Goal: Task Accomplishment & Management: Manage account settings

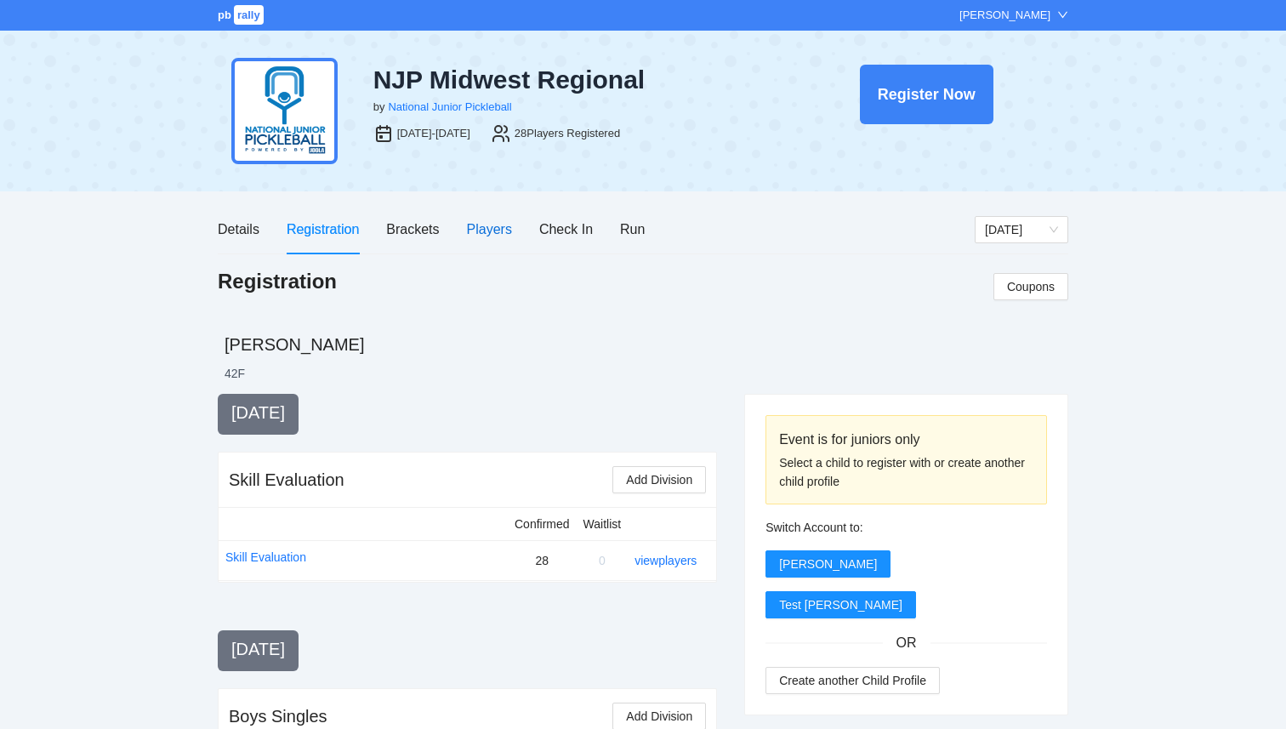
click at [489, 230] on div "Players" at bounding box center [489, 229] width 45 height 21
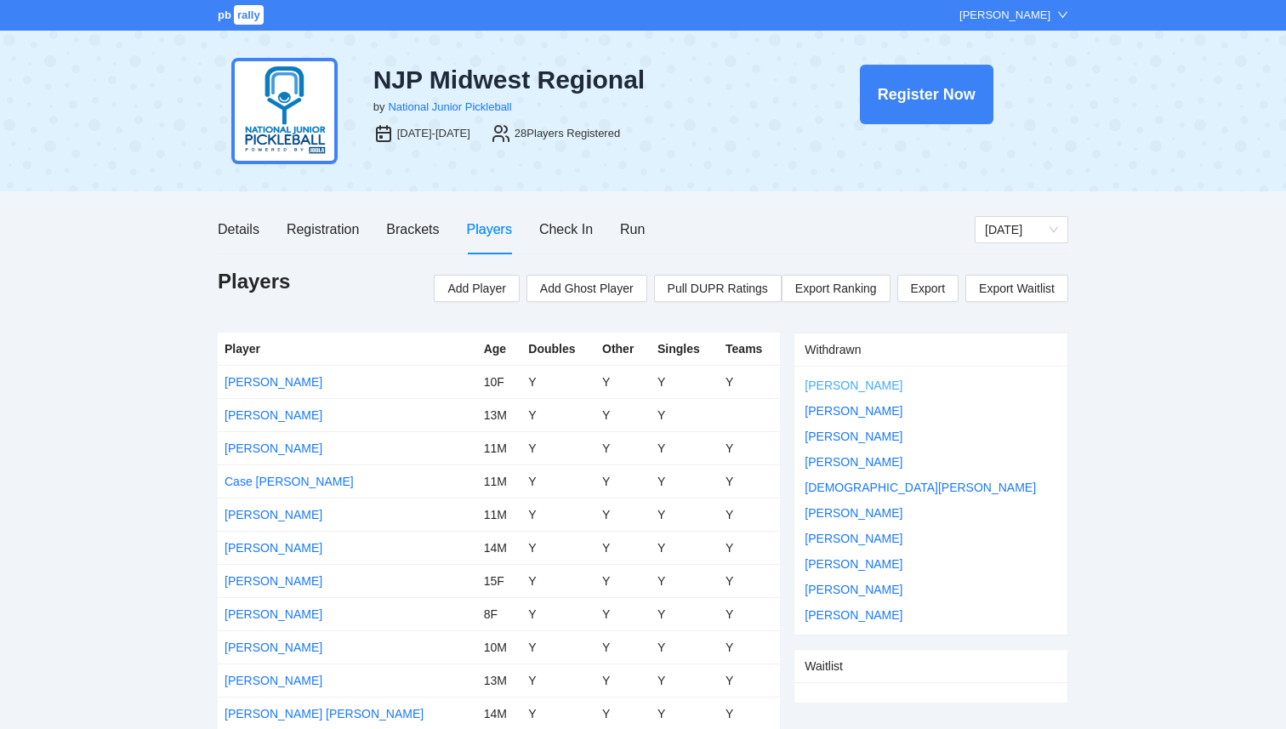
click at [835, 380] on link "[PERSON_NAME]" at bounding box center [854, 385] width 98 height 14
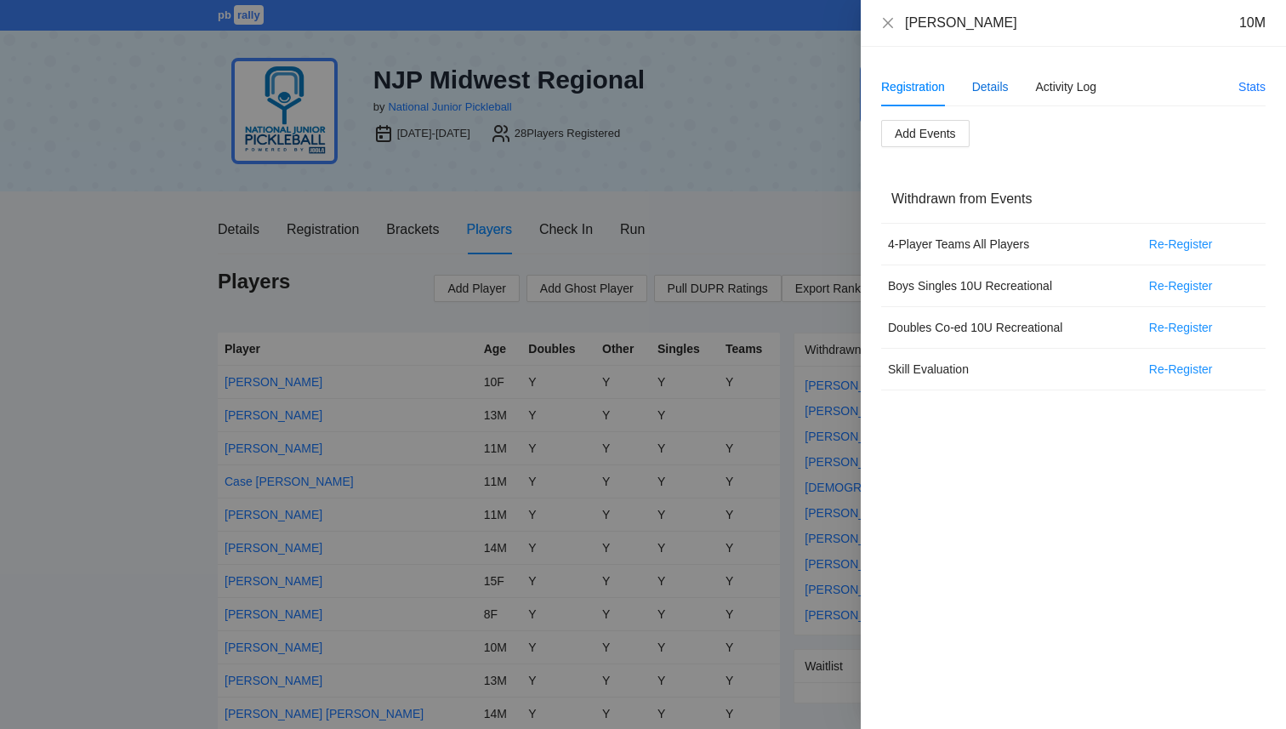
click at [1003, 94] on div "Details" at bounding box center [990, 86] width 37 height 19
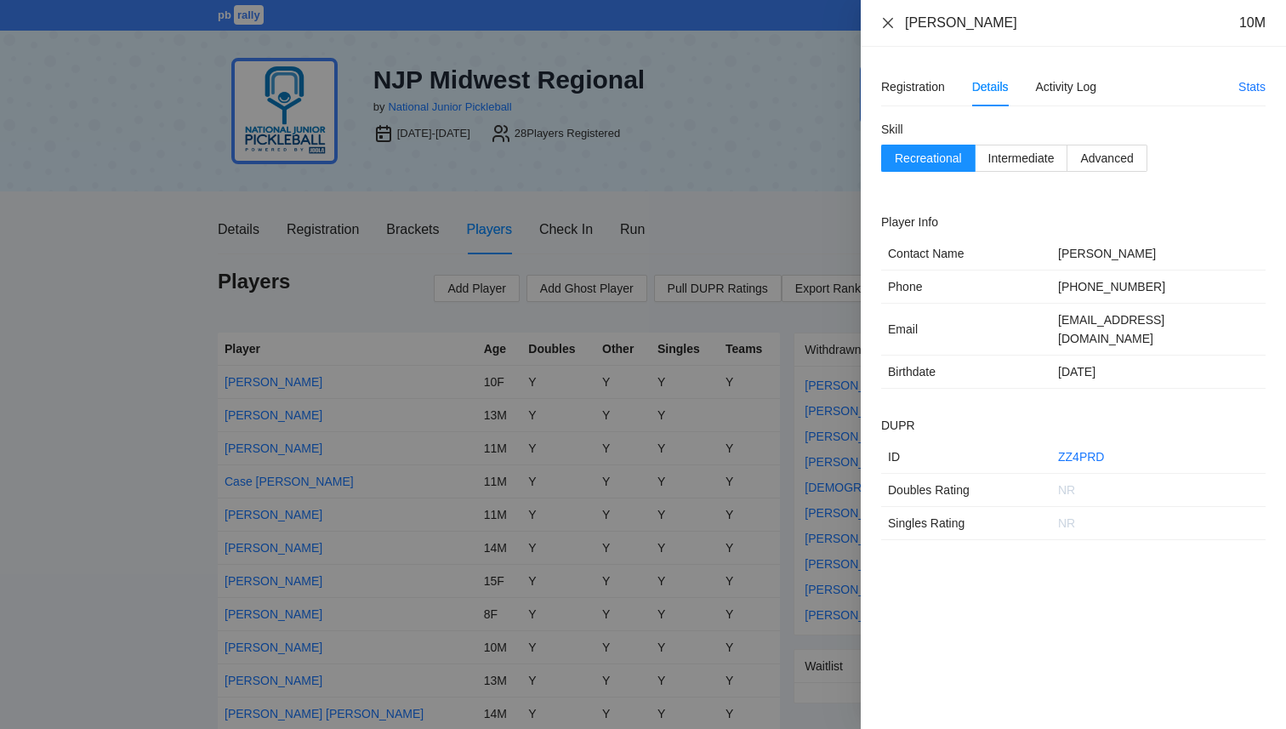
click at [886, 27] on icon "close" at bounding box center [888, 23] width 14 height 14
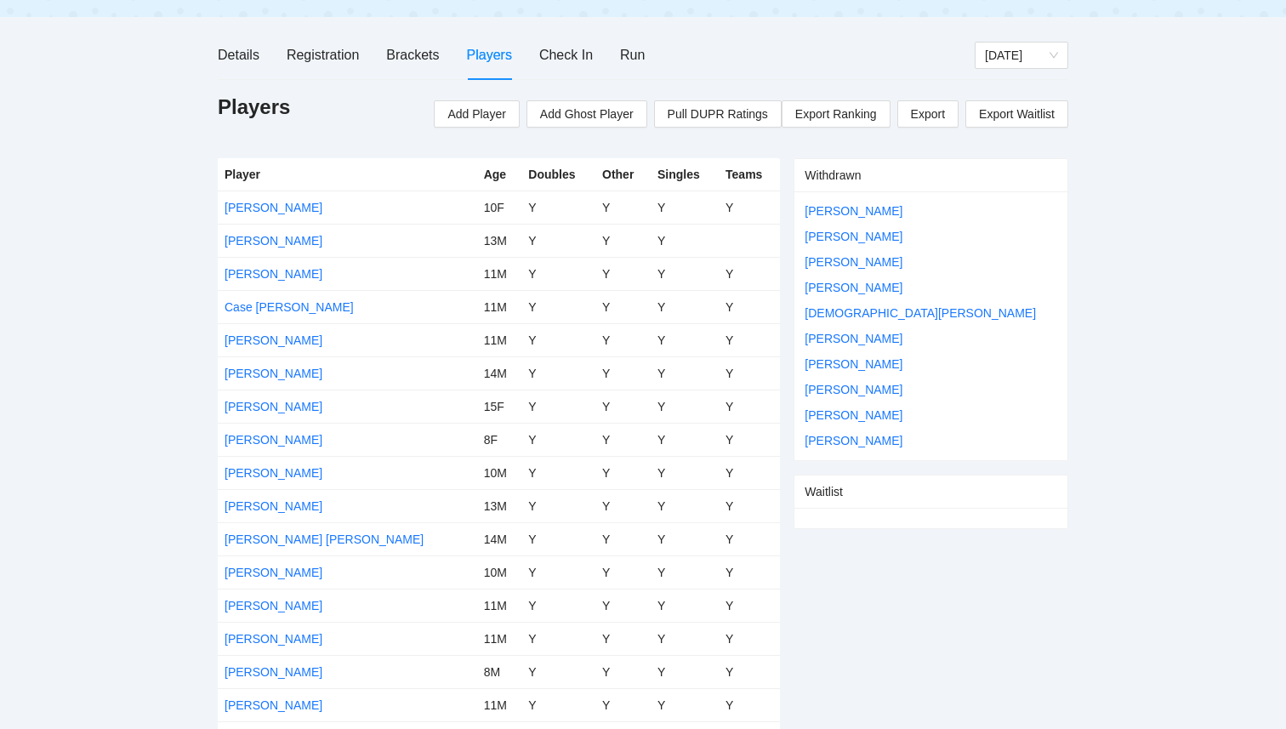
scroll to position [182, 0]
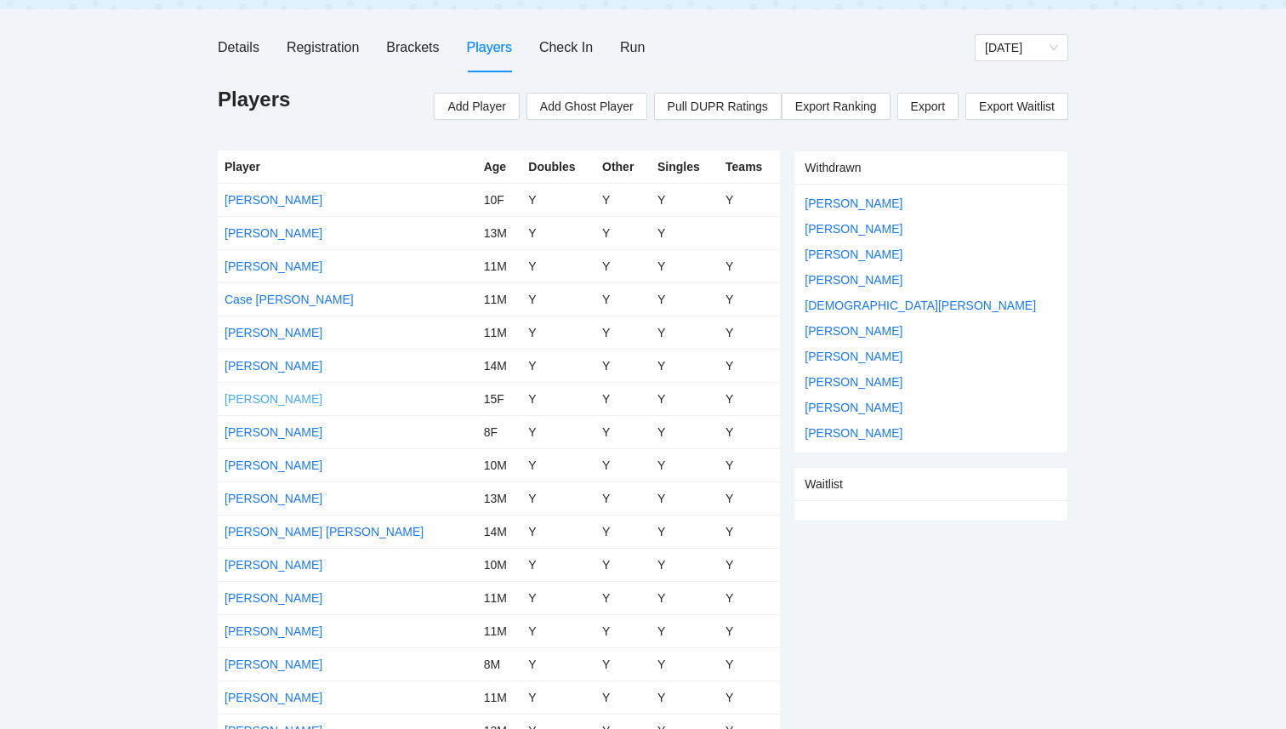
click at [275, 399] on link "[PERSON_NAME]" at bounding box center [274, 399] width 98 height 14
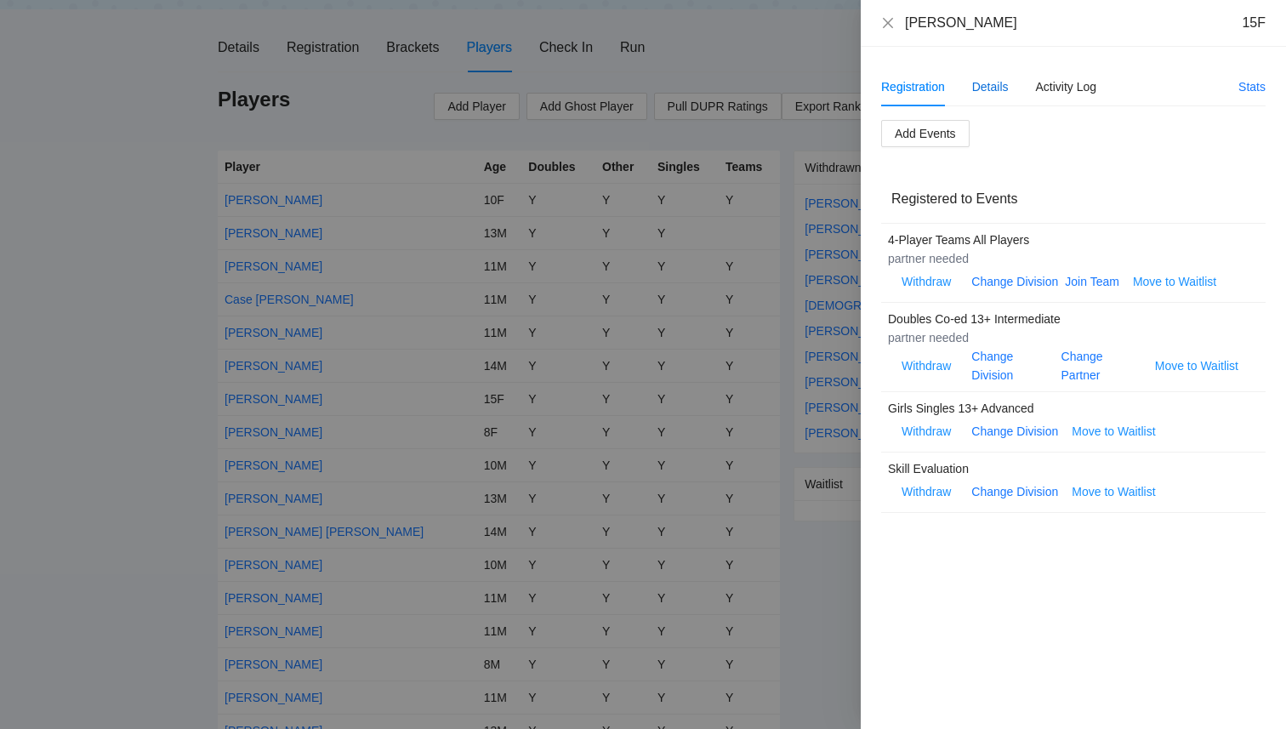
click at [983, 86] on div "Details" at bounding box center [990, 86] width 37 height 19
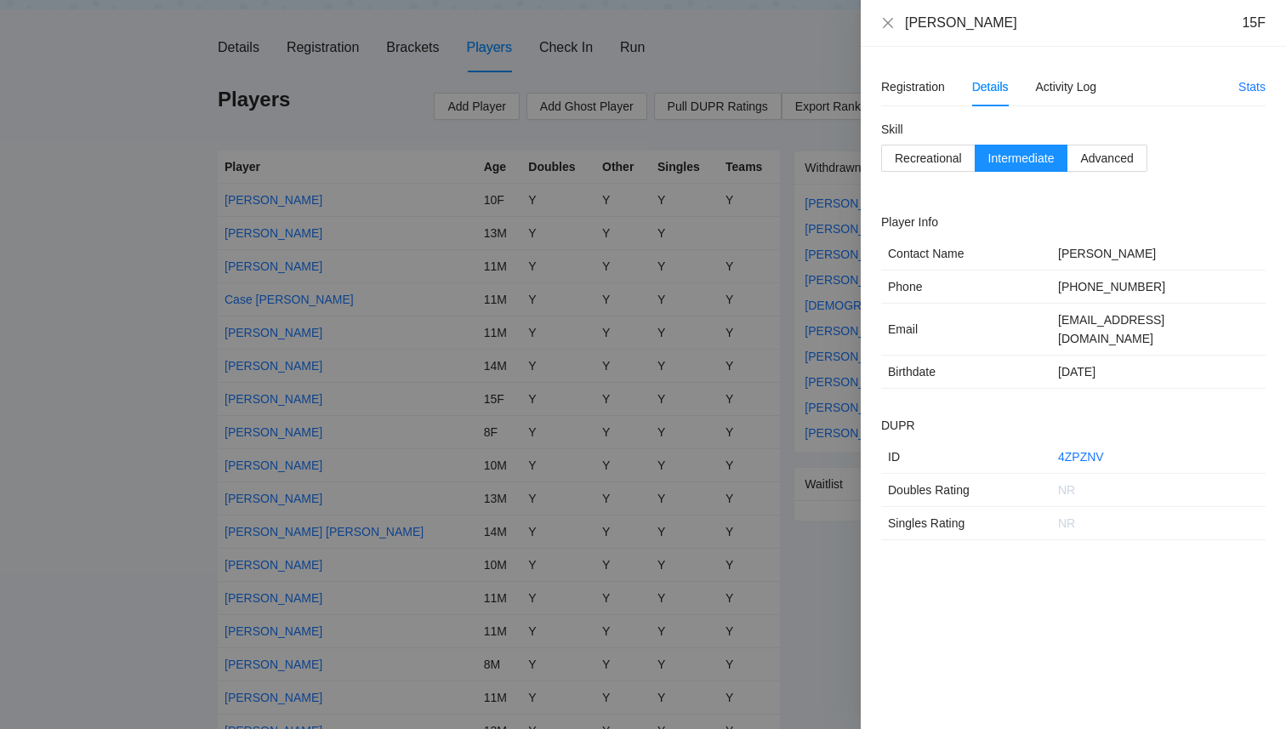
click at [764, 66] on div at bounding box center [643, 364] width 1286 height 729
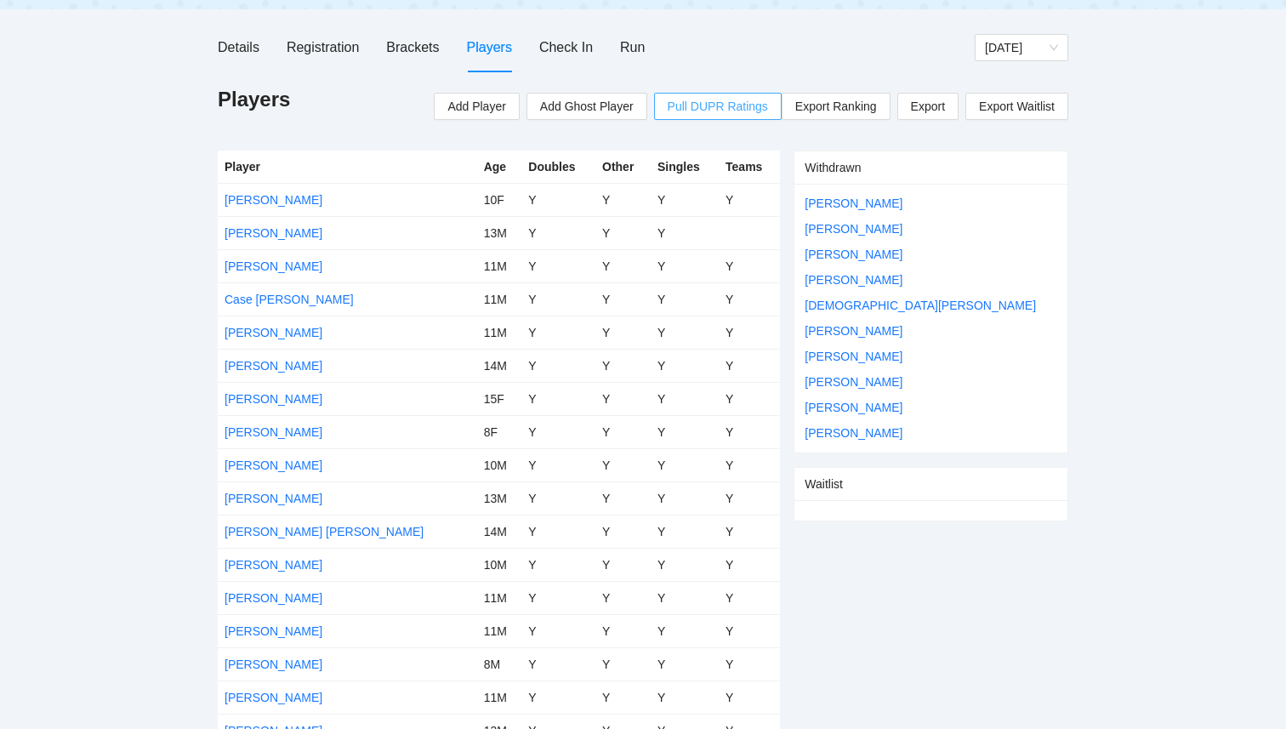
click at [695, 107] on span "Pull DUPR Ratings" at bounding box center [718, 106] width 100 height 19
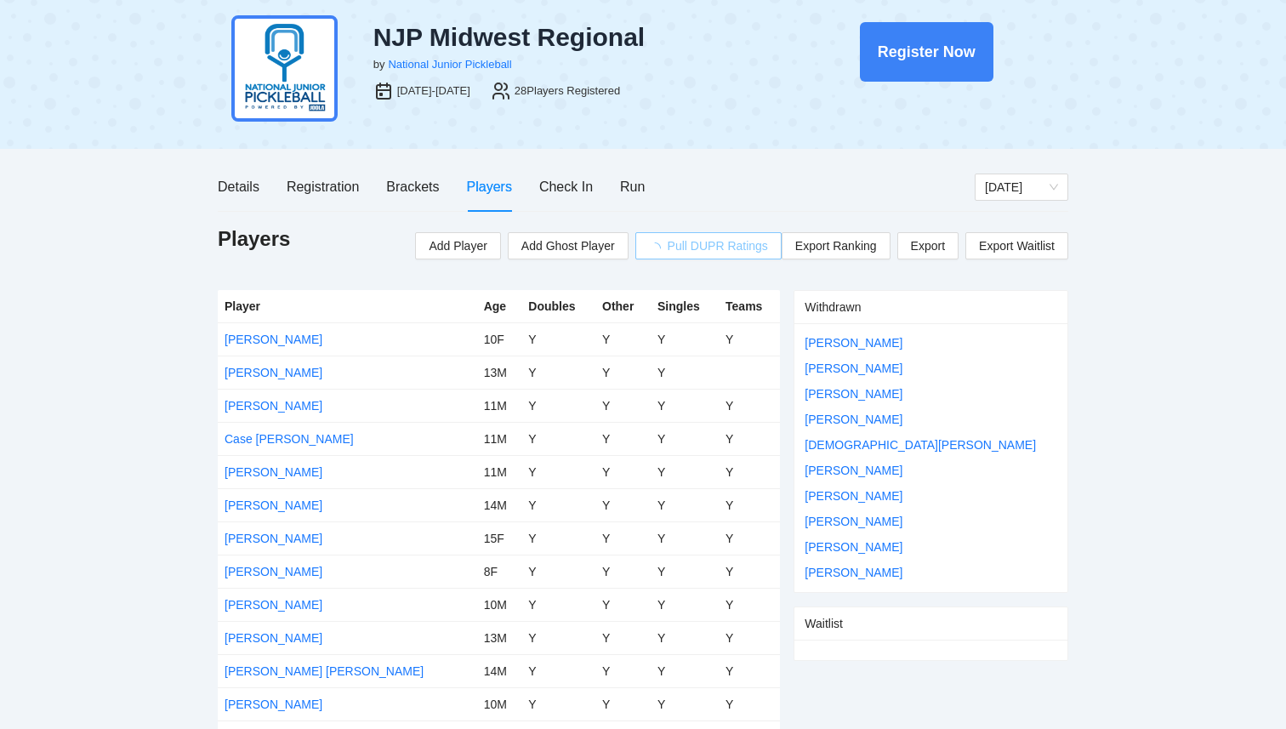
scroll to position [0, 0]
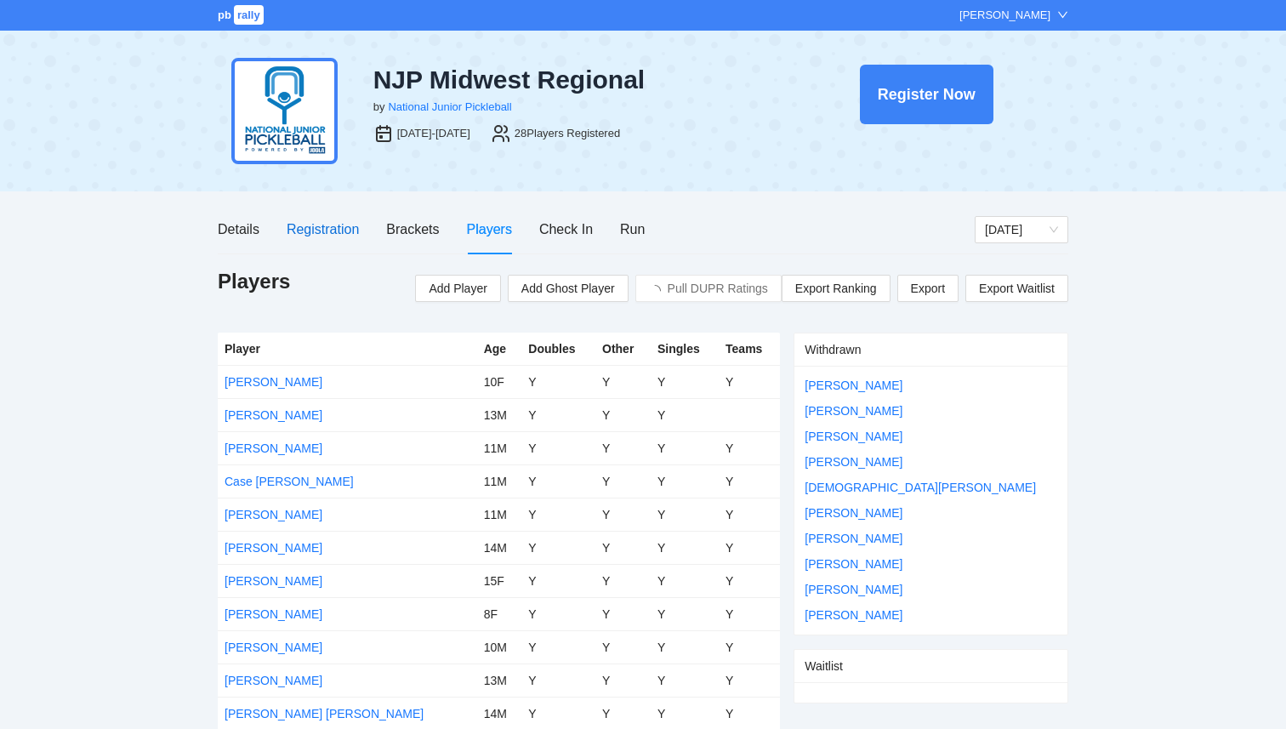
click at [336, 236] on div "Registration" at bounding box center [323, 229] width 72 height 21
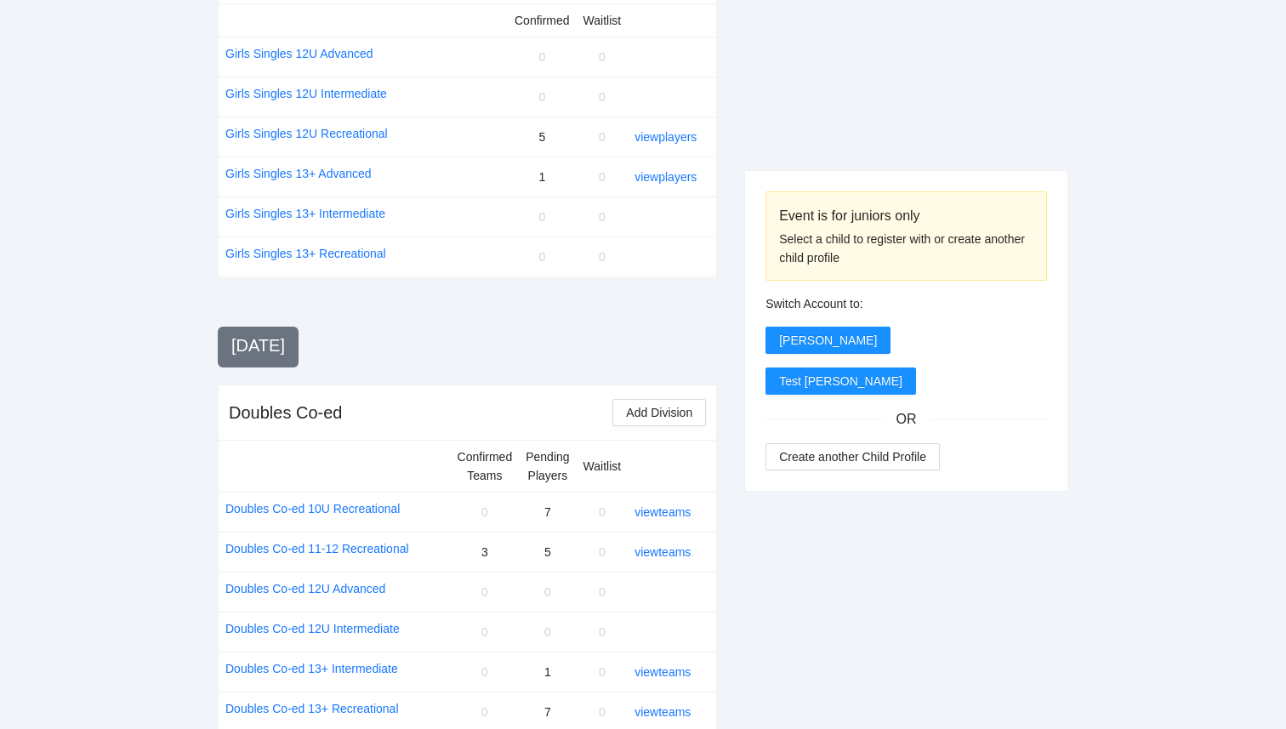
scroll to position [1259, 0]
click at [680, 177] on link "view players" at bounding box center [665, 176] width 62 height 14
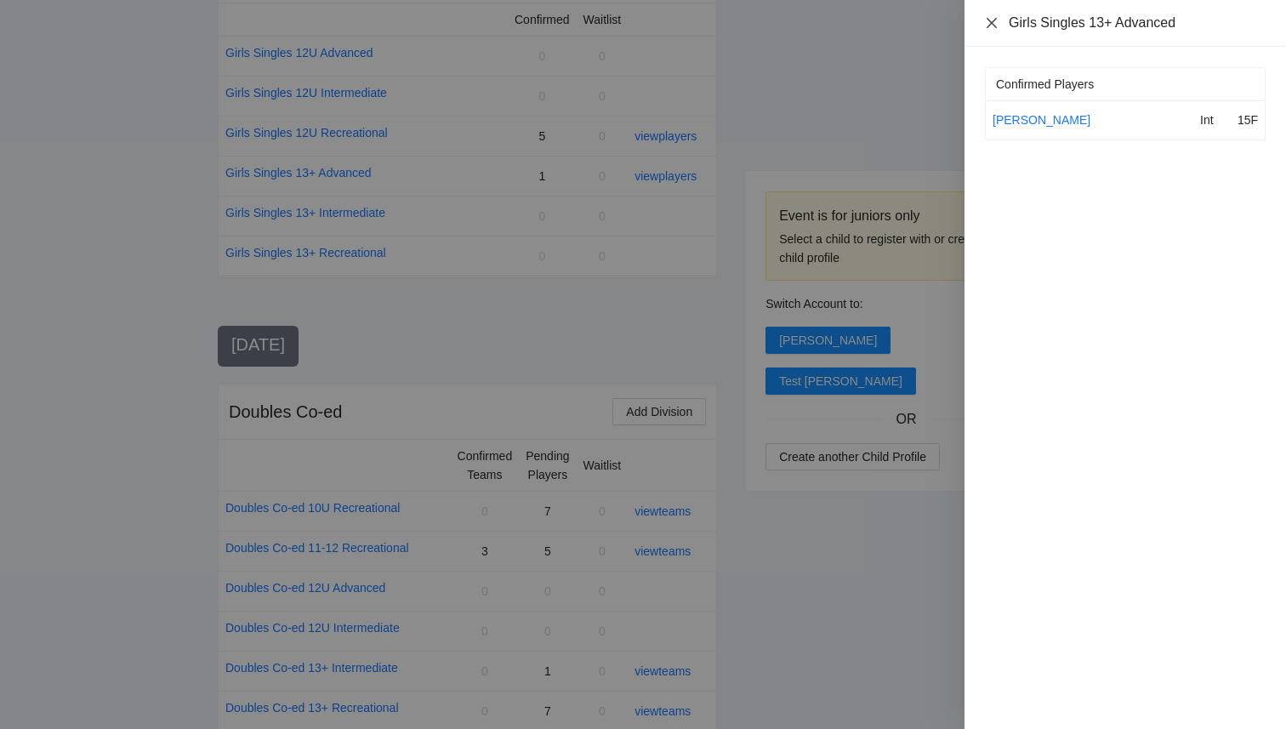
click at [992, 24] on icon "close" at bounding box center [992, 22] width 10 height 10
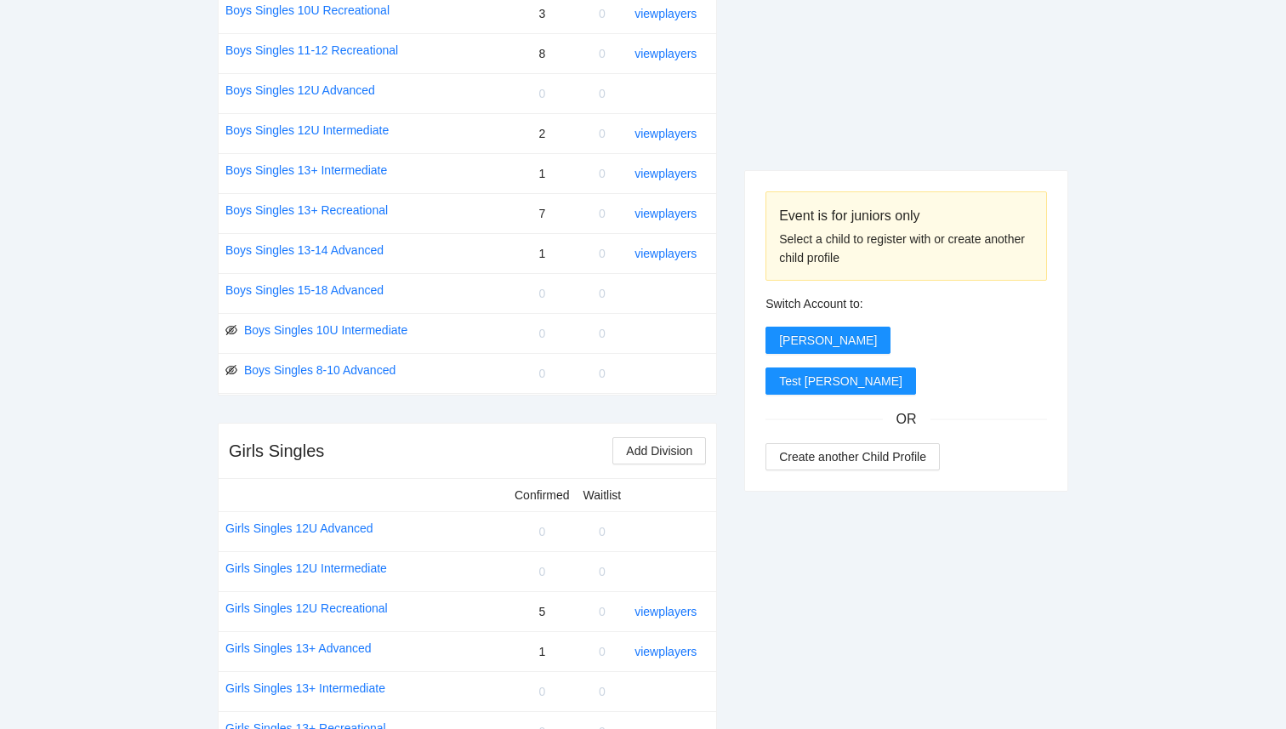
scroll to position [779, 0]
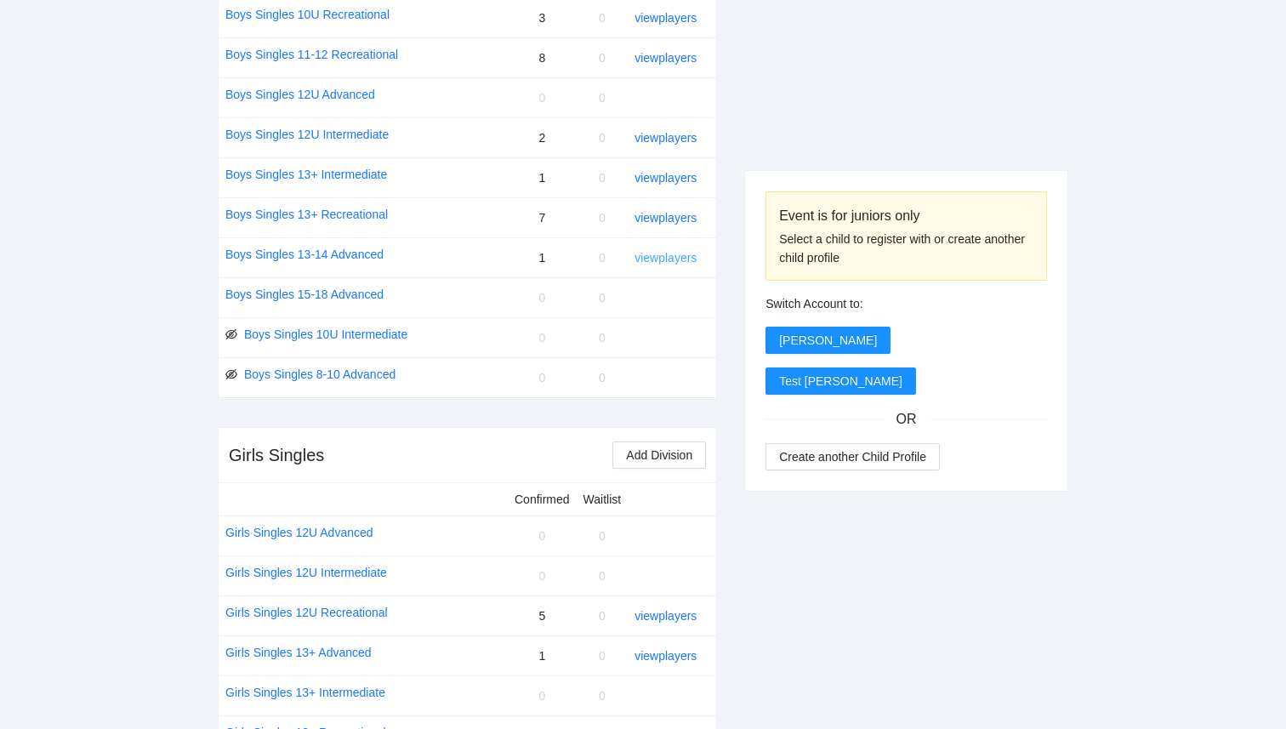
click at [676, 260] on link "view players" at bounding box center [665, 258] width 62 height 14
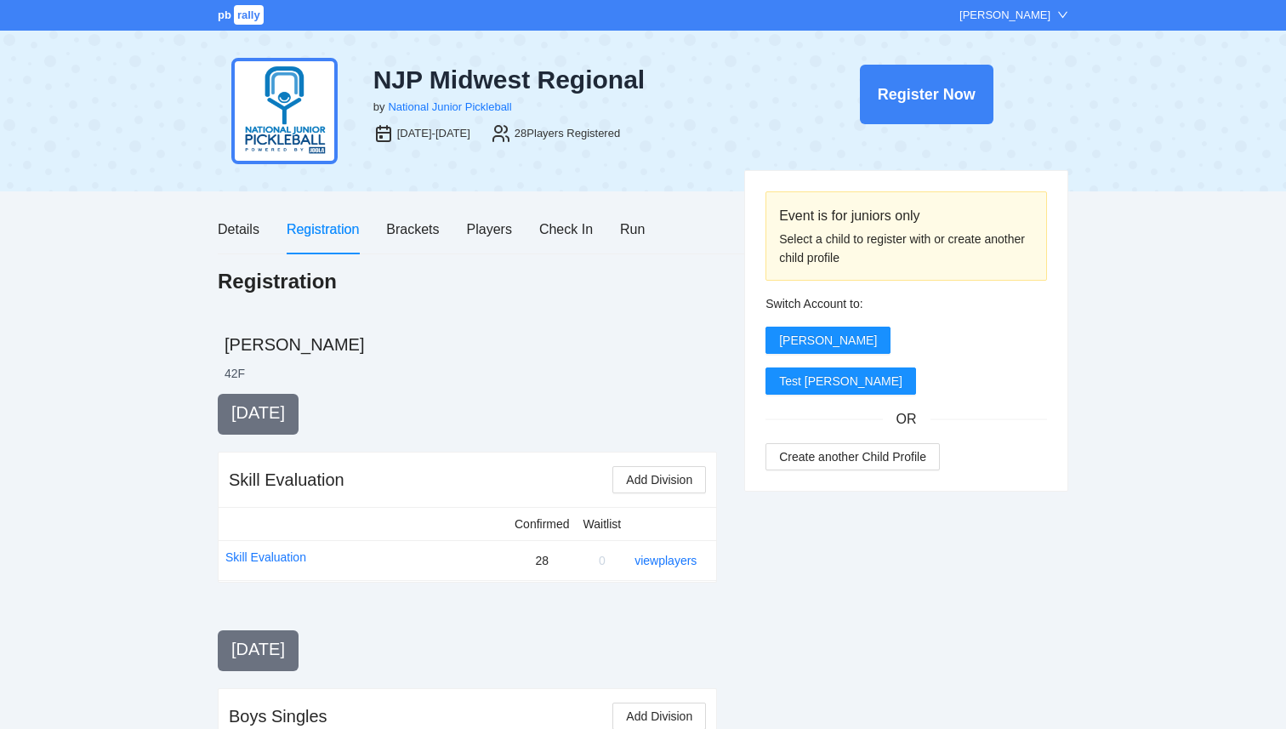
scroll to position [779, 0]
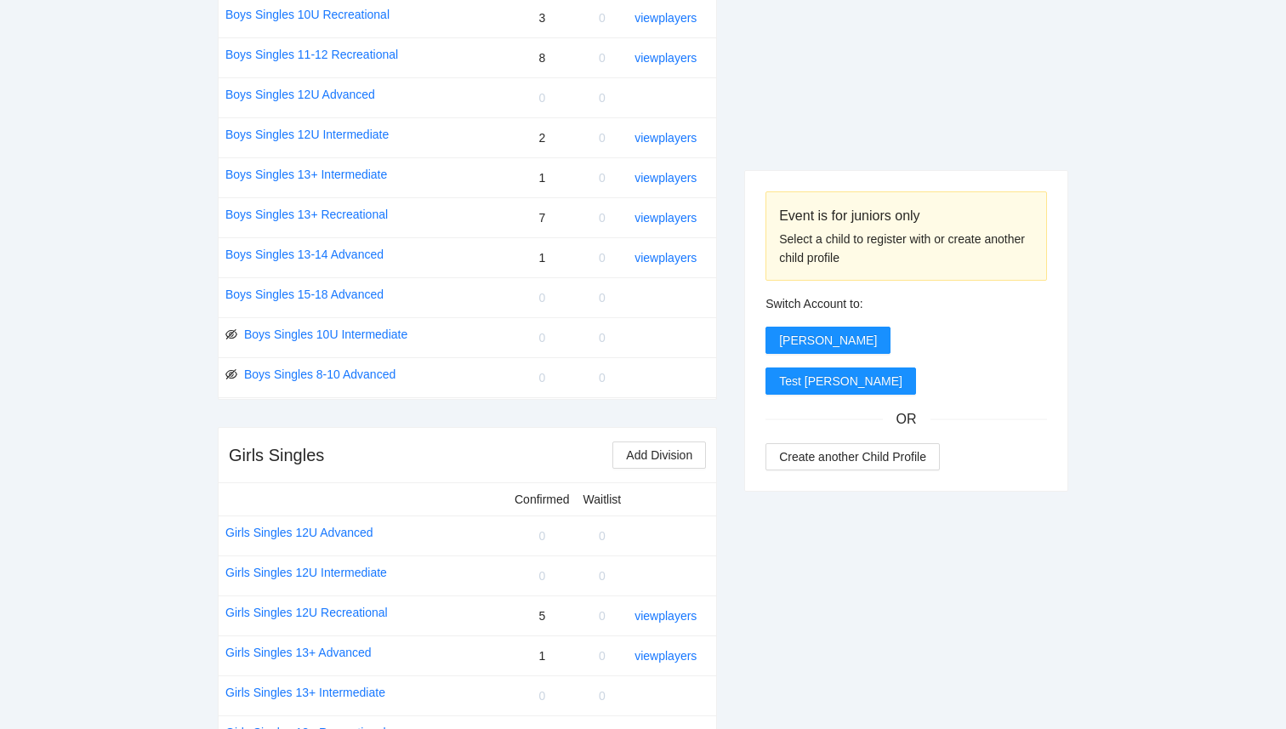
click at [968, 108] on div "Event is for juniors only Select a child to register with or create another chi…" at bounding box center [906, 615] width 324 height 2000
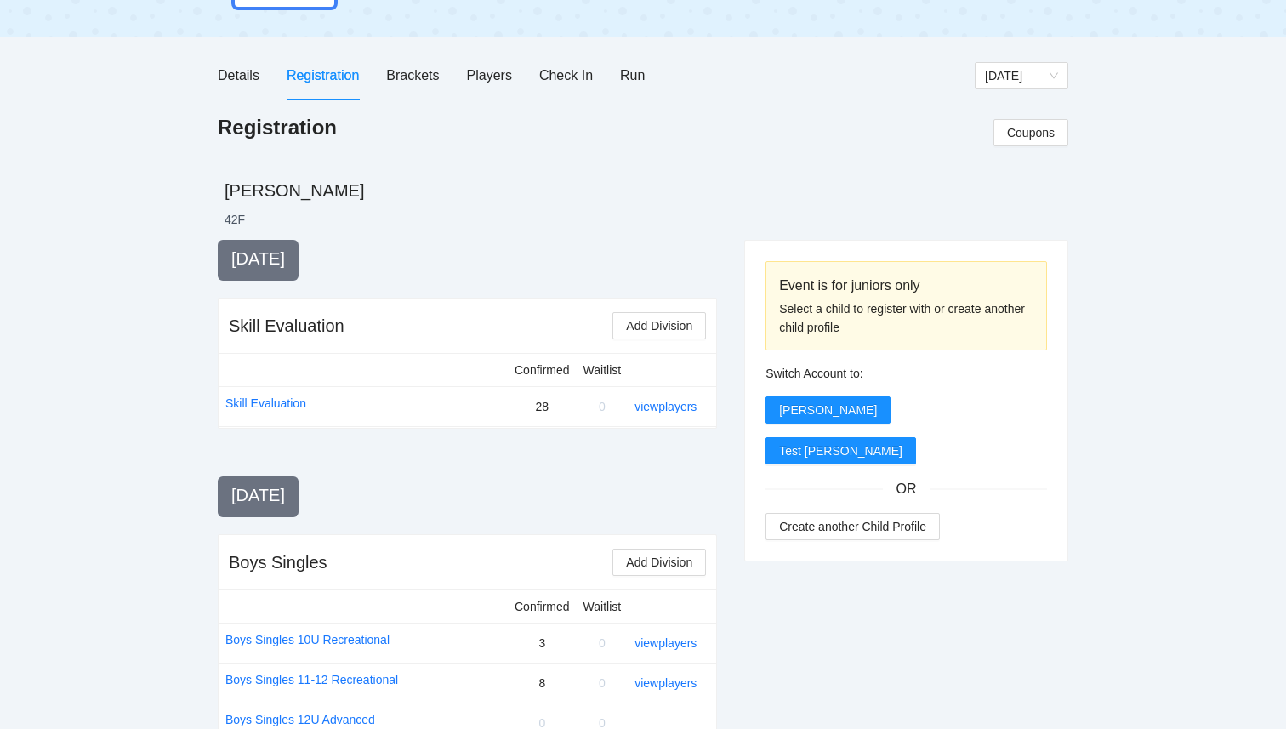
scroll to position [0, 0]
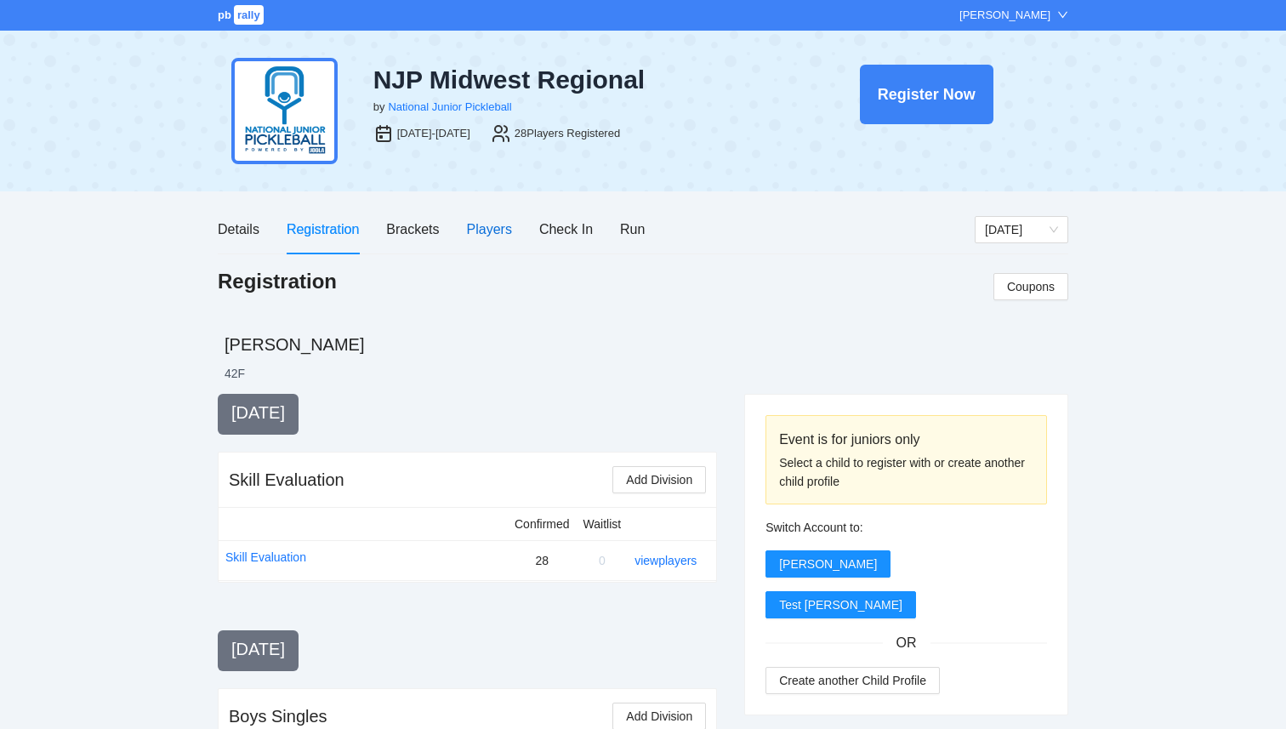
click at [497, 226] on div "Players" at bounding box center [489, 229] width 45 height 21
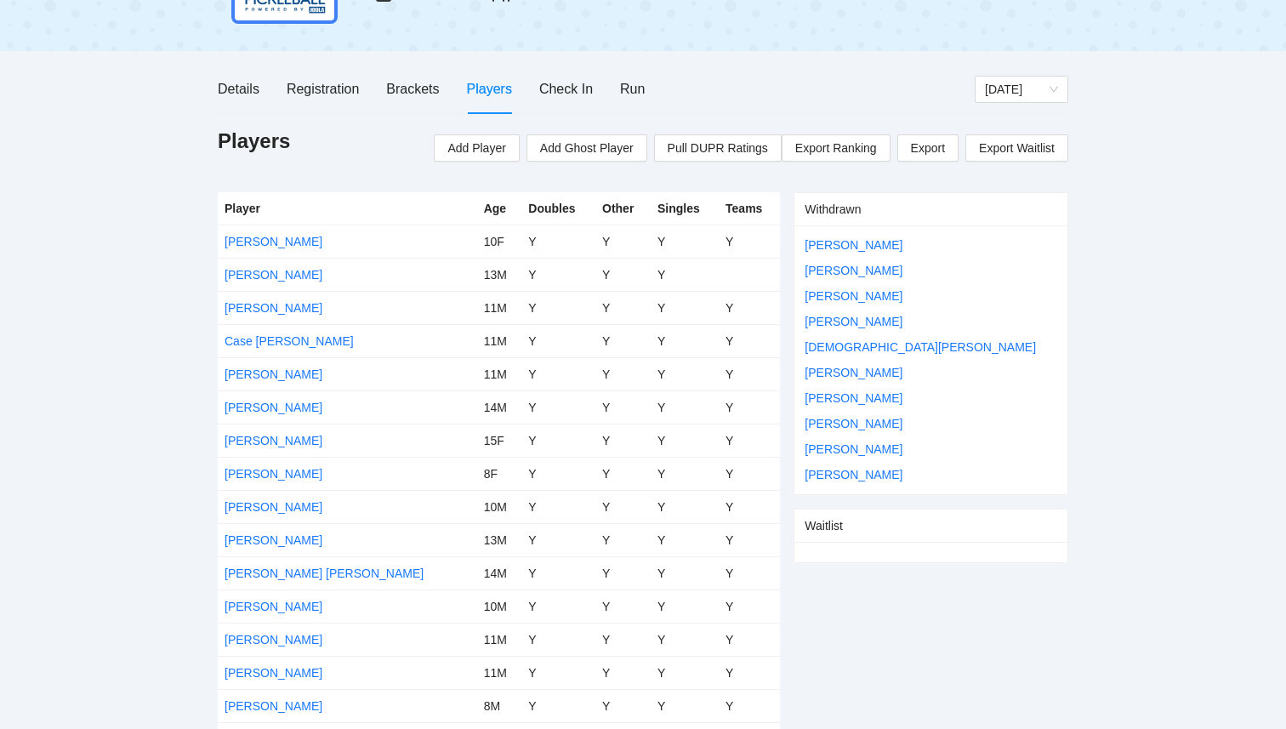
scroll to position [138, 0]
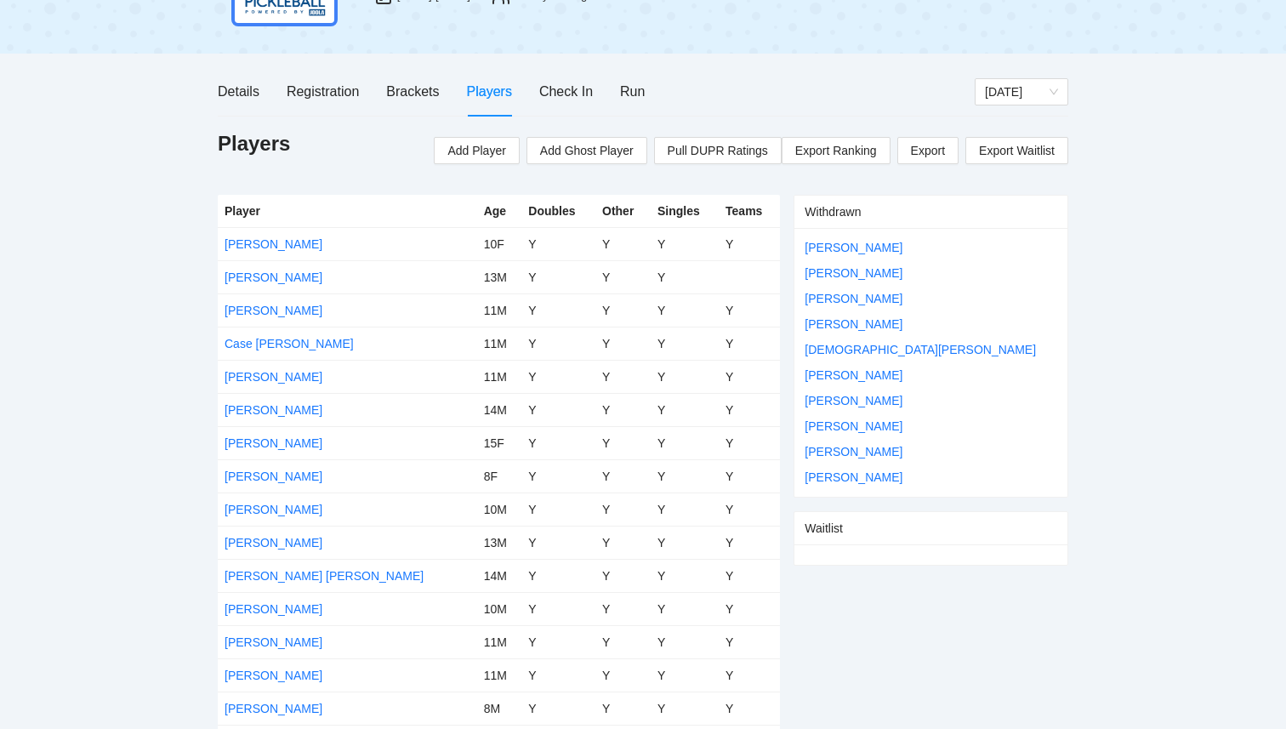
click at [219, 147] on h1 "Players" at bounding box center [254, 143] width 72 height 27
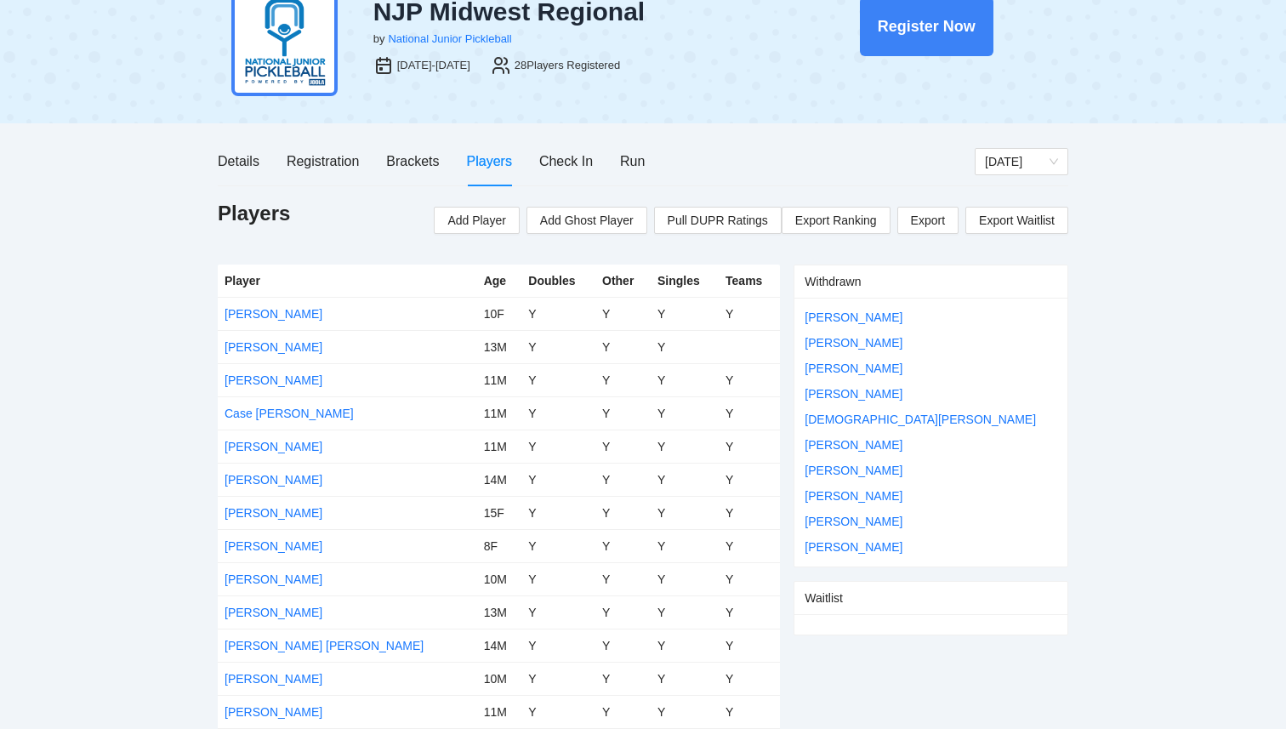
scroll to position [61, 0]
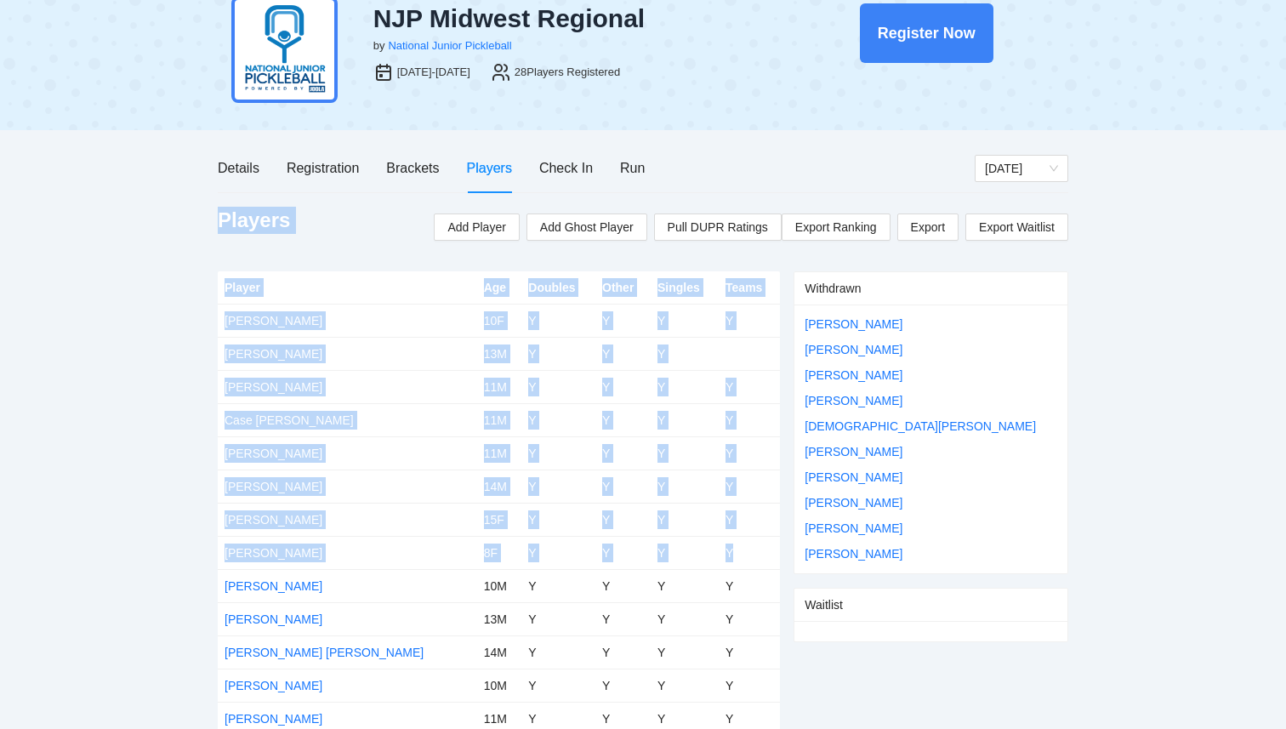
drag, startPoint x: 216, startPoint y: 219, endPoint x: 758, endPoint y: 558, distance: 639.3
click at [759, 551] on div "pb rally Courtney Loughridge NJP Midwest Regional by National Junior Pickleball…" at bounding box center [643, 586] width 1286 height 1294
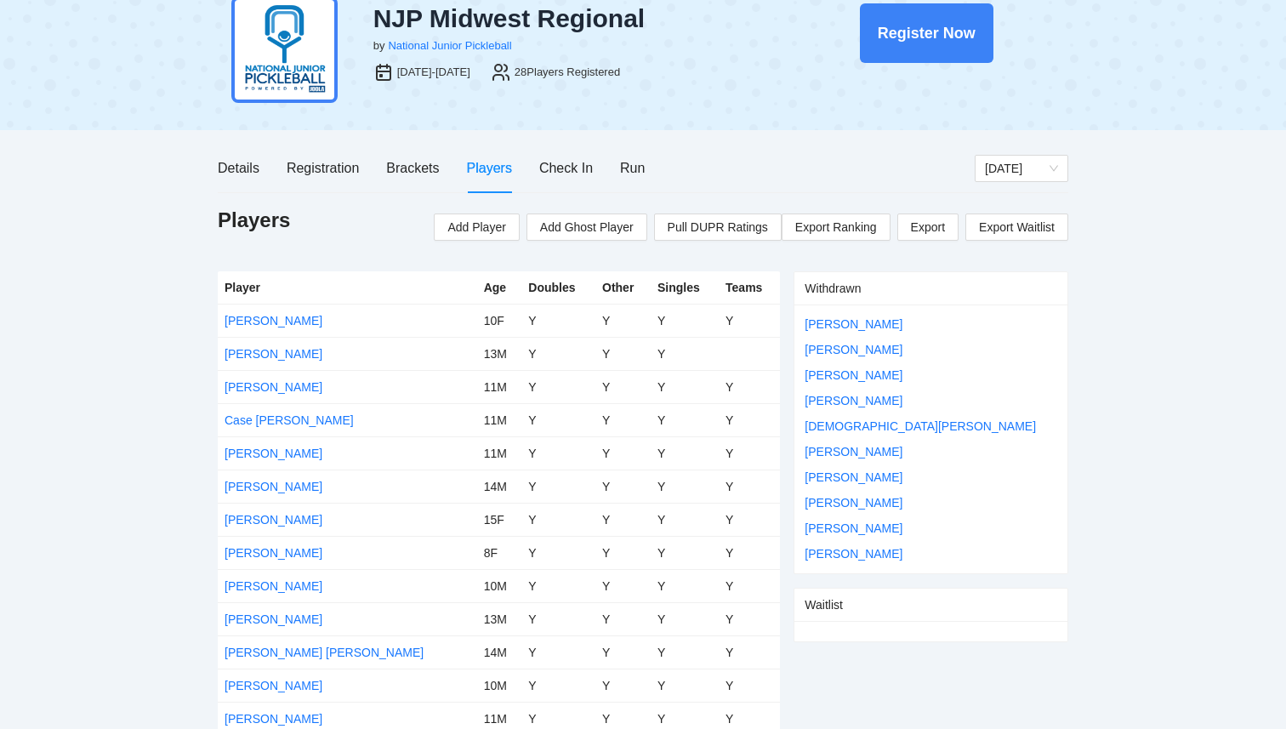
click at [752, 583] on td "Y" at bounding box center [749, 585] width 61 height 33
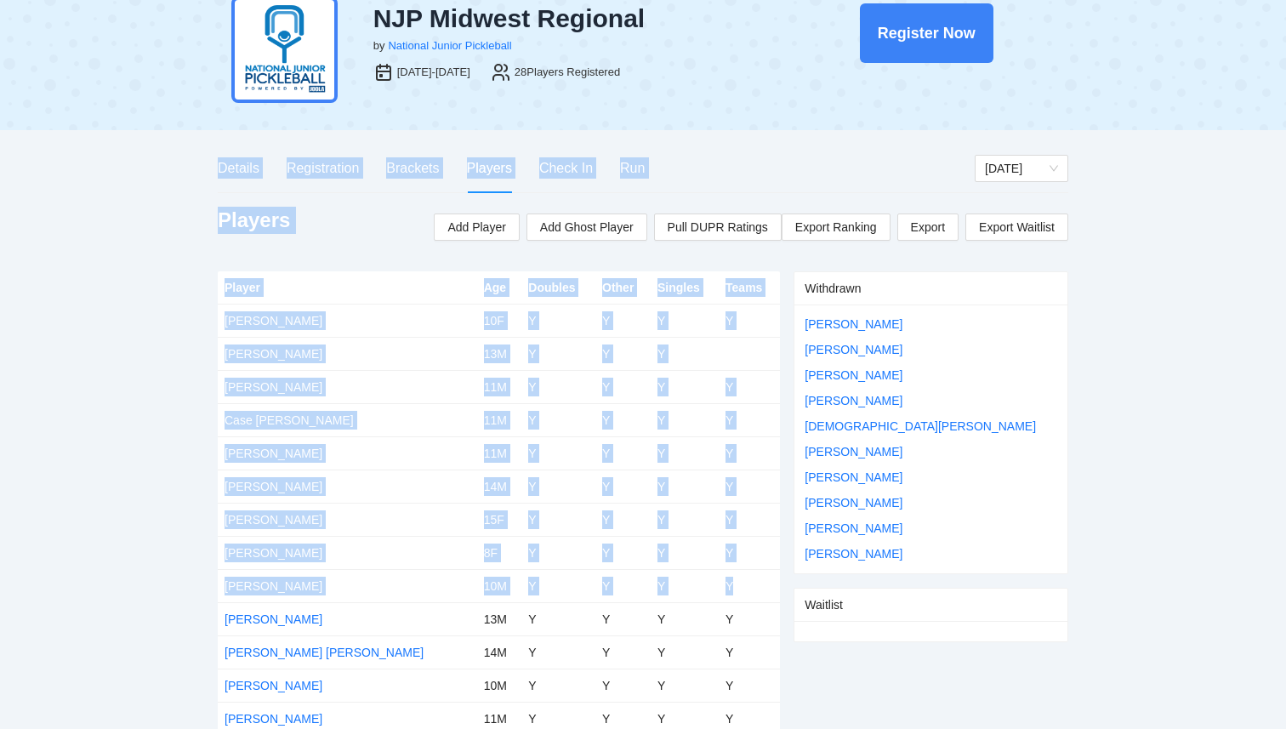
drag, startPoint x: 752, startPoint y: 585, endPoint x: 204, endPoint y: 173, distance: 685.1
click at [204, 173] on div "pb rally Courtney Loughridge NJP Midwest Regional by National Junior Pickleball…" at bounding box center [643, 586] width 1286 height 1294
drag, startPoint x: 204, startPoint y: 173, endPoint x: 723, endPoint y: 581, distance: 659.6
click at [723, 581] on div "pb rally Courtney Loughridge NJP Midwest Regional by National Junior Pickleball…" at bounding box center [643, 586] width 1286 height 1294
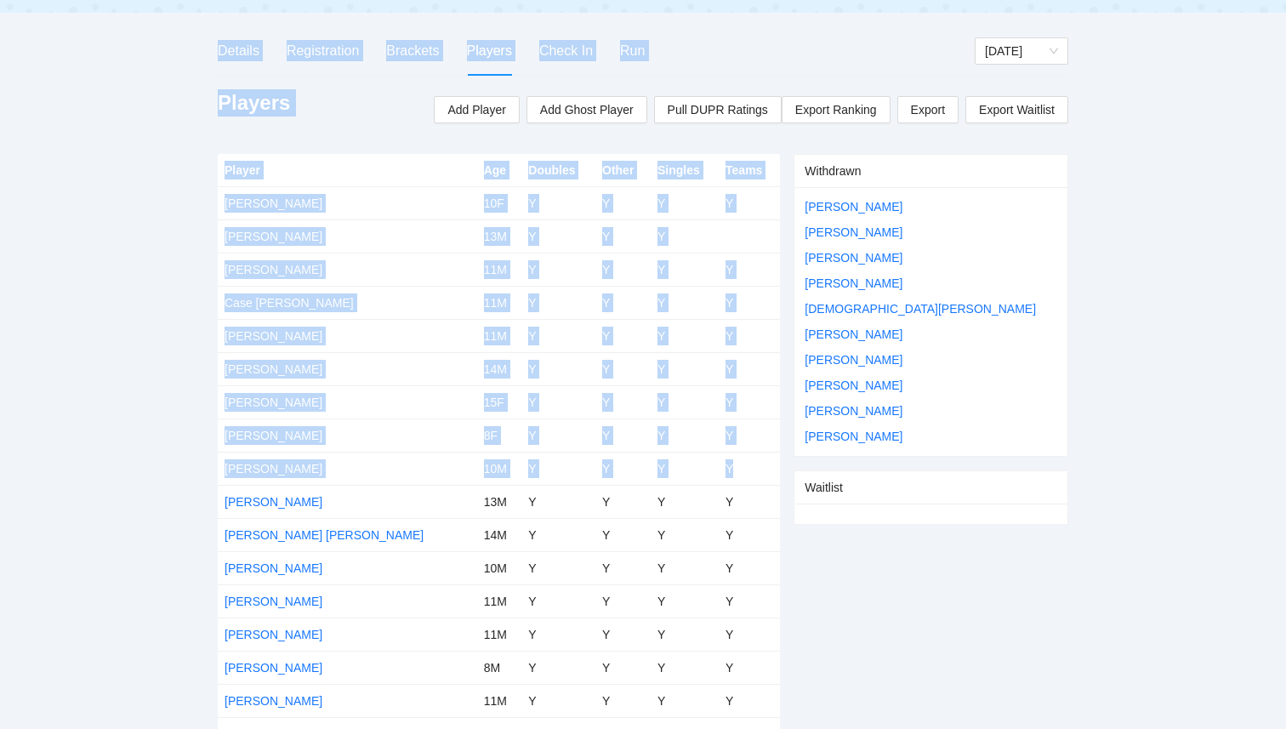
scroll to position [152, 0]
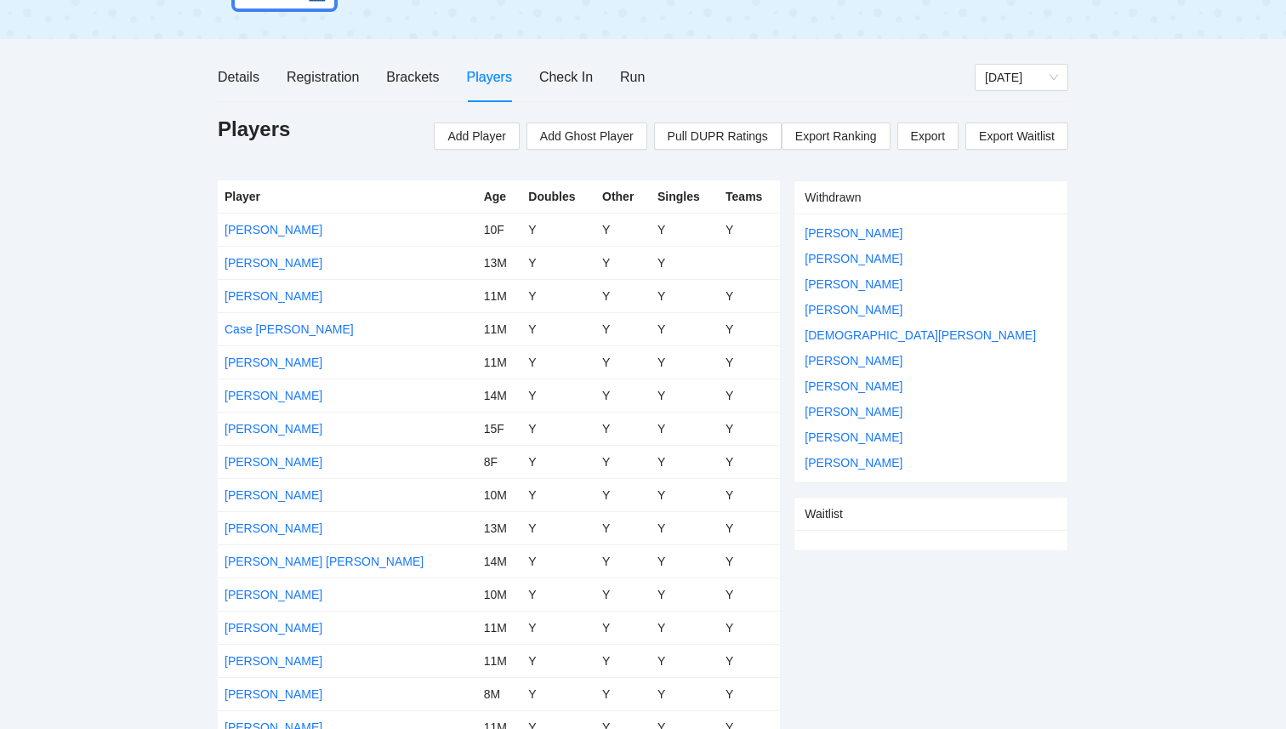
click at [724, 580] on td "Y" at bounding box center [749, 593] width 61 height 33
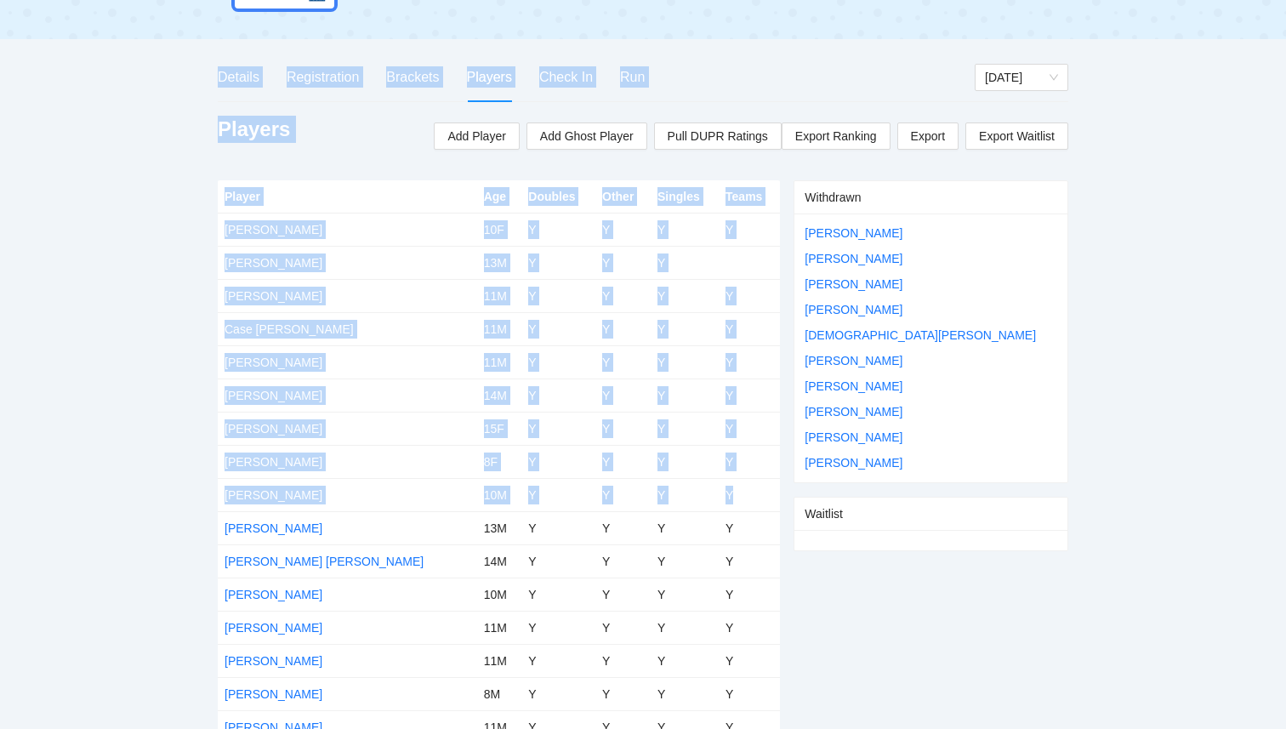
drag, startPoint x: 731, startPoint y: 495, endPoint x: 208, endPoint y: 81, distance: 667.8
click at [211, 82] on div "pb rally Courtney Loughridge NJP Midwest Regional by National Junior Pickleball…" at bounding box center [643, 495] width 1286 height 1294
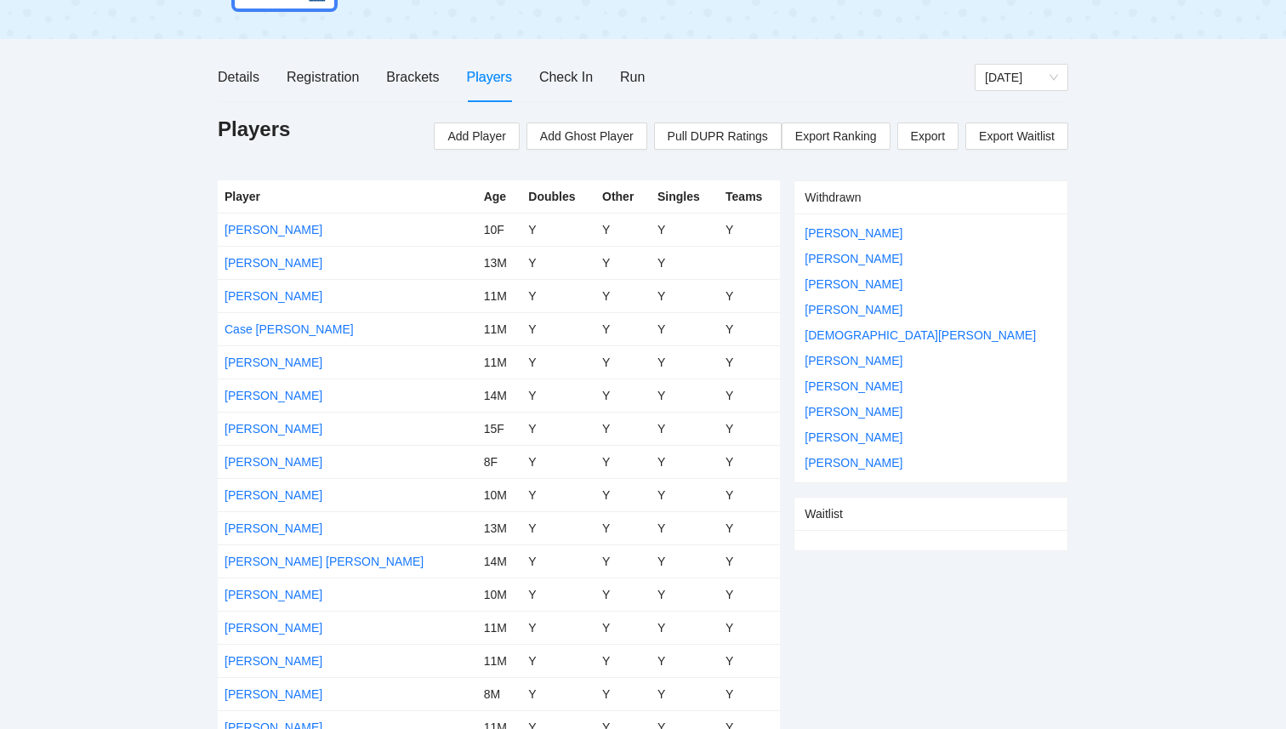
click at [194, 95] on div "pb rally Courtney Loughridge NJP Midwest Regional by National Junior Pickleball…" at bounding box center [643, 495] width 1286 height 1294
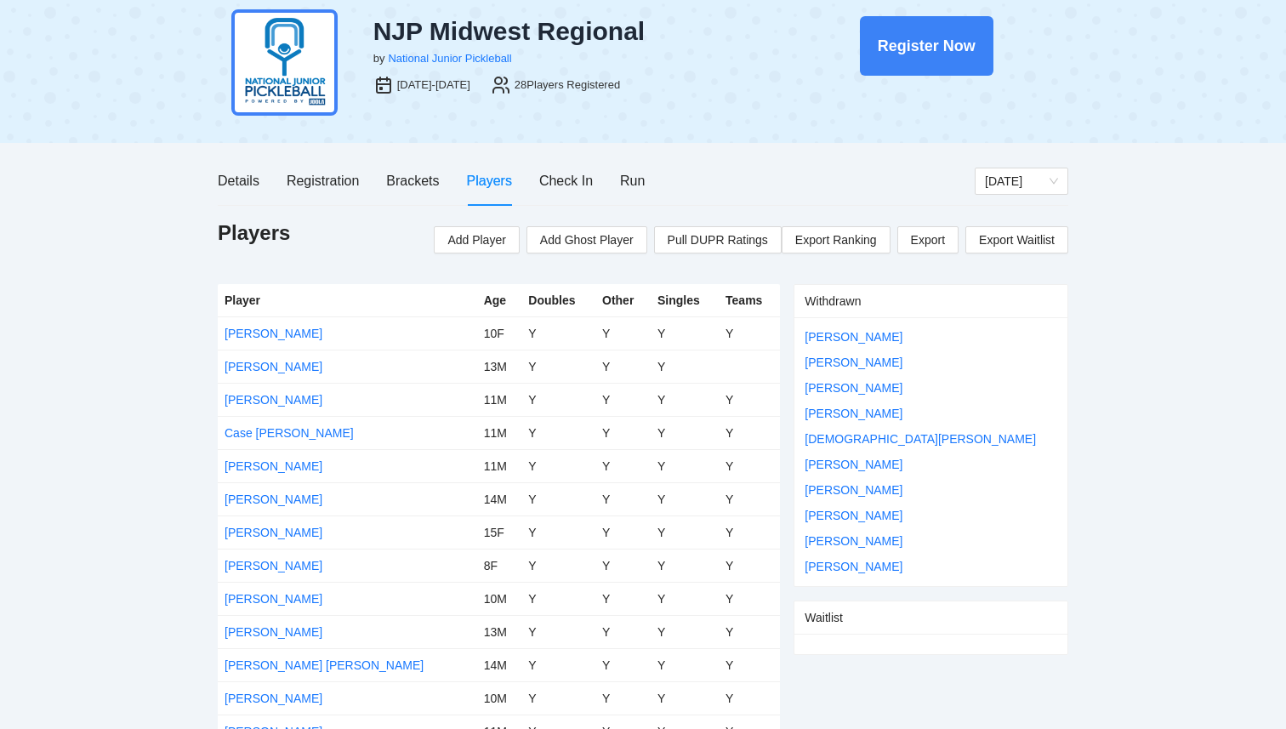
scroll to position [50, 0]
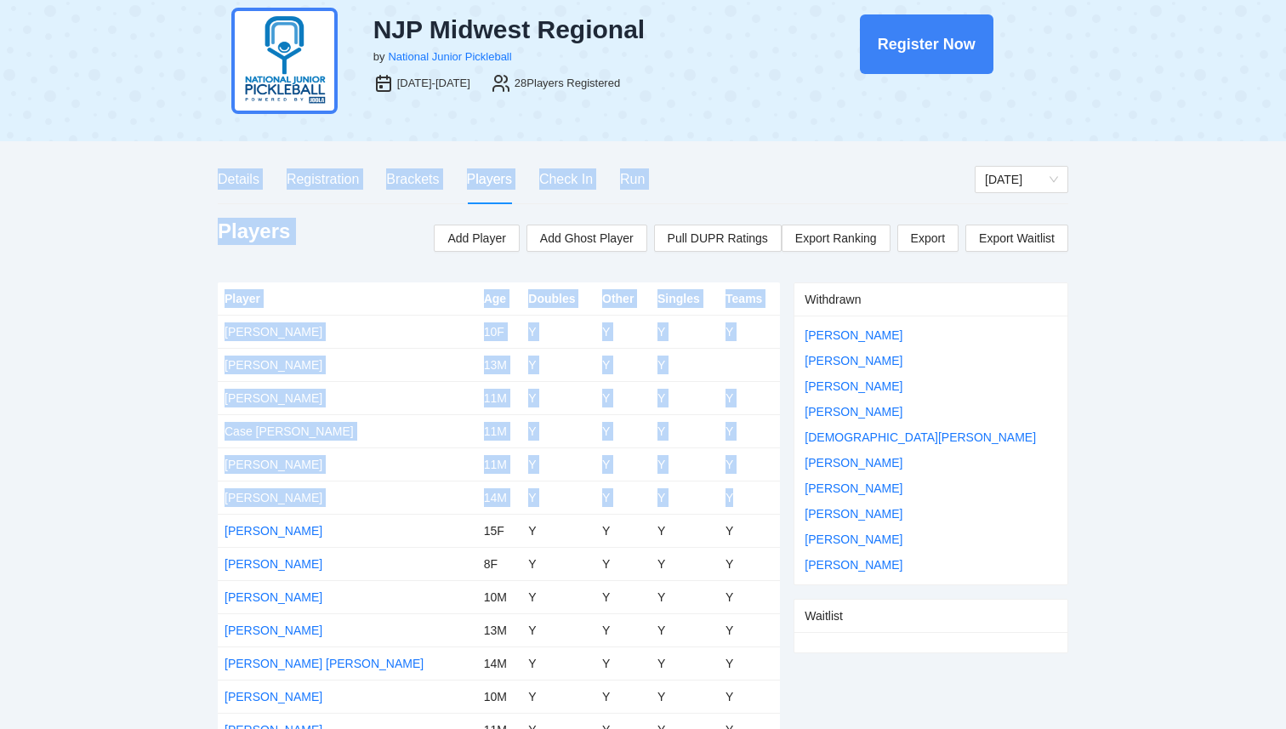
drag, startPoint x: 189, startPoint y: 165, endPoint x: 731, endPoint y: 513, distance: 643.8
click at [731, 513] on div "pb rally Courtney Loughridge NJP Midwest Regional by National Junior Pickleball…" at bounding box center [643, 597] width 1286 height 1294
click at [731, 514] on td "Y" at bounding box center [749, 530] width 61 height 33
drag, startPoint x: 735, startPoint y: 501, endPoint x: 183, endPoint y: 184, distance: 636.6
click at [183, 184] on div "pb rally Courtney Loughridge NJP Midwest Regional by National Junior Pickleball…" at bounding box center [643, 597] width 1286 height 1294
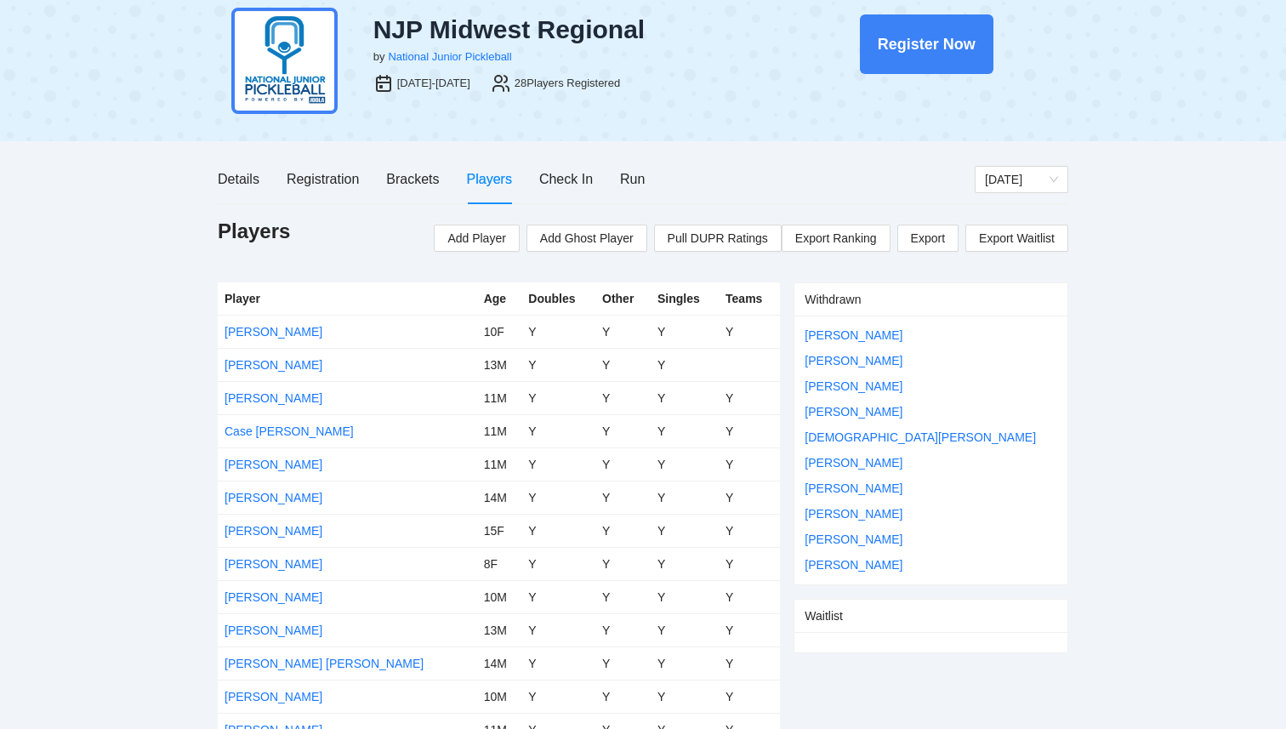
click at [214, 180] on div "pb rally Courtney Loughridge NJP Midwest Regional by National Junior Pickleball…" at bounding box center [643, 597] width 1286 height 1294
click at [313, 185] on div "Registration" at bounding box center [323, 178] width 72 height 21
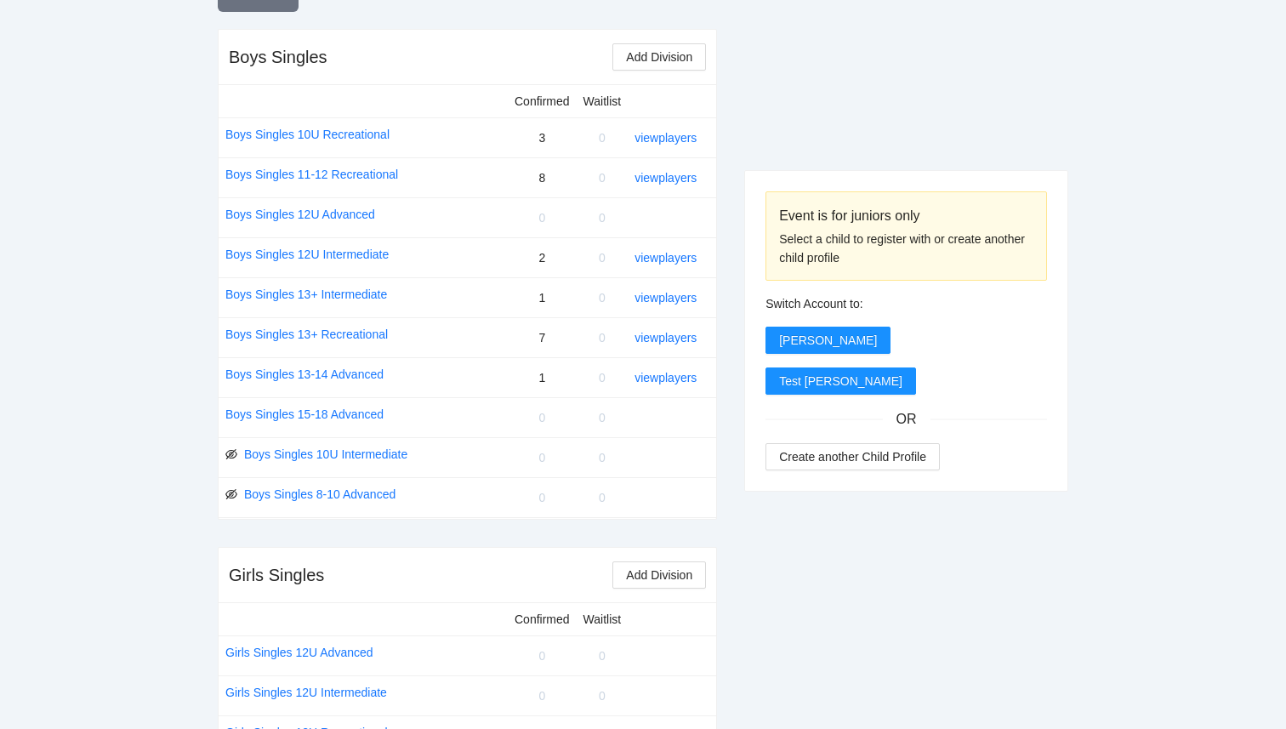
scroll to position [661, 0]
click at [680, 173] on link "view players" at bounding box center [665, 176] width 62 height 14
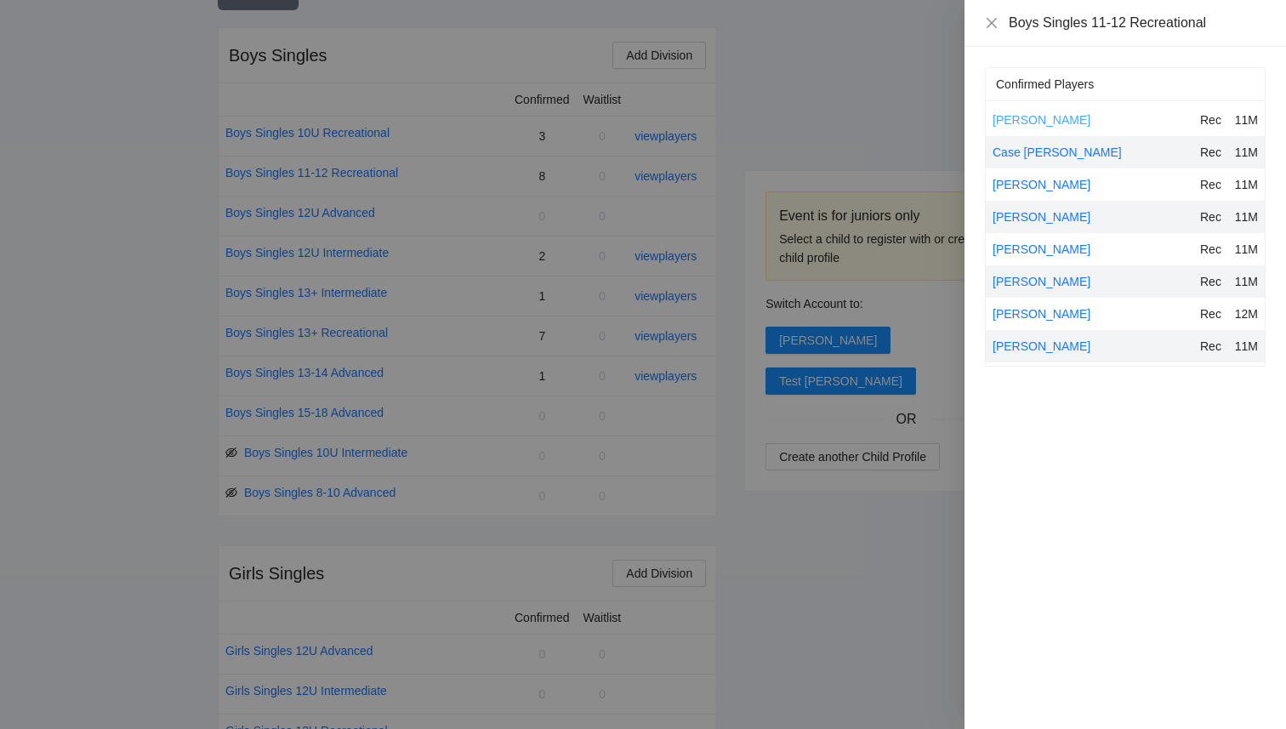
click at [1033, 115] on link "Carter Reichard" at bounding box center [1042, 120] width 98 height 14
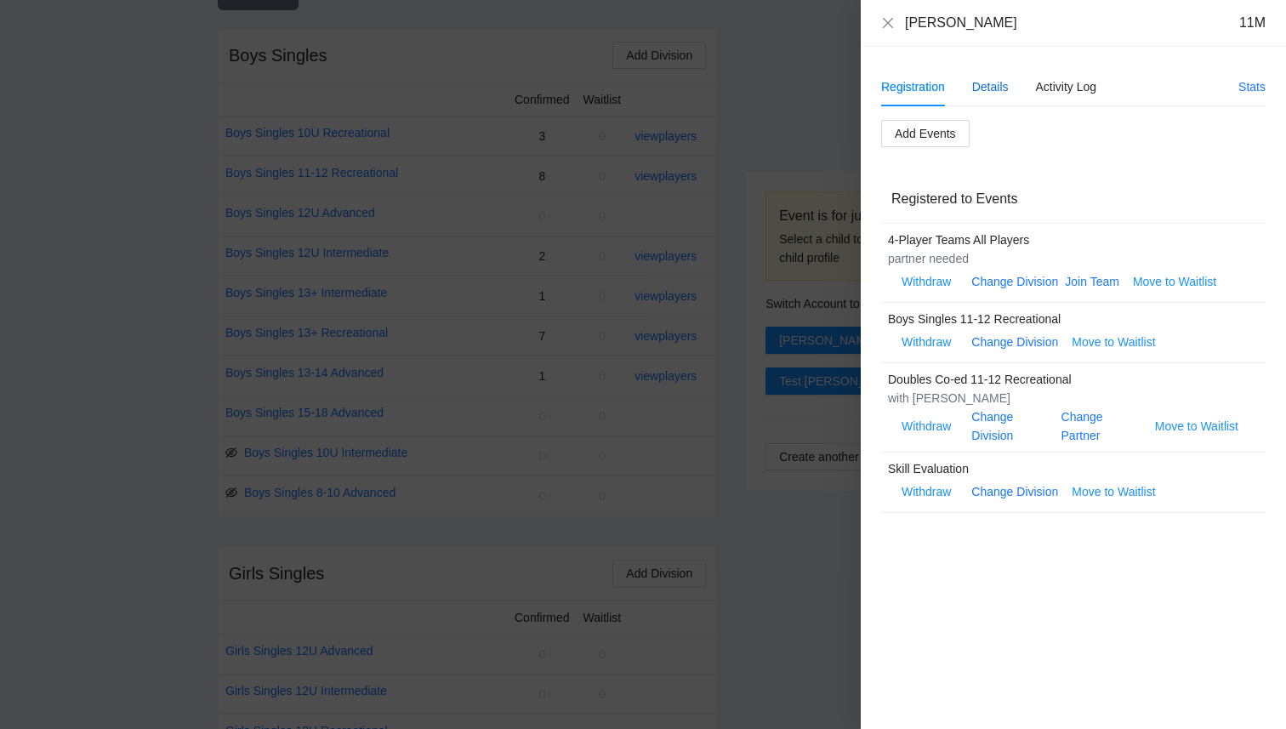
click at [1000, 88] on div "Details" at bounding box center [990, 86] width 37 height 19
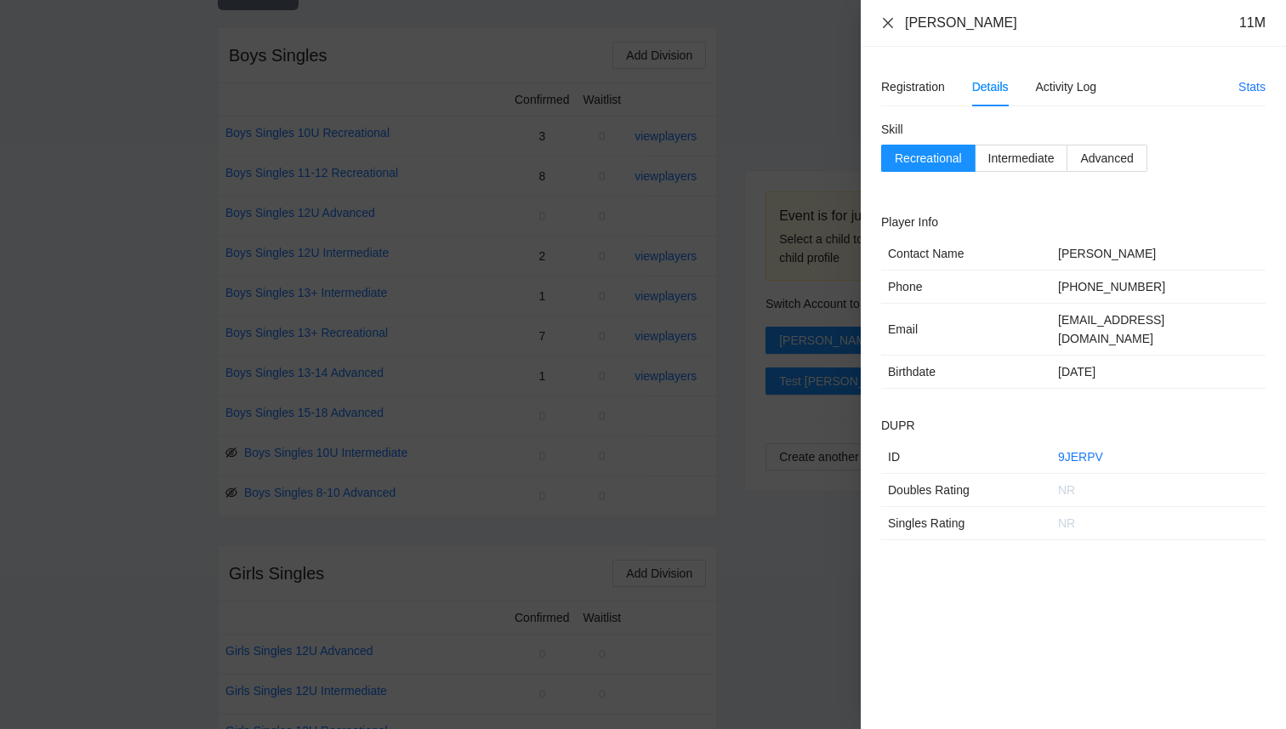
click at [890, 24] on icon "close" at bounding box center [888, 22] width 10 height 10
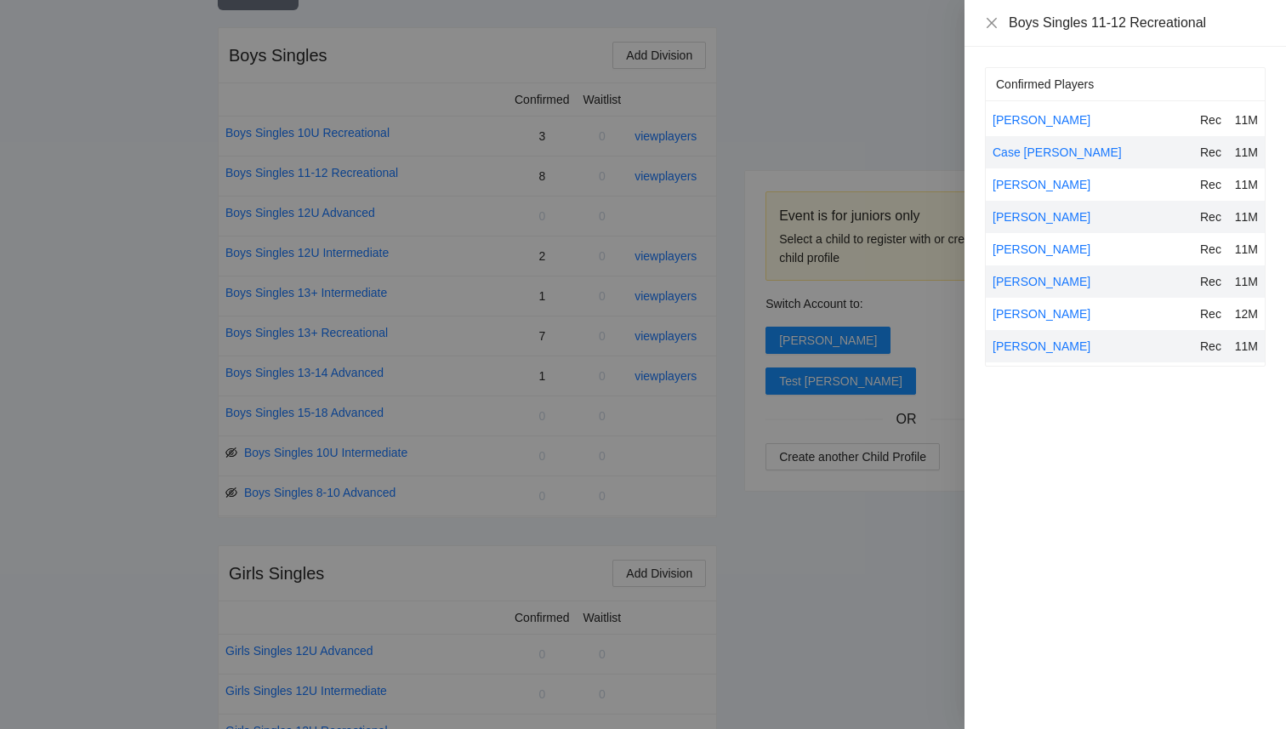
click at [1001, 25] on div "Boys Singles 11-12 Recreational" at bounding box center [1125, 23] width 281 height 19
click at [996, 25] on icon "close" at bounding box center [992, 23] width 14 height 14
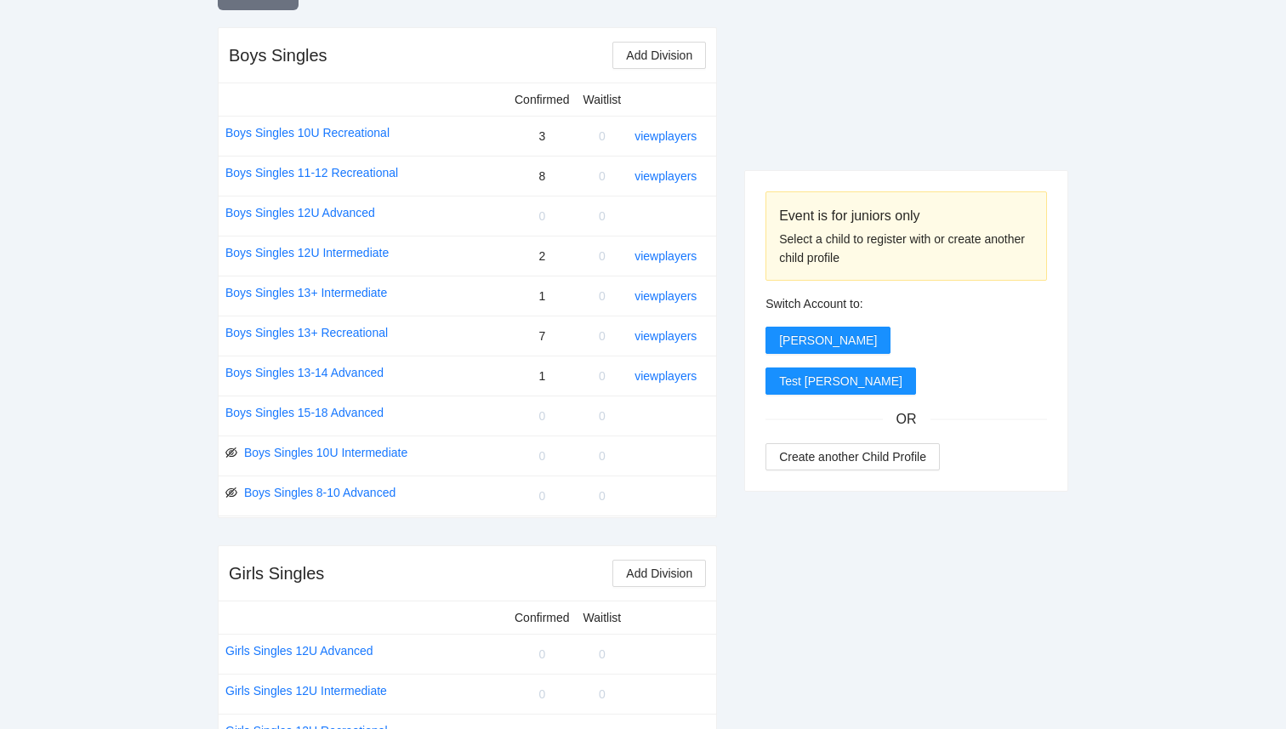
click at [858, 74] on div "Event is for juniors only Select a child to register with or create another chi…" at bounding box center [906, 733] width 324 height 2000
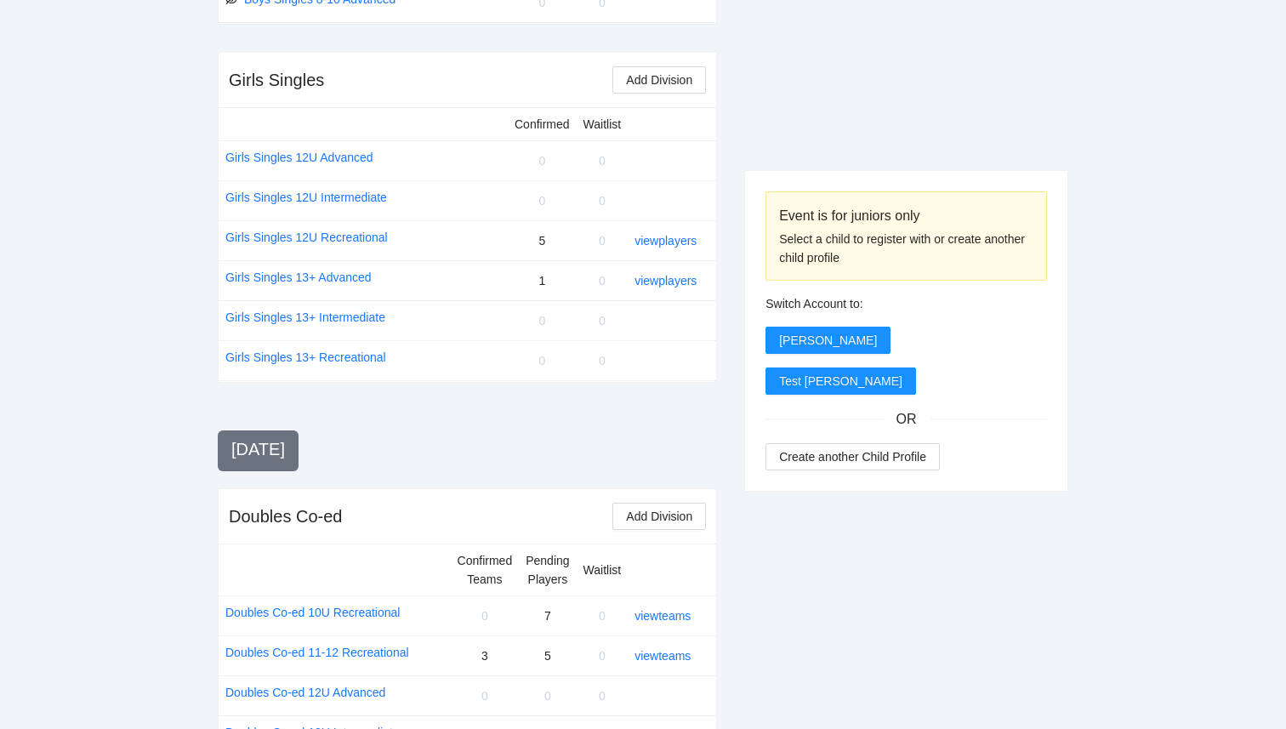
scroll to position [1305, 0]
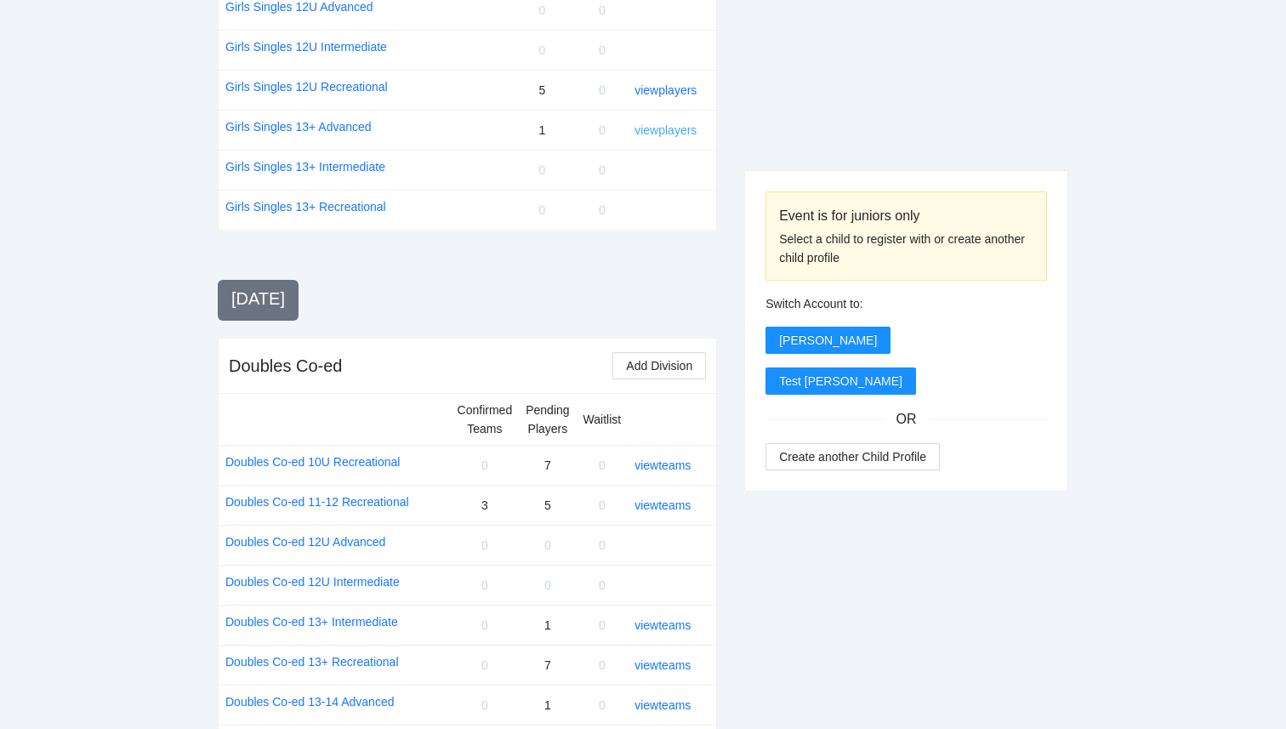
click at [668, 133] on link "view players" at bounding box center [665, 130] width 62 height 14
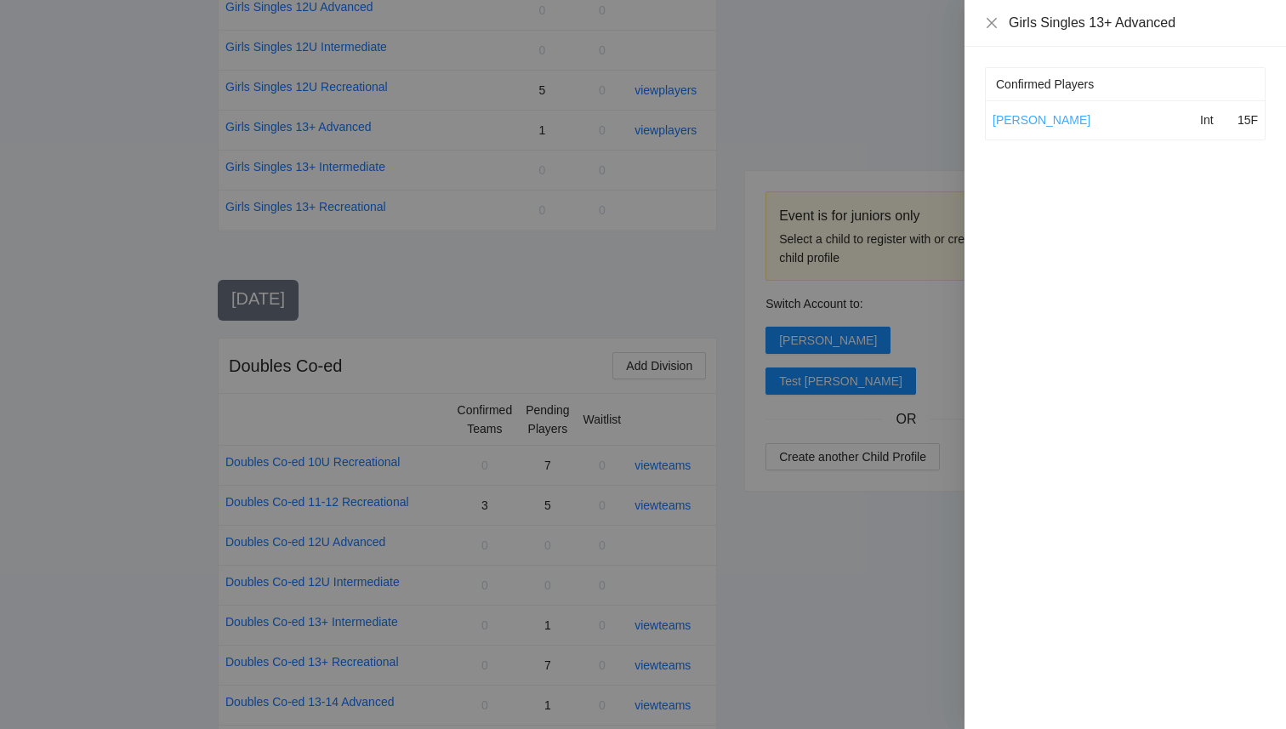
click at [1044, 113] on link "Ellie Rotterman" at bounding box center [1042, 120] width 98 height 14
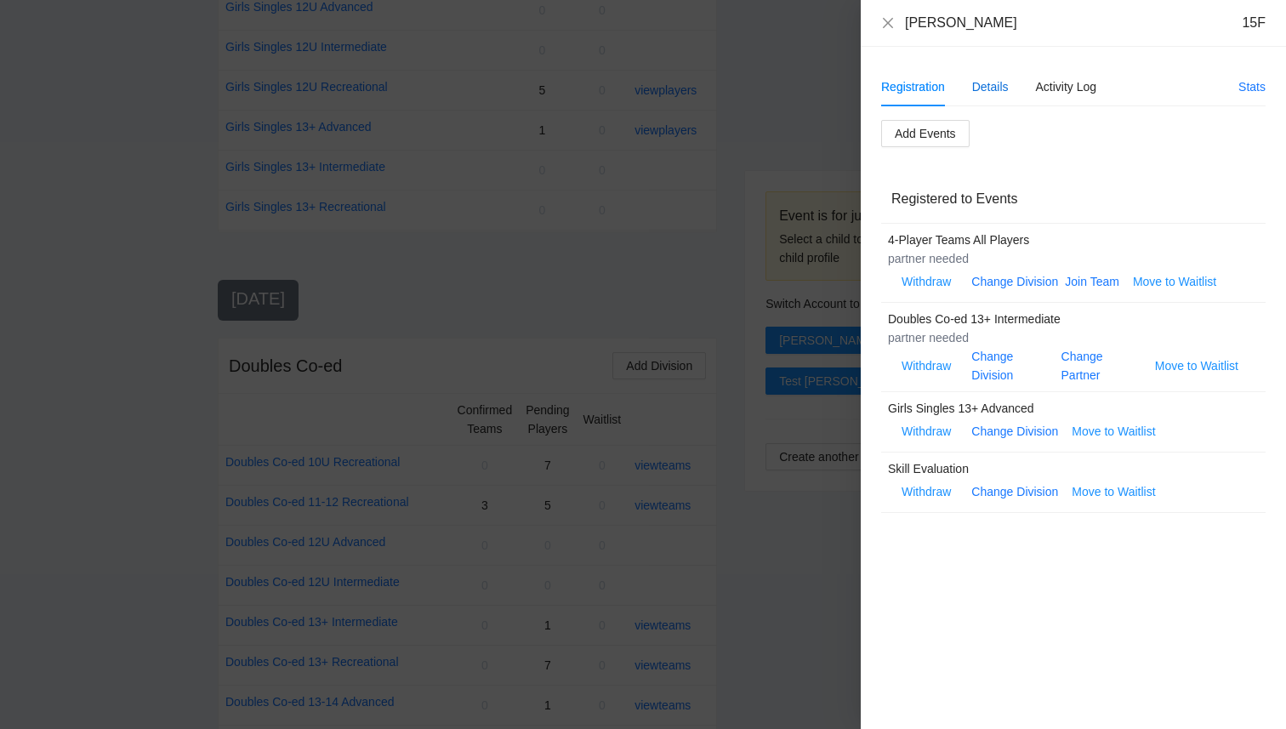
click at [996, 87] on div "Details" at bounding box center [990, 86] width 37 height 19
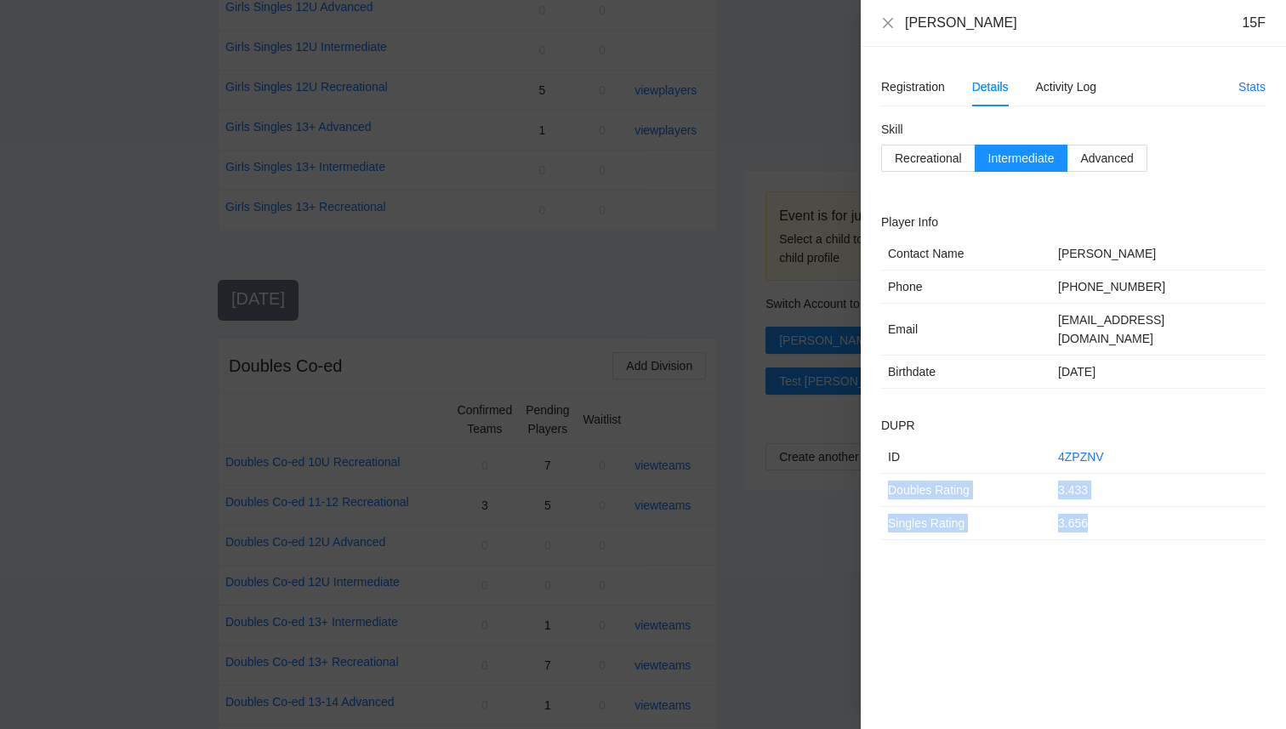
drag, startPoint x: 1100, startPoint y: 505, endPoint x: 889, endPoint y: 468, distance: 214.2
click at [889, 468] on tbody "ID 4ZPZNV Doubles Rating 3.433 Singles Rating 3.656" at bounding box center [1073, 491] width 384 height 100
click at [889, 474] on td "Doubles Rating" at bounding box center [966, 490] width 170 height 33
drag, startPoint x: 889, startPoint y: 468, endPoint x: 1134, endPoint y: 506, distance: 247.9
click at [1134, 506] on tbody "ID 4ZPZNV Doubles Rating 3.433 Singles Rating 3.656" at bounding box center [1073, 491] width 384 height 100
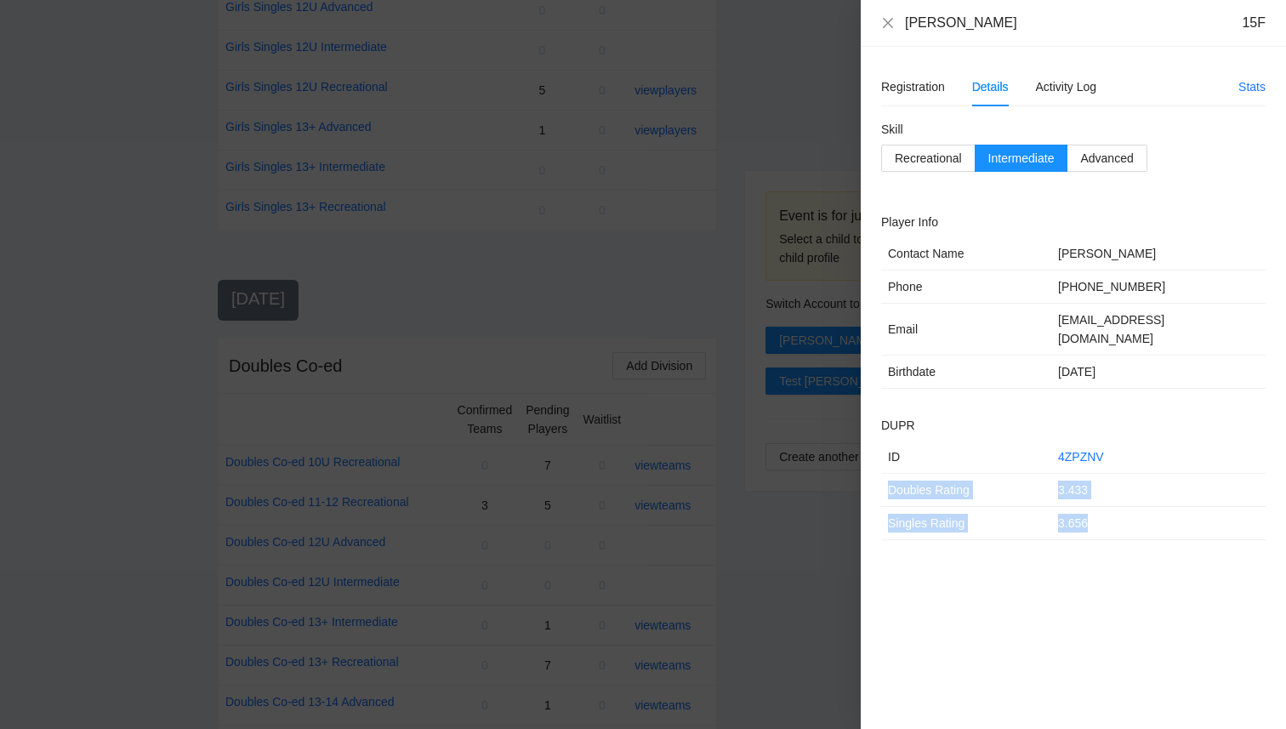
click at [1134, 507] on td "3.656" at bounding box center [1158, 523] width 214 height 33
click at [661, 194] on div at bounding box center [643, 364] width 1286 height 729
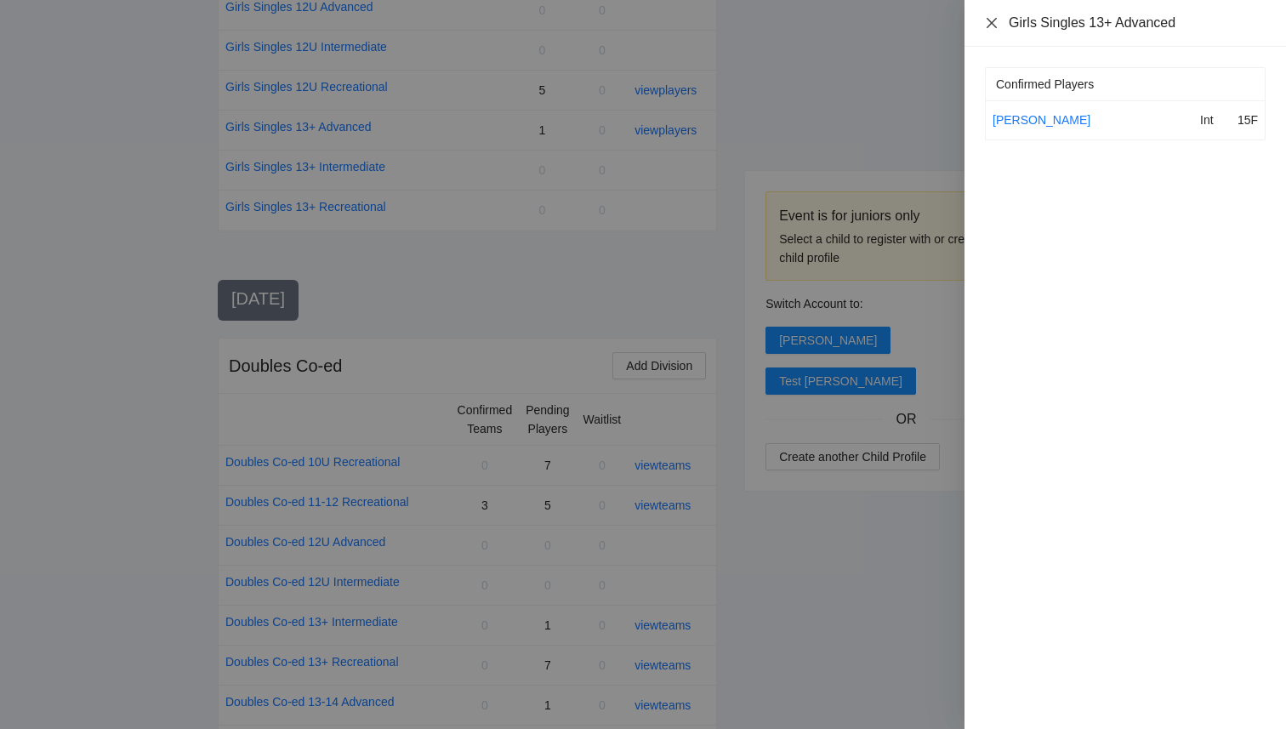
click at [996, 25] on icon "close" at bounding box center [992, 23] width 14 height 14
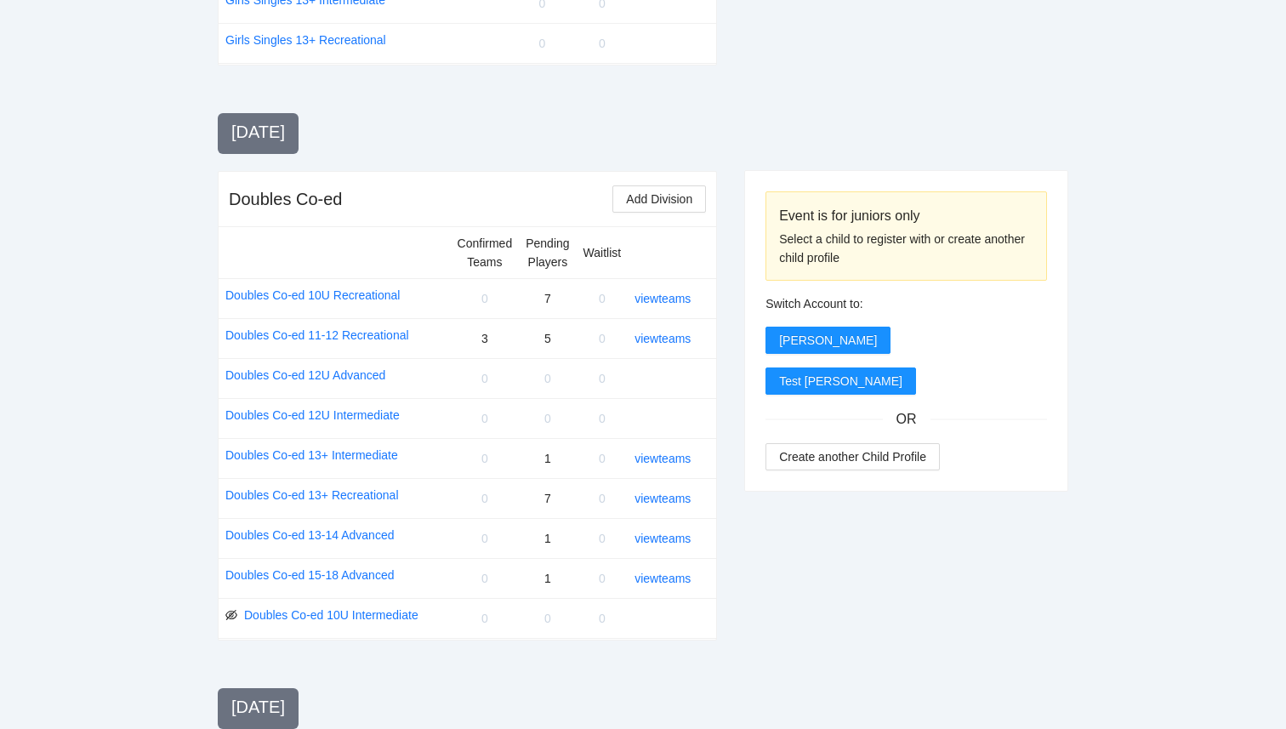
scroll to position [1476, 0]
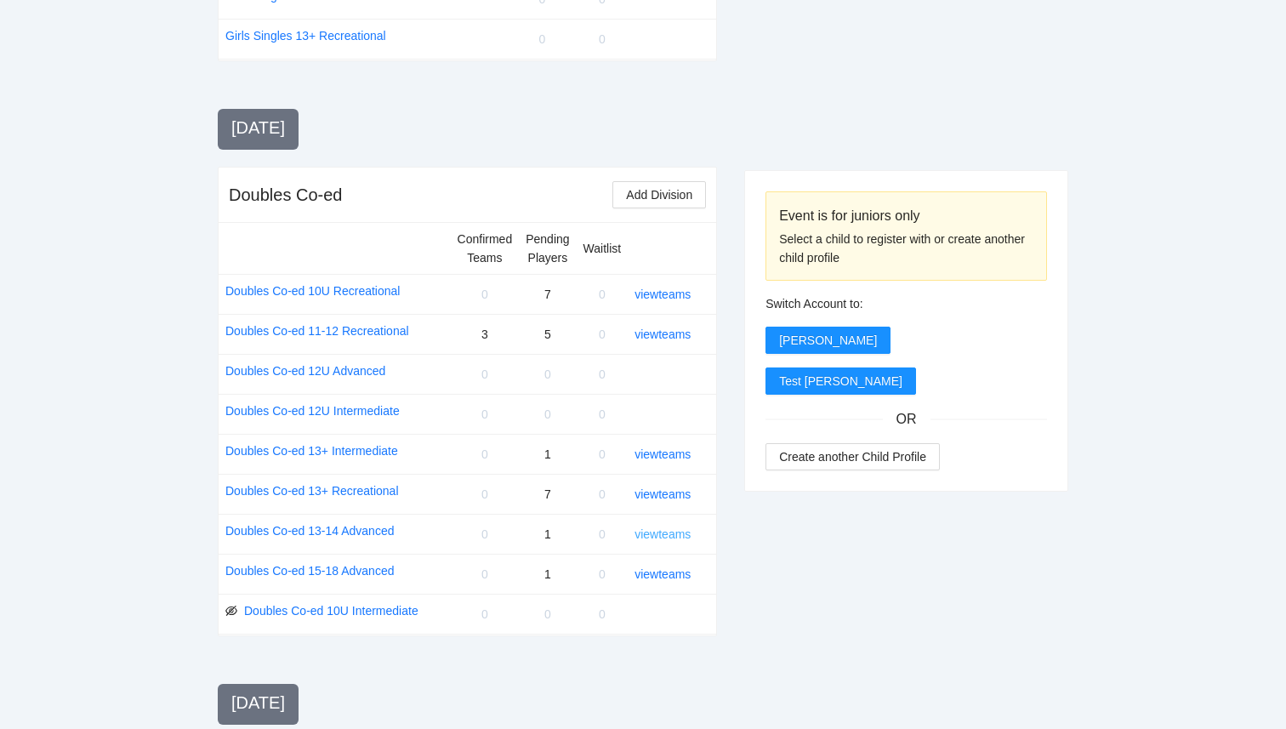
click at [675, 538] on link "view teams" at bounding box center [662, 534] width 56 height 14
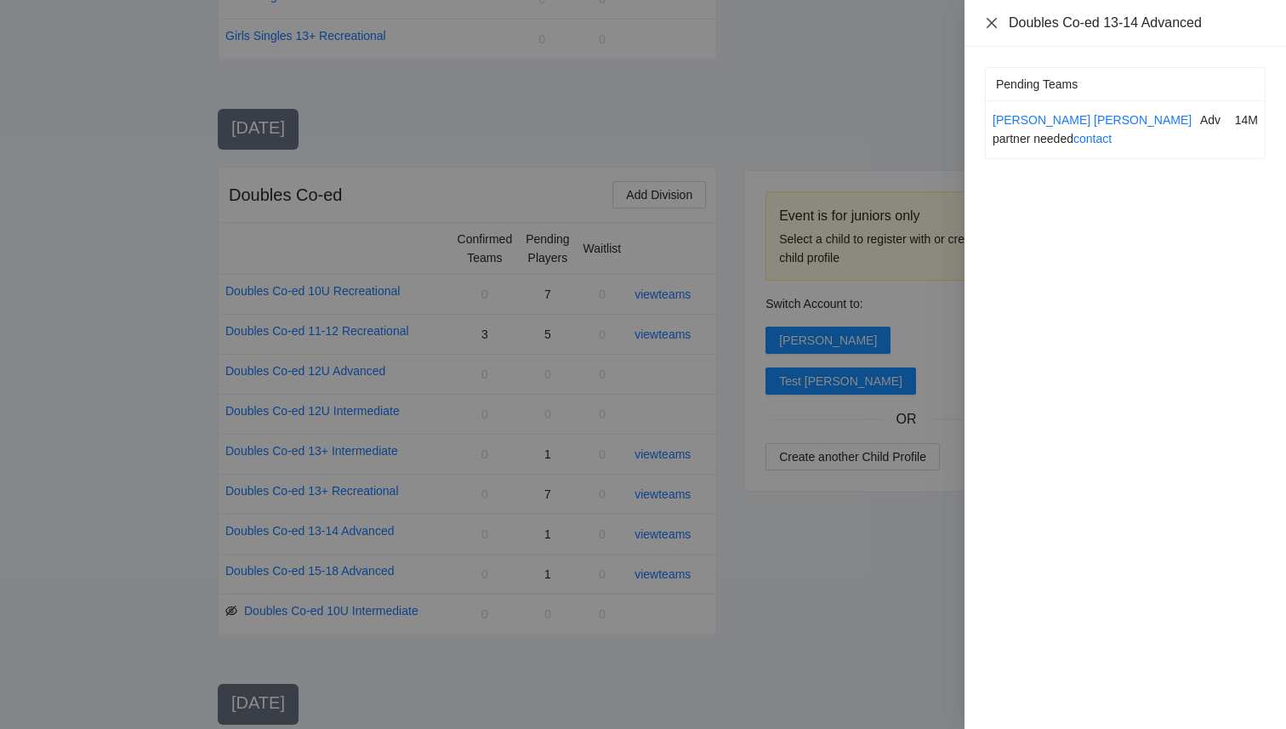
click at [993, 28] on icon "close" at bounding box center [992, 23] width 14 height 14
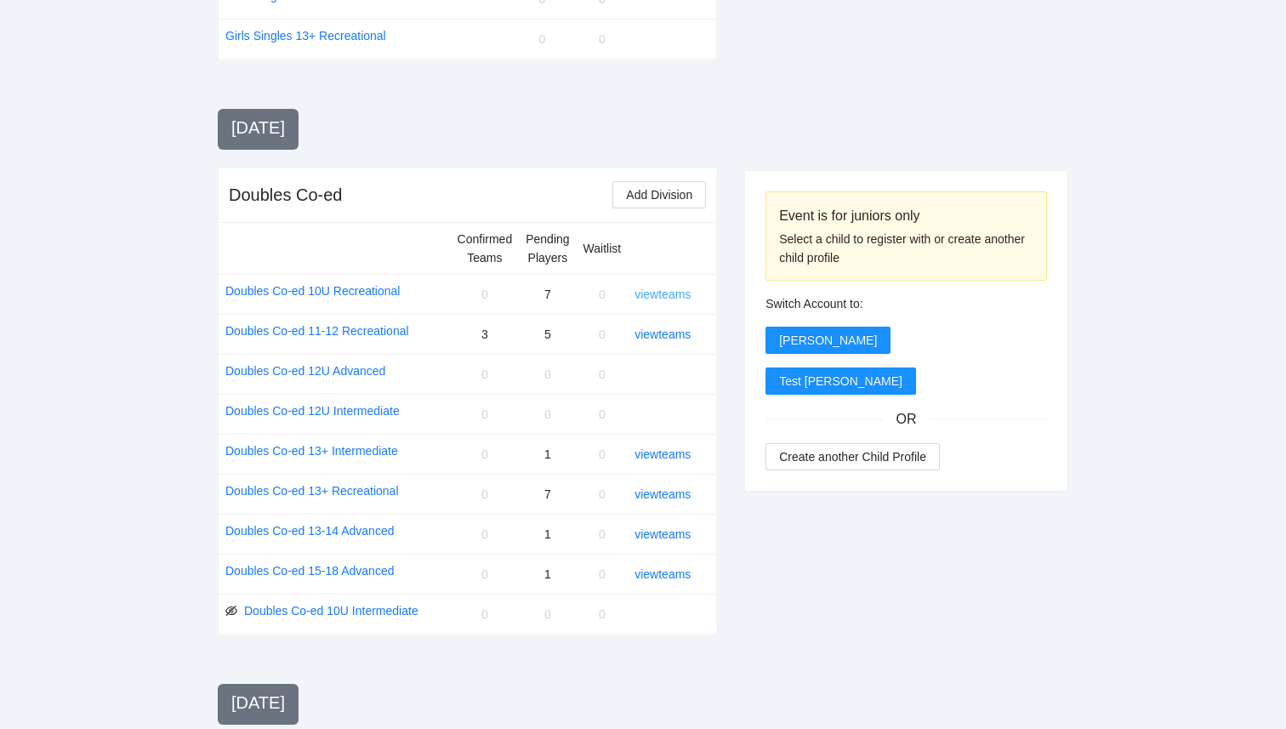
click at [651, 299] on link "view teams" at bounding box center [662, 294] width 56 height 14
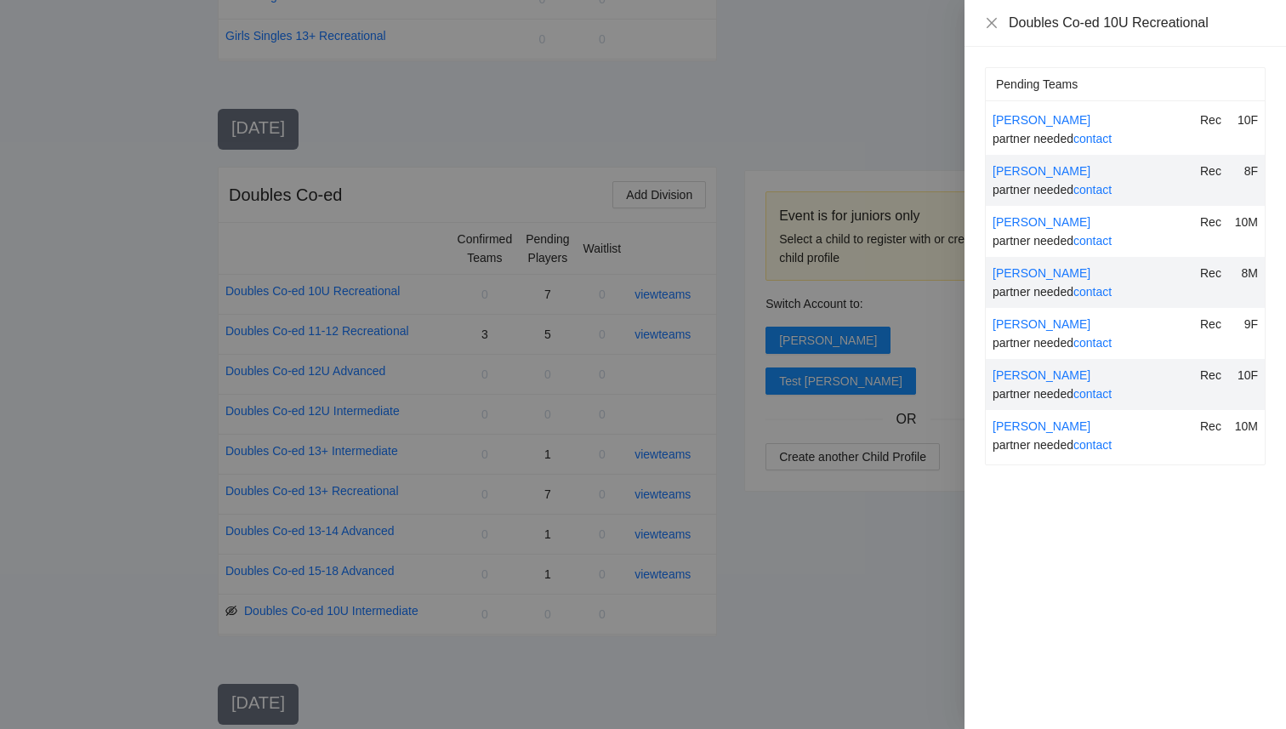
click at [794, 557] on div at bounding box center [643, 364] width 1286 height 729
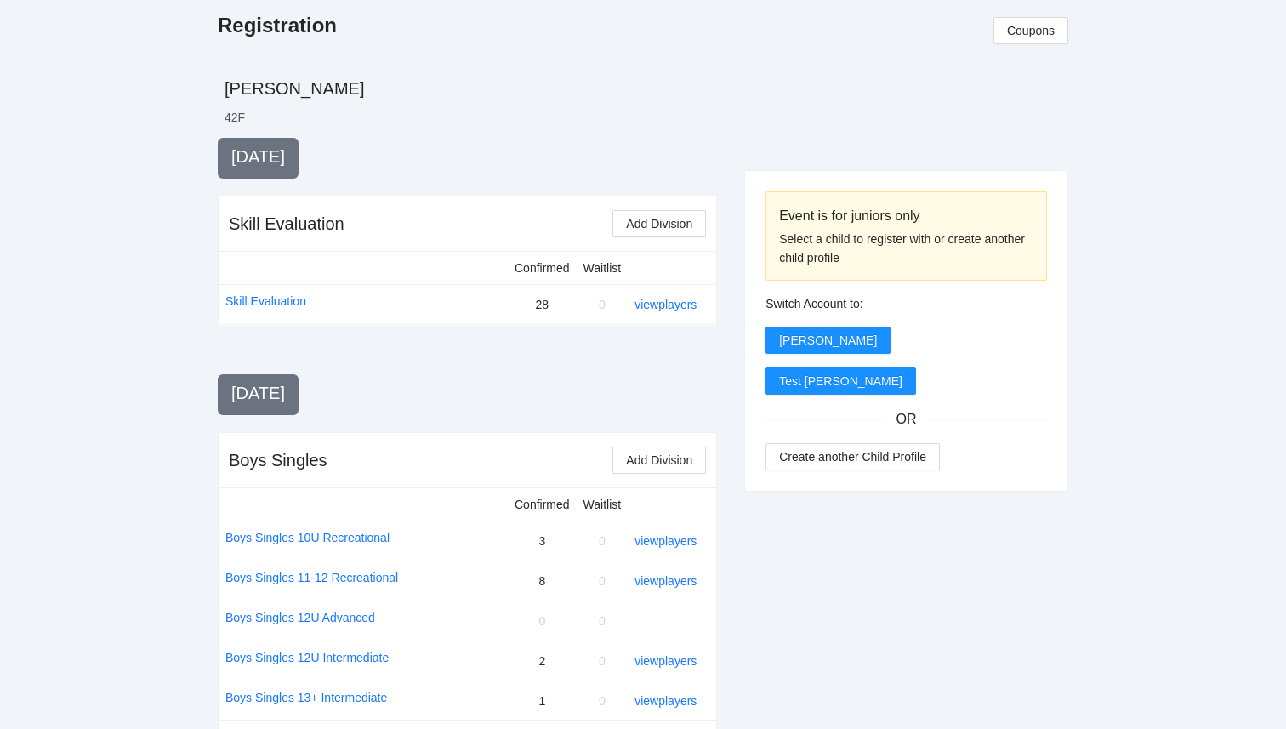
scroll to position [0, 0]
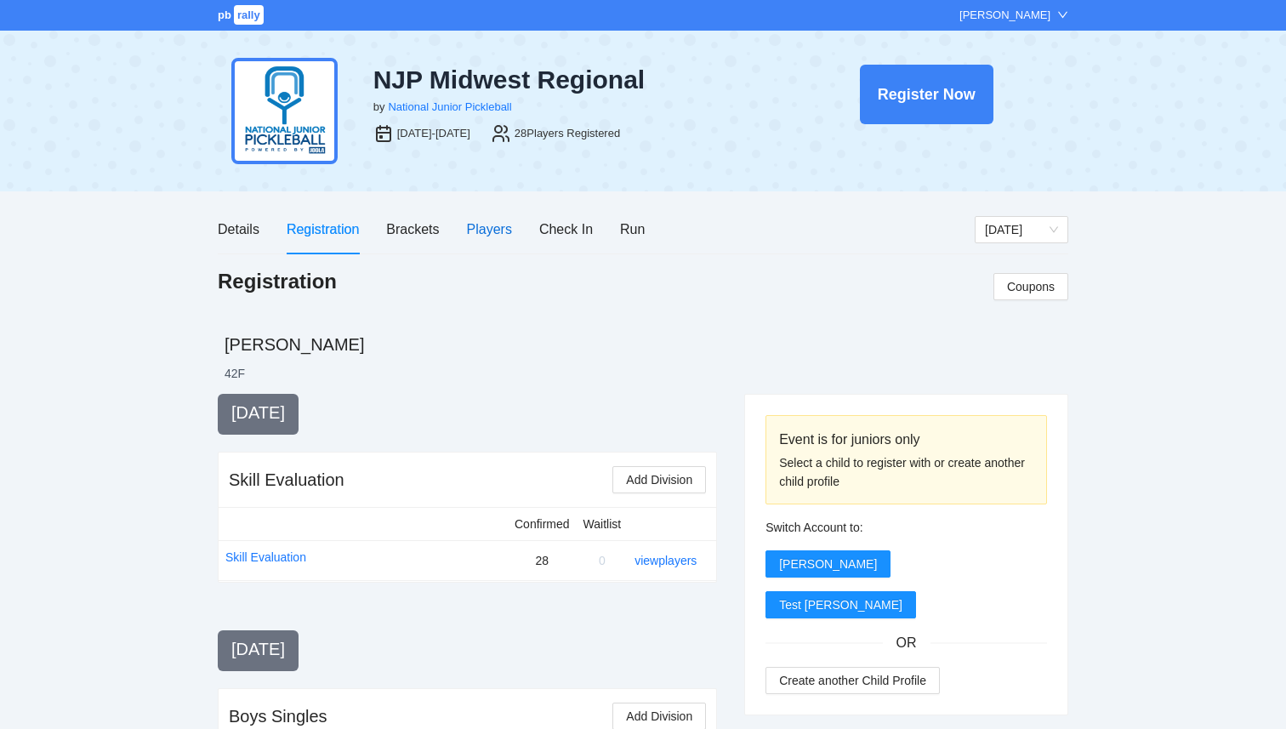
click at [494, 224] on div "Players" at bounding box center [489, 229] width 45 height 21
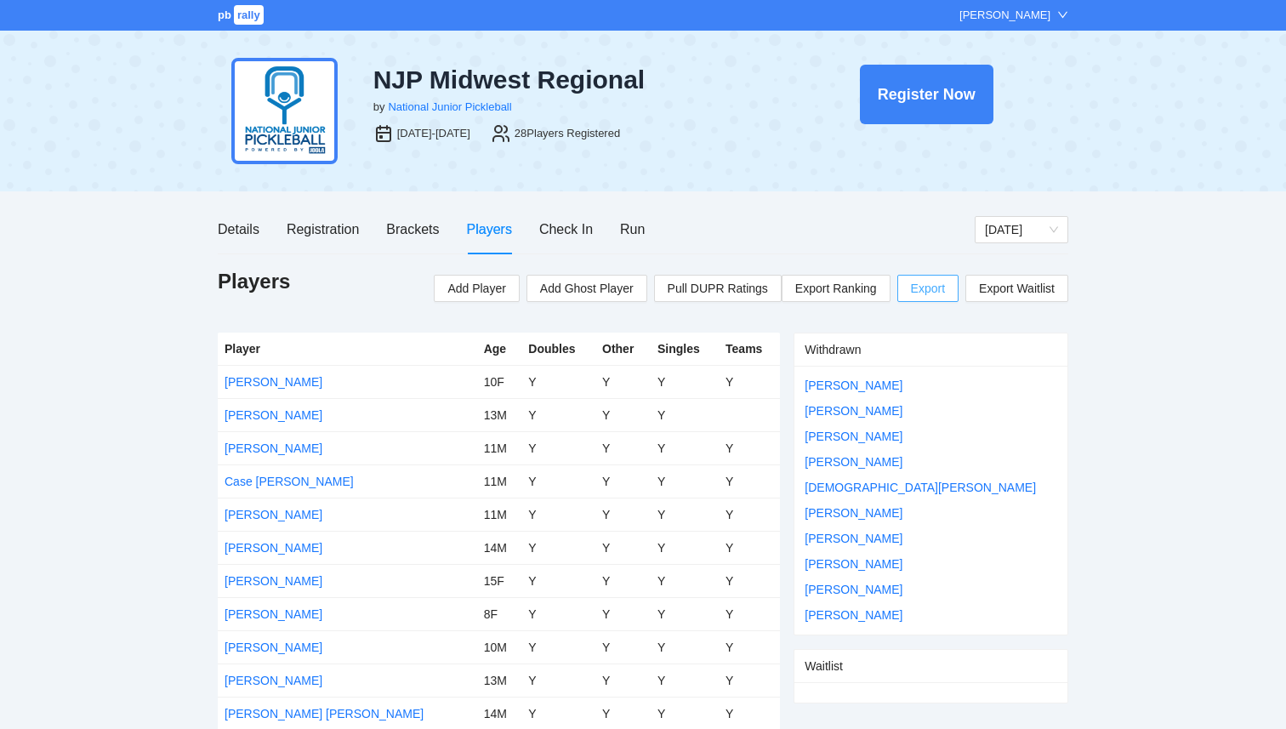
click at [935, 291] on span "Export" at bounding box center [928, 289] width 34 height 26
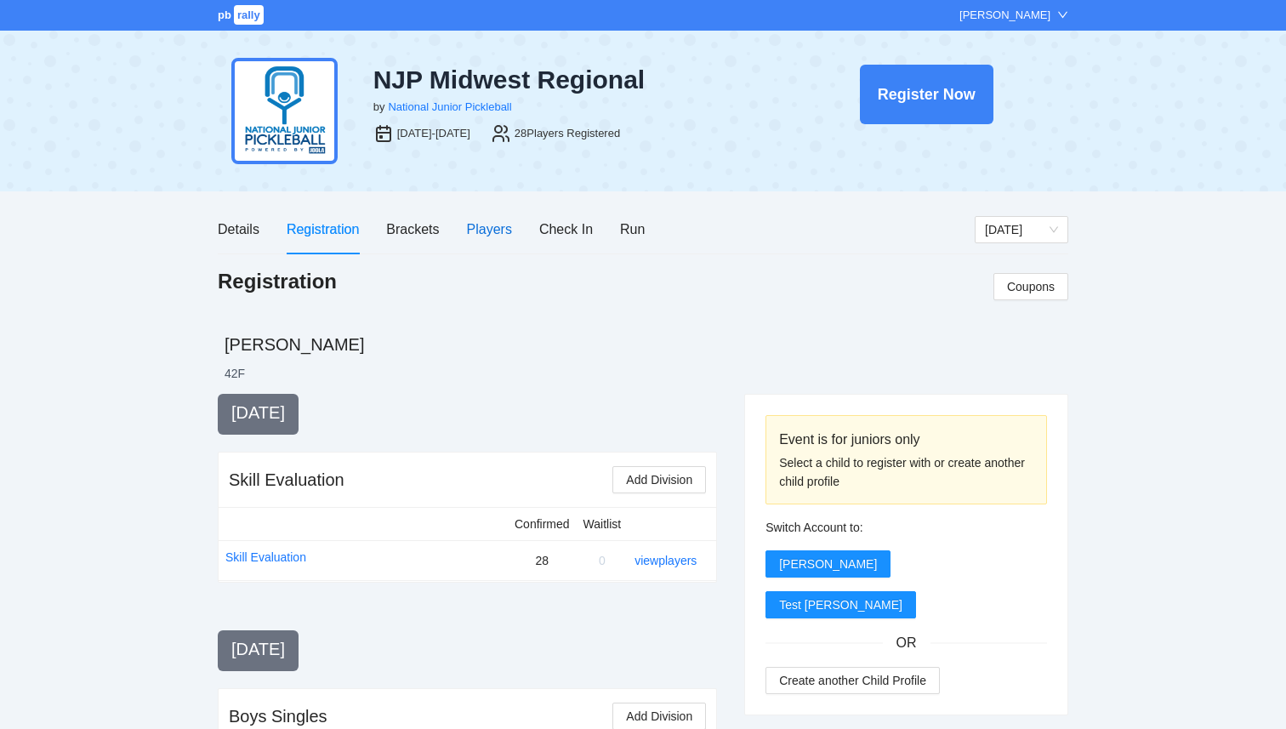
click at [490, 234] on div "Players" at bounding box center [489, 229] width 45 height 21
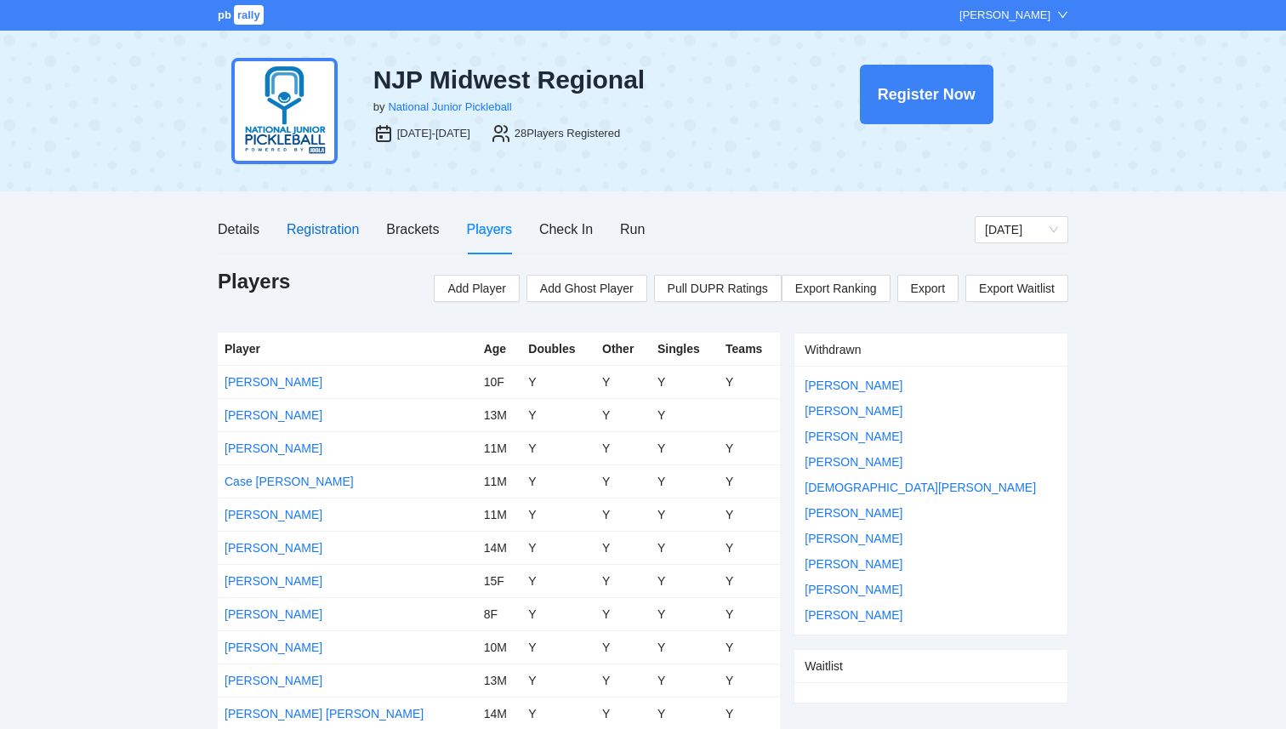
click at [313, 231] on div "Registration" at bounding box center [323, 229] width 72 height 21
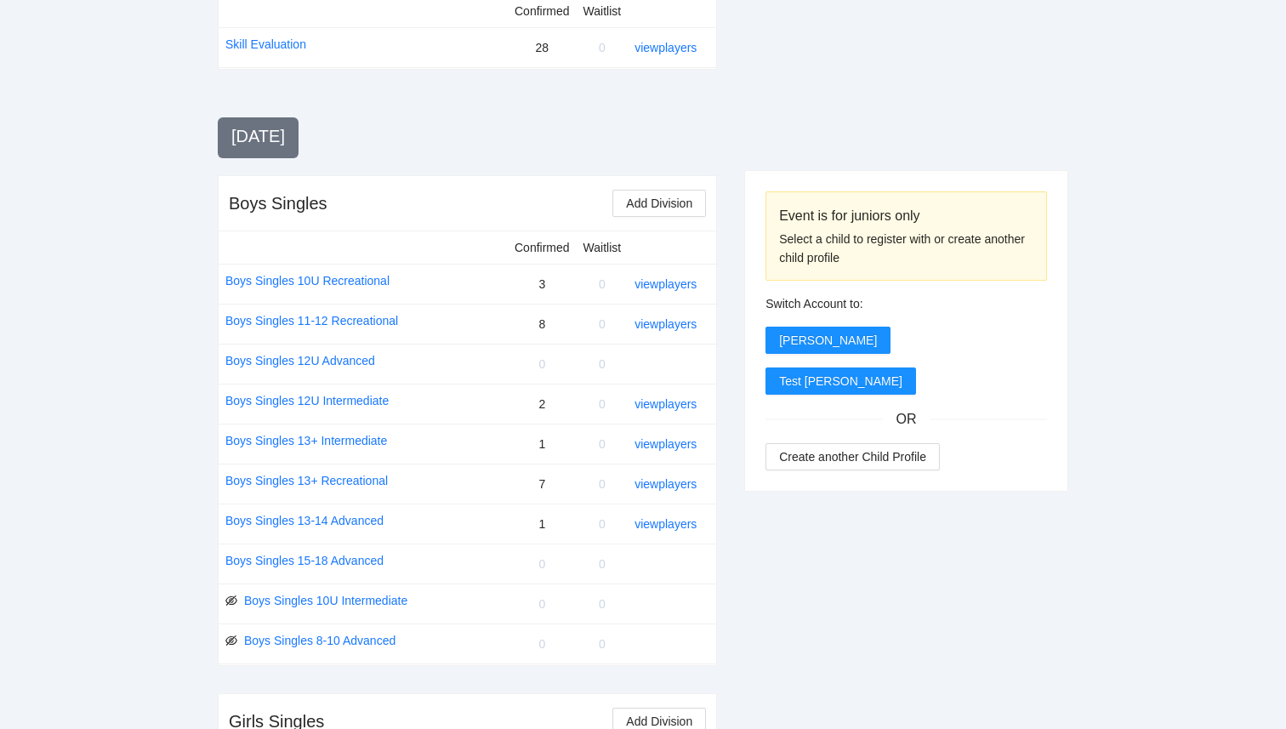
scroll to position [527, 0]
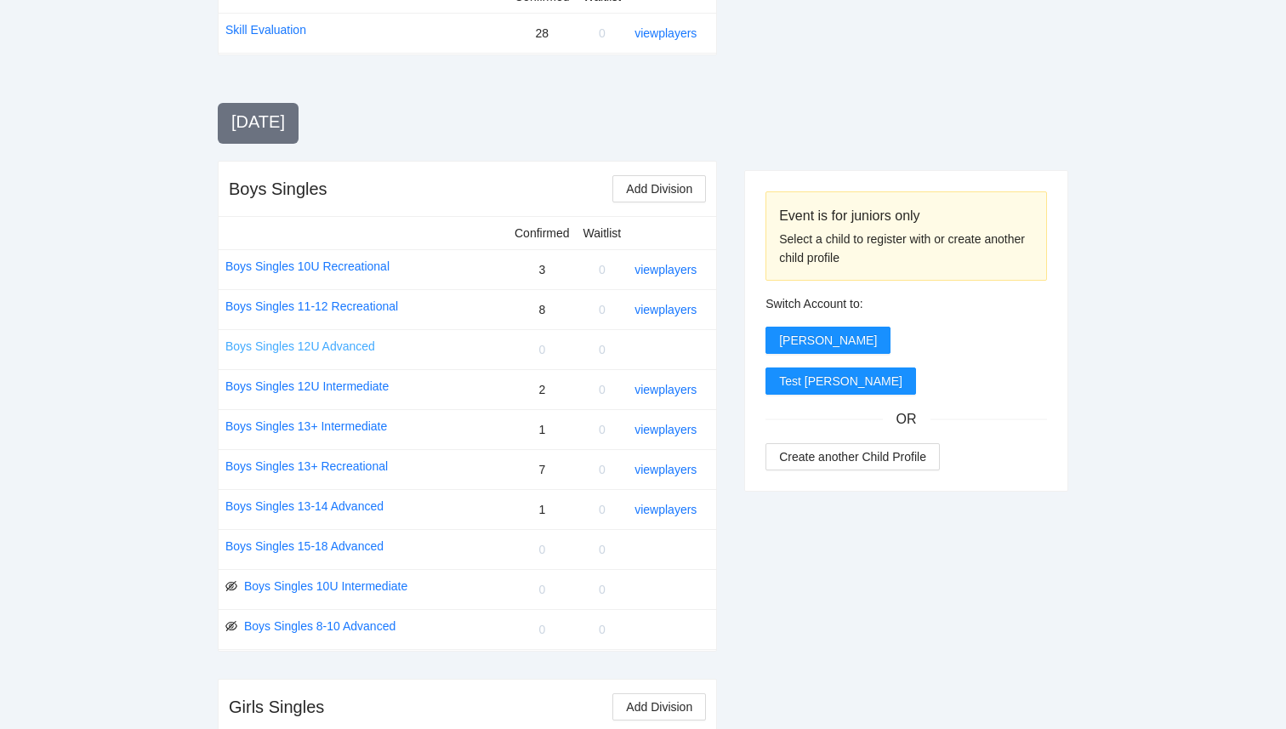
click at [344, 348] on link "Boys Singles 12U Advanced" at bounding box center [300, 346] width 150 height 19
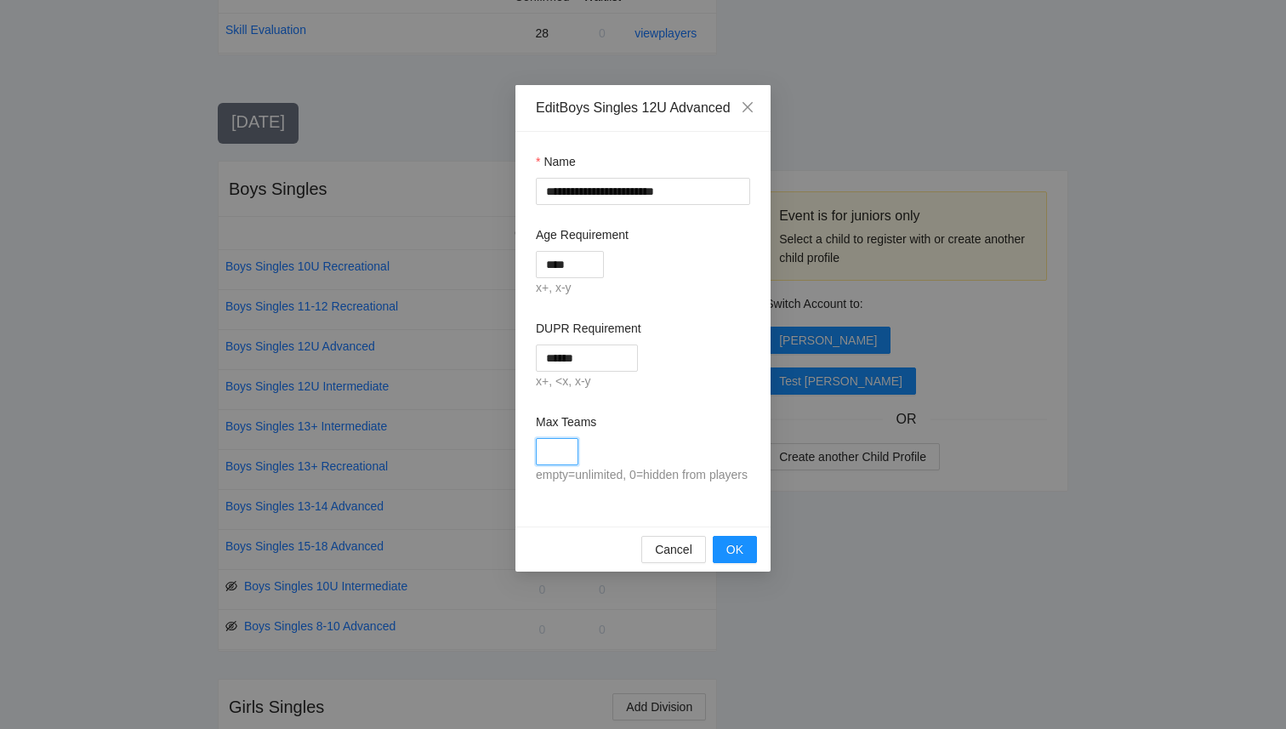
click at [560, 457] on input "Max Teams" at bounding box center [557, 451] width 43 height 27
type input "*"
click at [725, 560] on button "OK" at bounding box center [735, 549] width 44 height 27
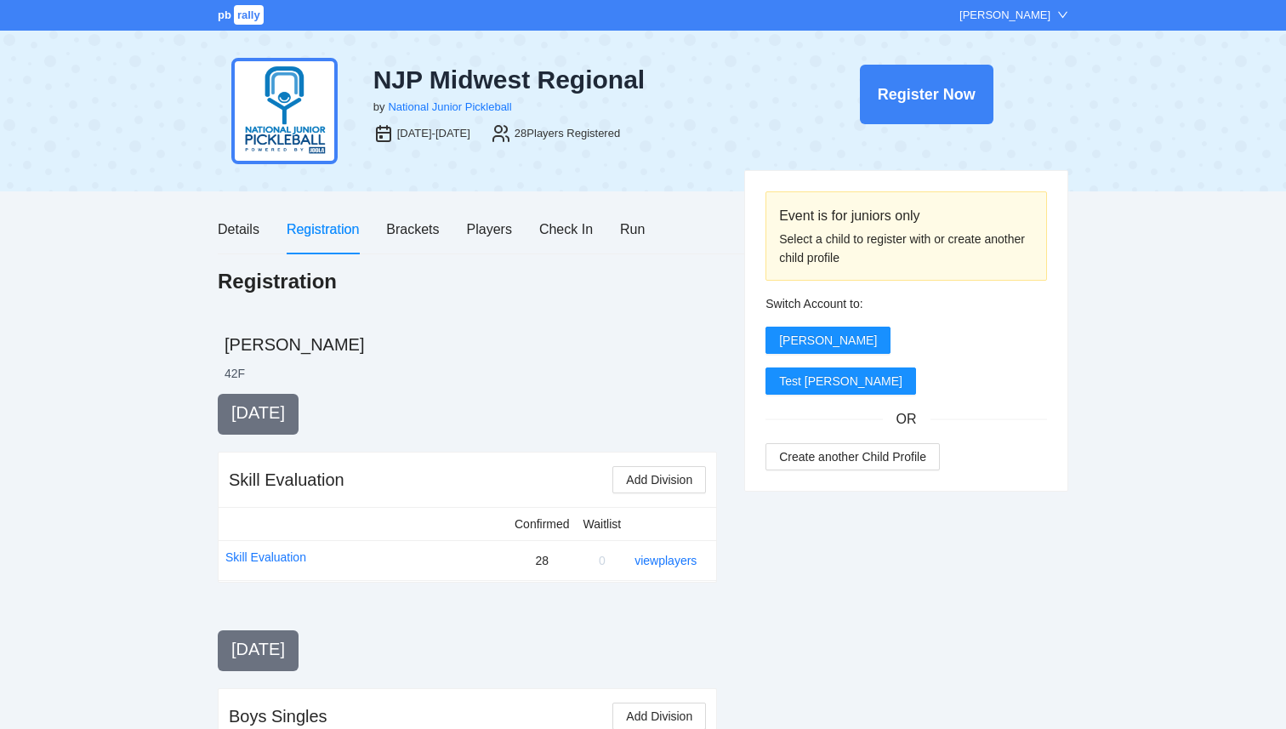
scroll to position [527, 0]
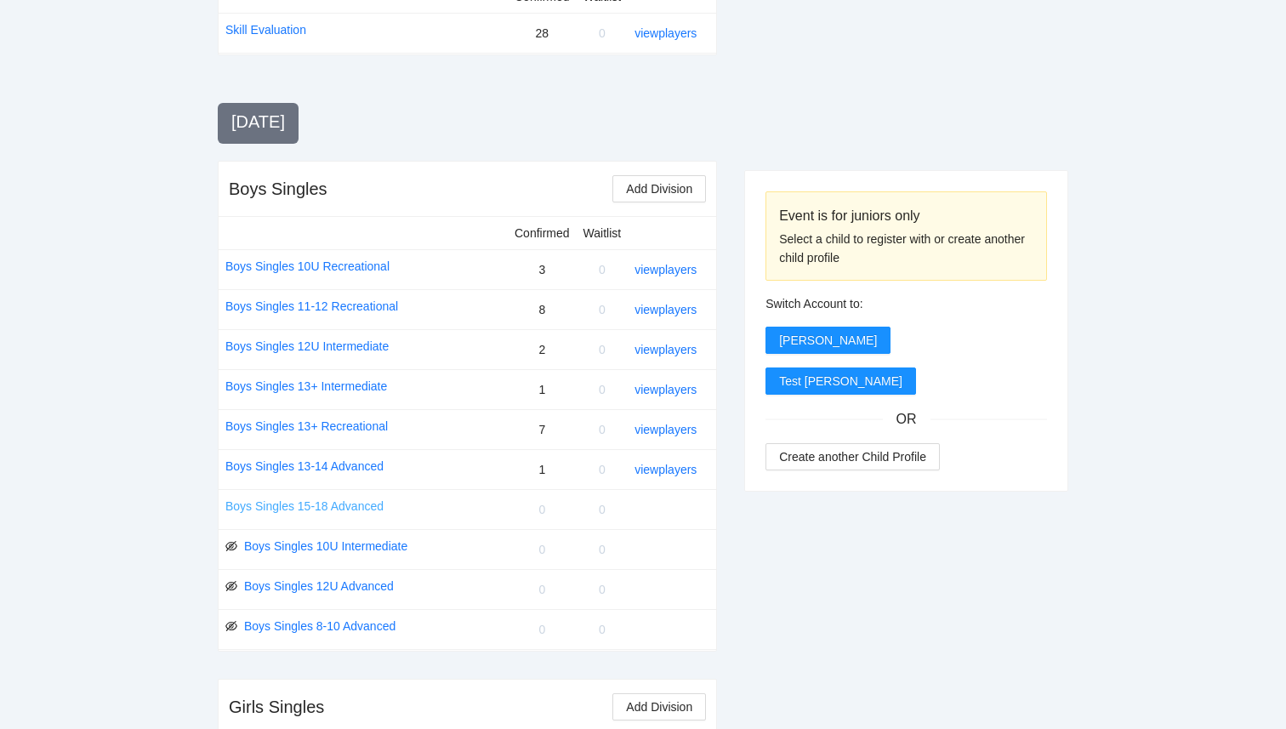
click at [344, 509] on link "Boys Singles 15-18 Advanced" at bounding box center [304, 506] width 158 height 19
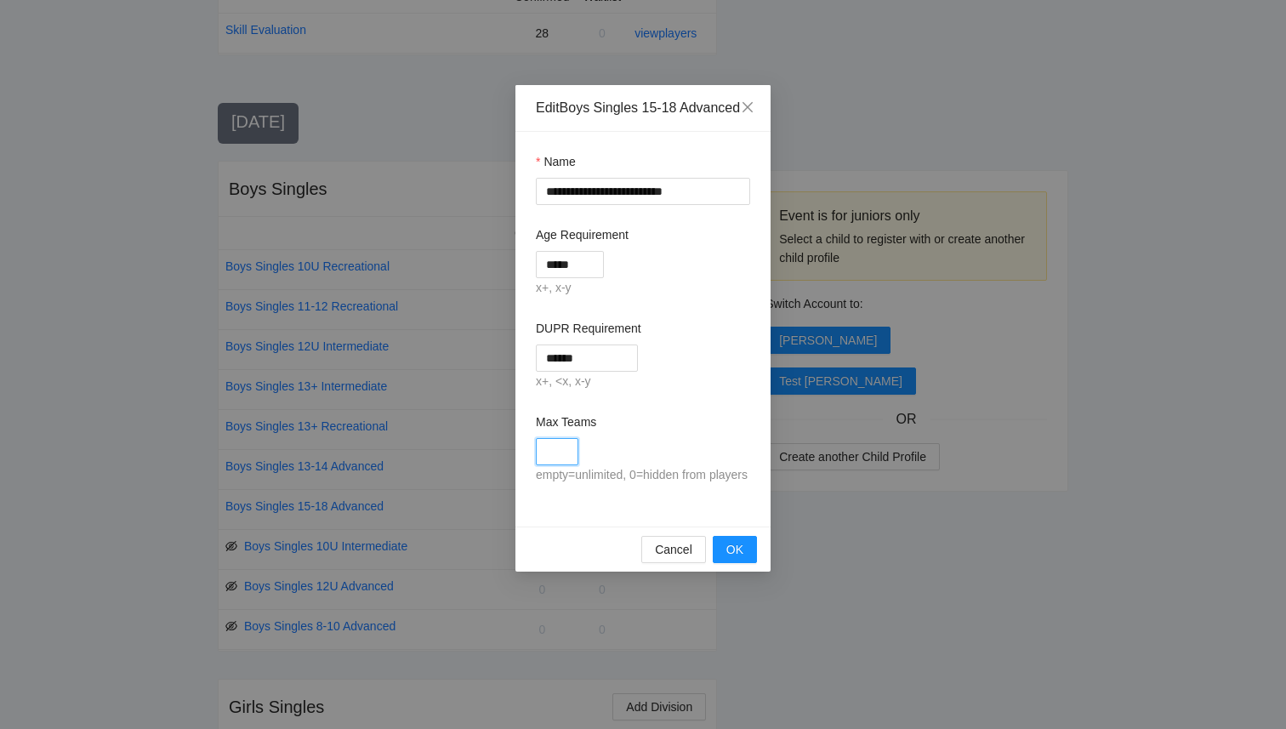
click at [542, 465] on input "Max Teams" at bounding box center [557, 451] width 43 height 27
type input "*"
click at [724, 563] on button "OK" at bounding box center [735, 549] width 44 height 27
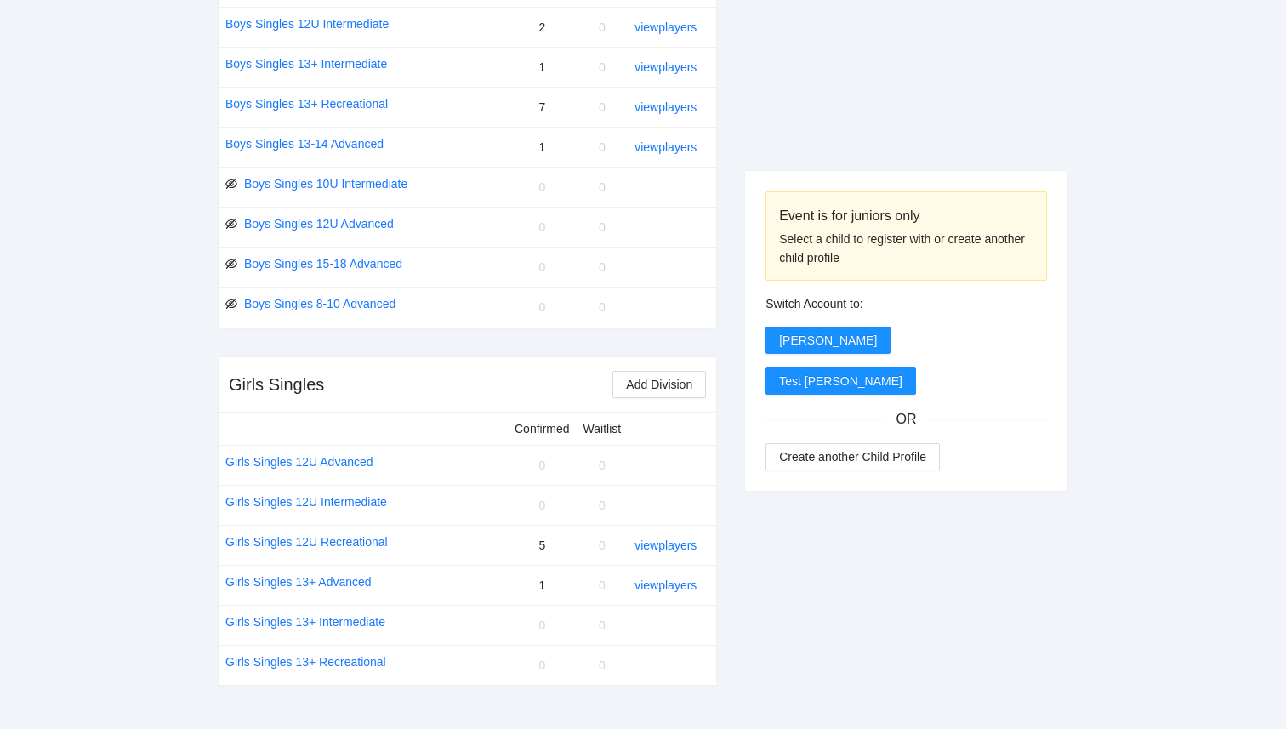
scroll to position [852, 0]
click at [316, 463] on link "Girls Singles 12U Advanced" at bounding box center [299, 459] width 148 height 19
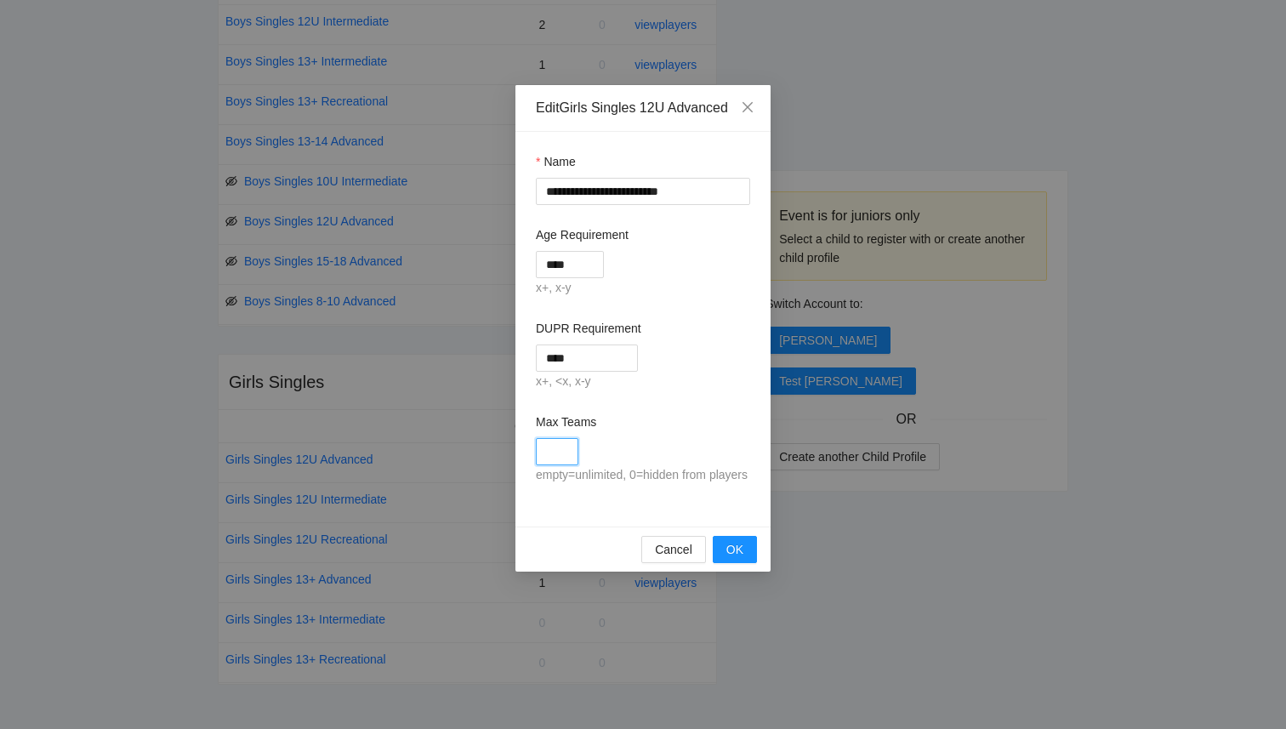
click at [550, 456] on input "Max Teams" at bounding box center [557, 451] width 43 height 27
type input "*"
click at [726, 559] on span "OK" at bounding box center [734, 549] width 17 height 19
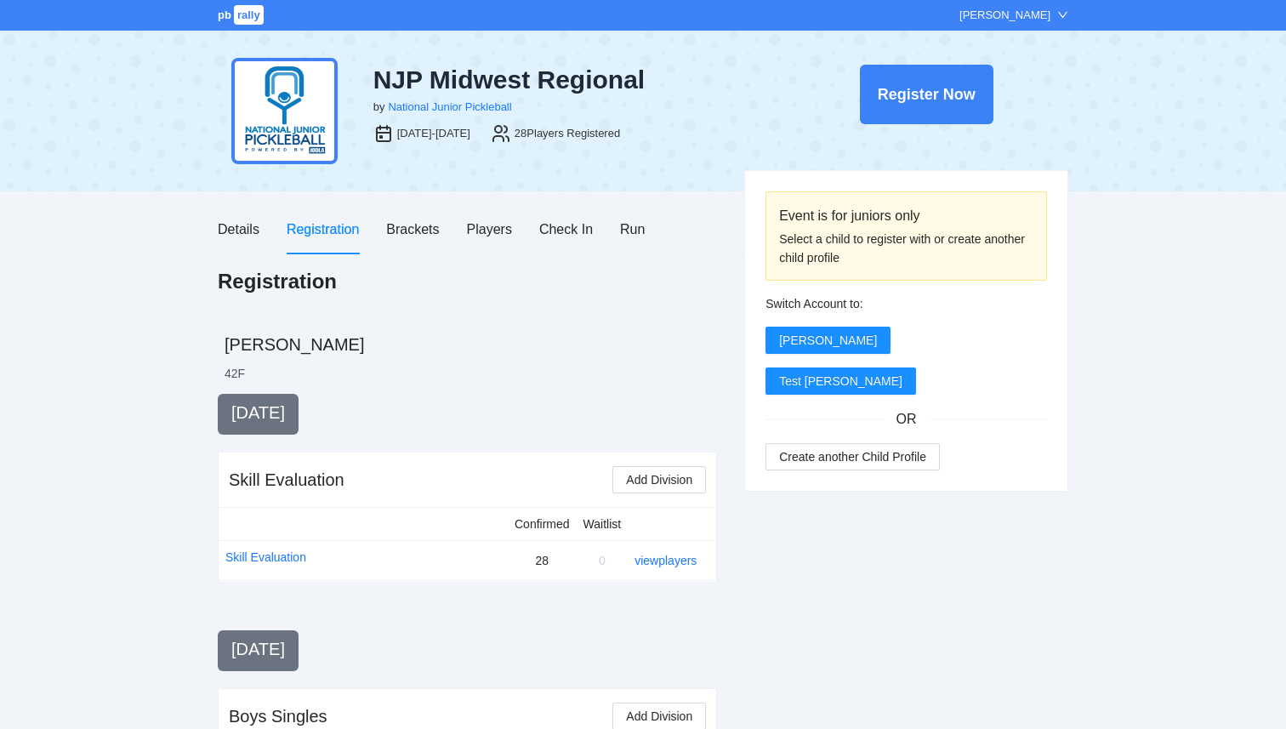
scroll to position [852, 0]
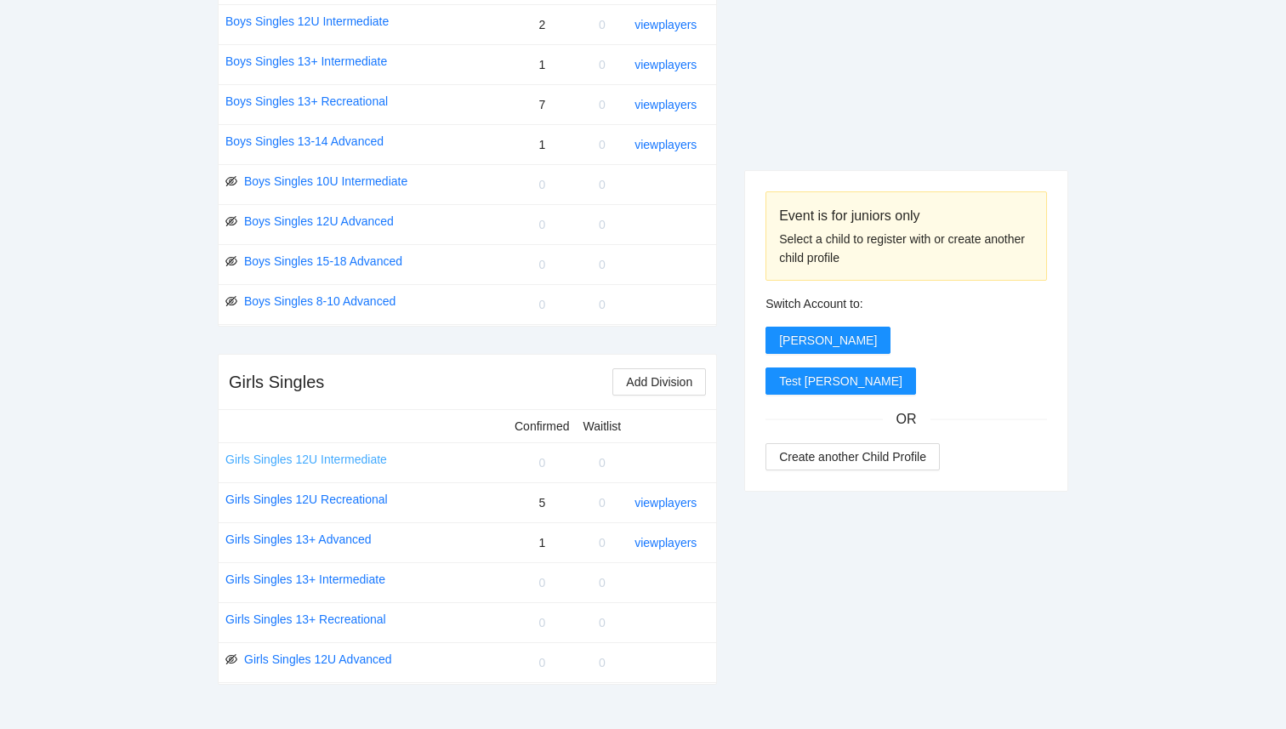
click at [352, 459] on link "Girls Singles 12U Intermediate" at bounding box center [306, 459] width 162 height 19
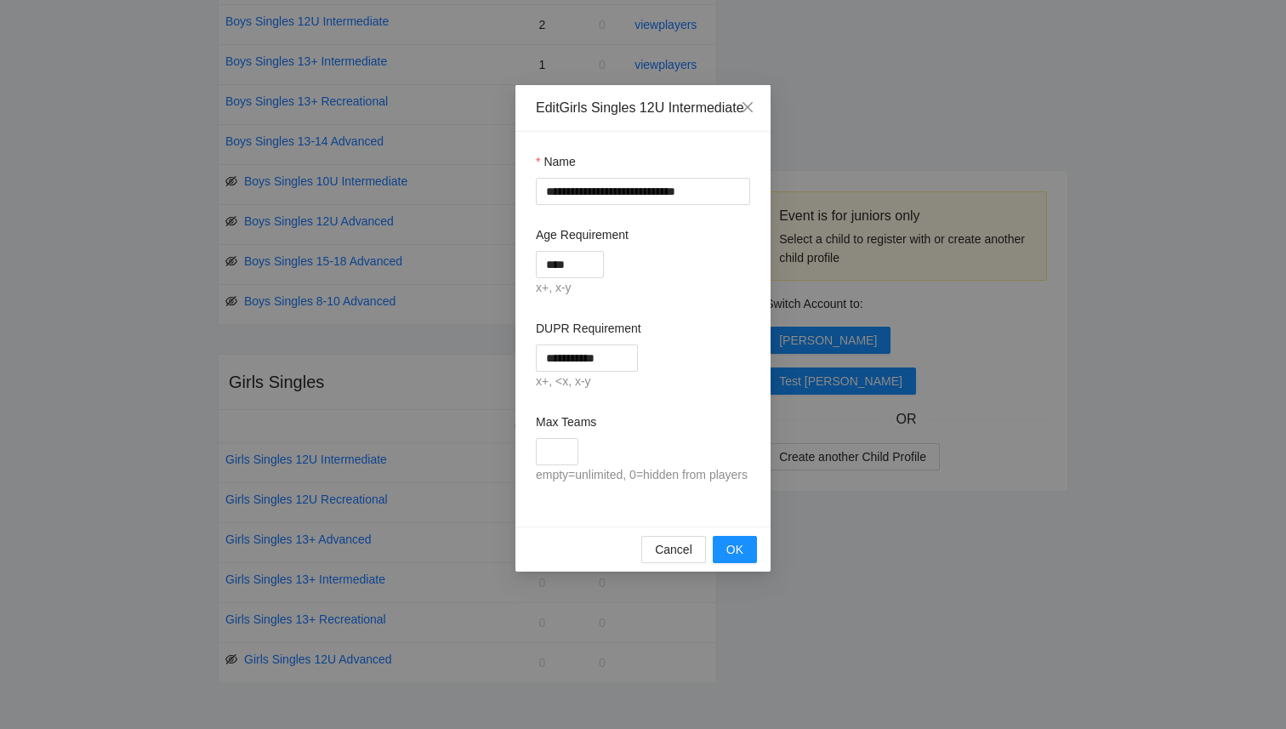
click at [577, 657] on div "**********" at bounding box center [643, 364] width 1286 height 729
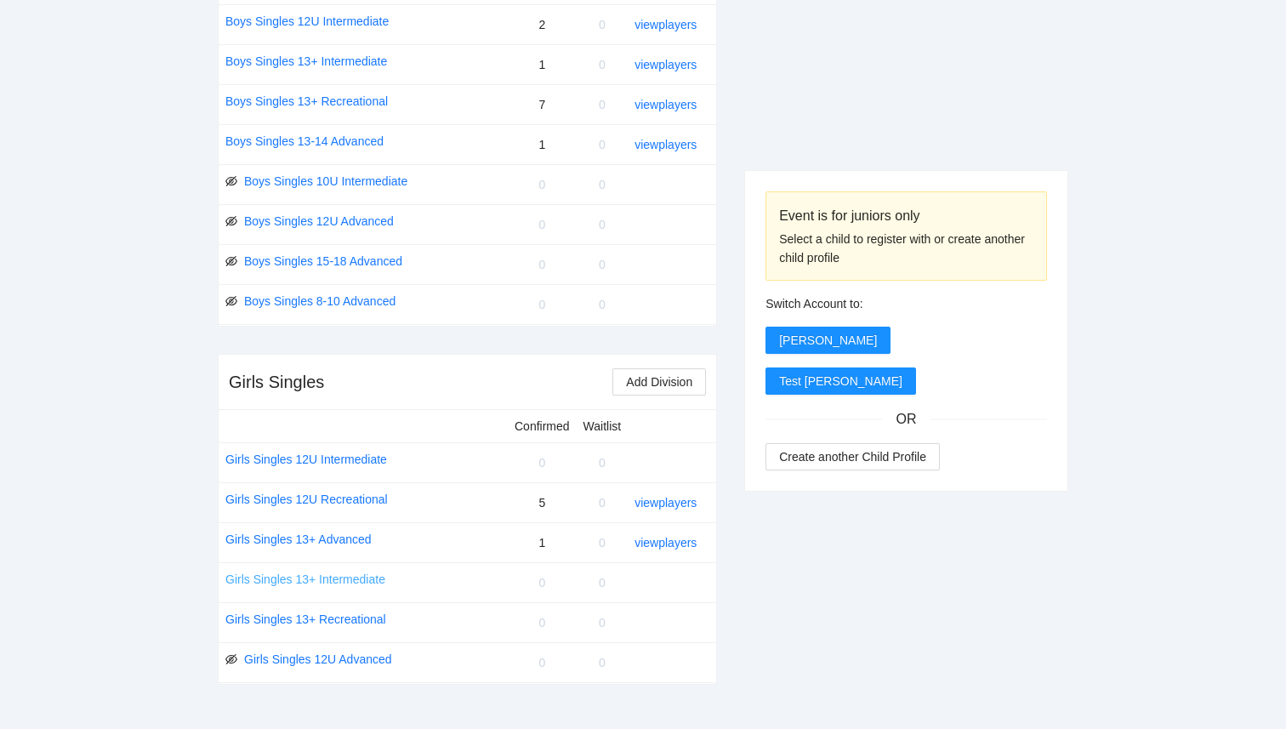
click at [343, 581] on link "Girls Singles 13+ Intermediate" at bounding box center [305, 579] width 160 height 19
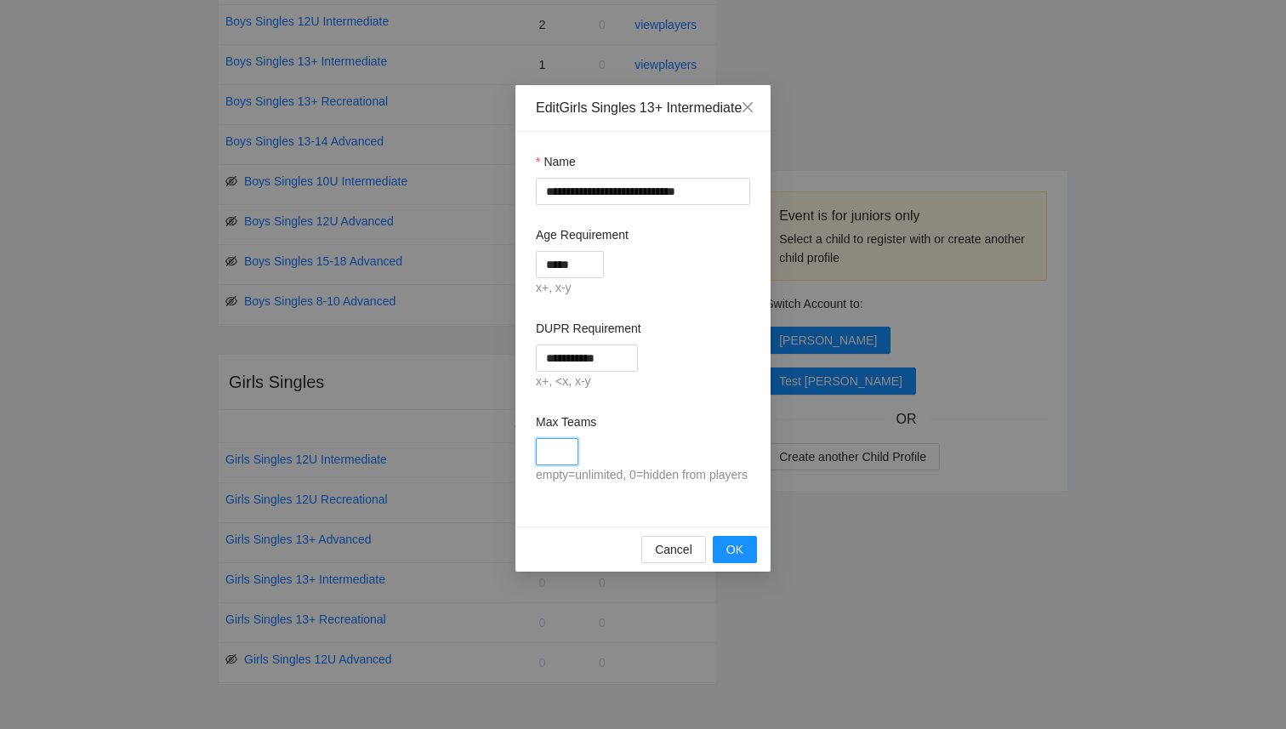
click at [555, 465] on input "Max Teams" at bounding box center [557, 451] width 43 height 27
type input "*"
click at [682, 559] on span "Cancel" at bounding box center [673, 549] width 37 height 19
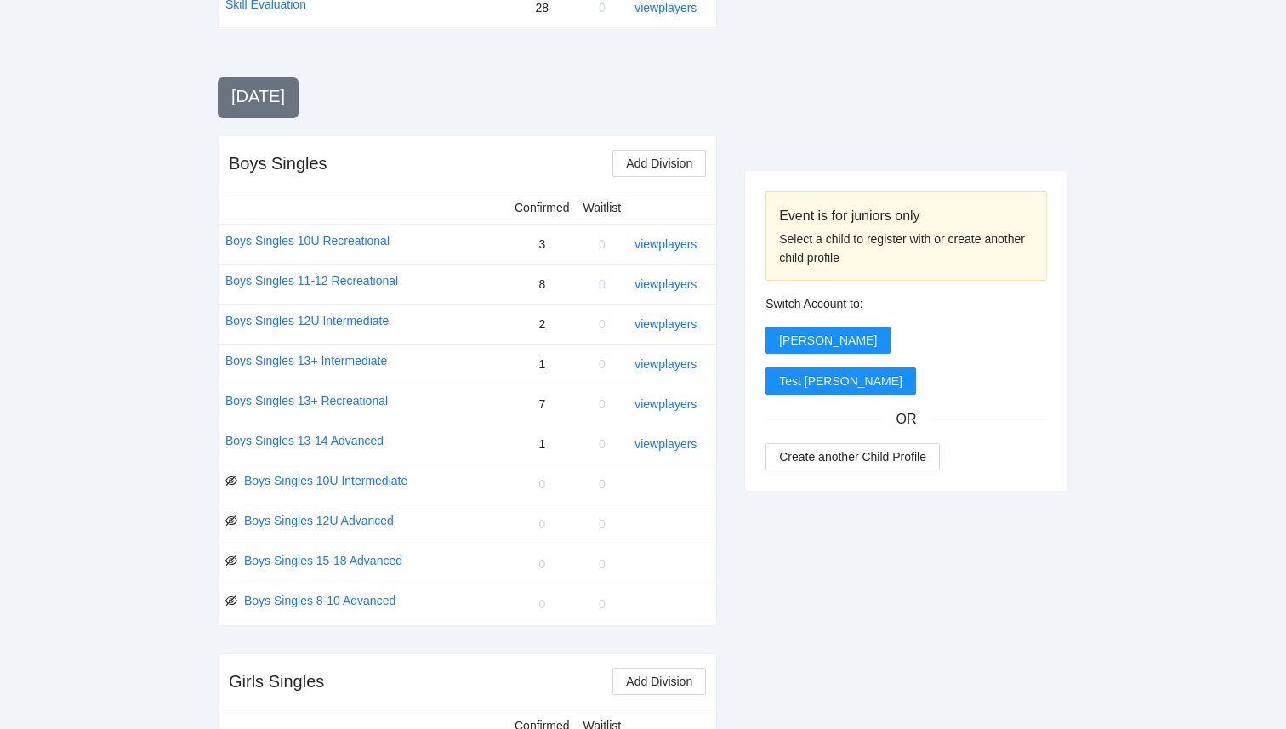
scroll to position [550, 0]
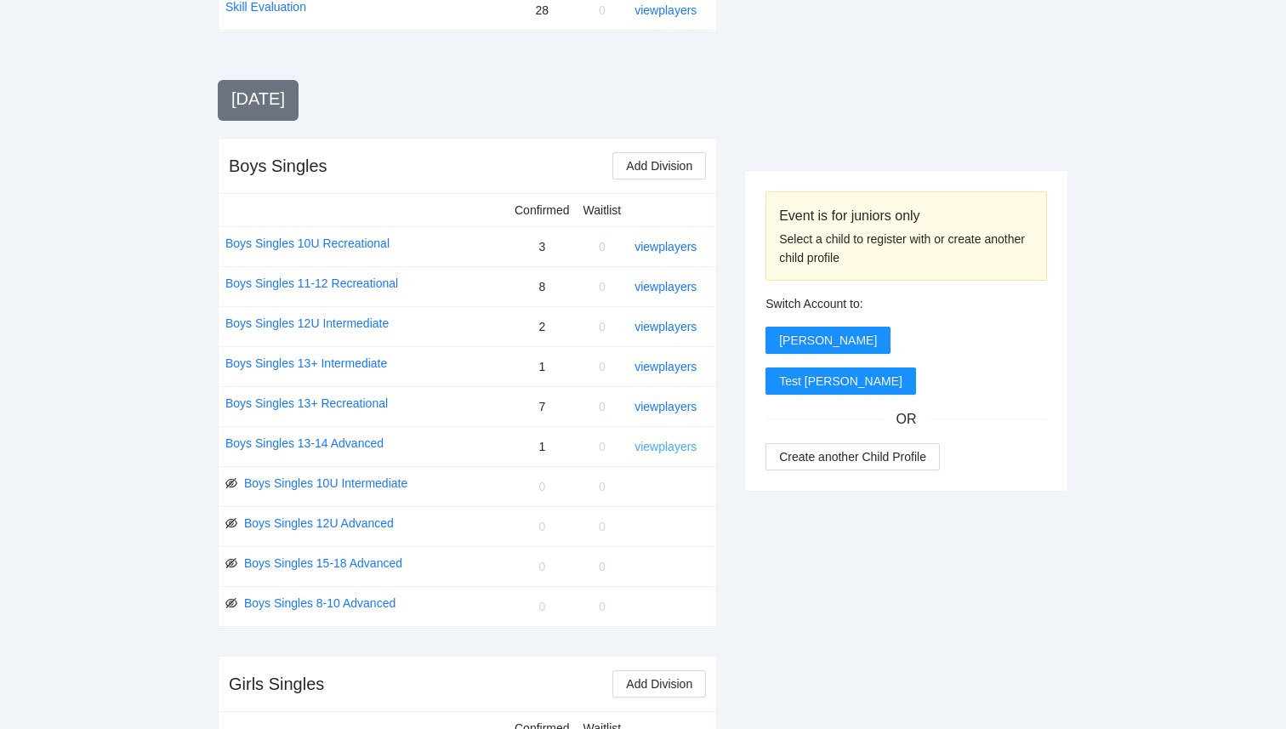
click at [650, 451] on link "view players" at bounding box center [665, 447] width 62 height 14
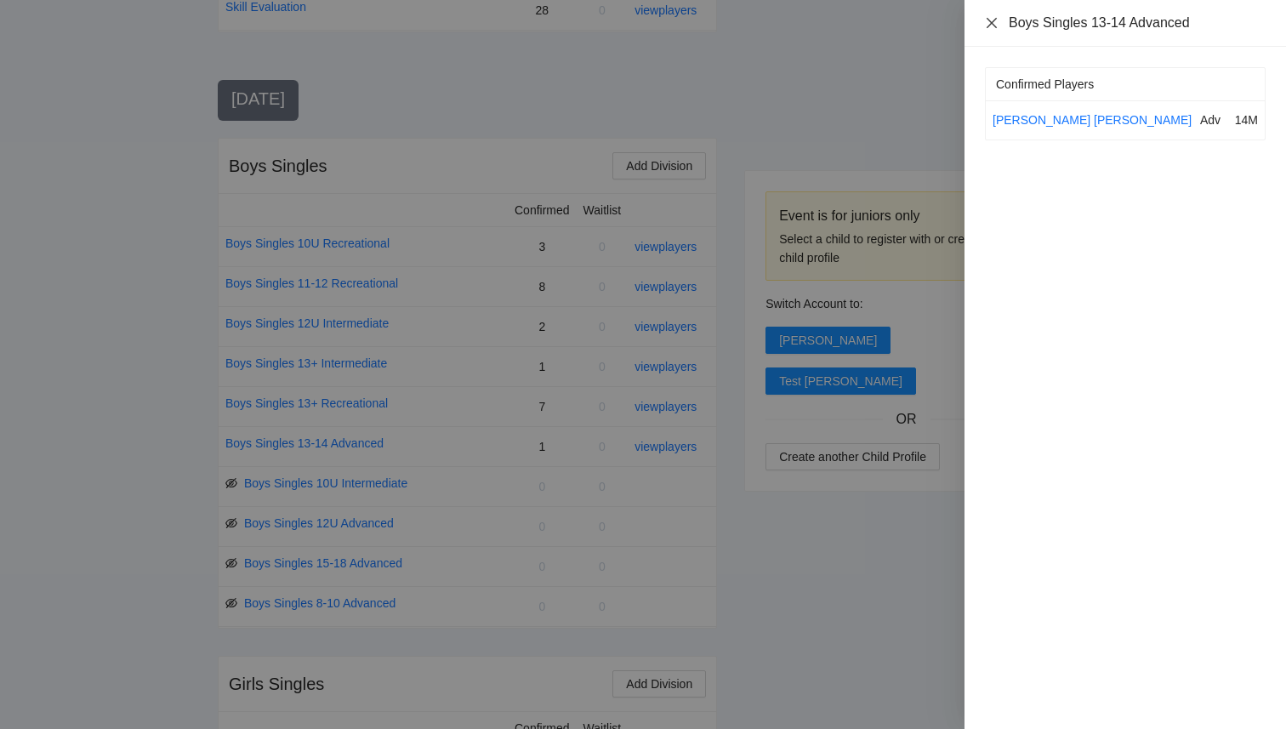
click at [995, 20] on icon "close" at bounding box center [992, 23] width 14 height 14
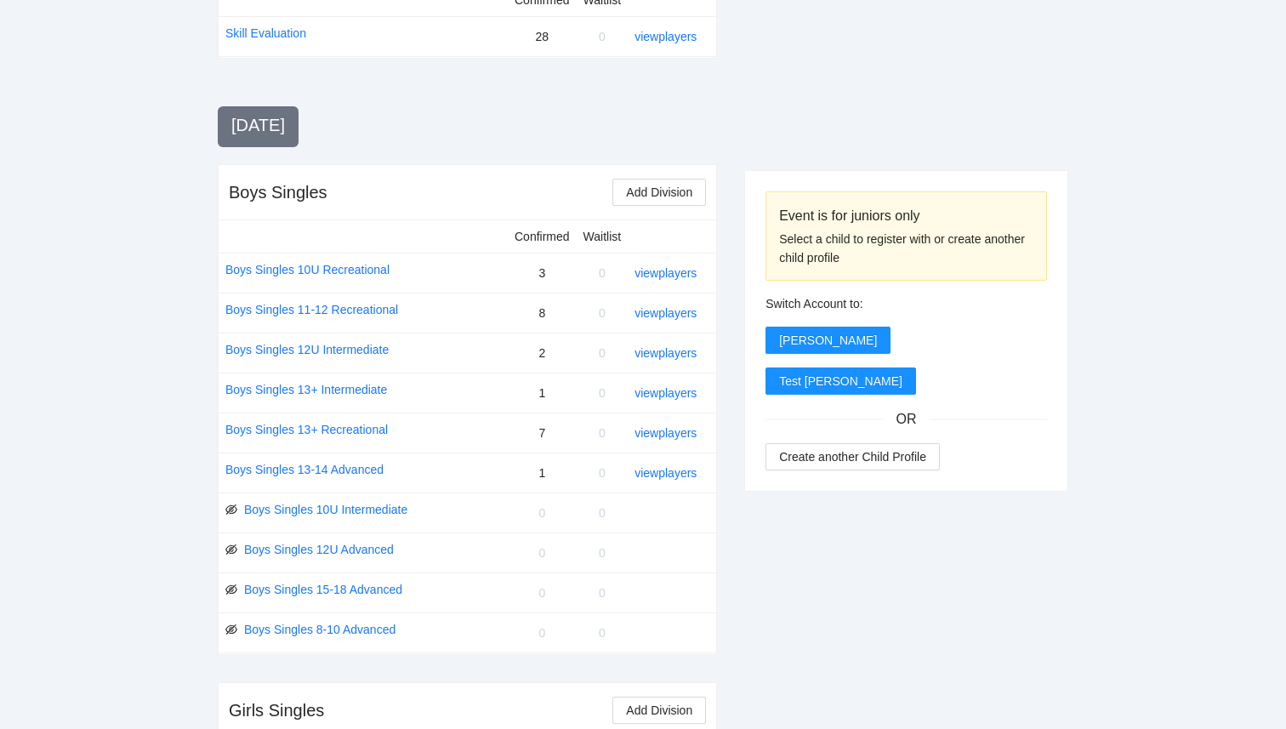
scroll to position [523, 0]
click at [657, 356] on link "view players" at bounding box center [665, 354] width 62 height 14
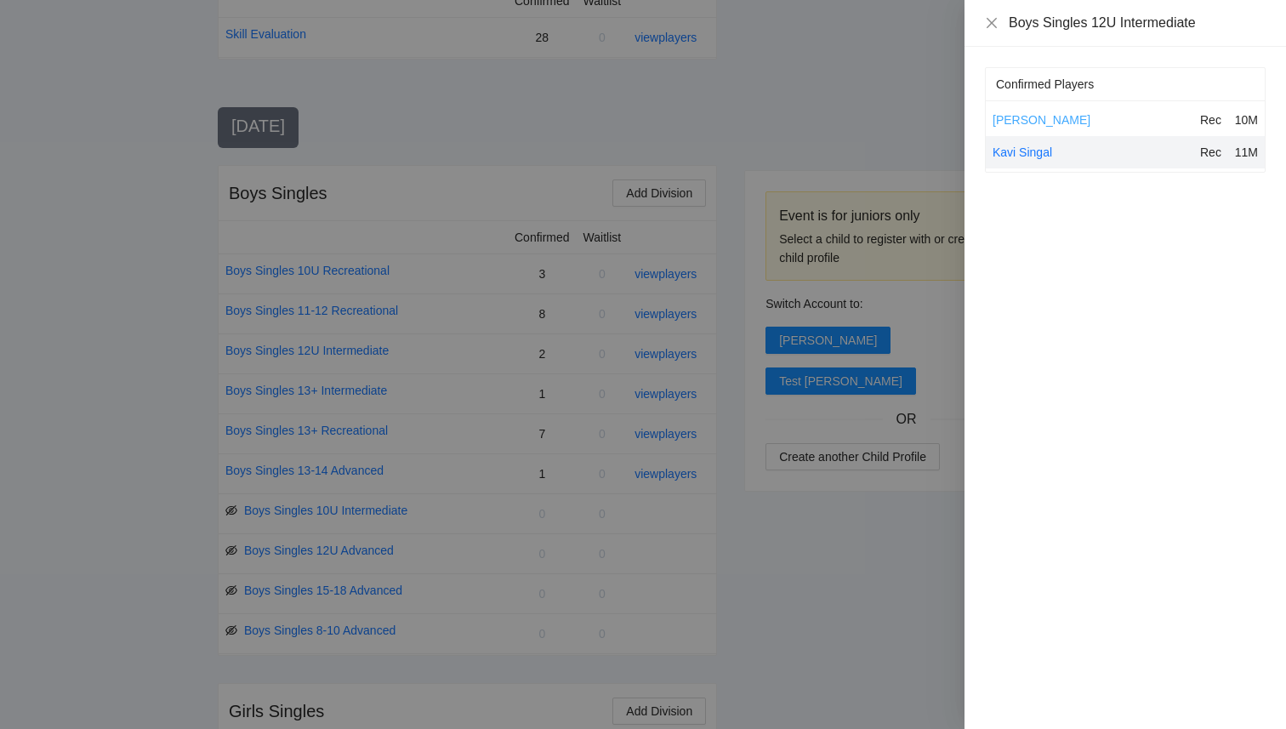
click at [1011, 120] on link "Evan Jin" at bounding box center [1042, 120] width 98 height 14
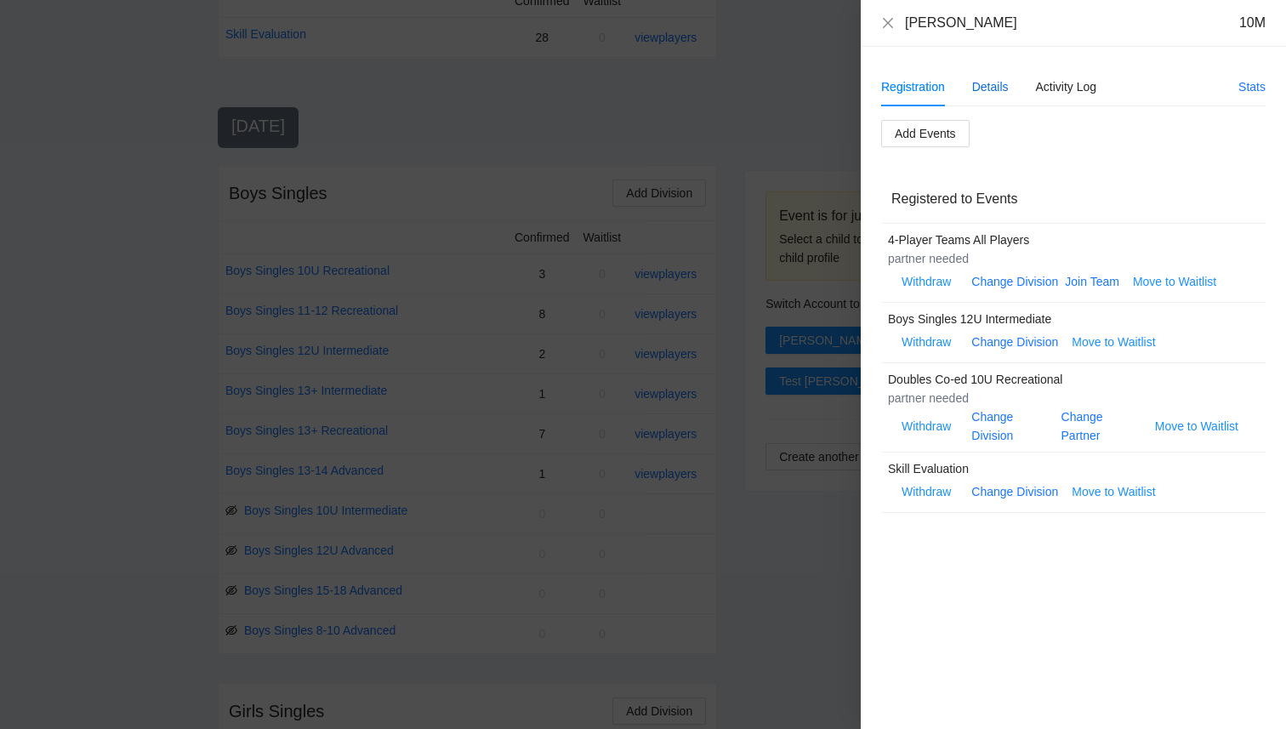
click at [994, 90] on div "Details" at bounding box center [990, 86] width 37 height 19
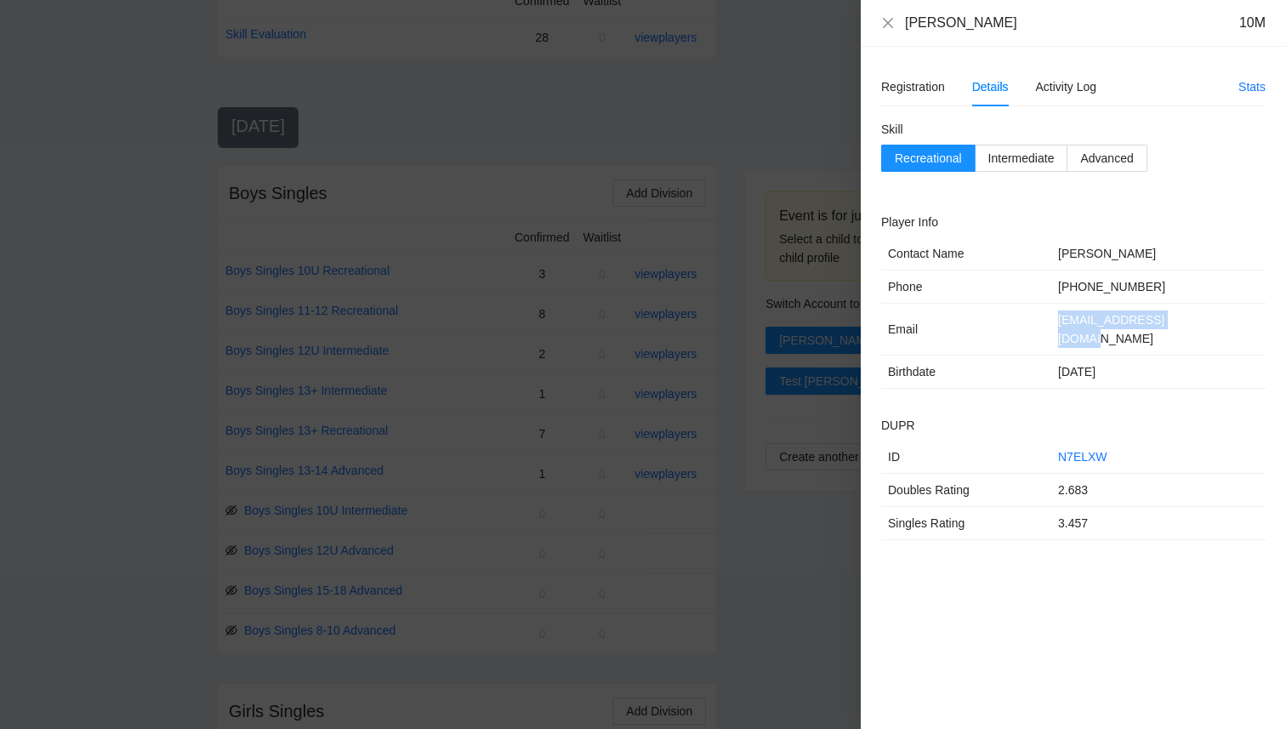
drag, startPoint x: 1183, startPoint y: 319, endPoint x: 1035, endPoint y: 320, distance: 148.0
click at [1035, 320] on tr "Email jinbojintao@gmail.com" at bounding box center [1073, 330] width 384 height 52
copy tr "jinbojintao@gmail.com"
click at [888, 24] on icon "close" at bounding box center [888, 23] width 14 height 14
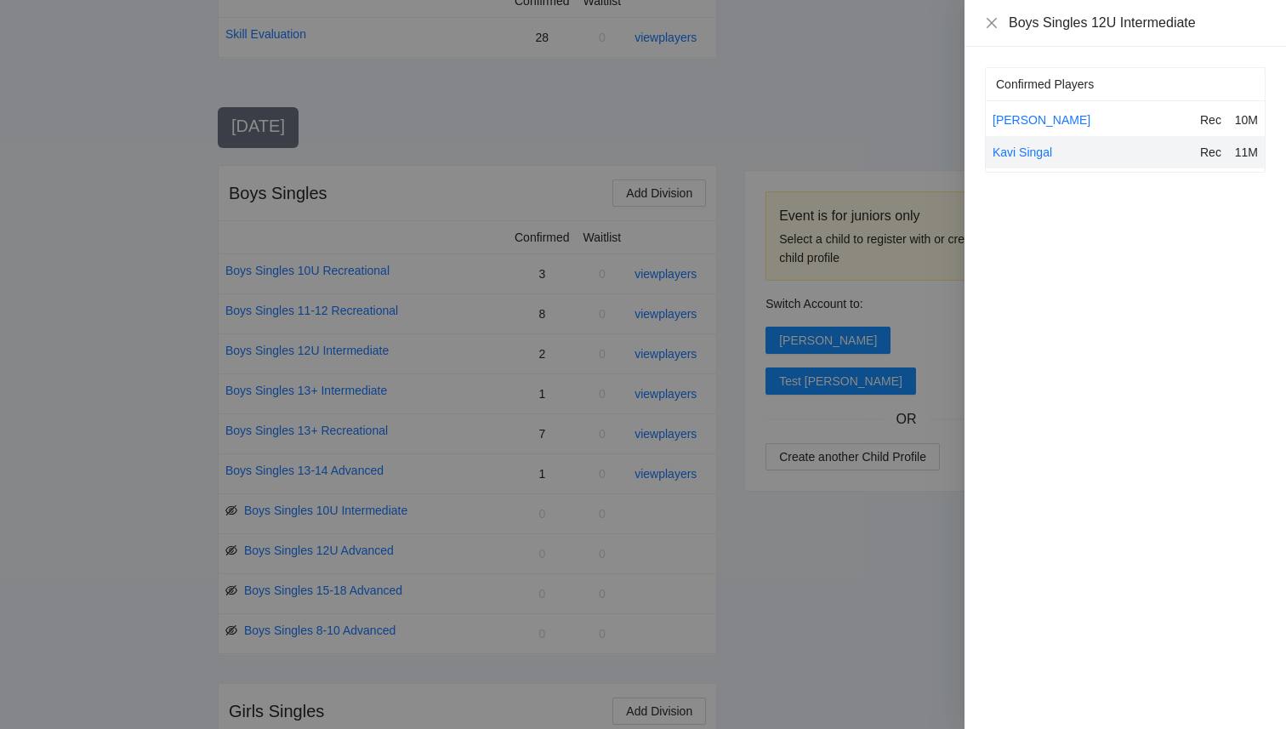
click at [846, 41] on div at bounding box center [643, 364] width 1286 height 729
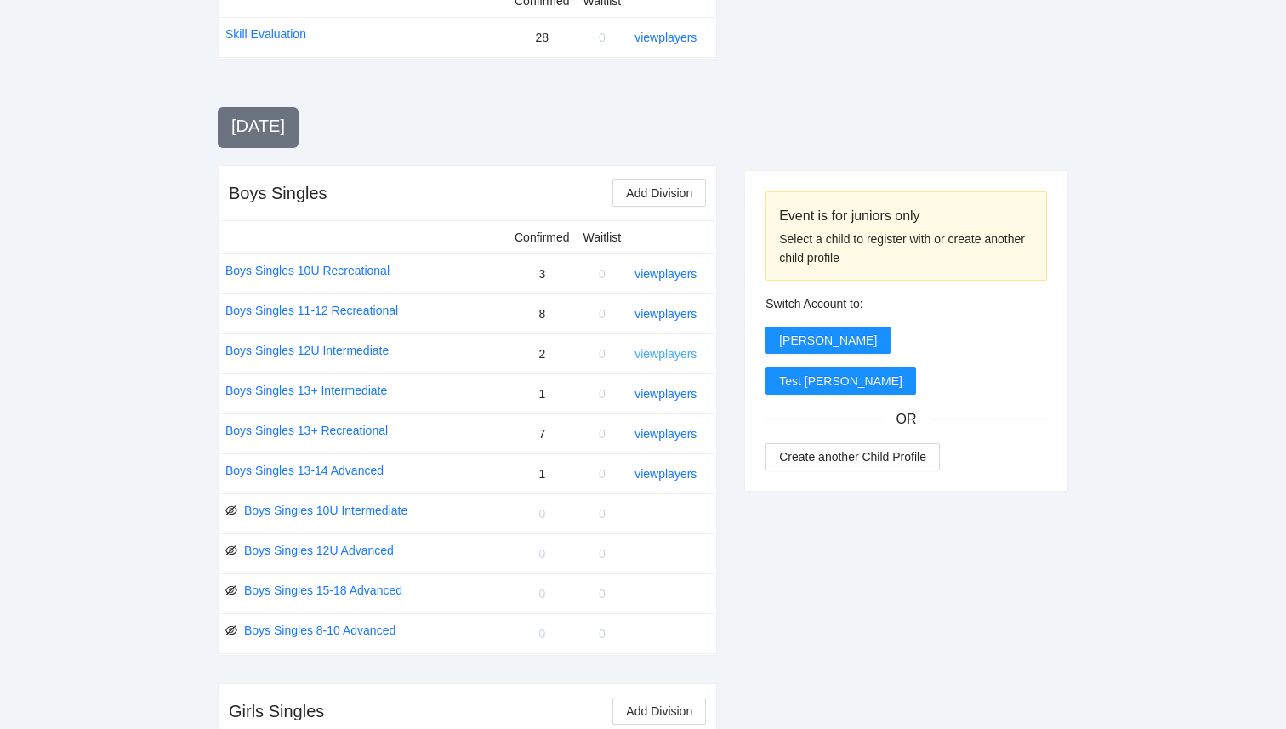
click at [677, 356] on link "view players" at bounding box center [665, 354] width 62 height 14
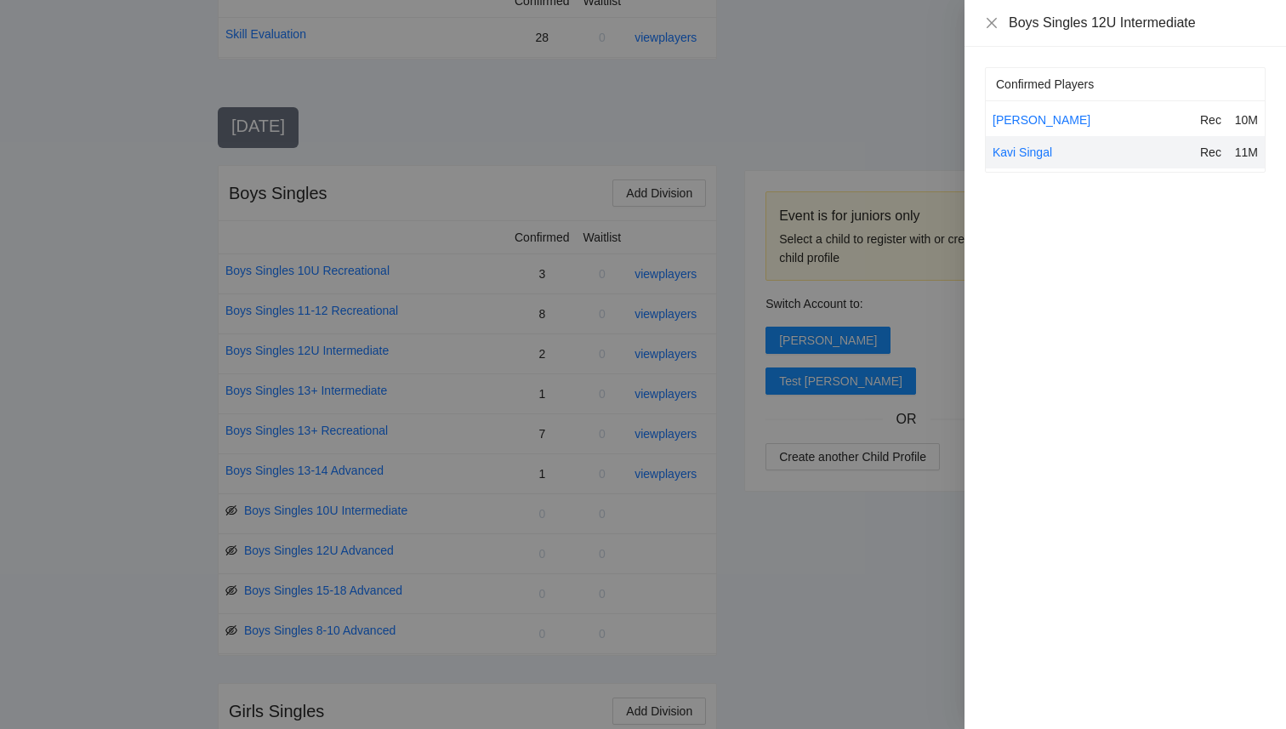
drag, startPoint x: 753, startPoint y: 384, endPoint x: 702, endPoint y: 388, distance: 51.1
click at [702, 388] on div at bounding box center [643, 364] width 1286 height 729
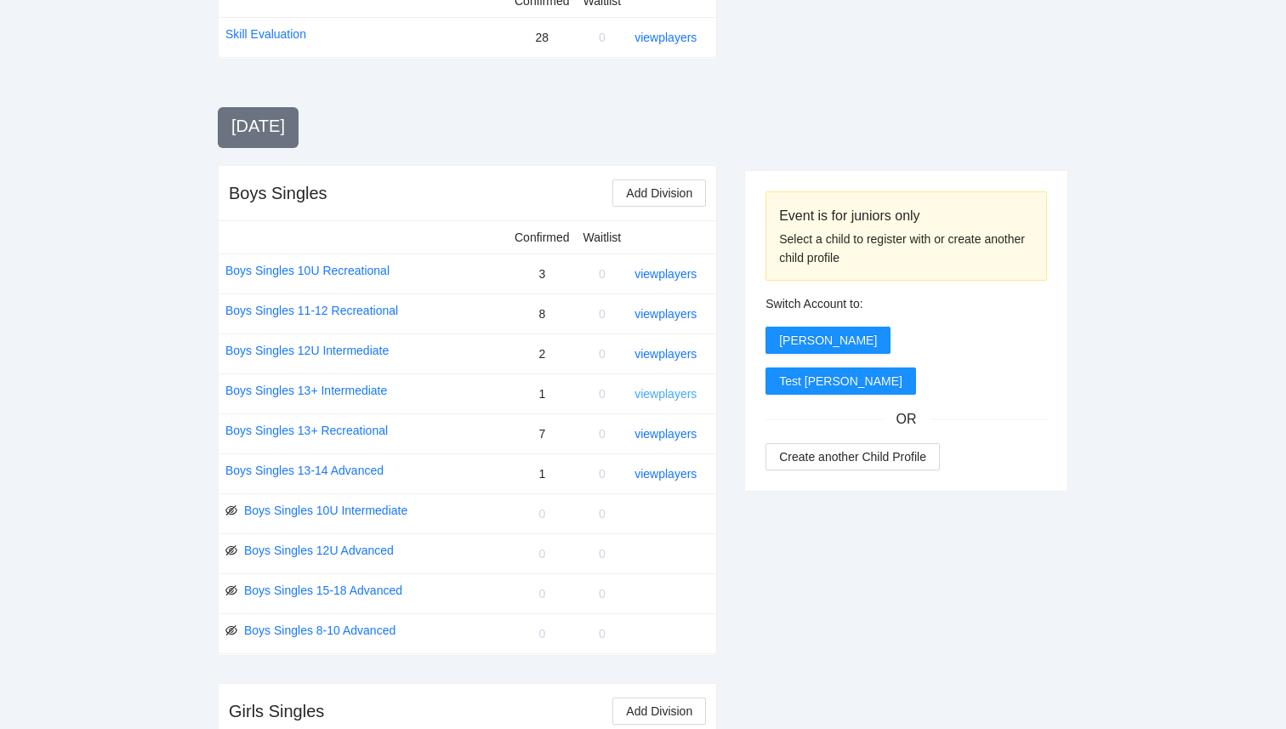
click at [683, 391] on link "view players" at bounding box center [665, 394] width 62 height 14
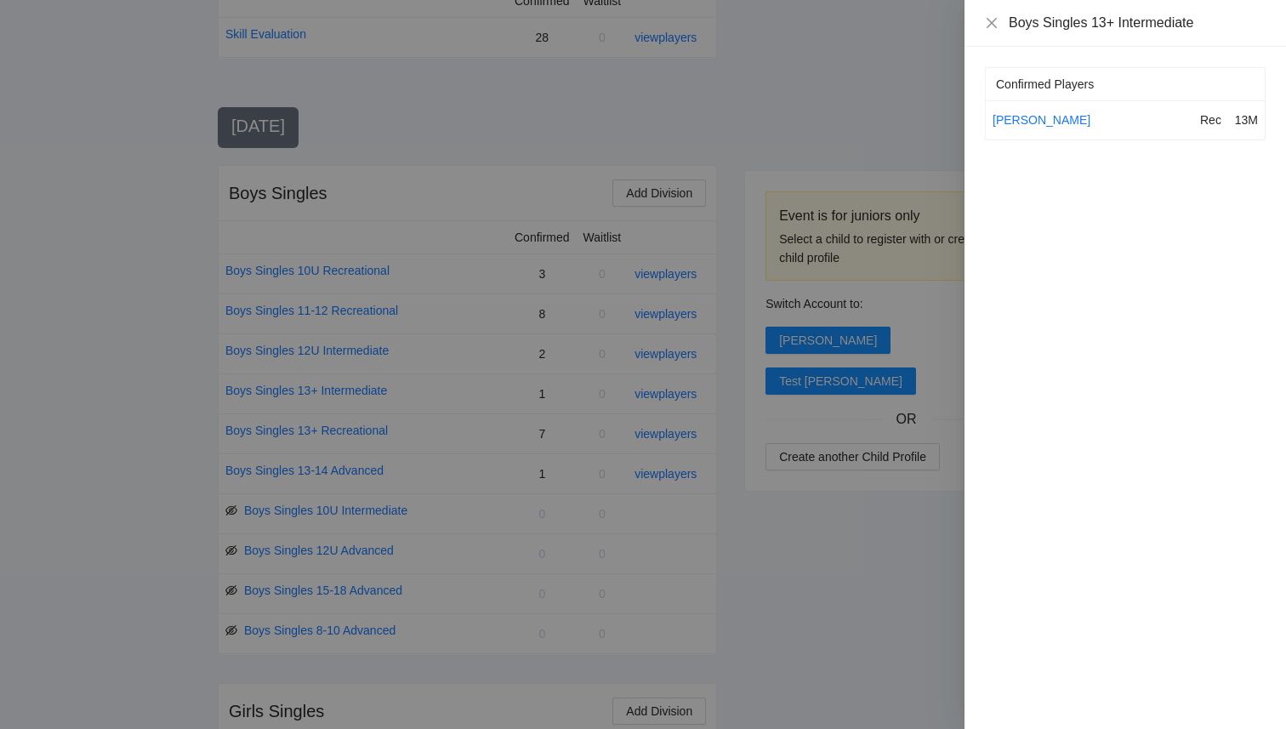
click at [651, 356] on div at bounding box center [643, 364] width 1286 height 729
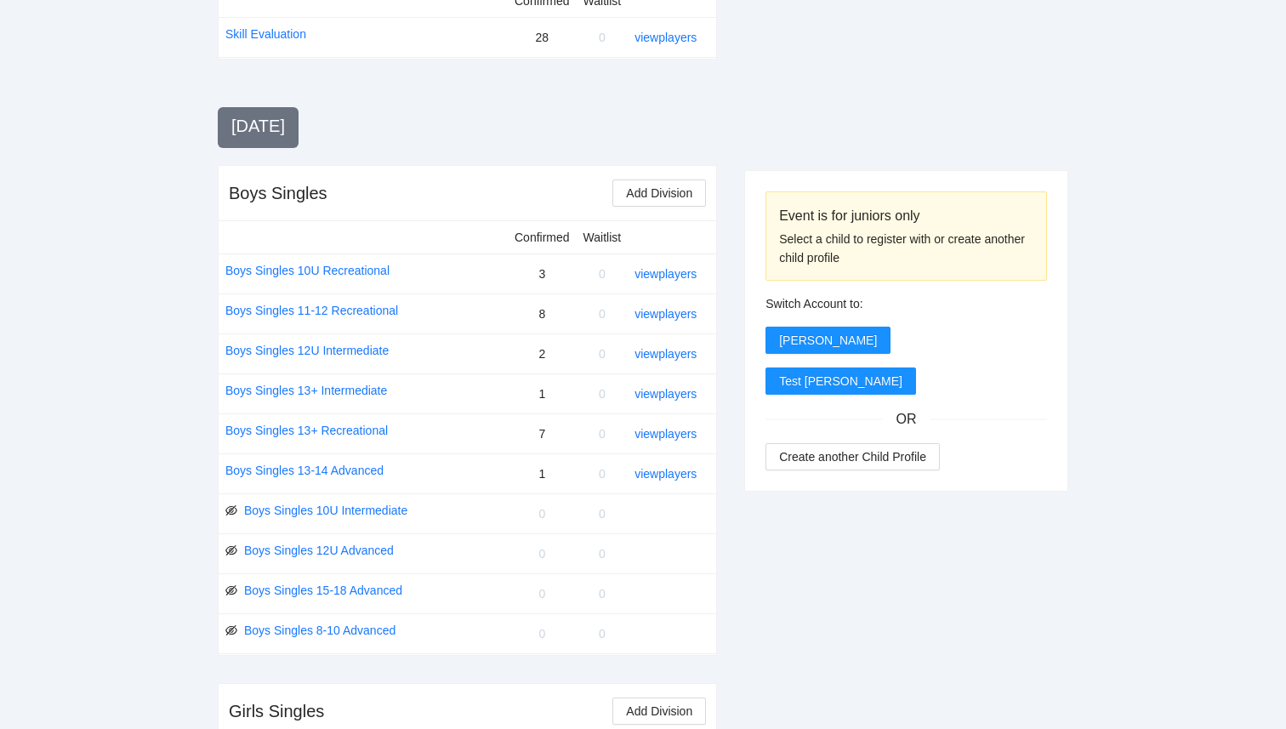
click at [651, 356] on link "view players" at bounding box center [665, 354] width 62 height 14
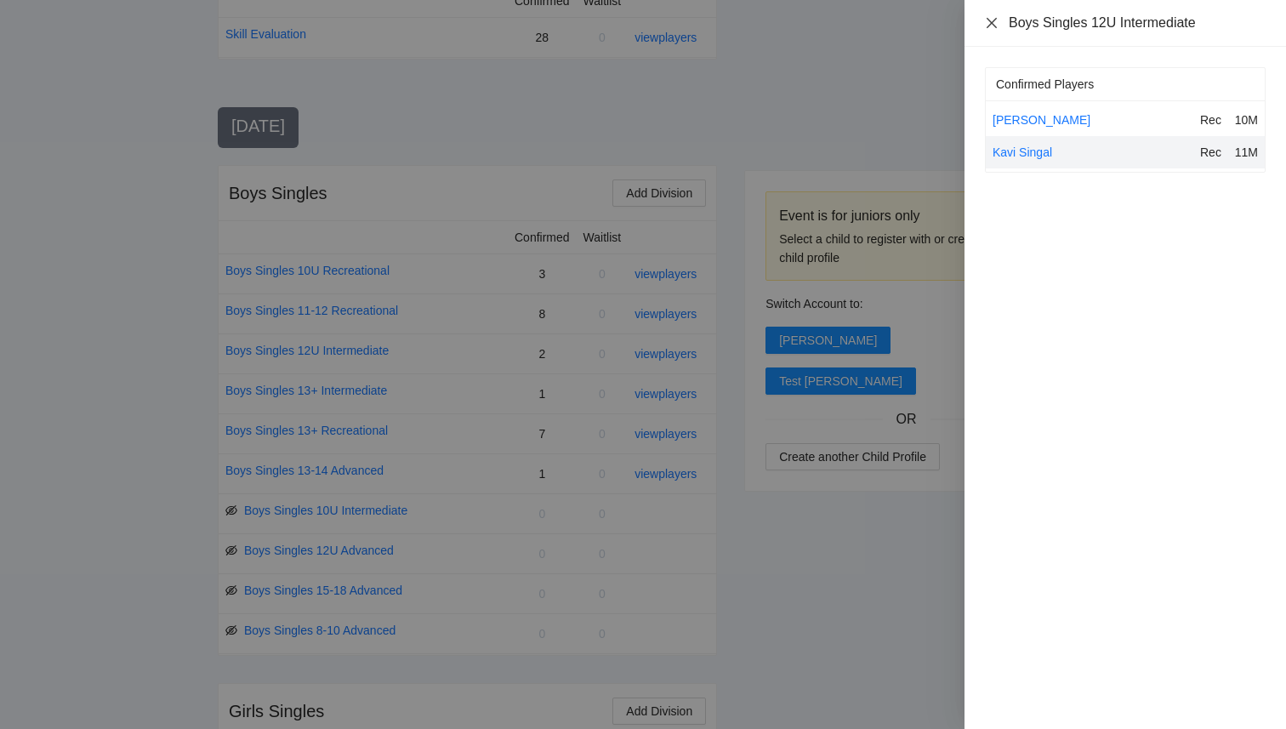
click at [990, 26] on icon "close" at bounding box center [992, 23] width 14 height 14
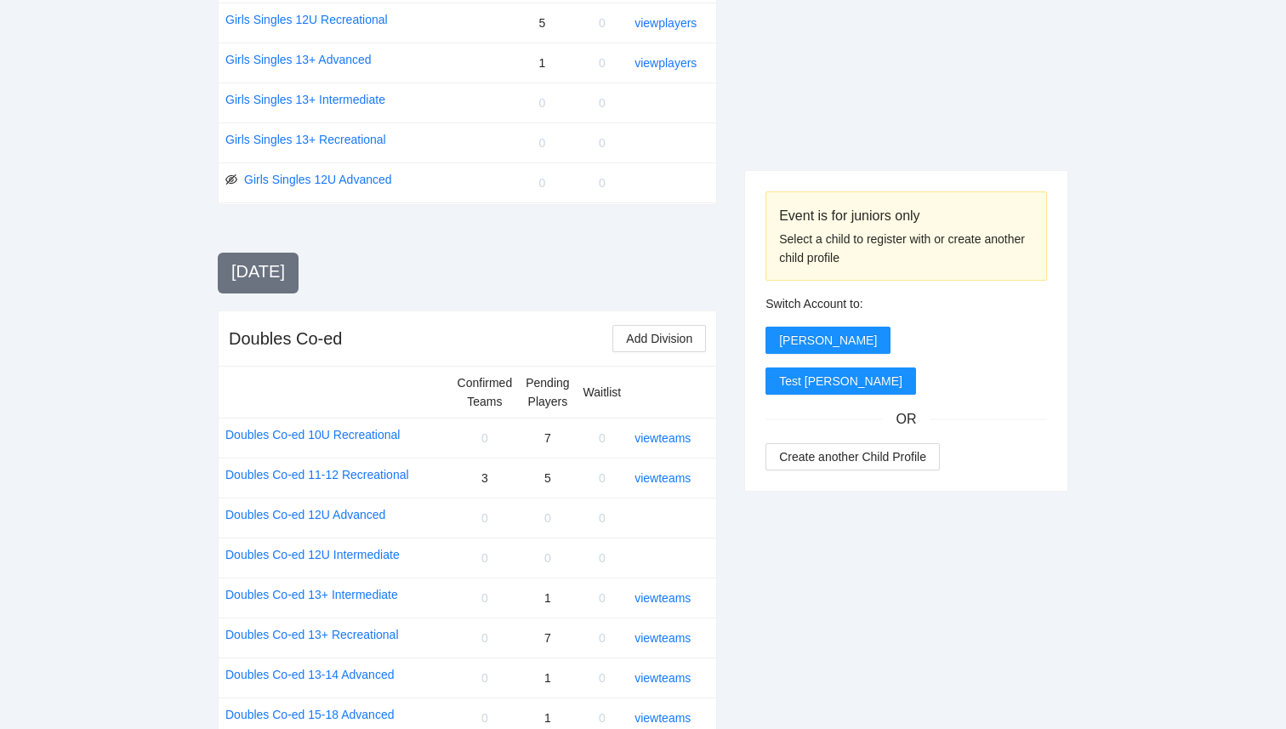
scroll to position [1538, 0]
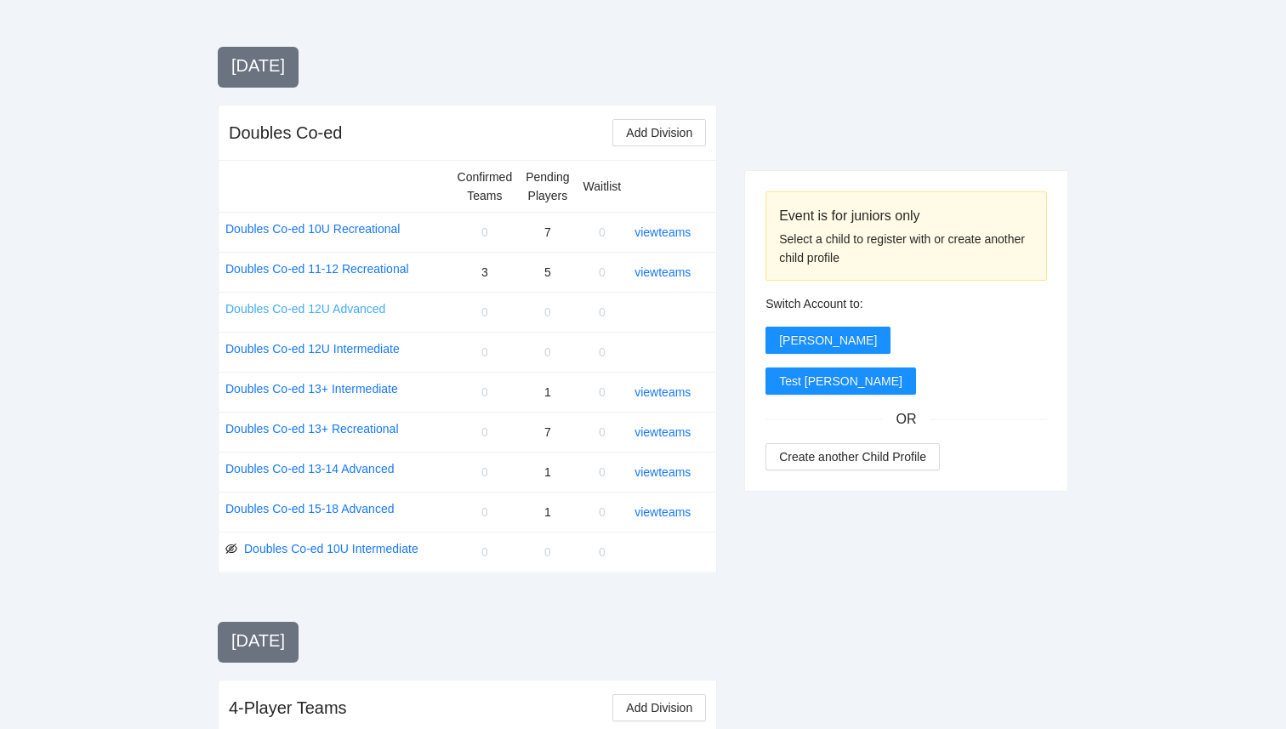
click at [332, 313] on link "Doubles Co-ed 12U Advanced" at bounding box center [305, 308] width 160 height 19
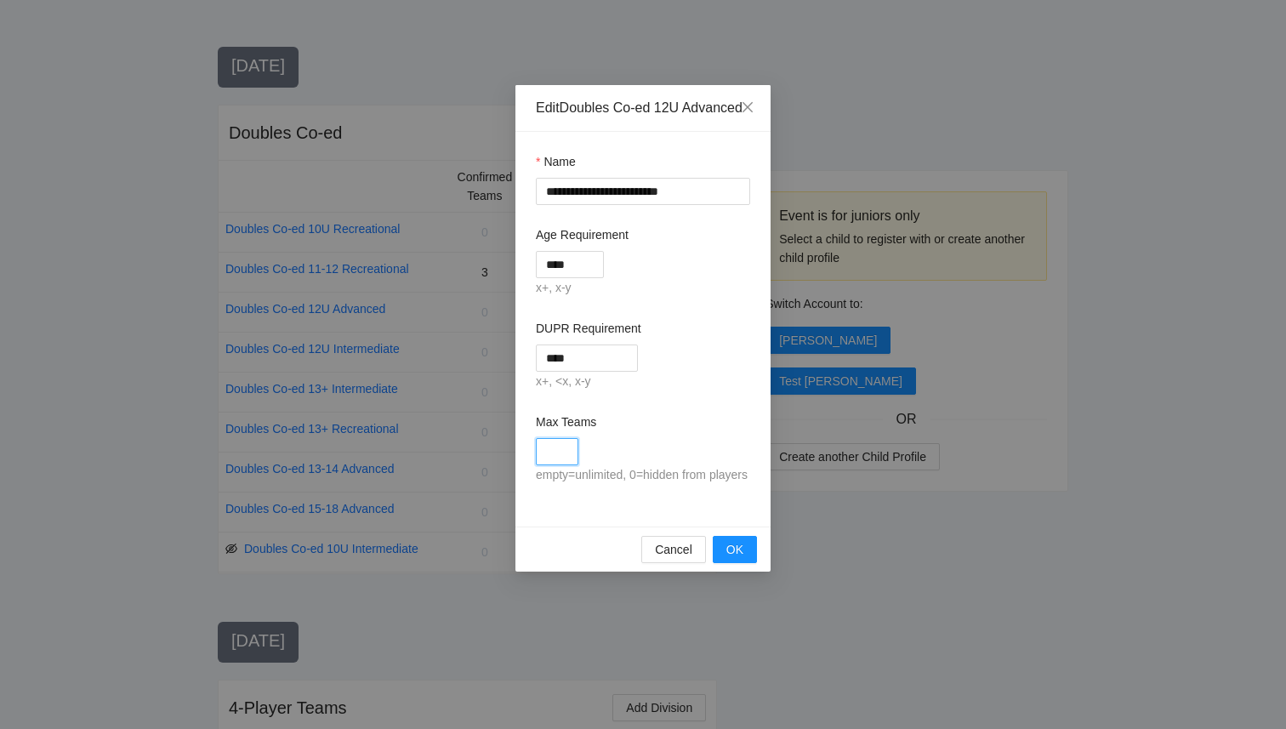
click at [567, 465] on input "Max Teams" at bounding box center [557, 451] width 43 height 27
type input "*"
click at [734, 559] on span "OK" at bounding box center [734, 549] width 17 height 19
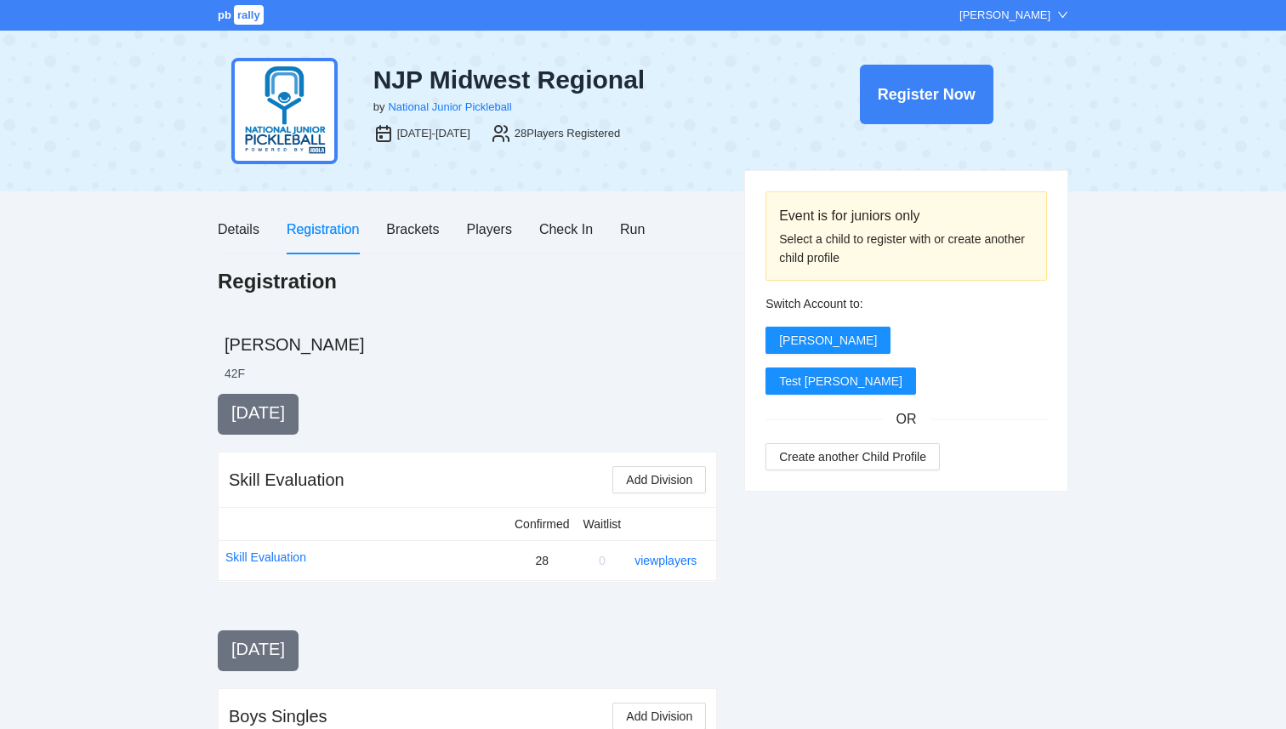
scroll to position [1538, 0]
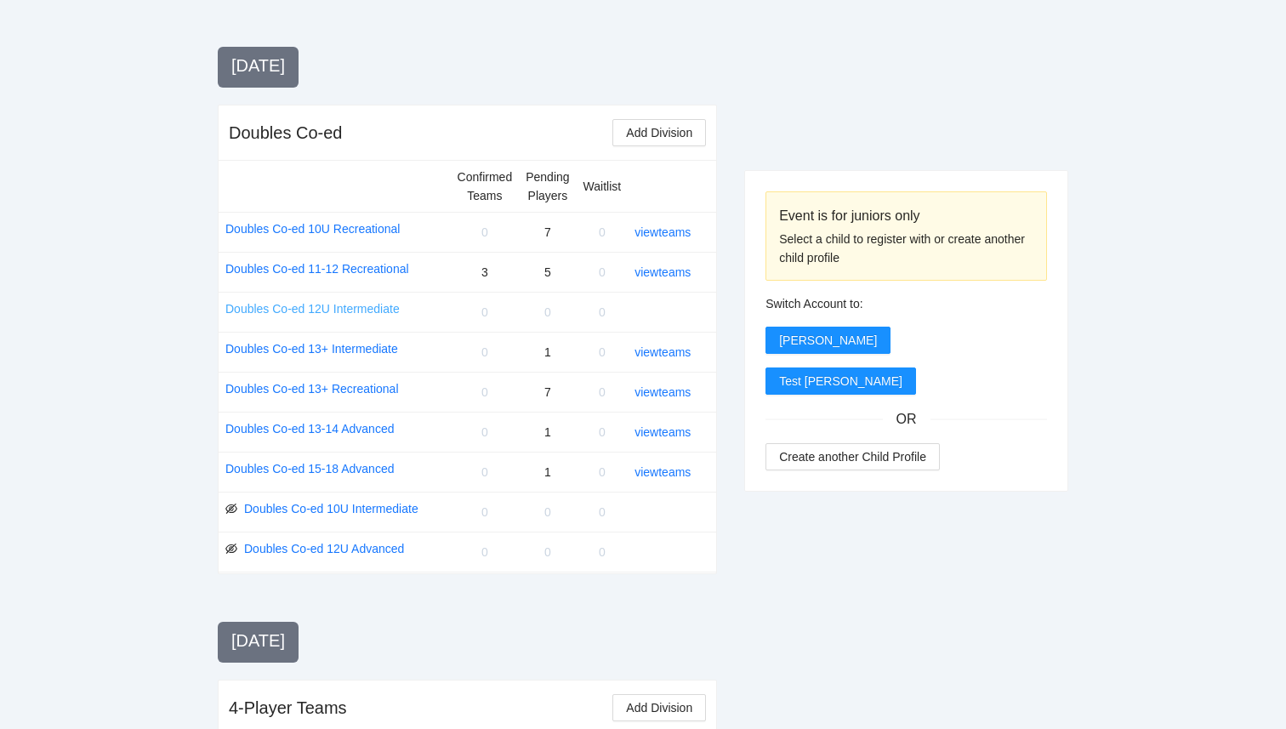
click at [364, 312] on link "Doubles Co-ed 12U Intermediate" at bounding box center [312, 308] width 174 height 19
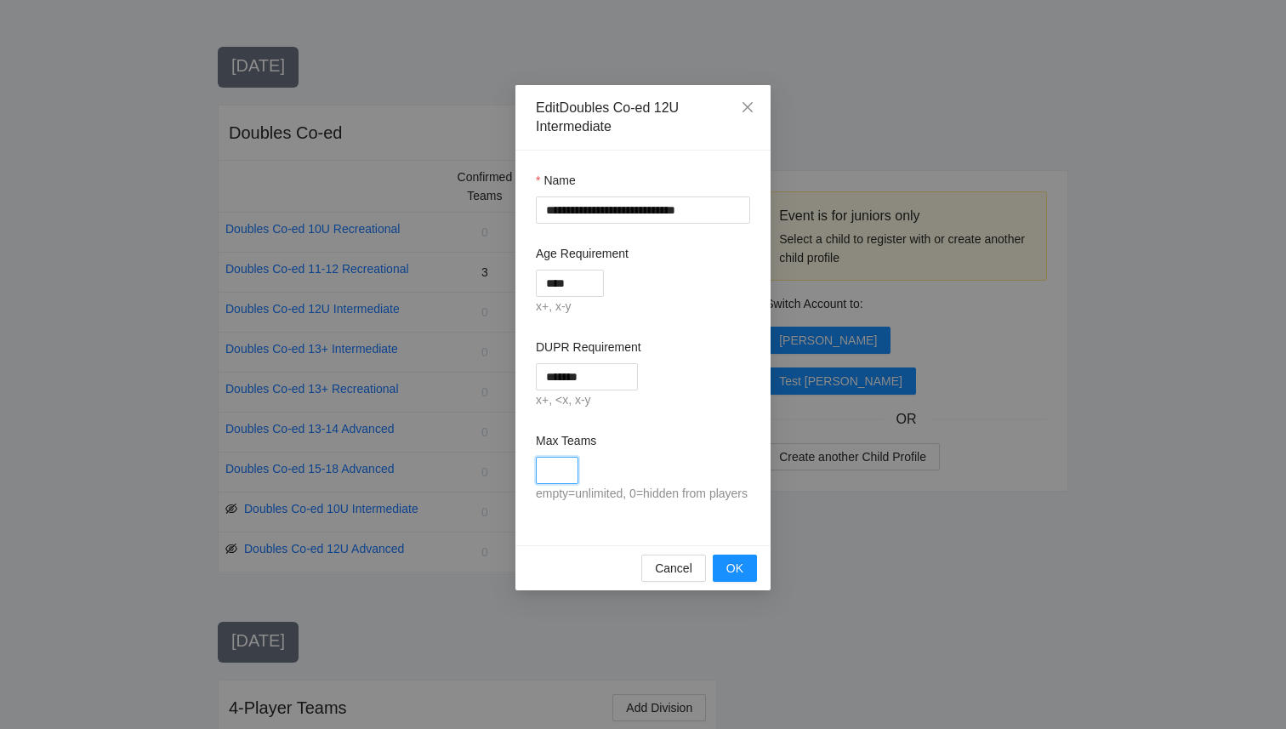
click at [554, 466] on input "Max Teams" at bounding box center [557, 470] width 43 height 27
type input "*"
click at [736, 577] on span "OK" at bounding box center [734, 568] width 17 height 19
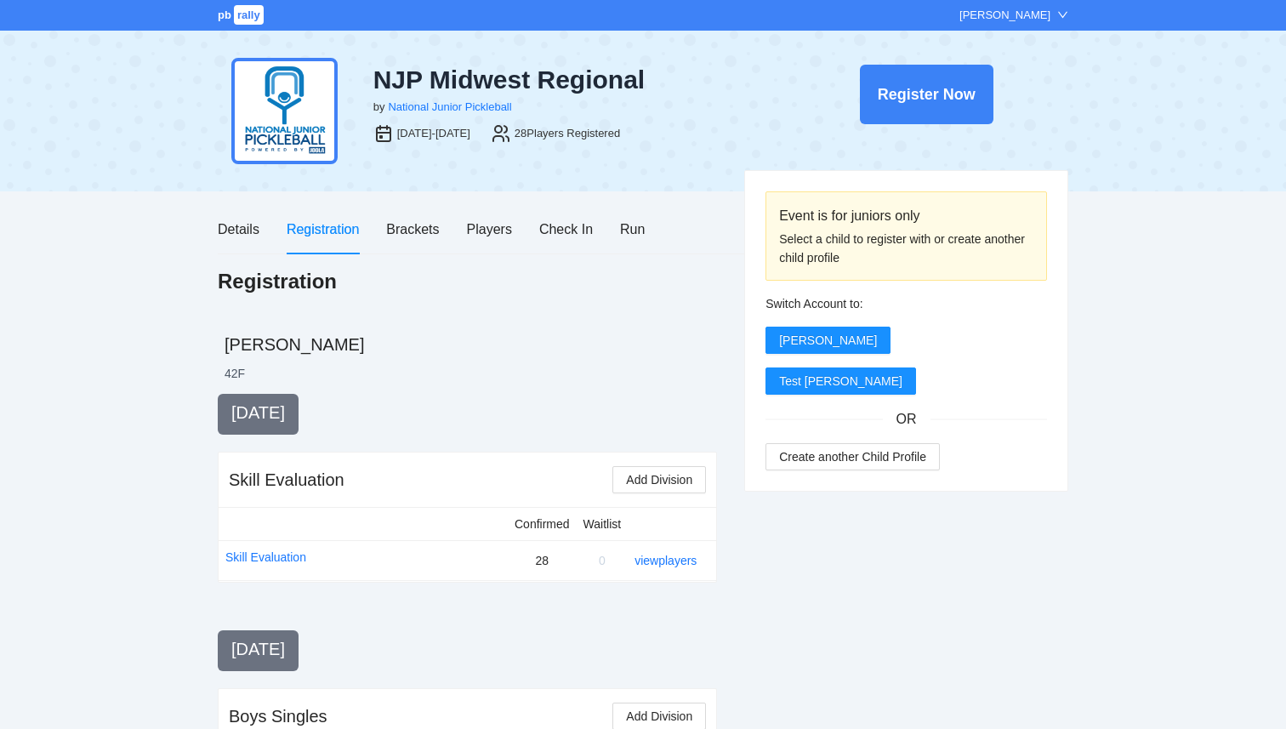
scroll to position [1538, 0]
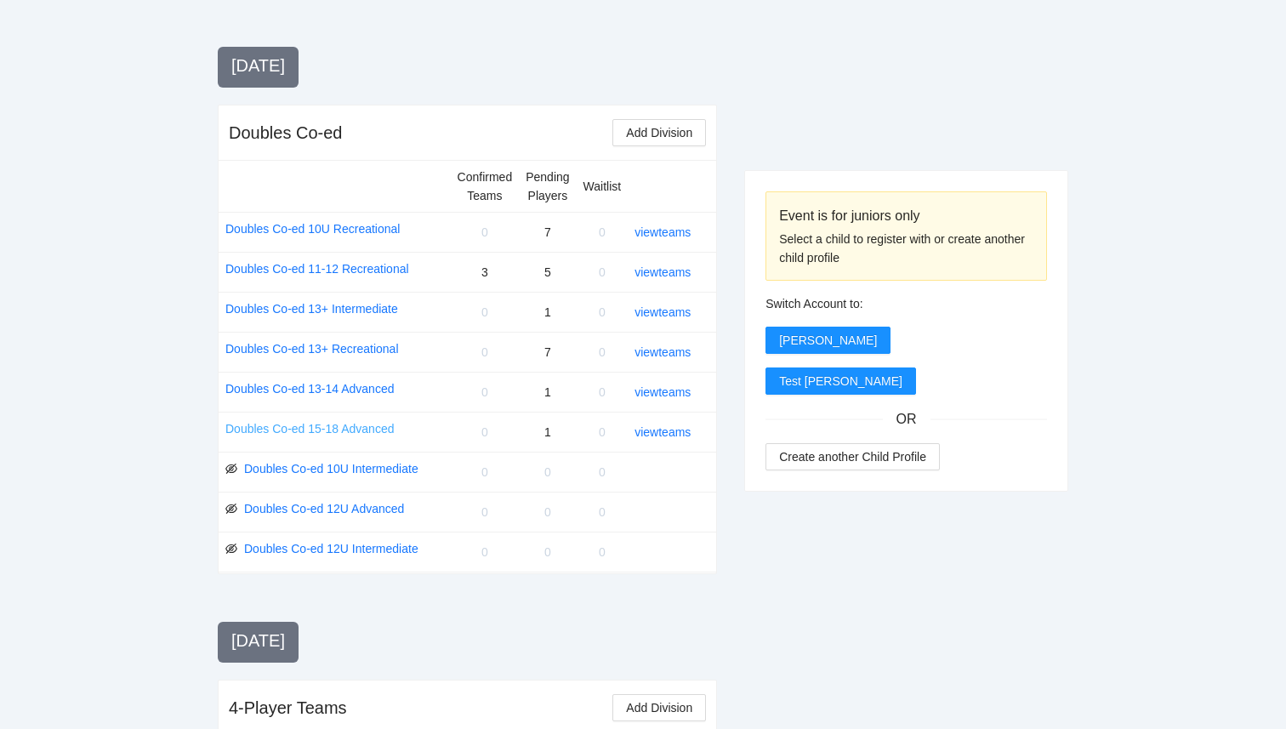
click at [345, 429] on link "Doubles Co-ed 15-18 Advanced" at bounding box center [309, 428] width 168 height 19
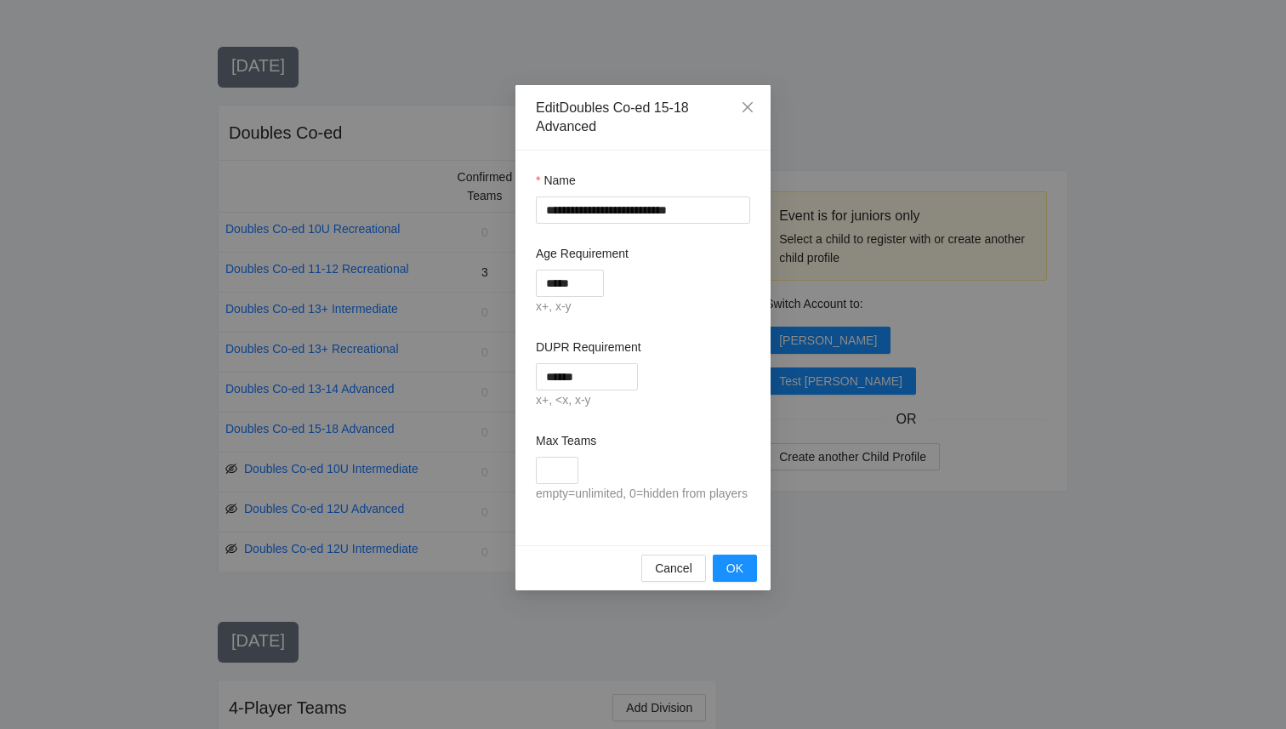
click at [810, 505] on div "**********" at bounding box center [643, 364] width 1286 height 729
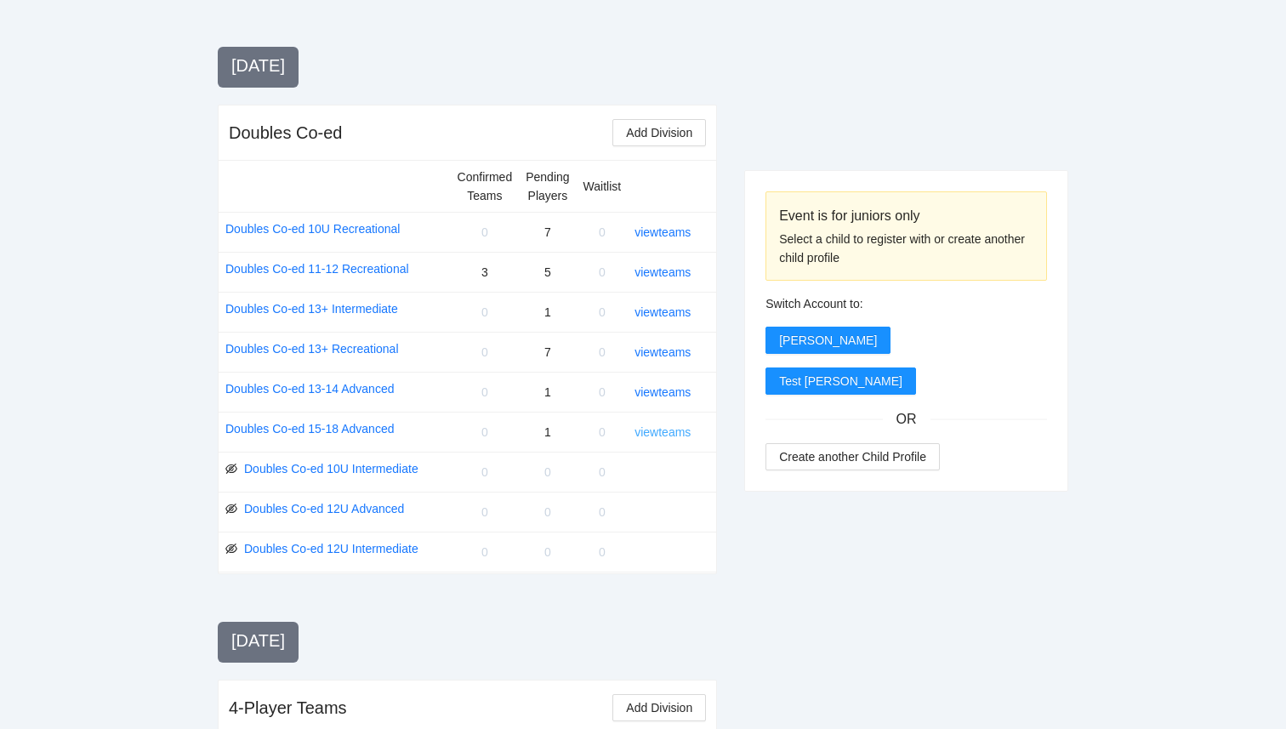
click at [687, 434] on link "view teams" at bounding box center [662, 432] width 56 height 14
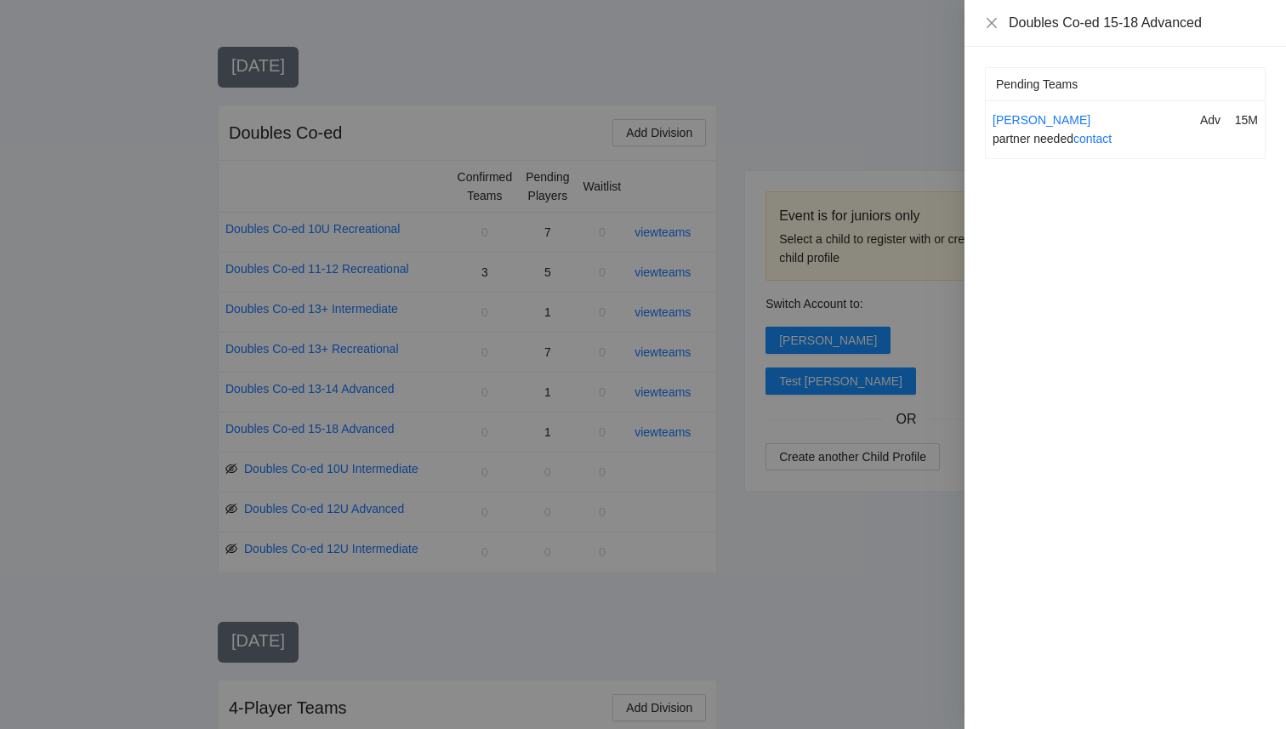
click at [902, 640] on div at bounding box center [643, 364] width 1286 height 729
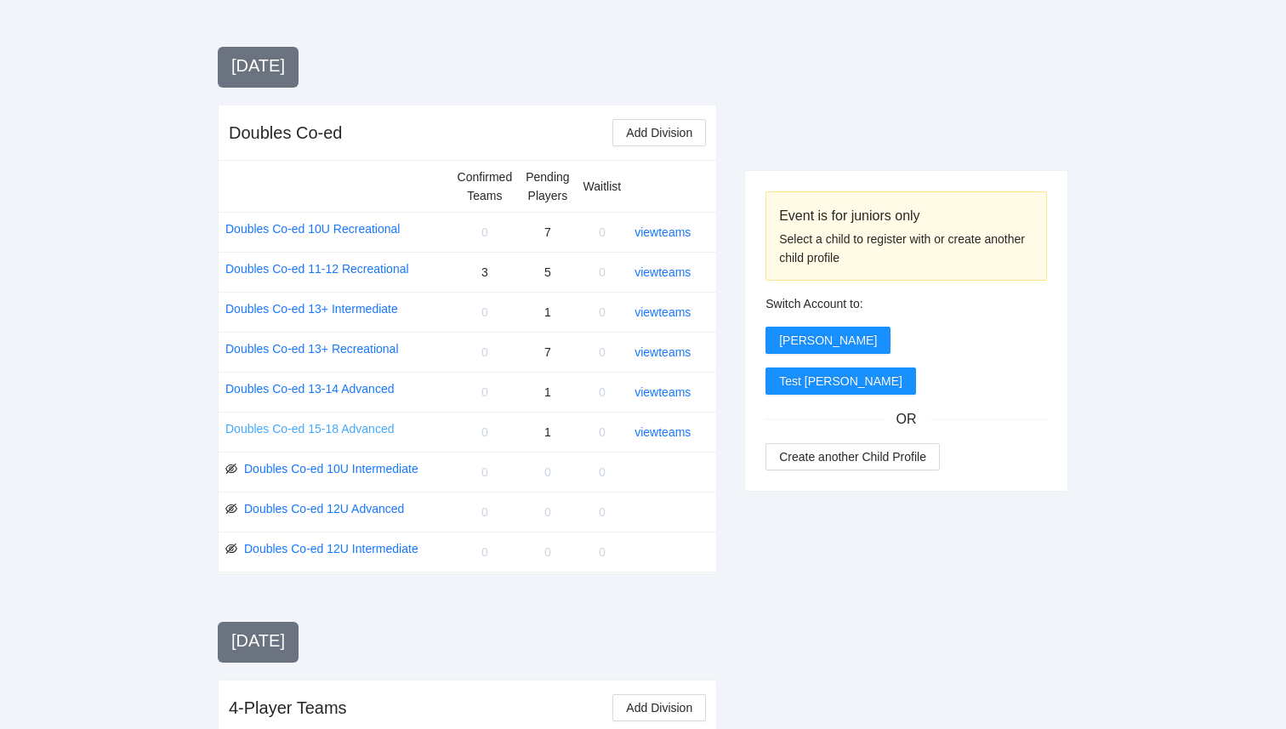
click at [355, 429] on link "Doubles Co-ed 15-18 Advanced" at bounding box center [309, 428] width 168 height 19
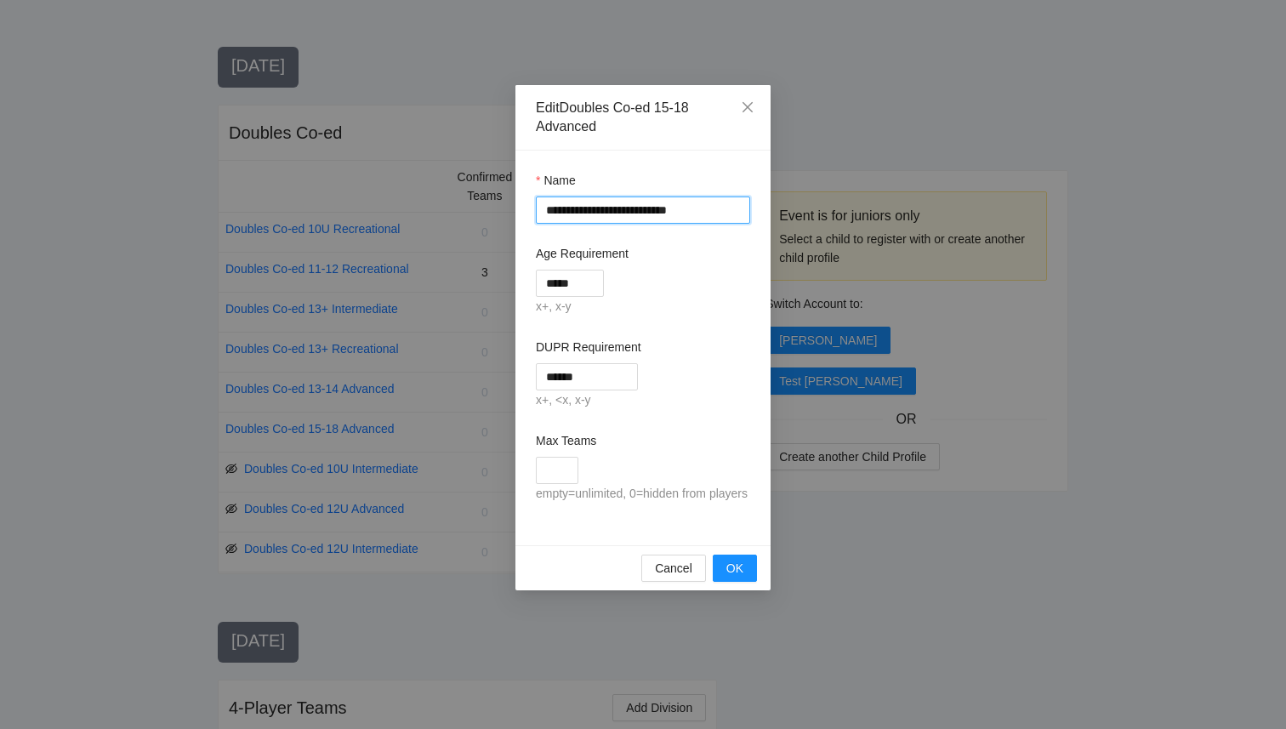
drag, startPoint x: 663, startPoint y: 213, endPoint x: 631, endPoint y: 212, distance: 32.3
click at [631, 212] on input "**********" at bounding box center [643, 209] width 214 height 27
type input "**********"
drag, startPoint x: 587, startPoint y: 282, endPoint x: 516, endPoint y: 282, distance: 70.6
click at [517, 282] on div "**********" at bounding box center [642, 348] width 255 height 395
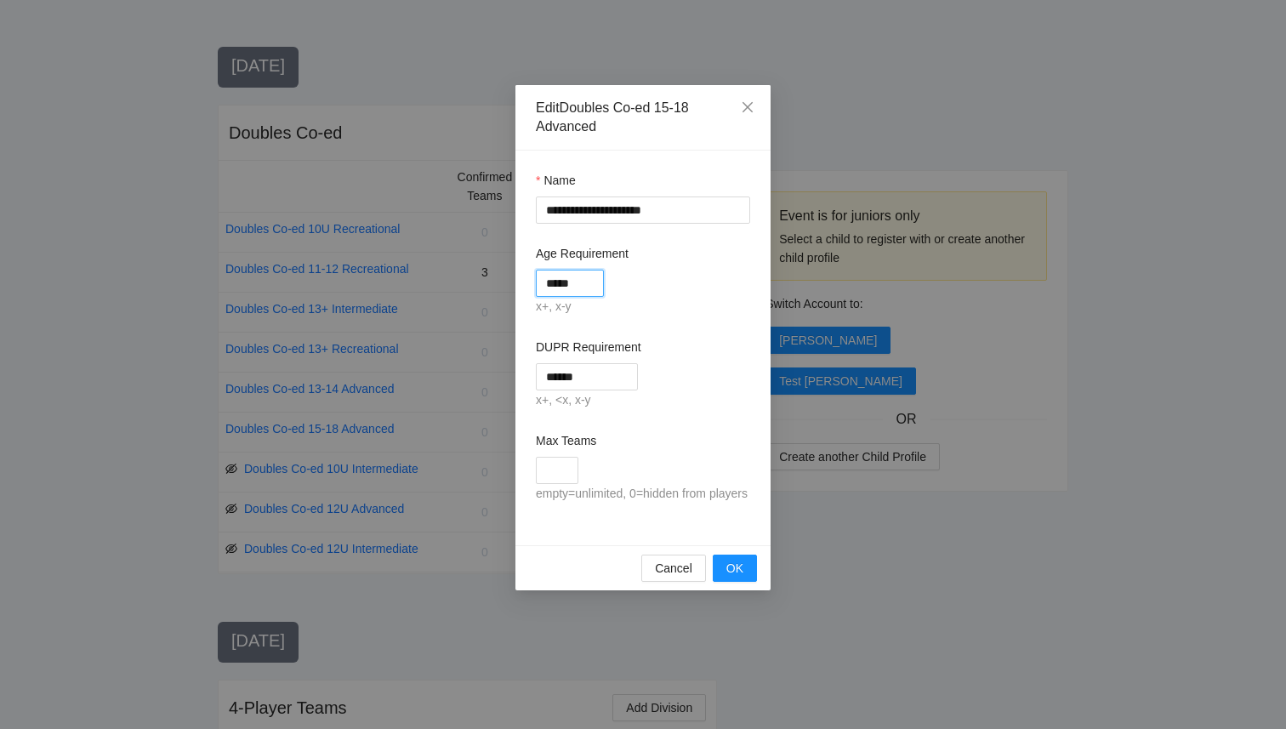
type input "*"
type input "****"
click at [670, 341] on div "DUPR Requirement" at bounding box center [643, 351] width 214 height 26
click at [581, 379] on input "******" at bounding box center [587, 376] width 102 height 27
click at [726, 577] on span "OK" at bounding box center [734, 568] width 17 height 19
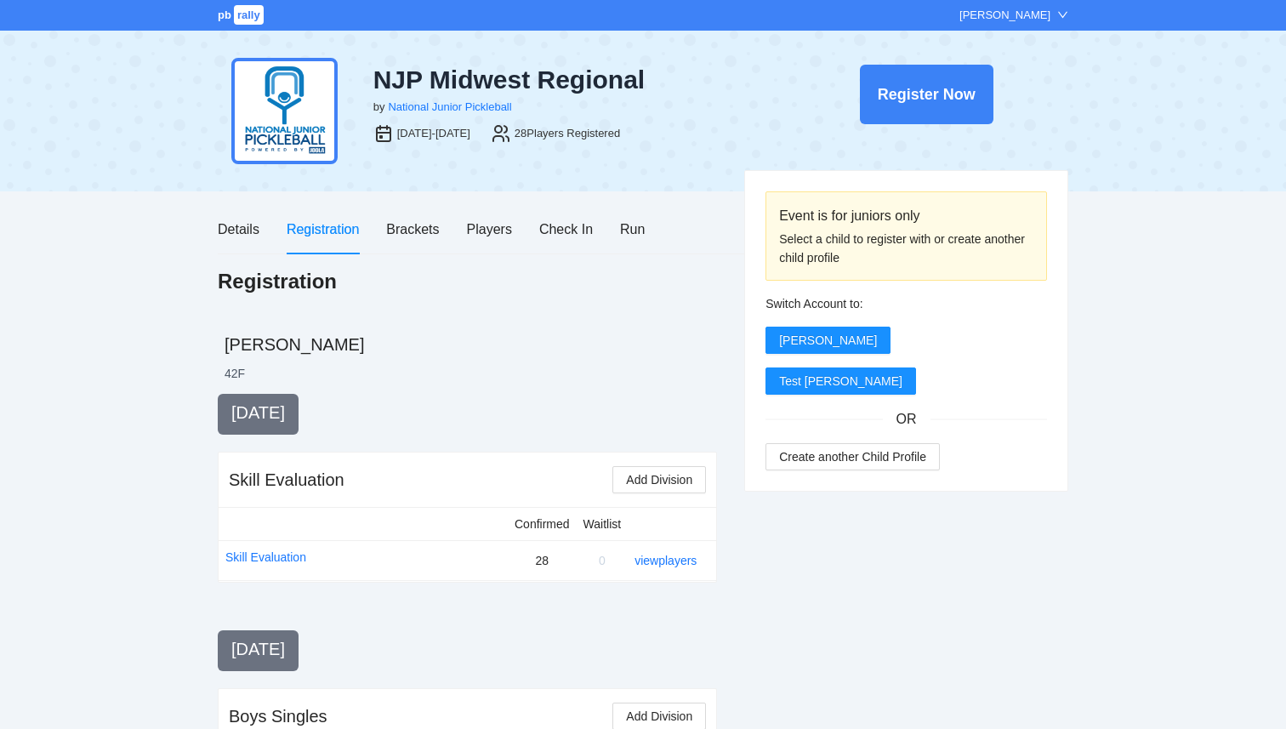
scroll to position [1538, 0]
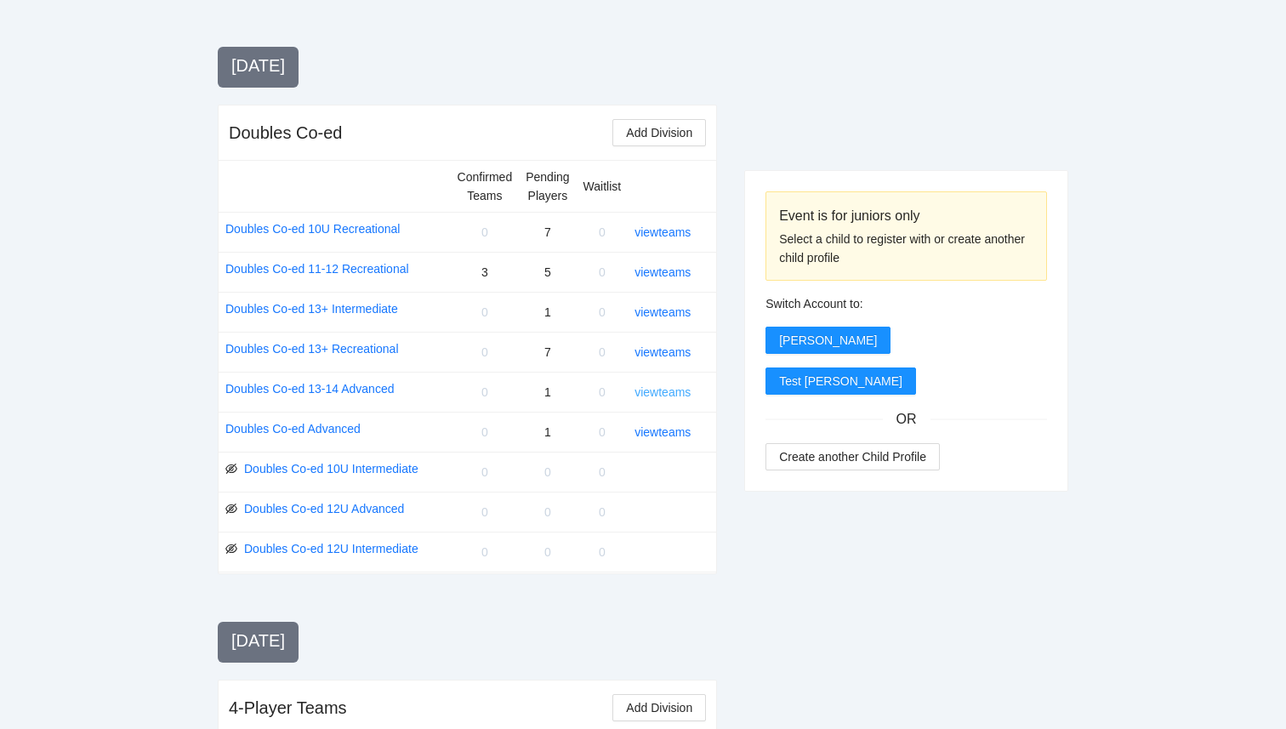
click at [654, 394] on link "view teams" at bounding box center [662, 392] width 56 height 14
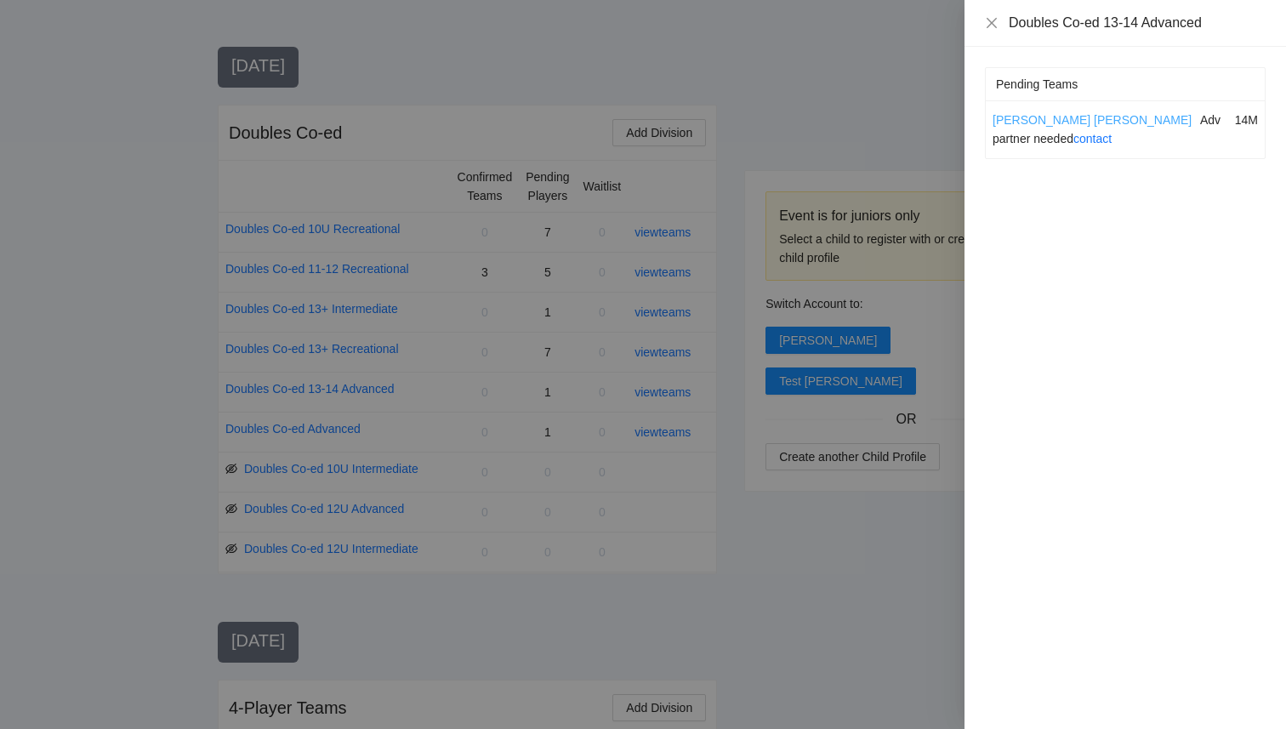
click at [1024, 123] on link "[PERSON_NAME] [PERSON_NAME]" at bounding box center [1092, 120] width 199 height 14
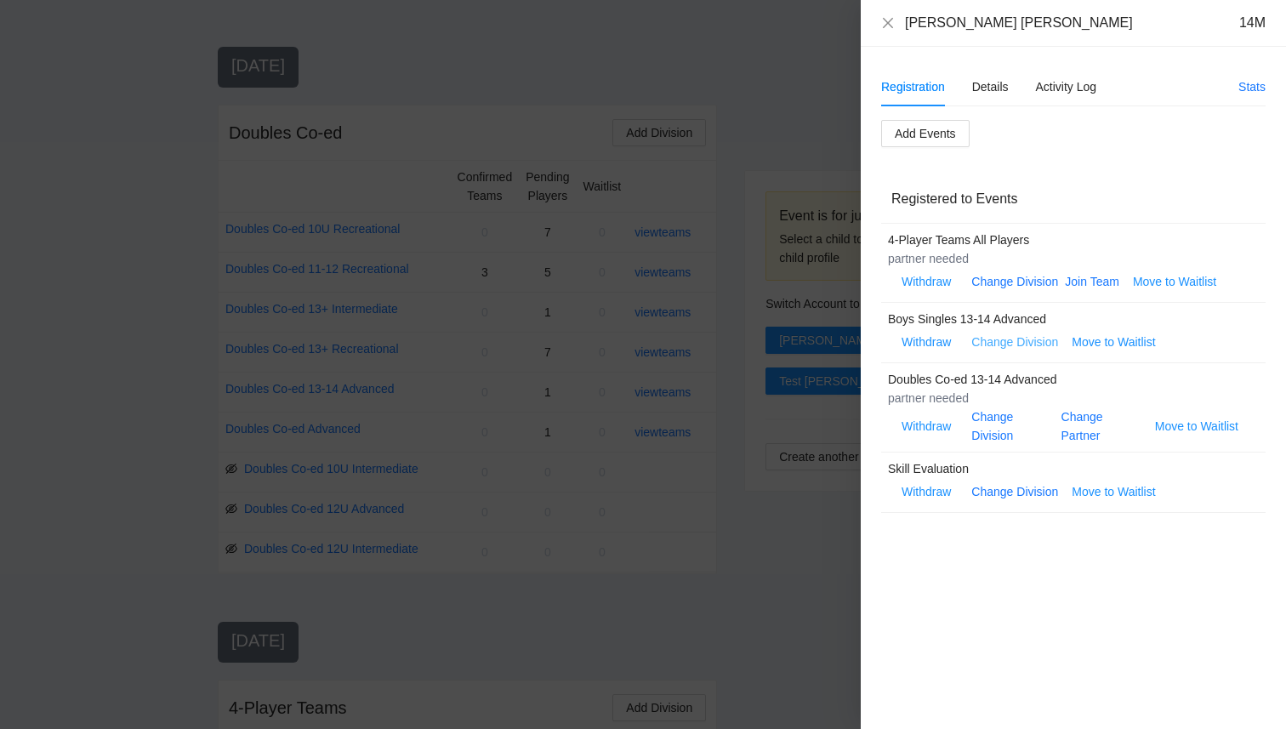
click at [1000, 341] on link "Change Division" at bounding box center [1014, 342] width 87 height 14
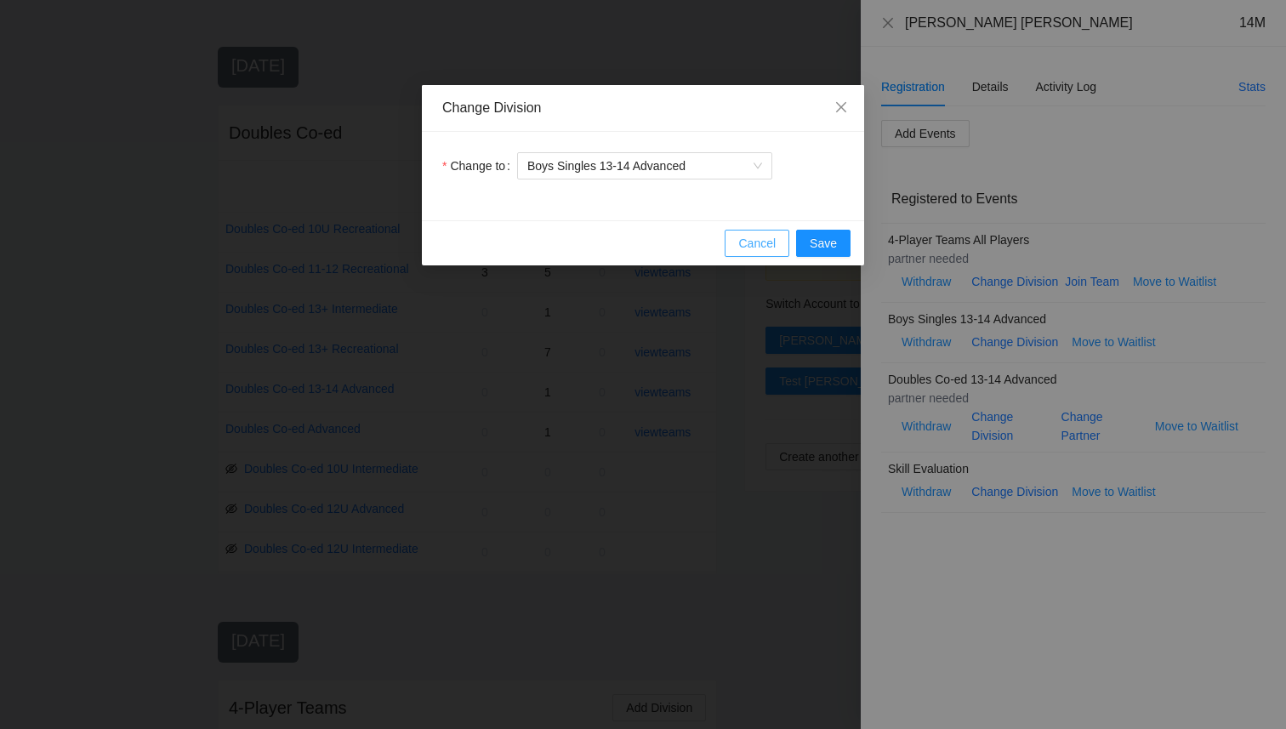
click at [756, 243] on span "Cancel" at bounding box center [756, 243] width 37 height 19
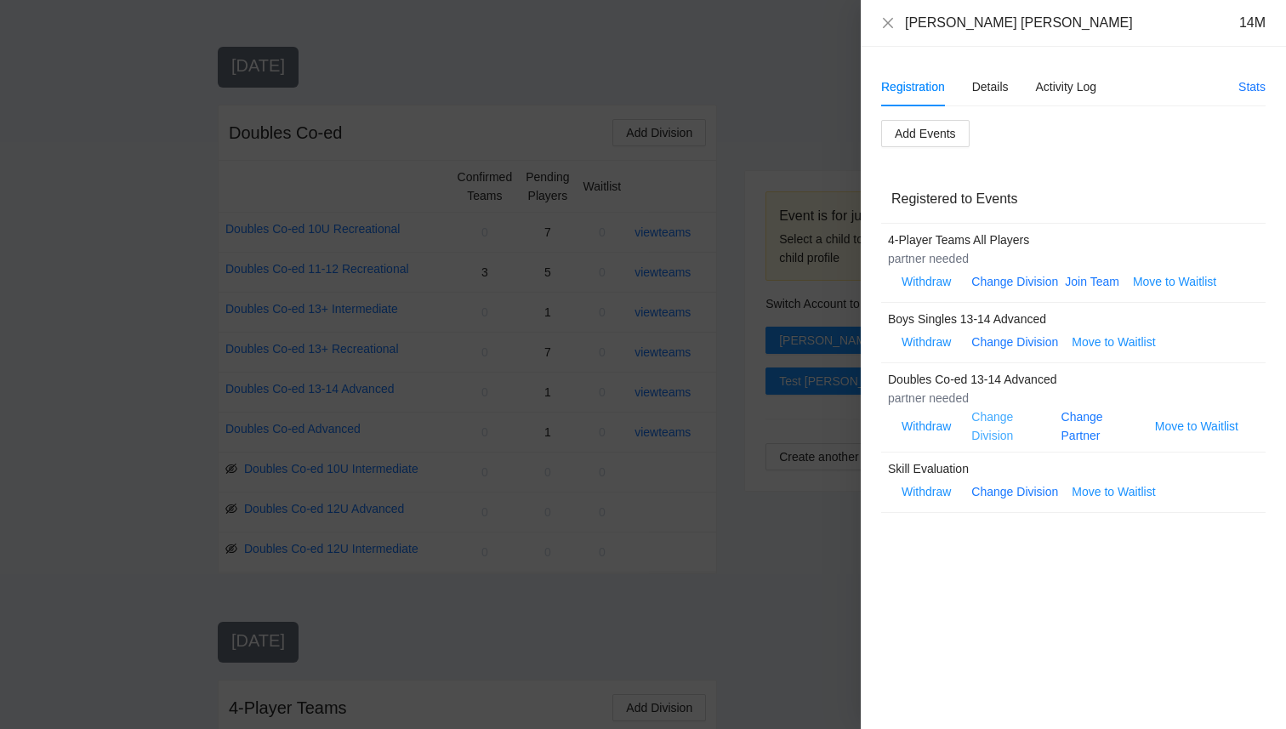
click at [994, 413] on link "Change Division" at bounding box center [992, 426] width 42 height 32
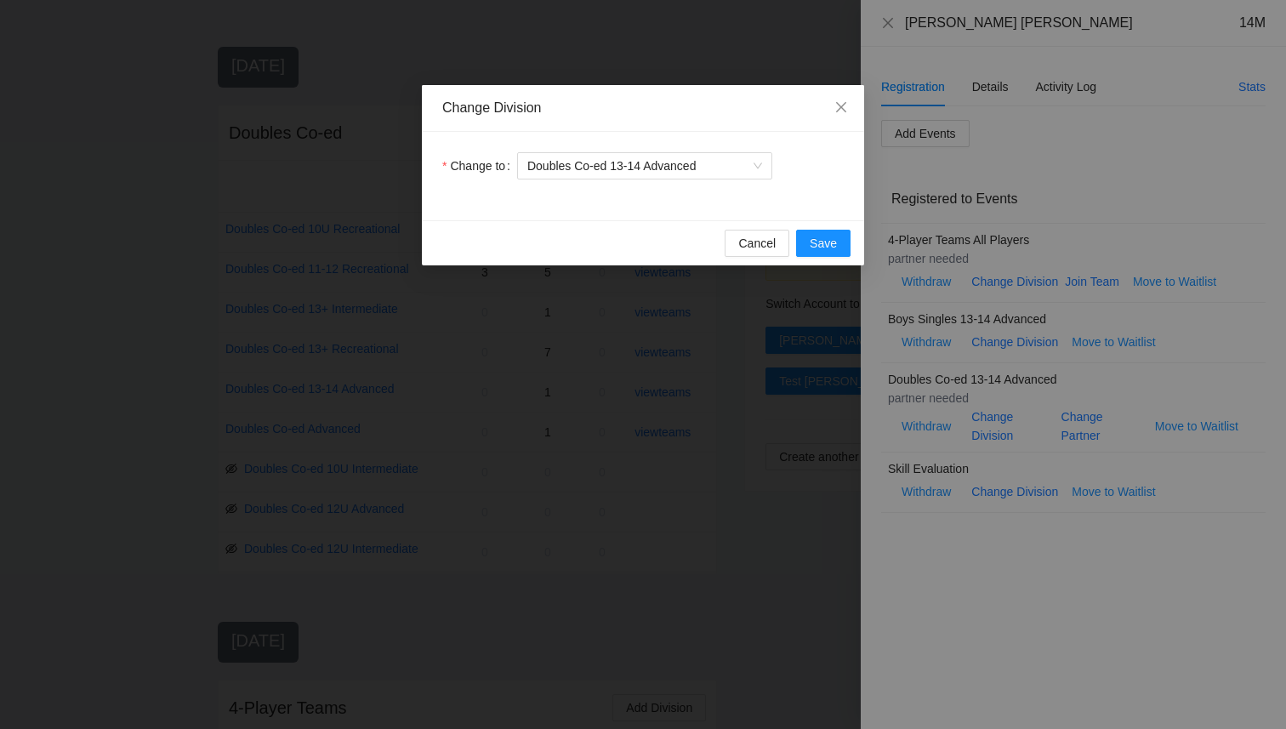
click at [615, 181] on div "Change to Doubles Co-ed 13-14 Advanced" at bounding box center [643, 176] width 442 height 88
click at [615, 171] on span "Doubles Co-ed 13-14 Advanced" at bounding box center [644, 166] width 235 height 26
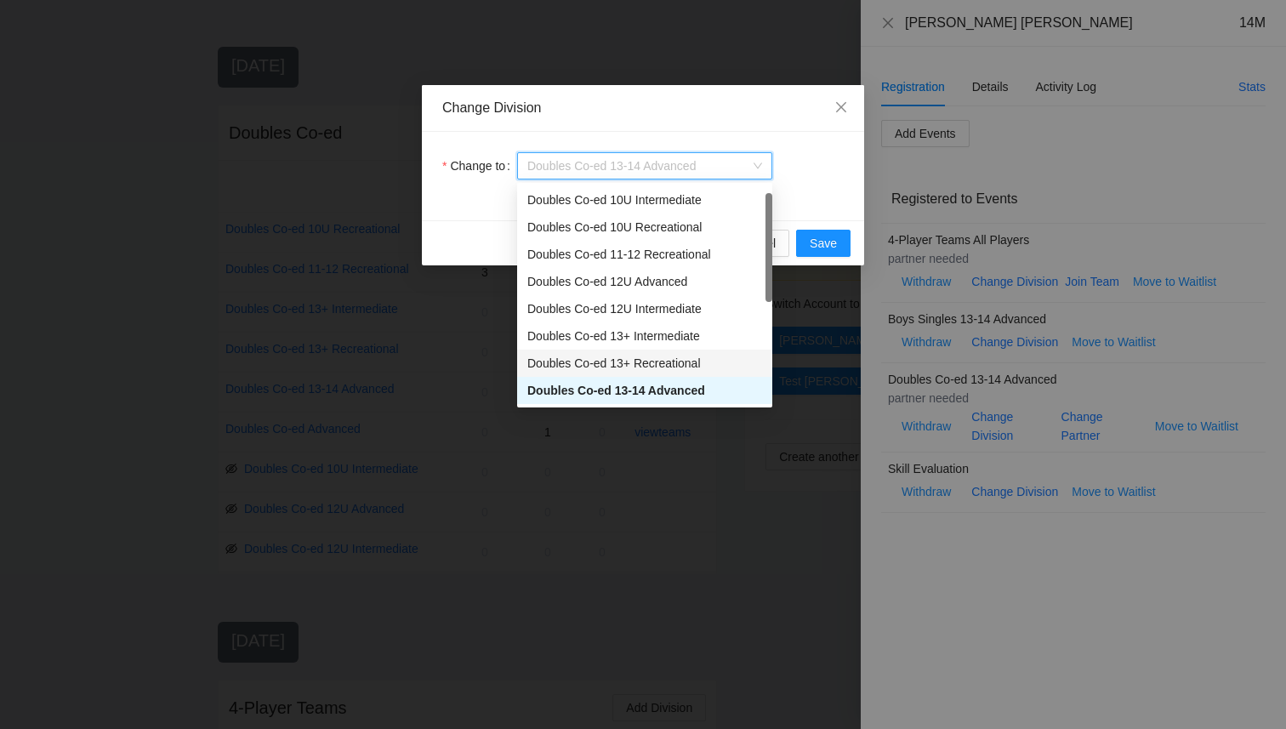
scroll to position [27, 0]
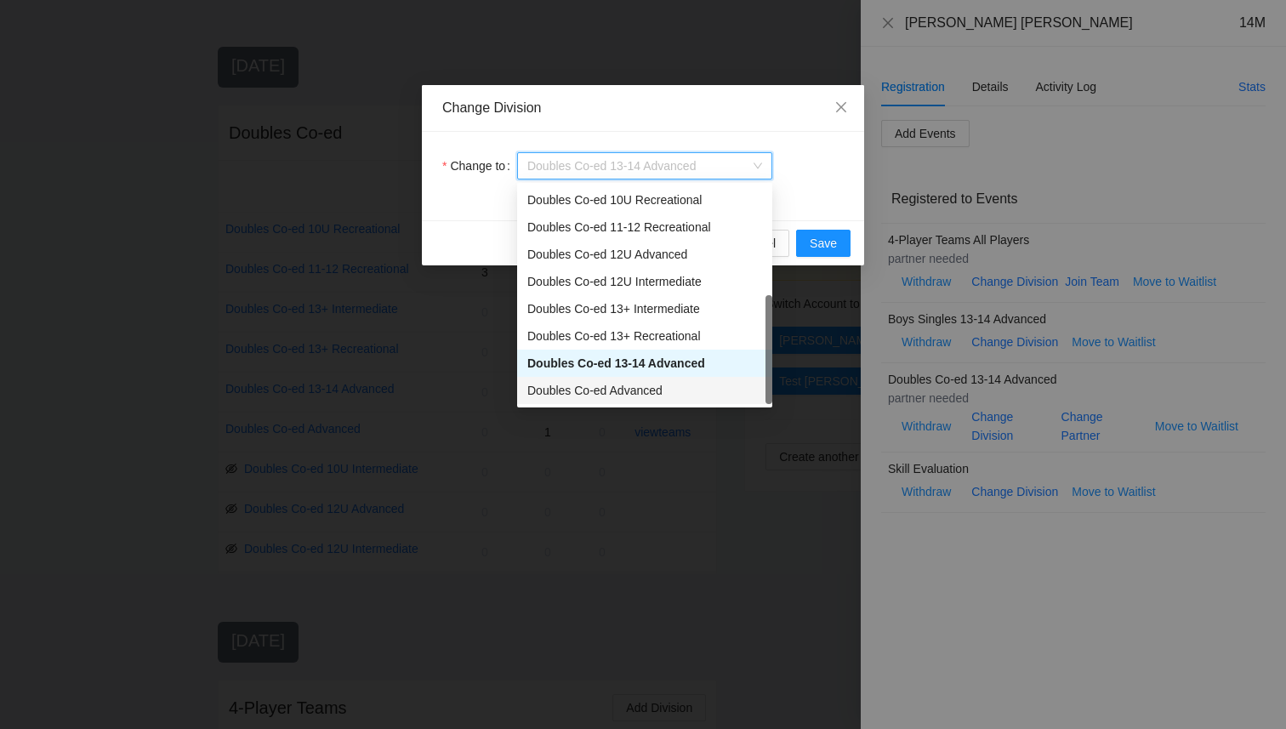
click at [652, 393] on div "Doubles Co-ed Advanced" at bounding box center [644, 390] width 235 height 19
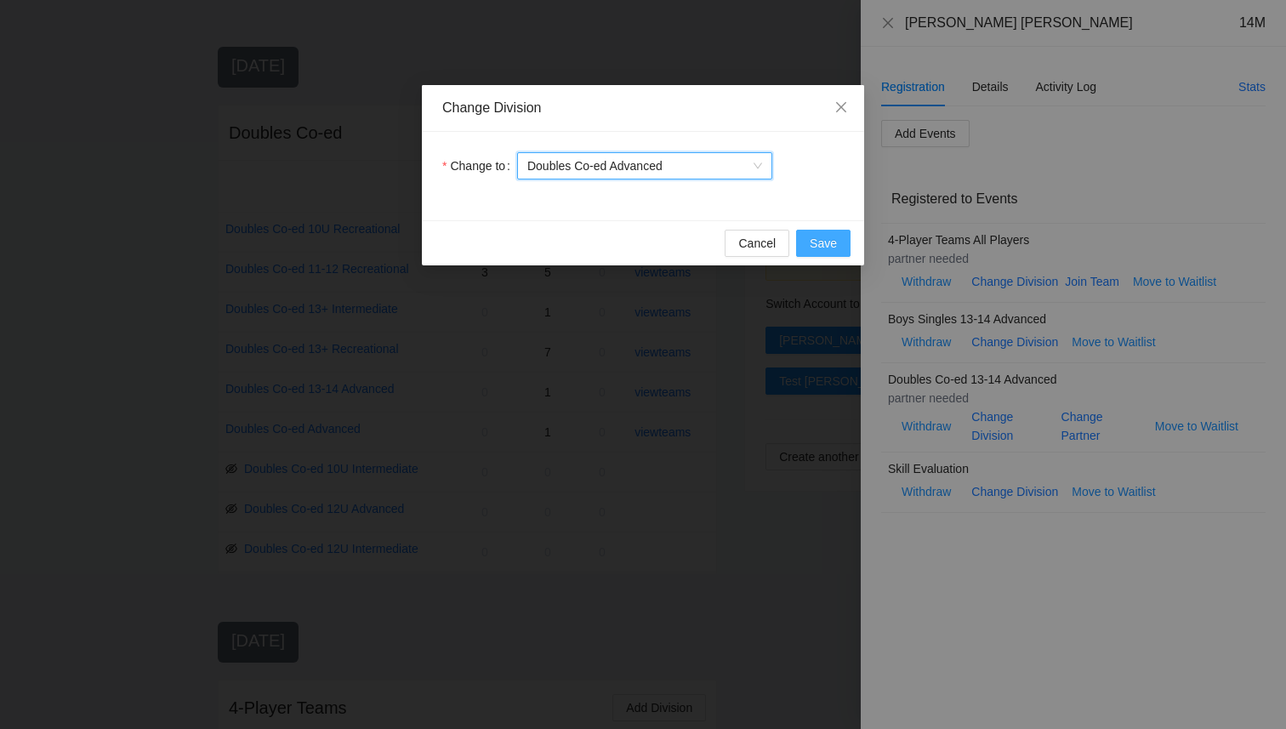
click at [808, 241] on button "Save" at bounding box center [823, 243] width 54 height 27
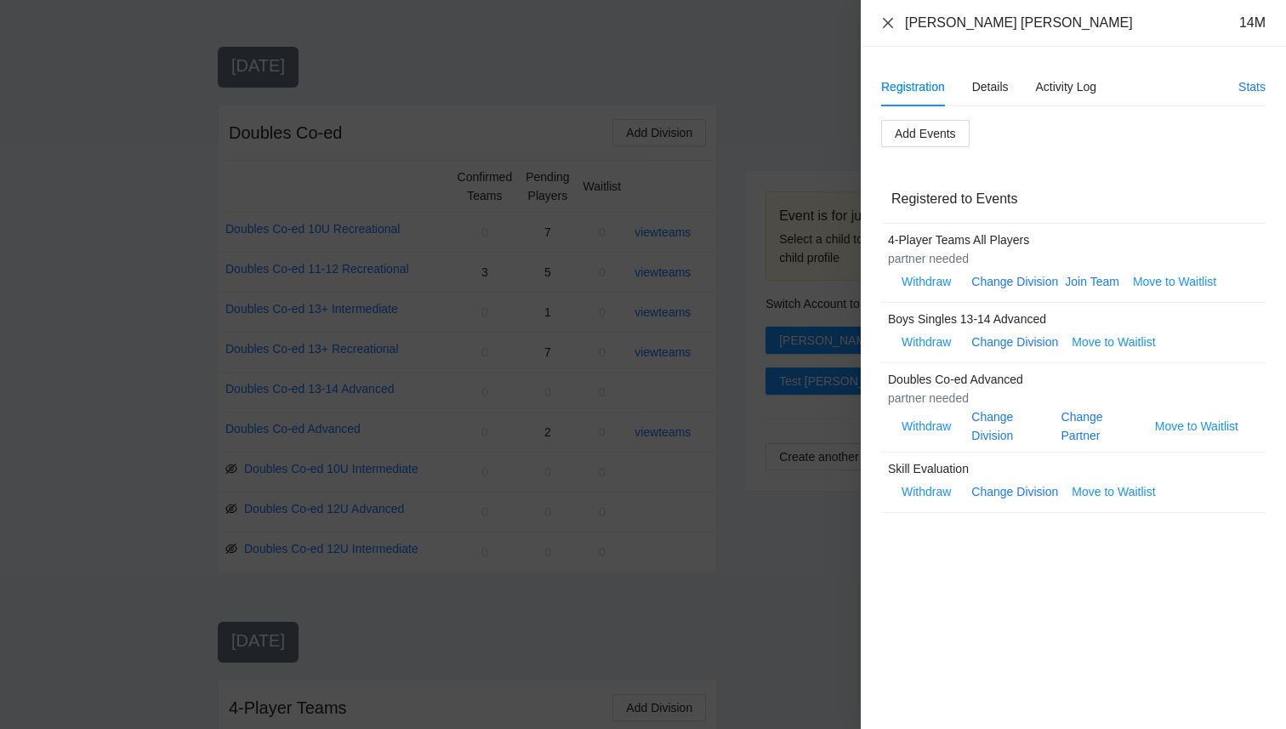
click at [883, 21] on icon "close" at bounding box center [888, 23] width 14 height 14
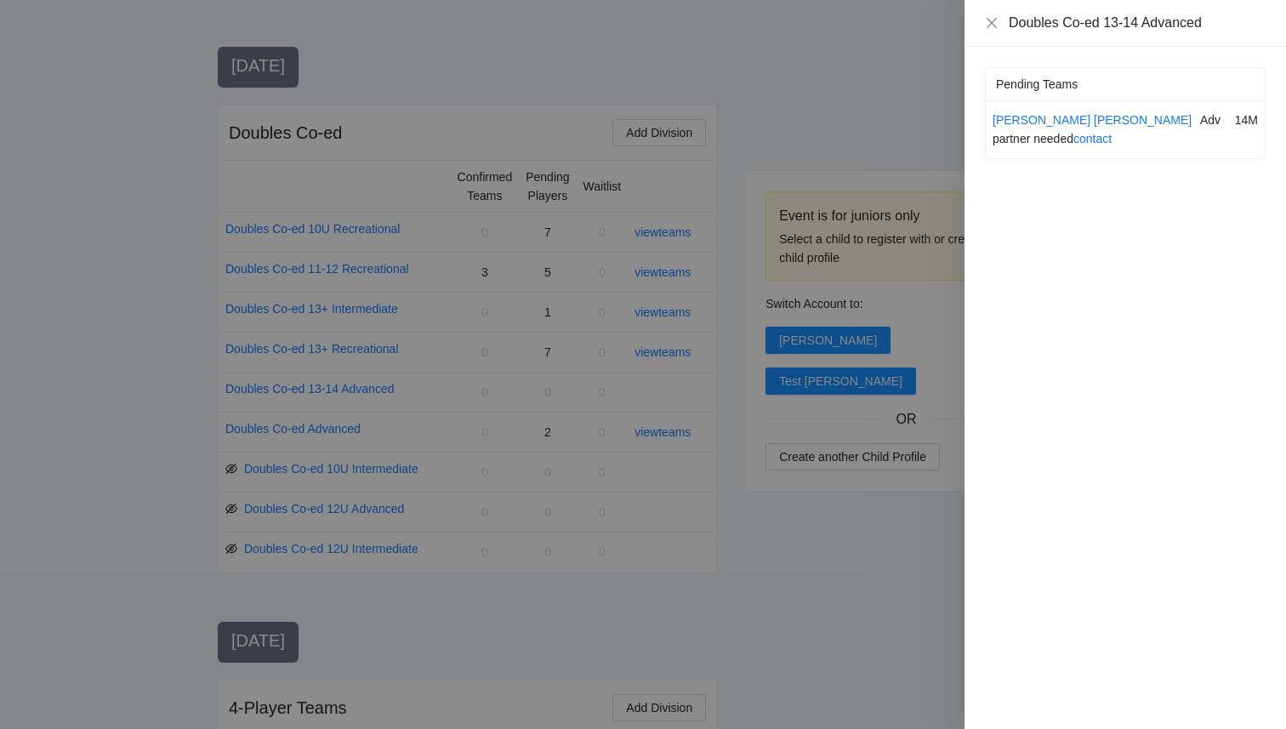
click at [695, 498] on div at bounding box center [643, 364] width 1286 height 729
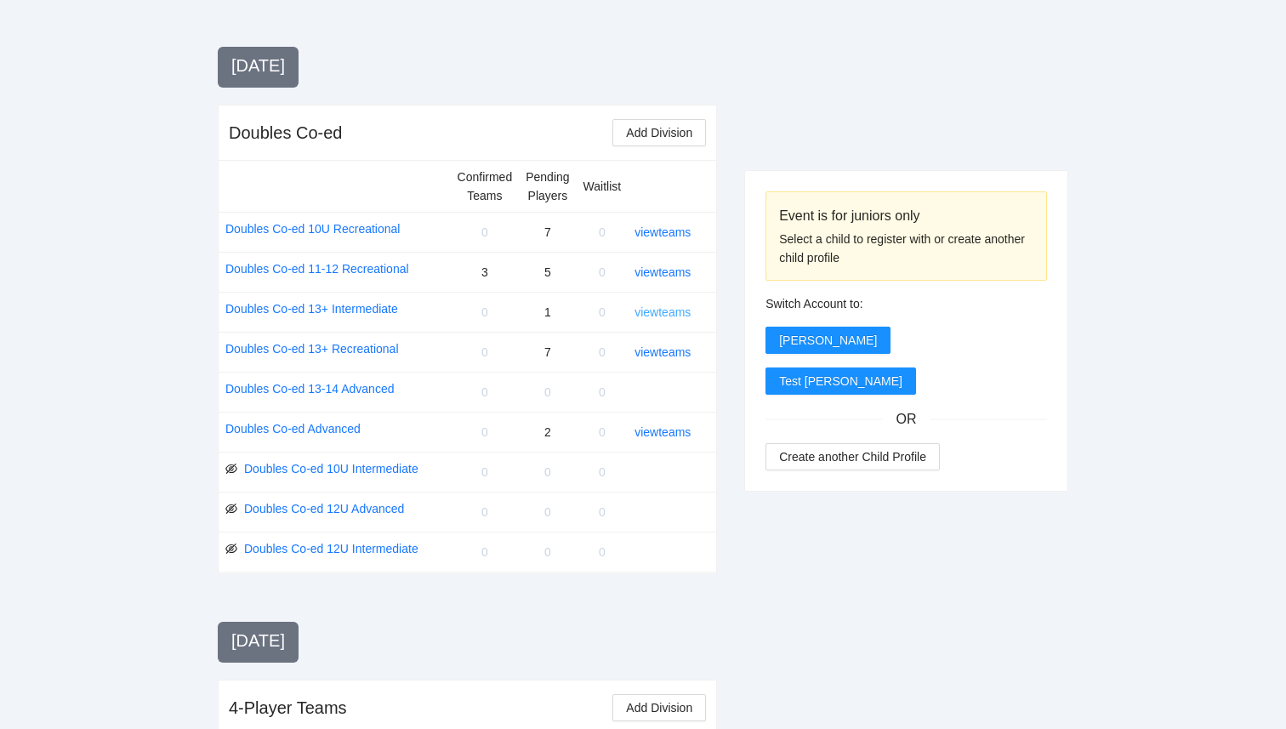
click at [661, 316] on link "view teams" at bounding box center [662, 312] width 56 height 14
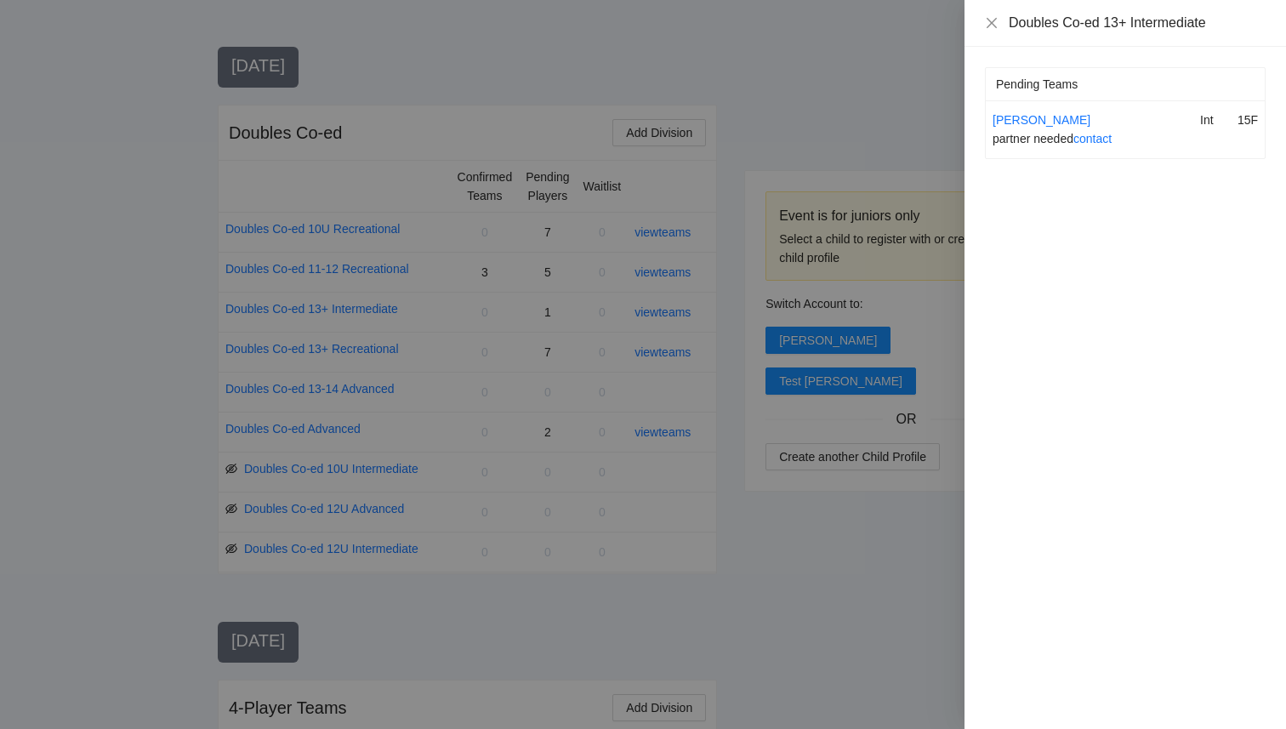
click at [817, 509] on div at bounding box center [643, 364] width 1286 height 729
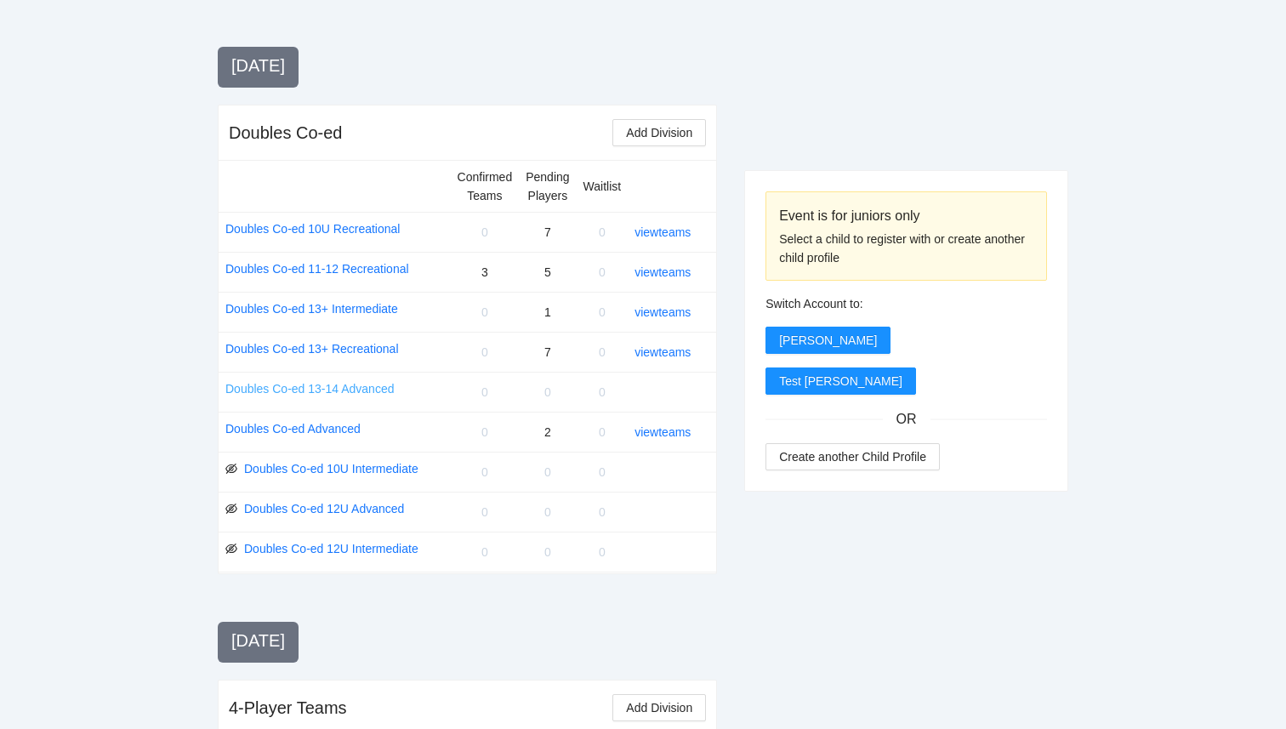
click at [276, 386] on link "Doubles Co-ed 13-14 Advanced" at bounding box center [309, 388] width 168 height 19
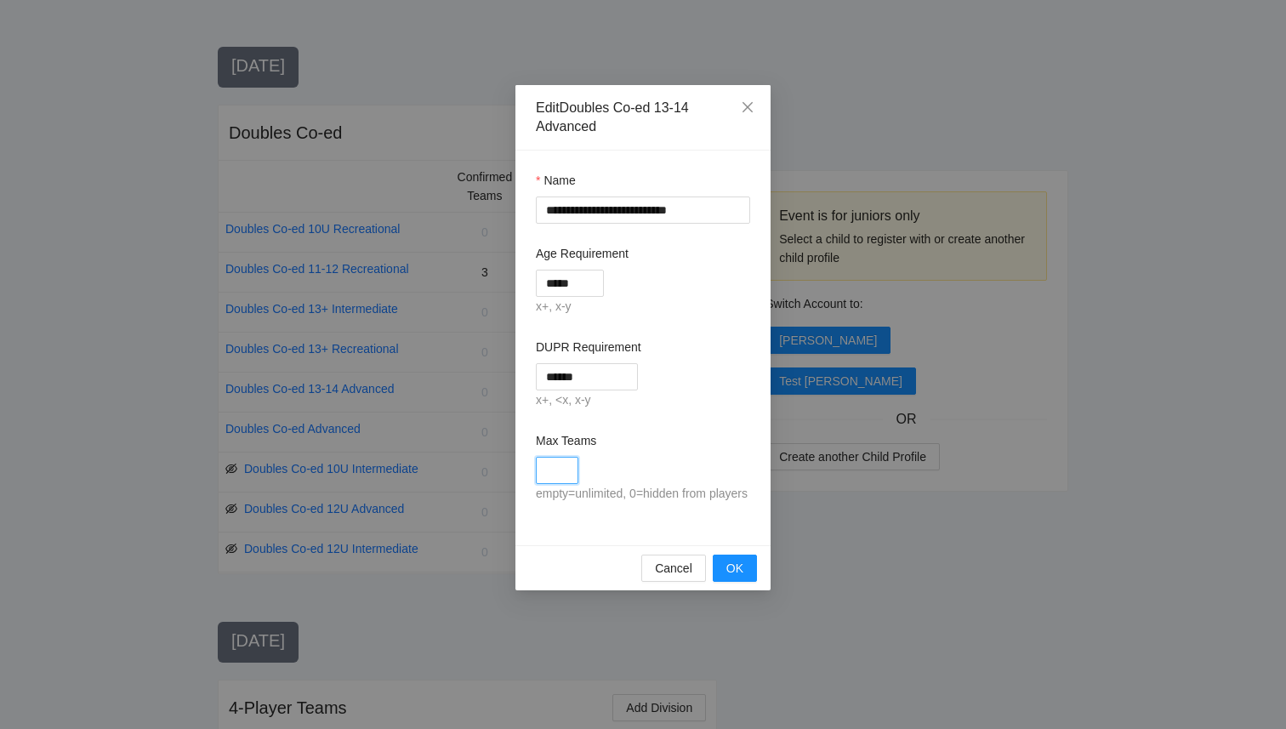
click at [557, 481] on input "Max Teams" at bounding box center [557, 470] width 43 height 27
type input "*"
click at [742, 577] on span "OK" at bounding box center [734, 568] width 17 height 19
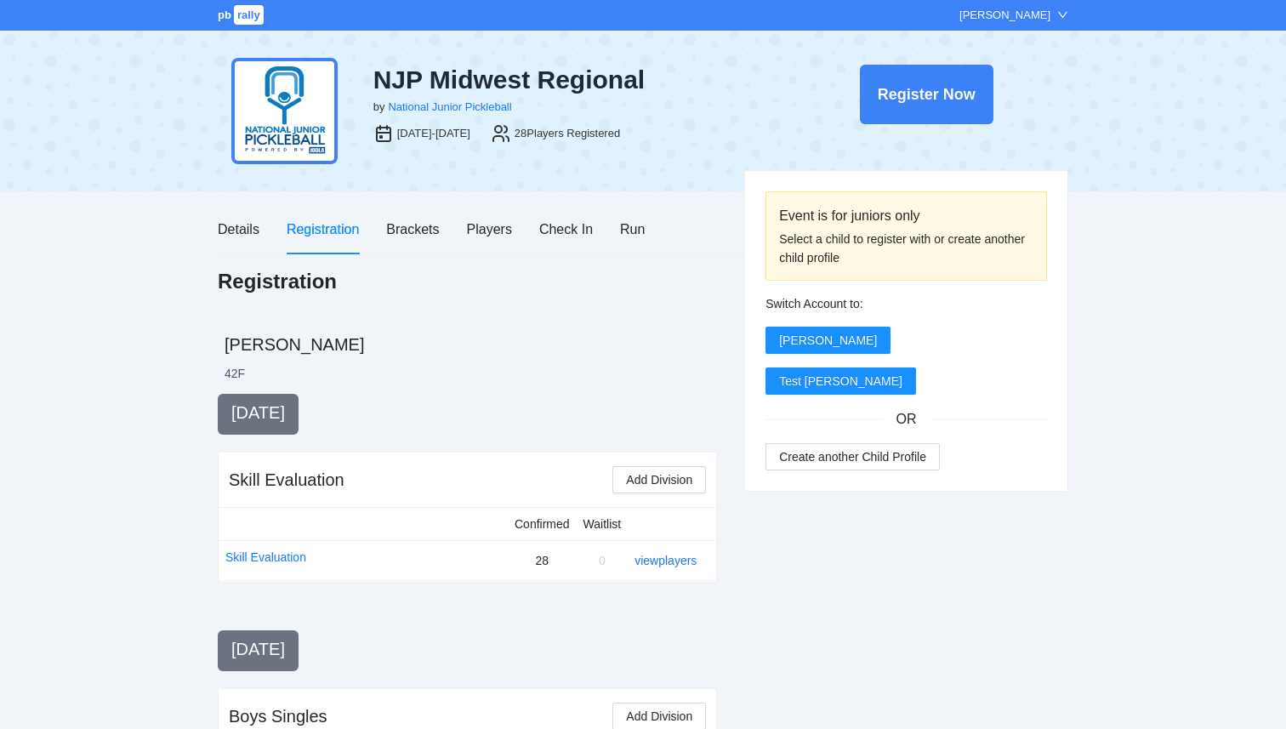
scroll to position [1538, 0]
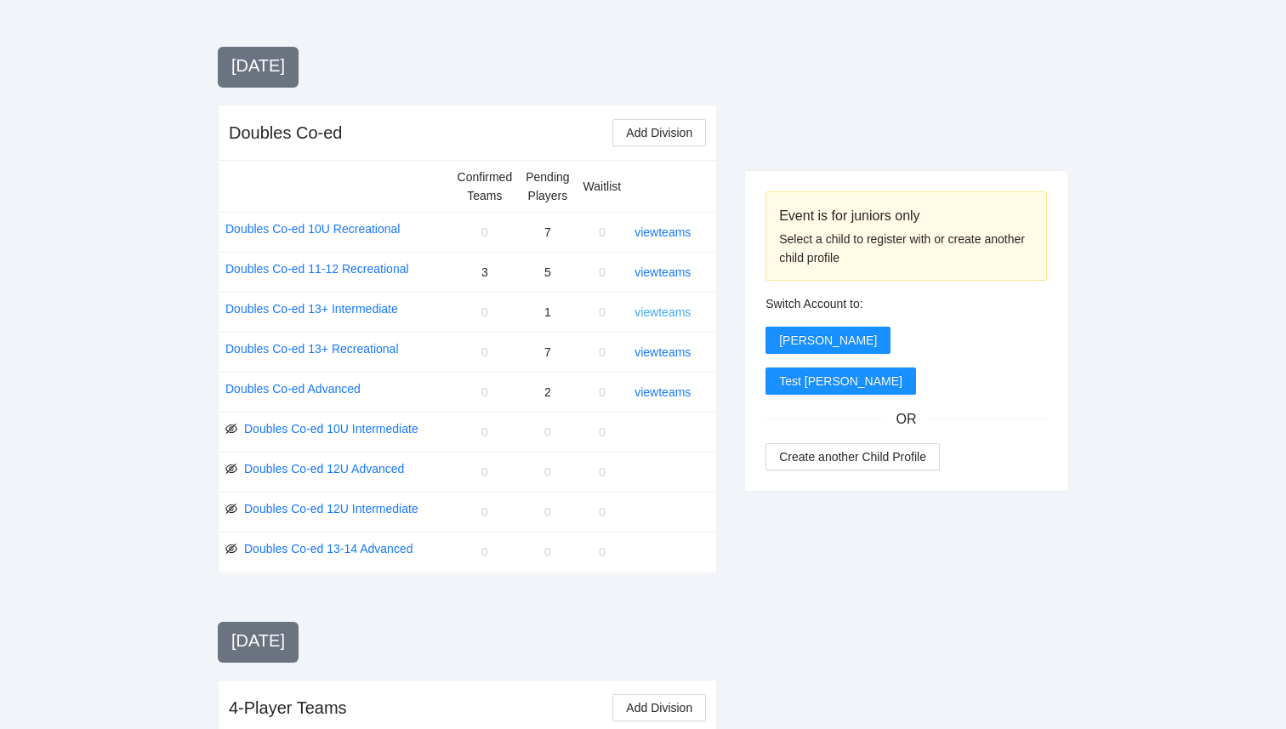
click at [680, 314] on link "view teams" at bounding box center [662, 312] width 56 height 14
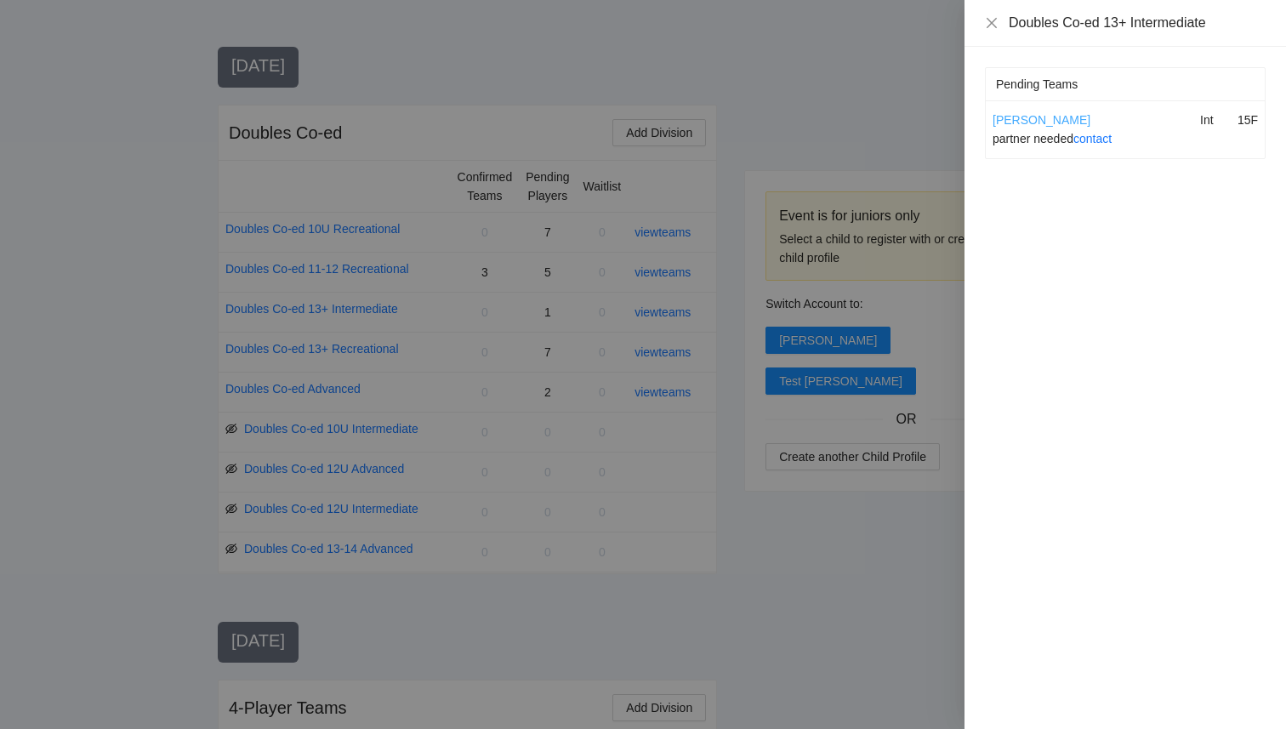
click at [1029, 119] on link "[PERSON_NAME]" at bounding box center [1042, 120] width 98 height 14
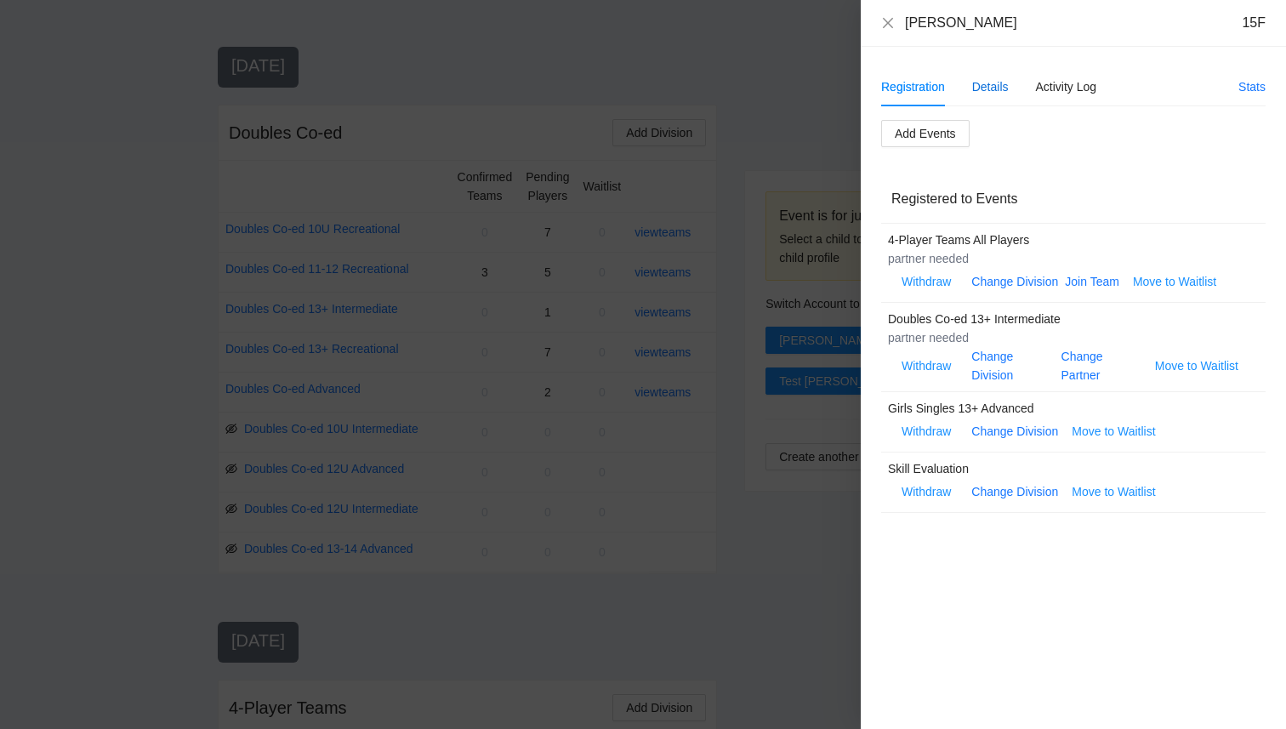
click at [983, 82] on div "Details" at bounding box center [990, 86] width 37 height 19
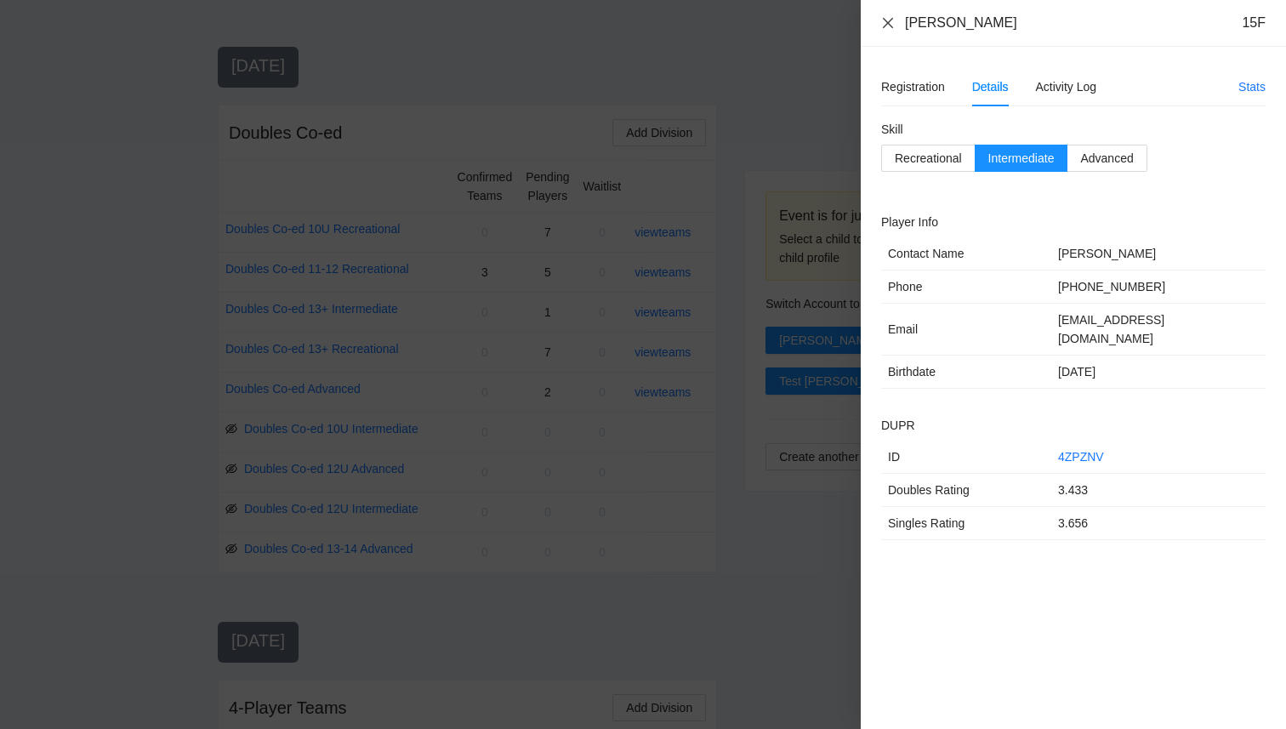
click at [890, 22] on icon "close" at bounding box center [888, 23] width 14 height 14
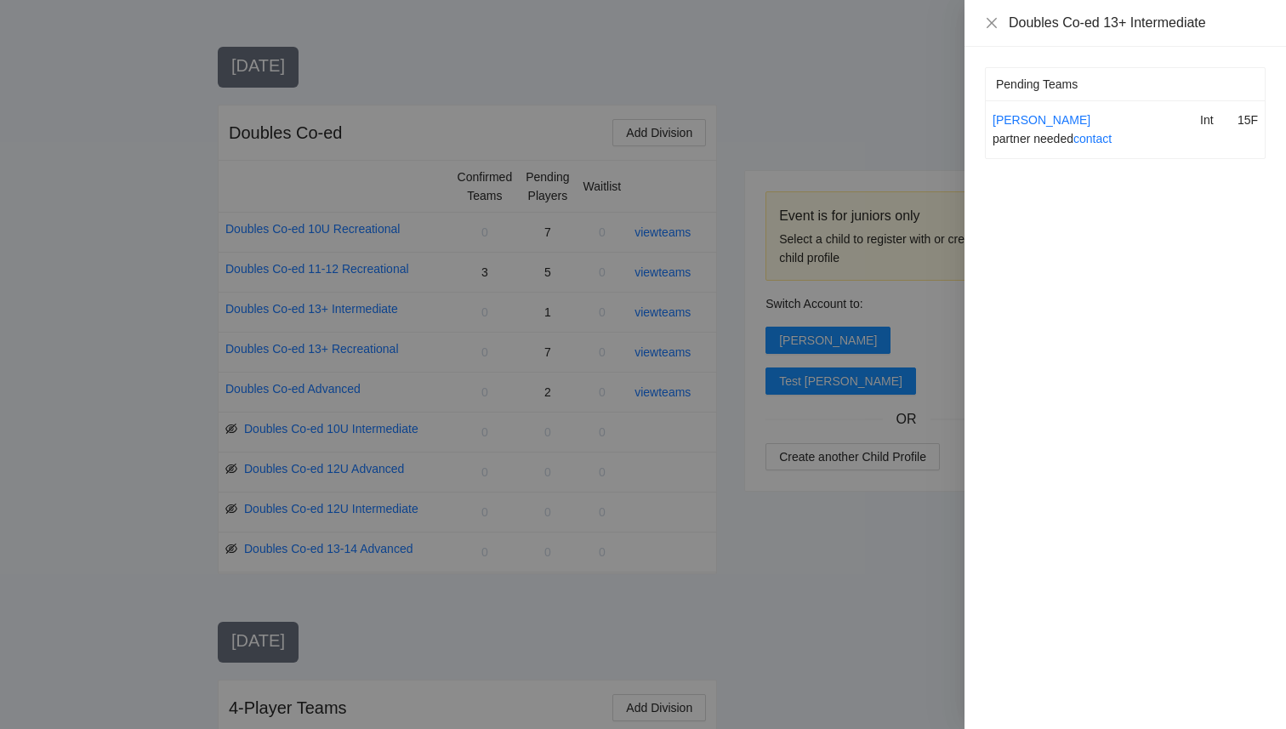
click at [805, 116] on div at bounding box center [643, 364] width 1286 height 729
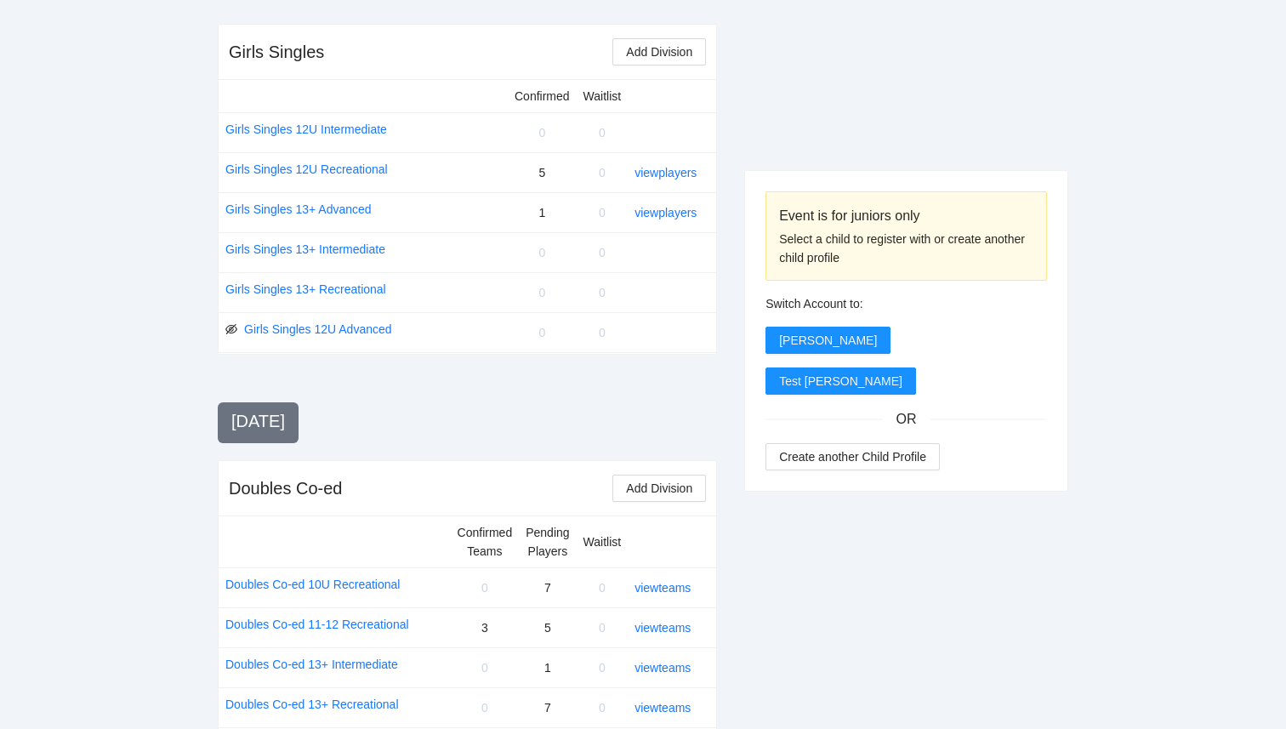
scroll to position [1129, 0]
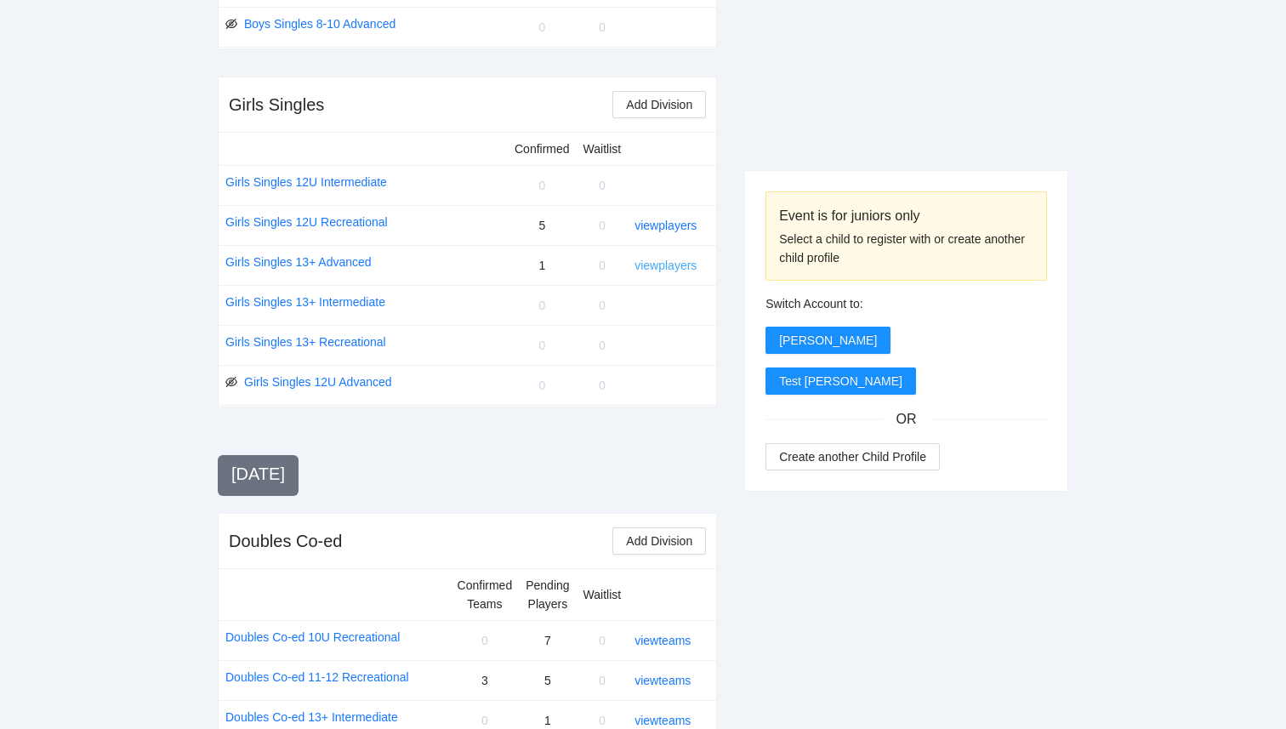
click at [665, 264] on link "view players" at bounding box center [665, 266] width 62 height 14
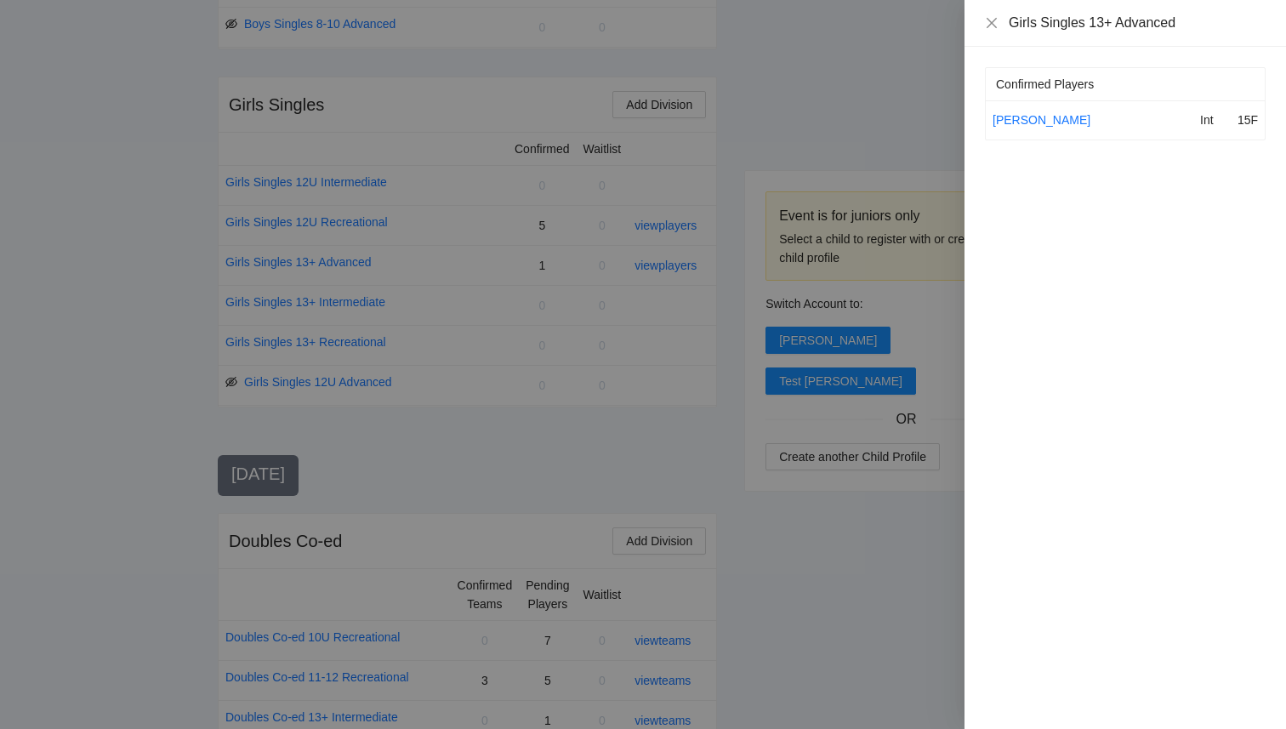
click at [833, 82] on div at bounding box center [643, 364] width 1286 height 729
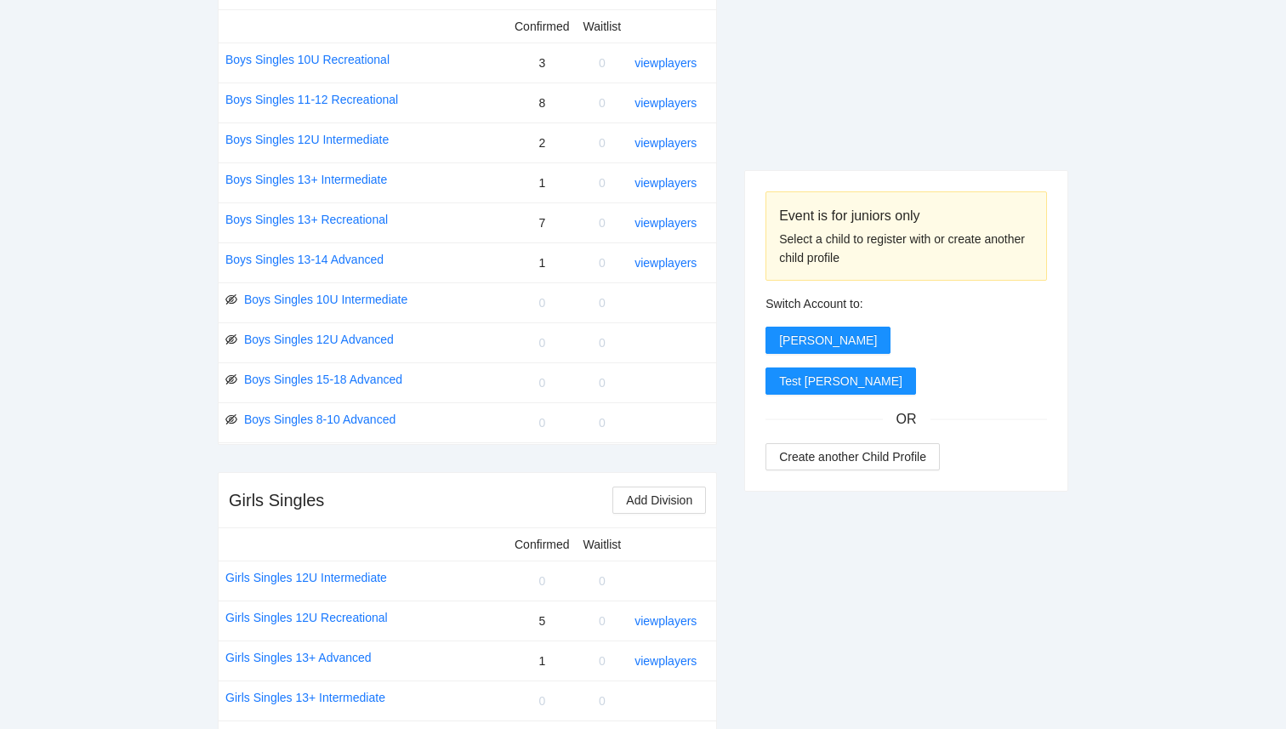
scroll to position [732, 0]
click at [654, 188] on link "view players" at bounding box center [665, 185] width 62 height 14
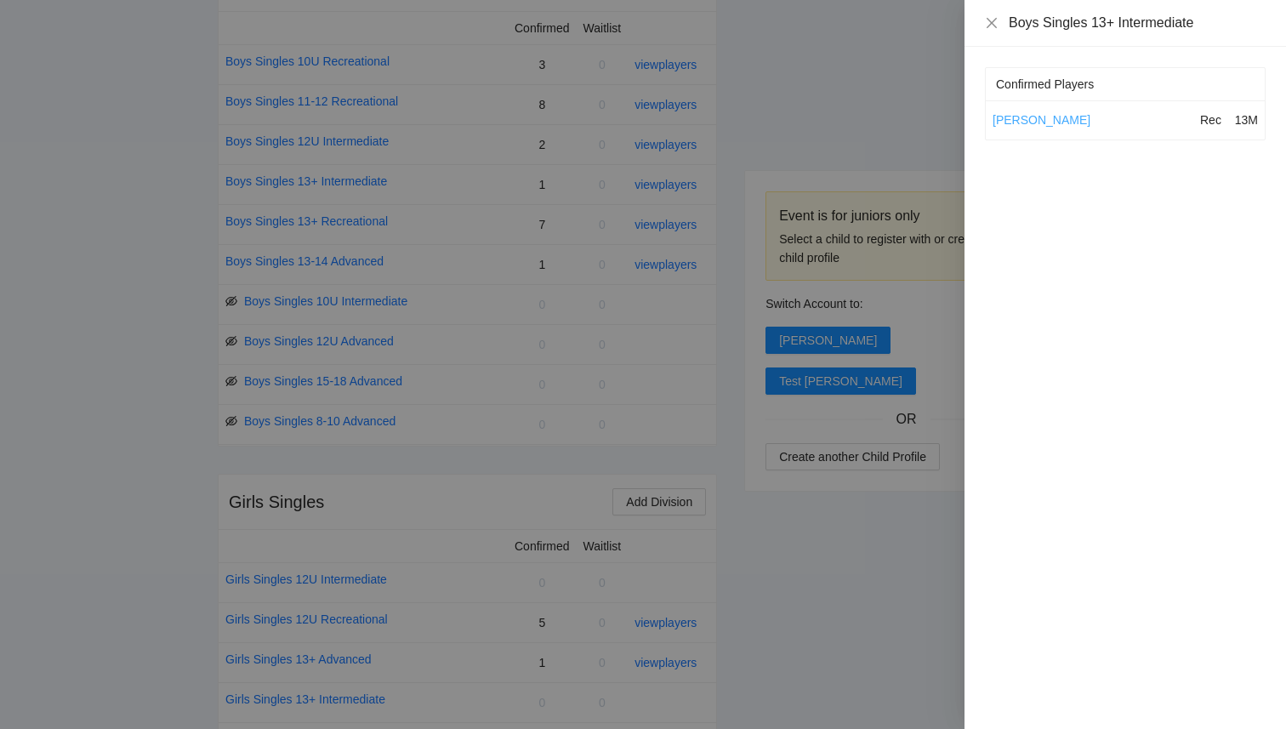
click at [1032, 118] on link "[PERSON_NAME]" at bounding box center [1042, 120] width 98 height 14
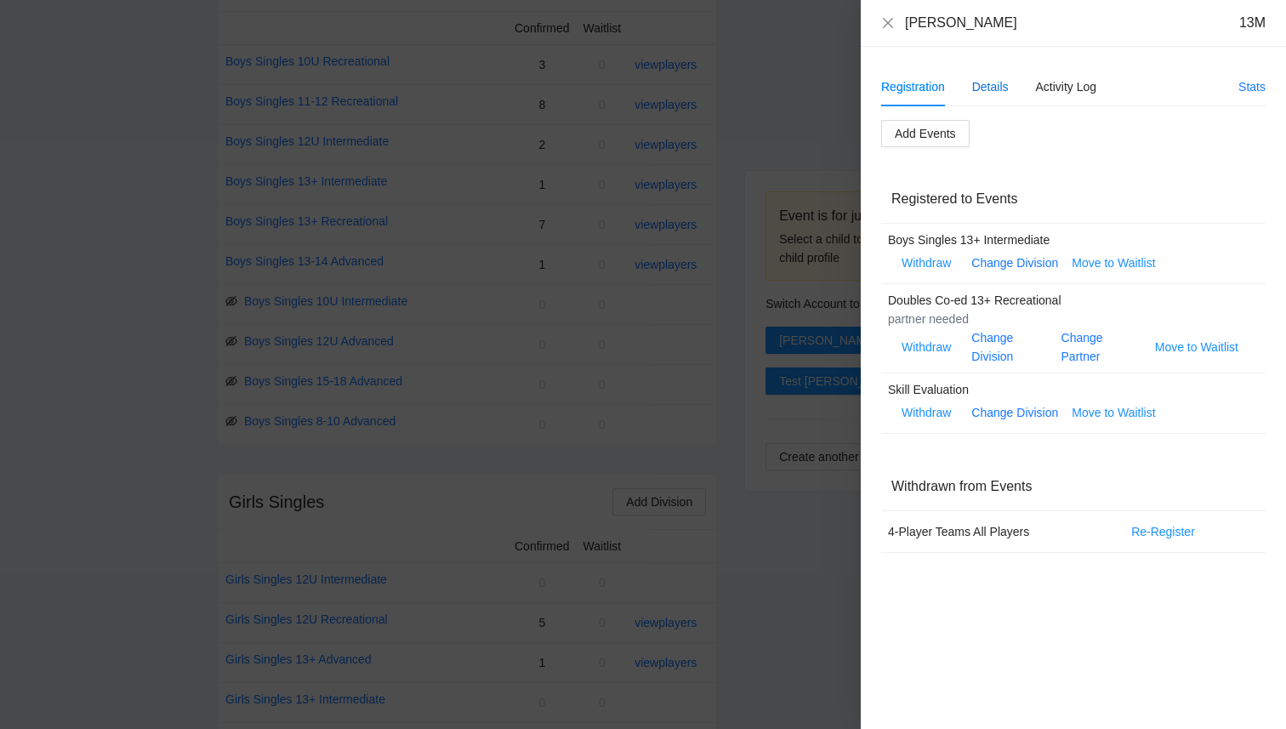
click at [994, 91] on div "Details" at bounding box center [990, 86] width 37 height 19
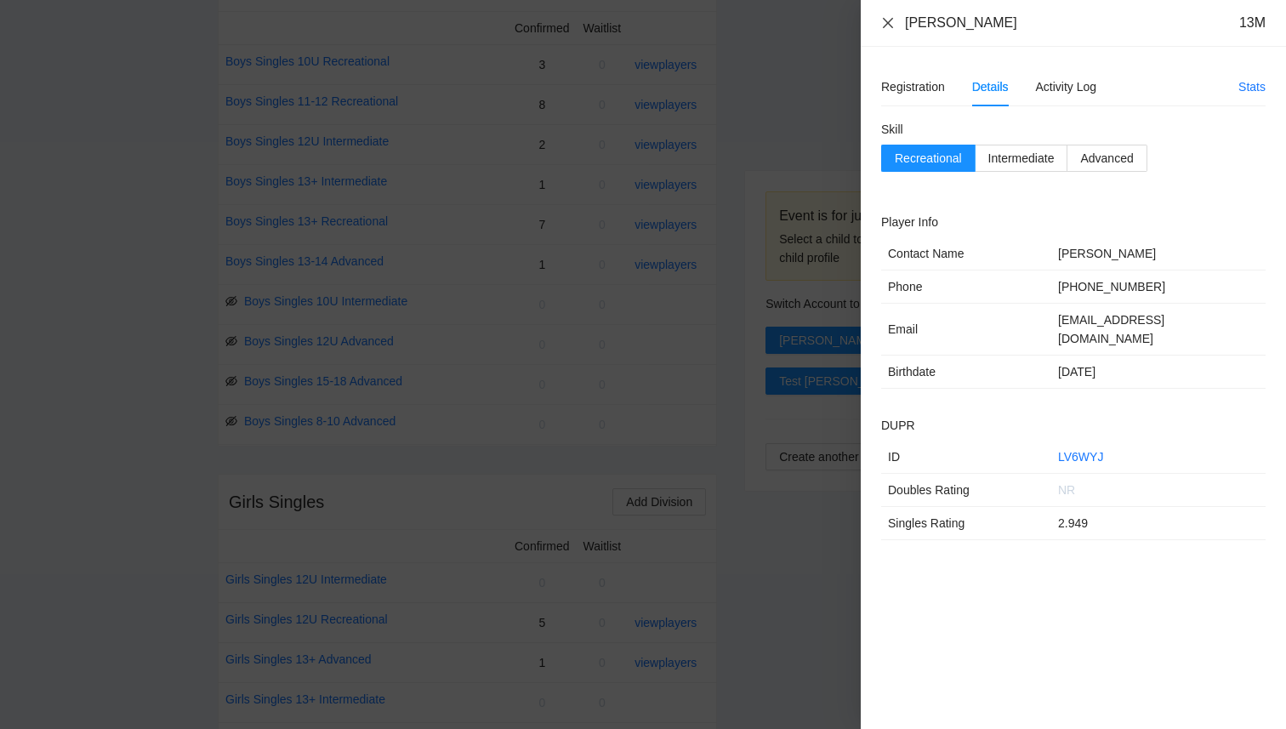
click at [887, 19] on icon "close" at bounding box center [888, 23] width 14 height 14
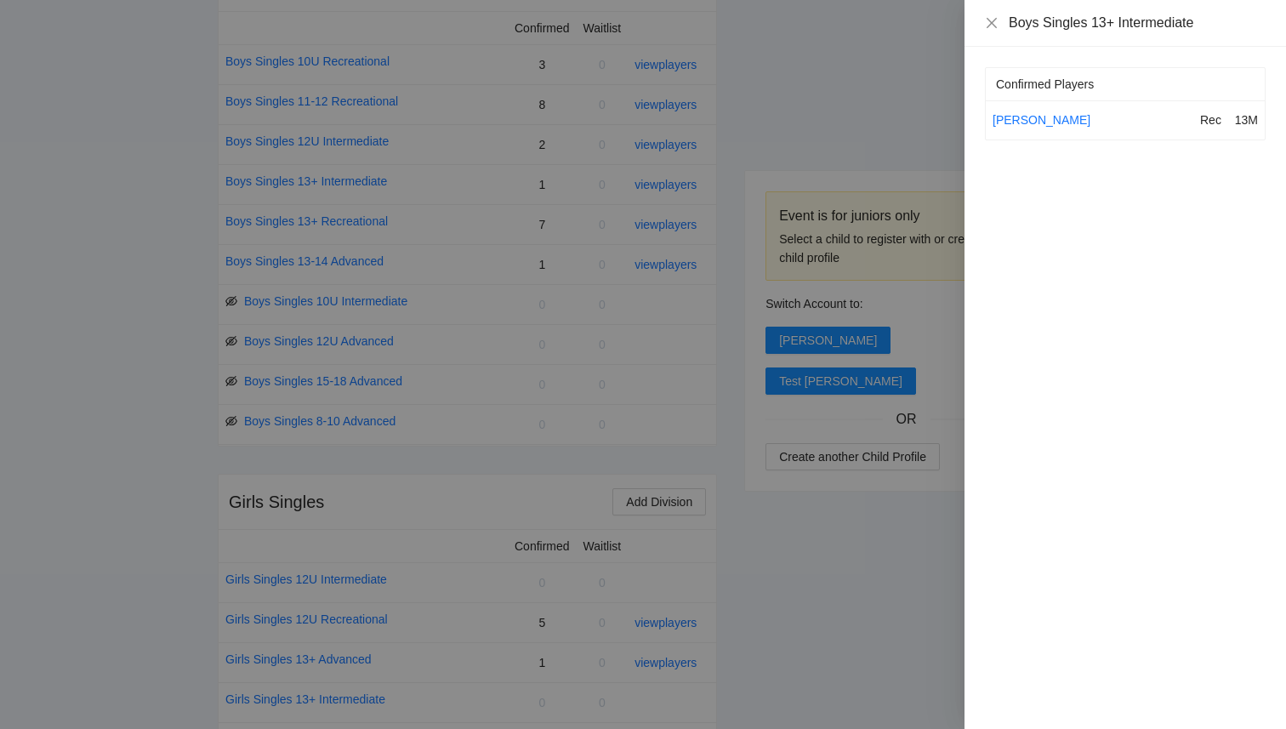
click at [873, 58] on div at bounding box center [643, 364] width 1286 height 729
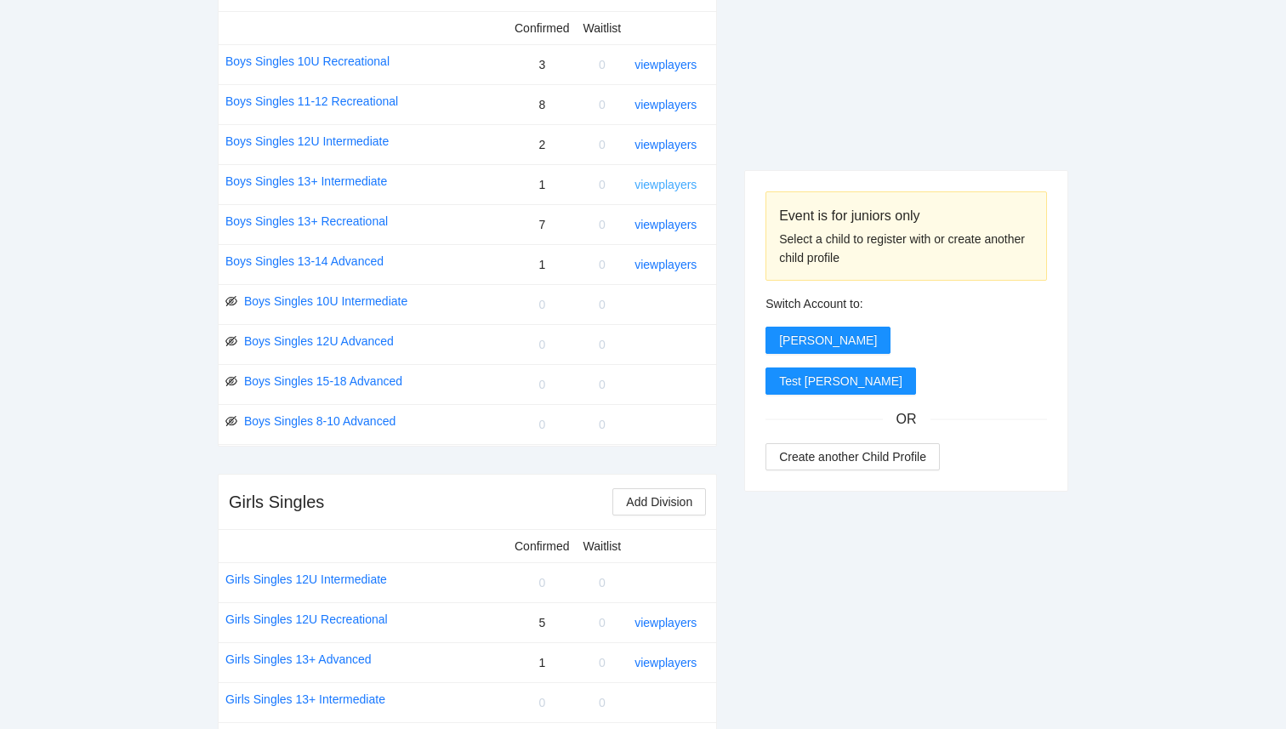
click at [647, 182] on link "view players" at bounding box center [665, 185] width 62 height 14
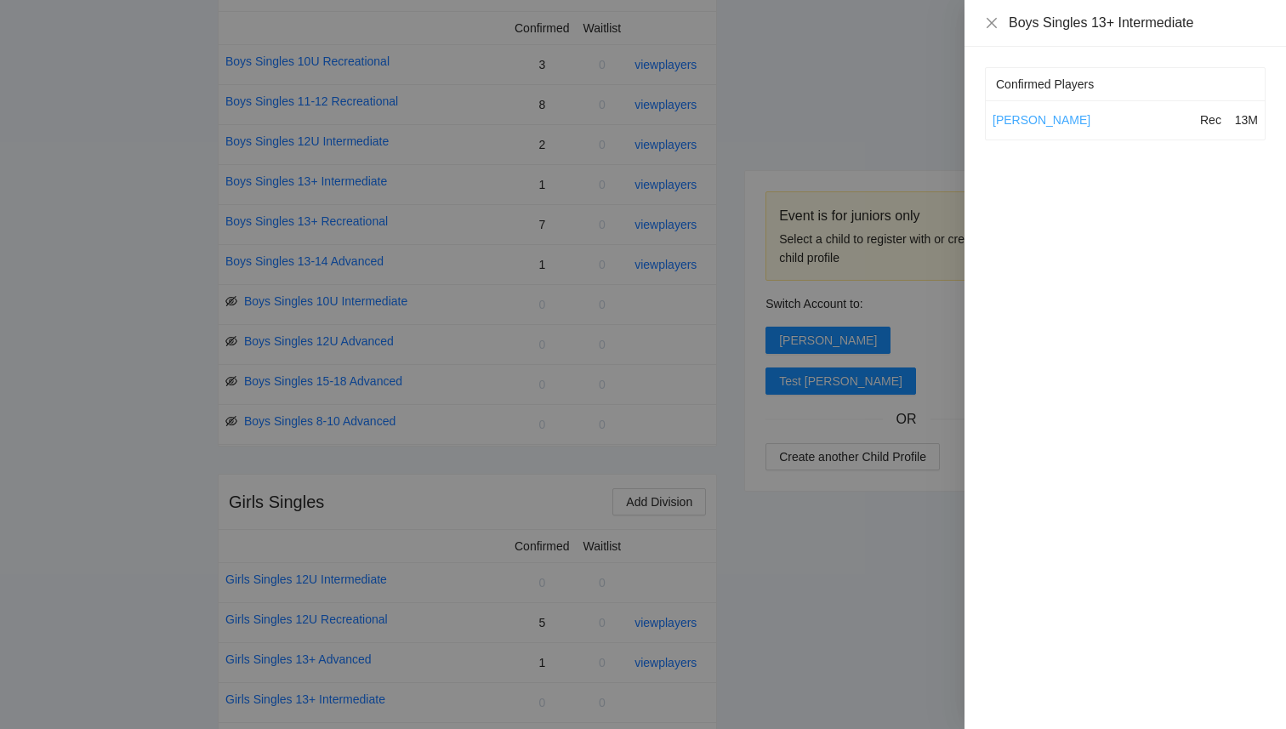
click at [1072, 125] on link "[PERSON_NAME]" at bounding box center [1042, 120] width 98 height 14
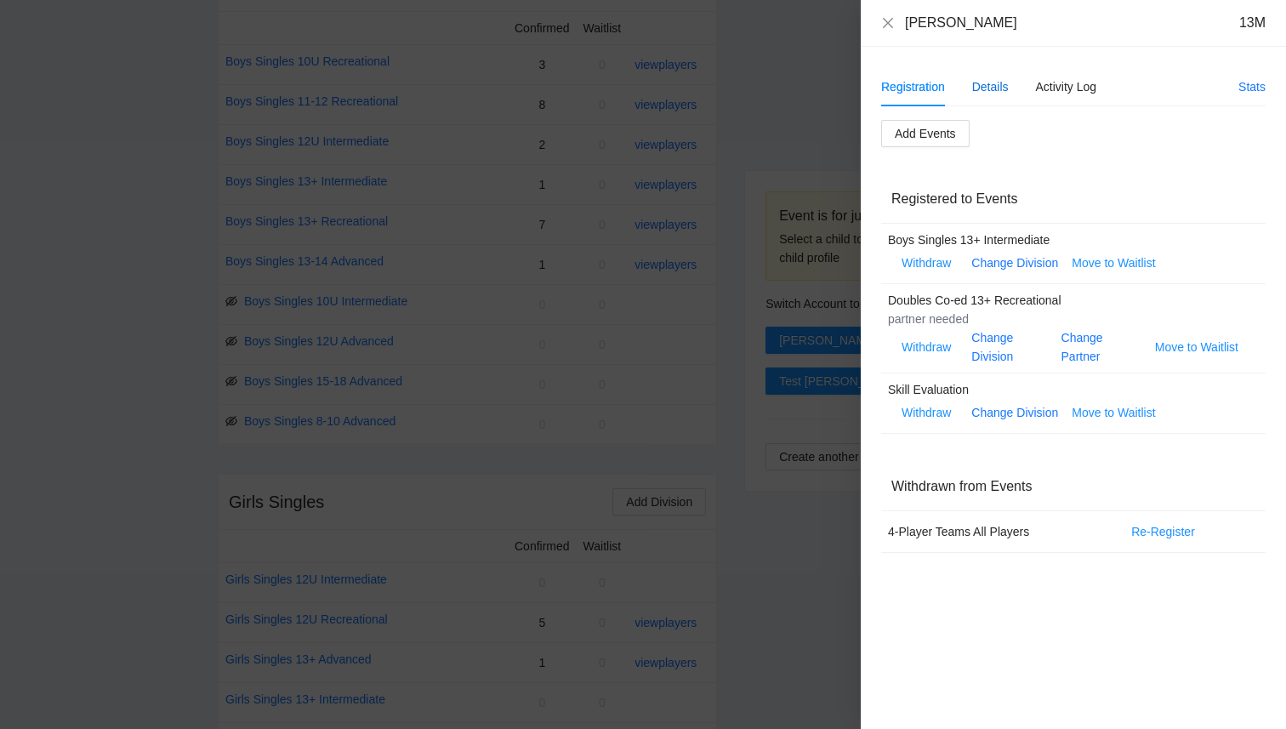
click at [998, 83] on div "Details" at bounding box center [990, 86] width 37 height 19
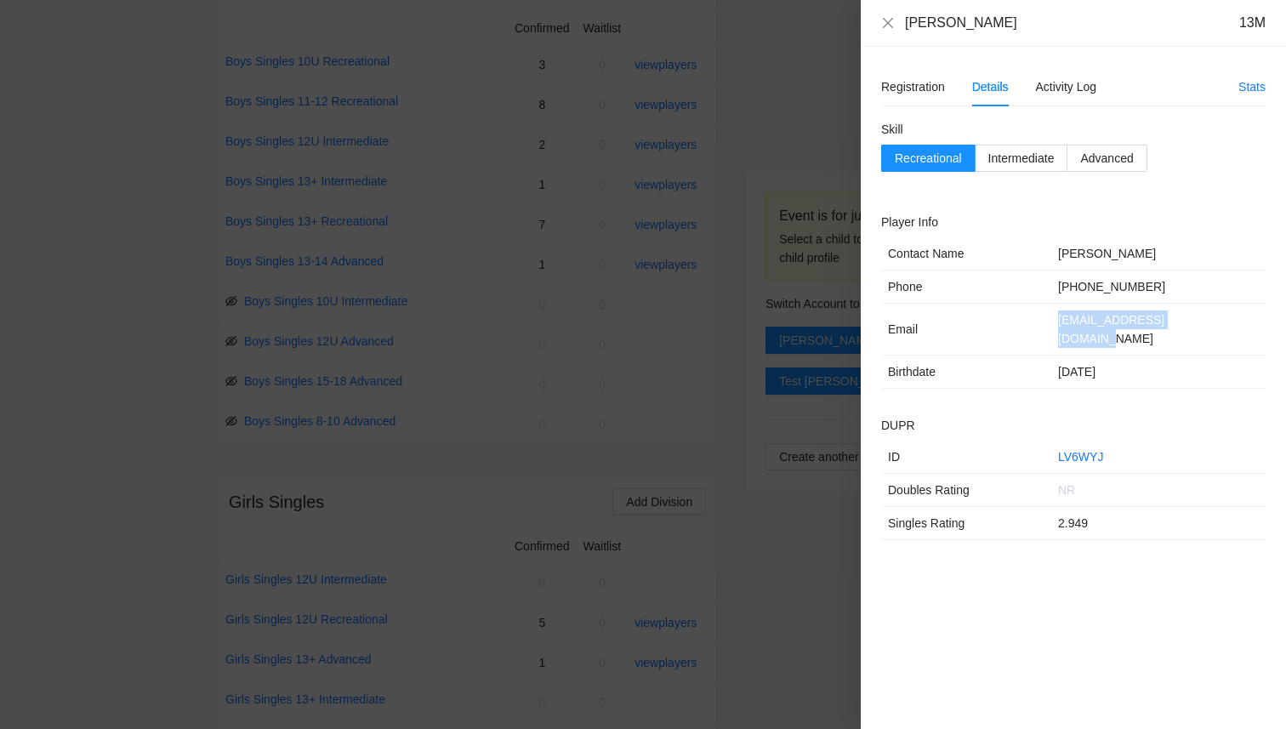
drag, startPoint x: 1215, startPoint y: 322, endPoint x: 1038, endPoint y: 322, distance: 177.8
click at [1038, 322] on tr "Email [EMAIL_ADDRESS][DOMAIN_NAME]" at bounding box center [1073, 330] width 384 height 52
copy tr "[EMAIL_ADDRESS][DOMAIN_NAME]"
click at [984, 356] on td "Birthdate" at bounding box center [966, 372] width 170 height 33
click at [788, 145] on div at bounding box center [643, 364] width 1286 height 729
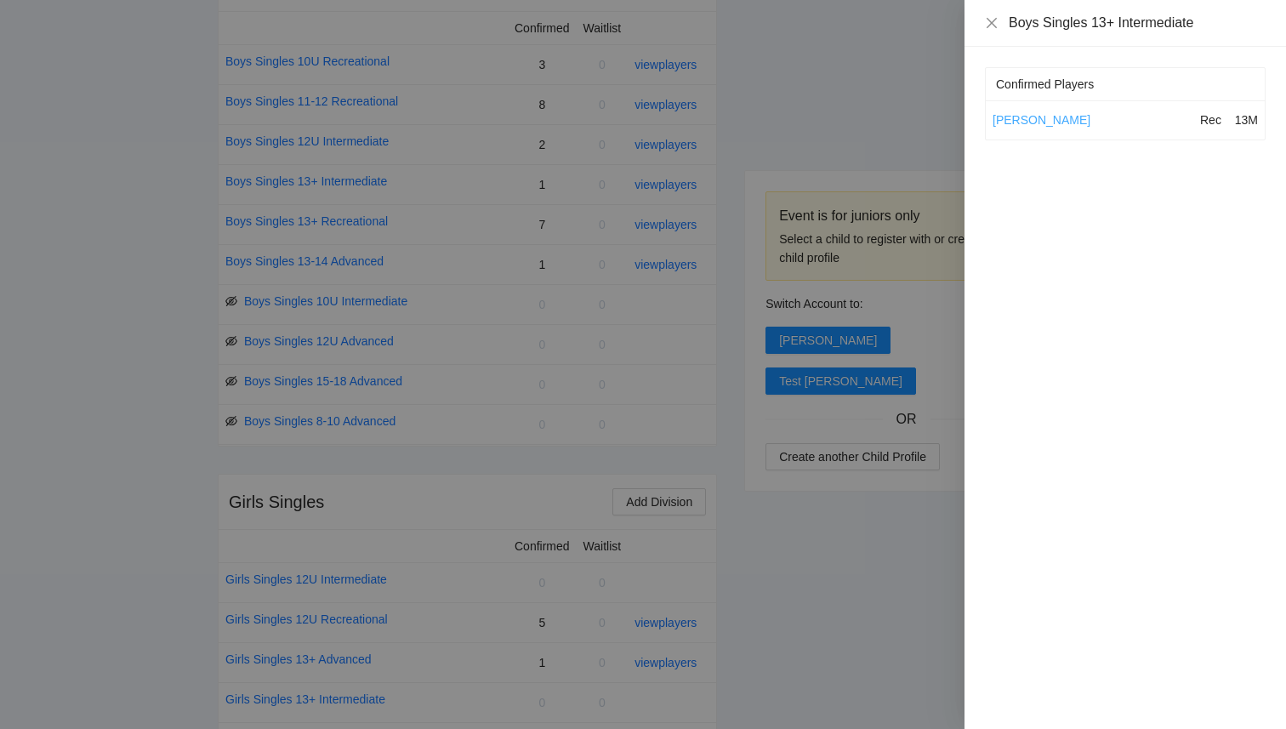
click at [1024, 122] on link "Brandon Goodman" at bounding box center [1042, 120] width 98 height 14
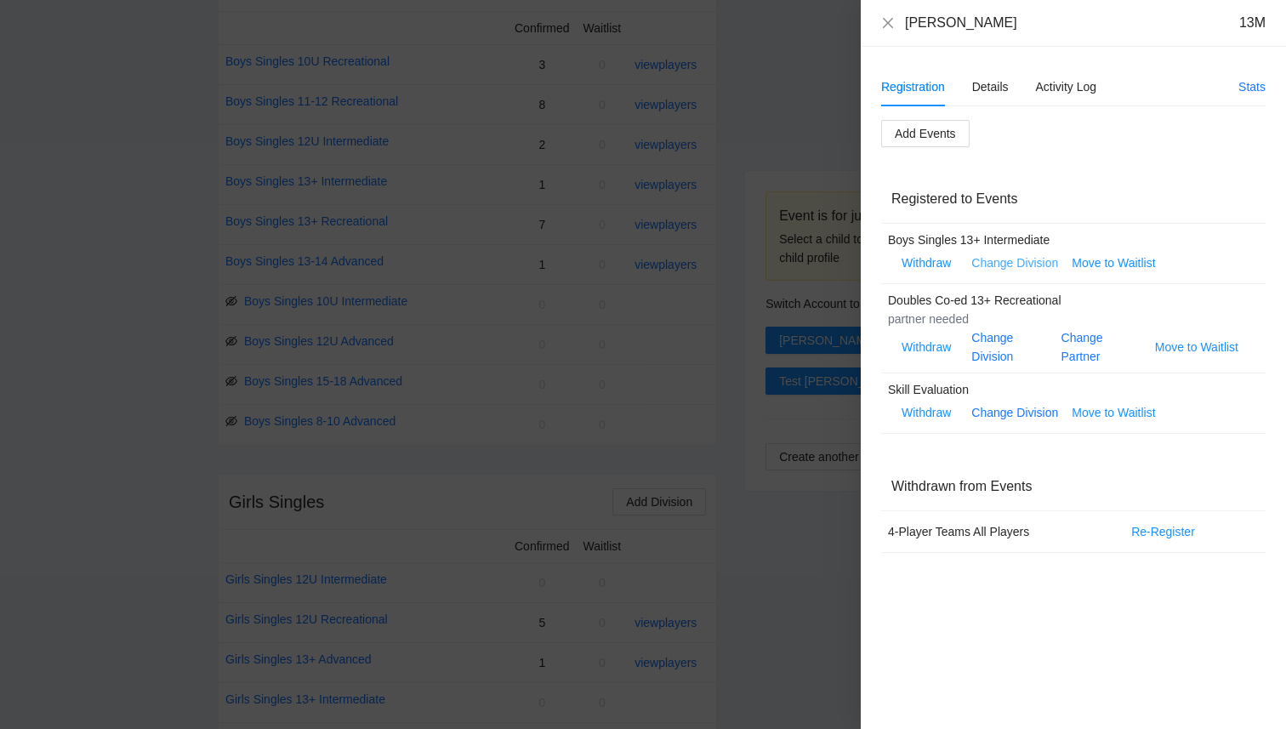
click at [998, 262] on link "Change Division" at bounding box center [1014, 263] width 87 height 14
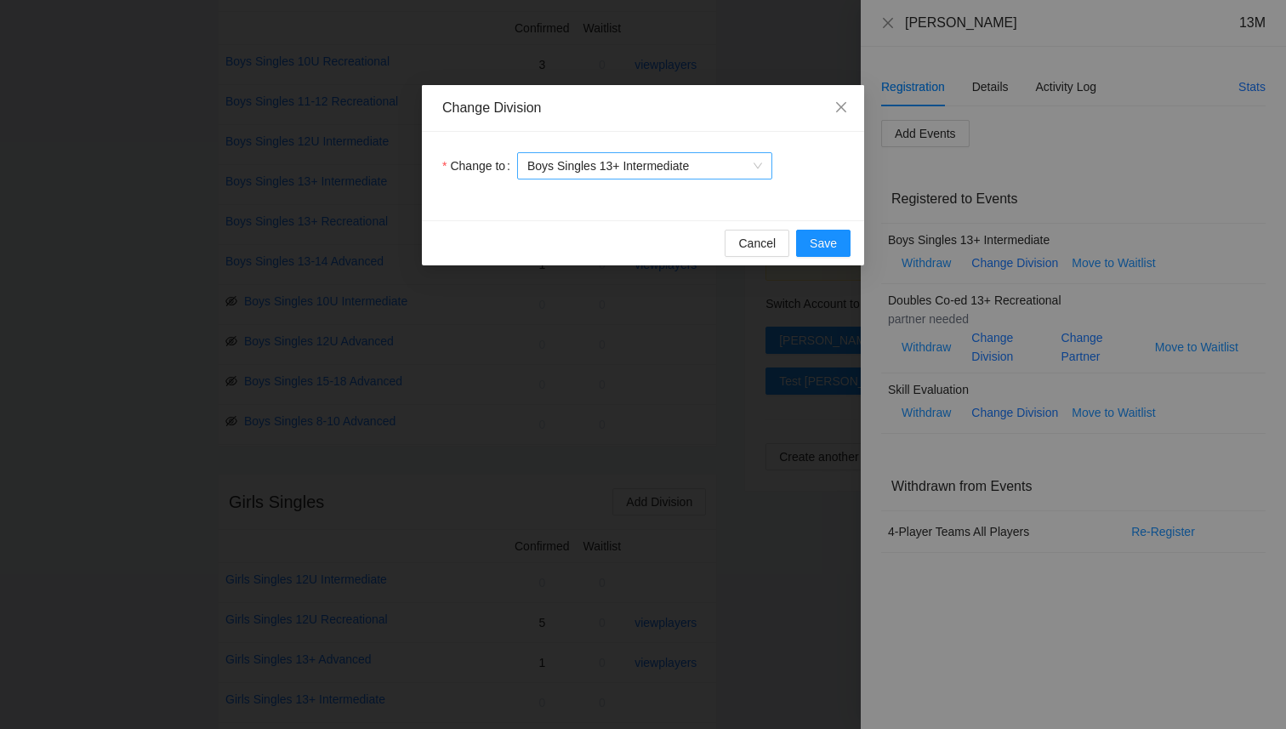
click at [675, 168] on span "Boys Singles 13+ Intermediate" at bounding box center [644, 166] width 235 height 26
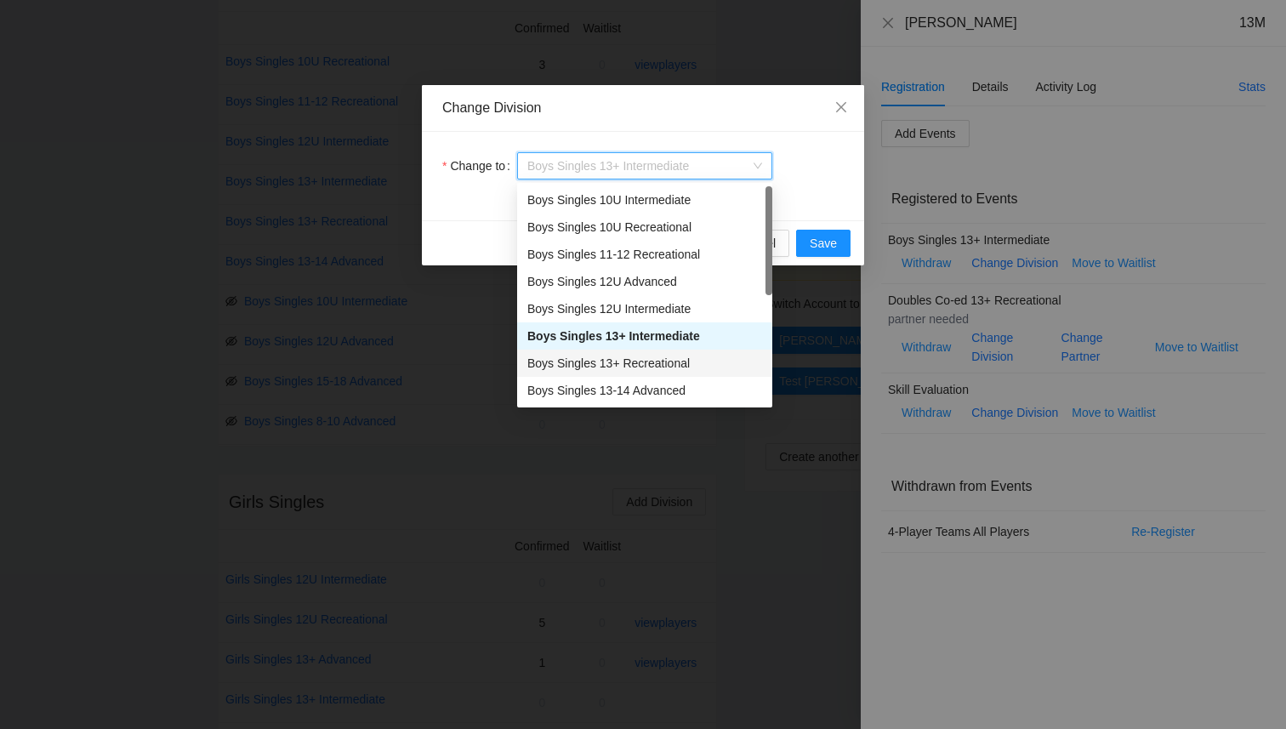
click at [674, 357] on div "Boys Singles 13+ Recreational" at bounding box center [644, 363] width 235 height 19
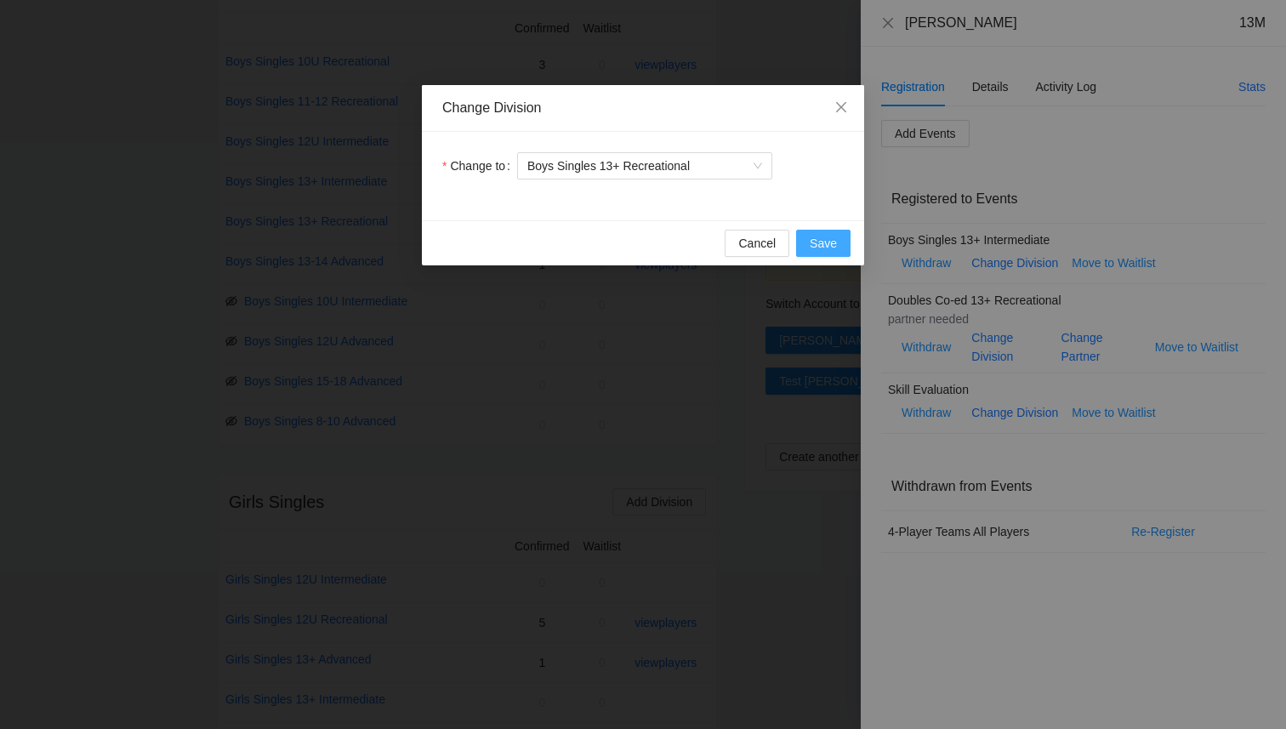
click at [804, 250] on button "Save" at bounding box center [823, 243] width 54 height 27
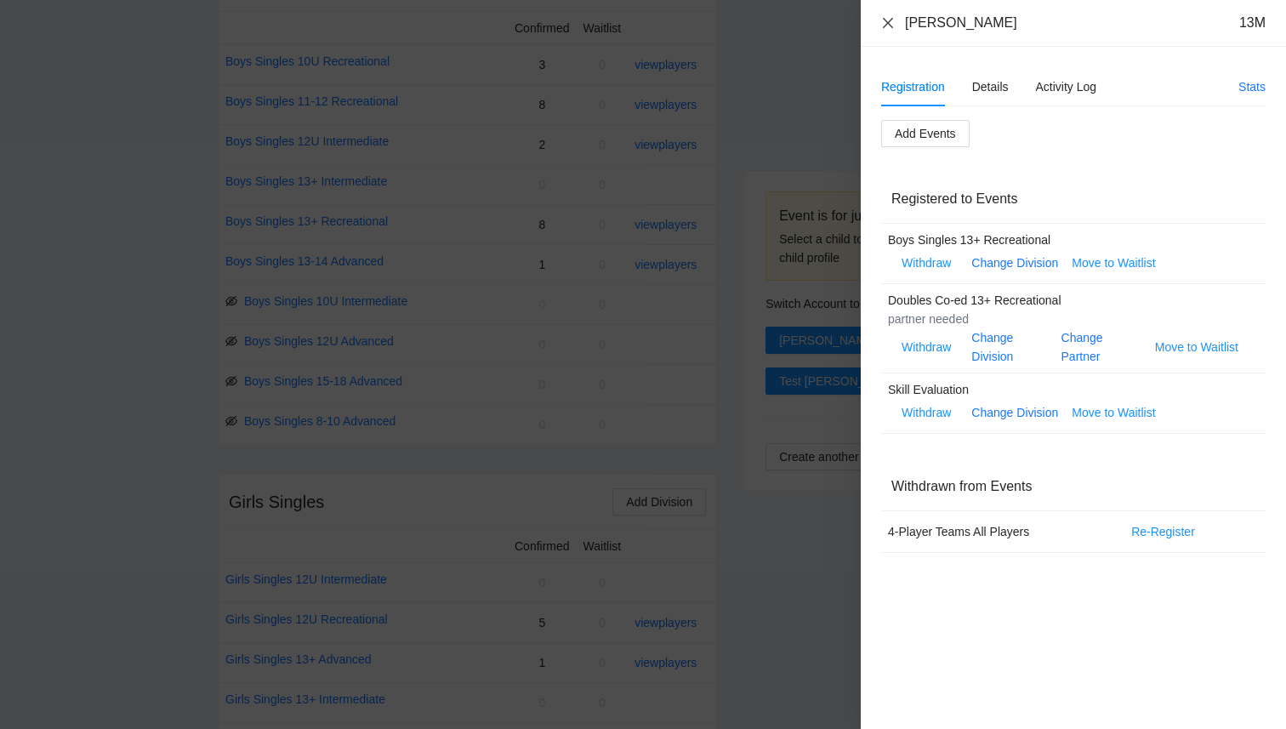
click at [888, 24] on icon "close" at bounding box center [888, 23] width 14 height 14
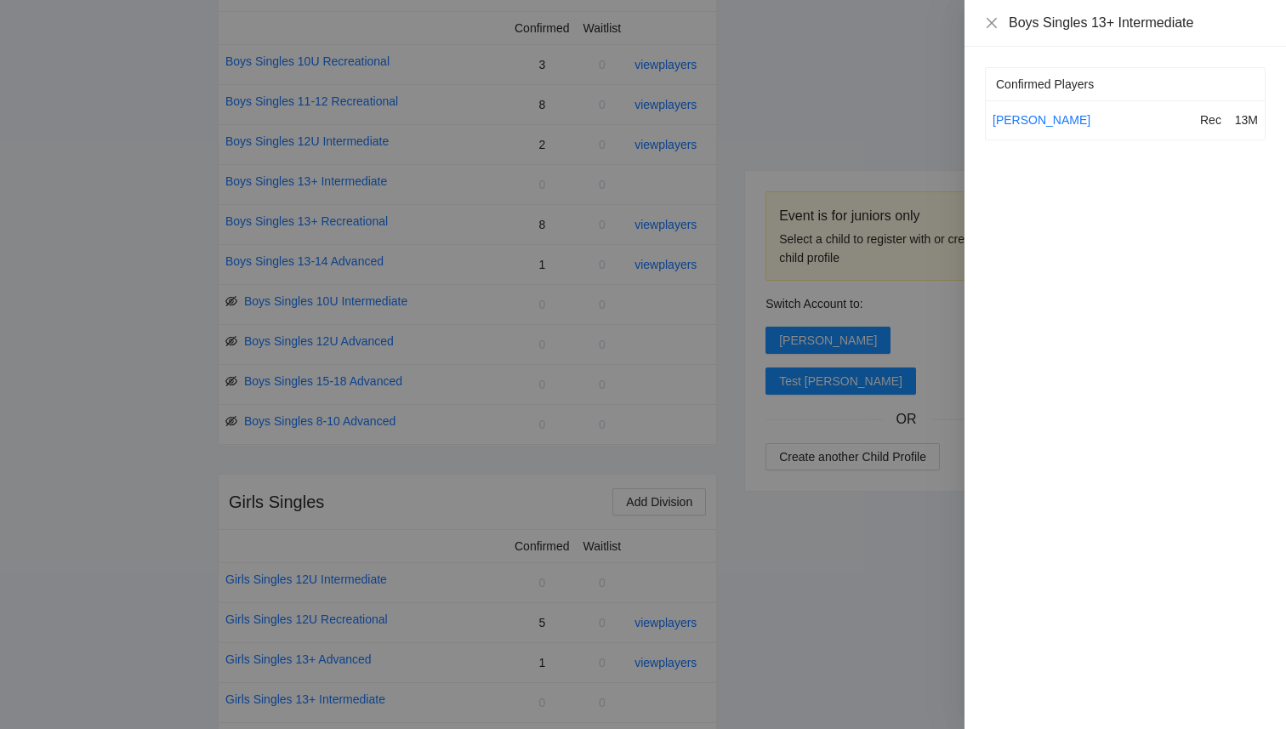
click at [847, 549] on div at bounding box center [643, 364] width 1286 height 729
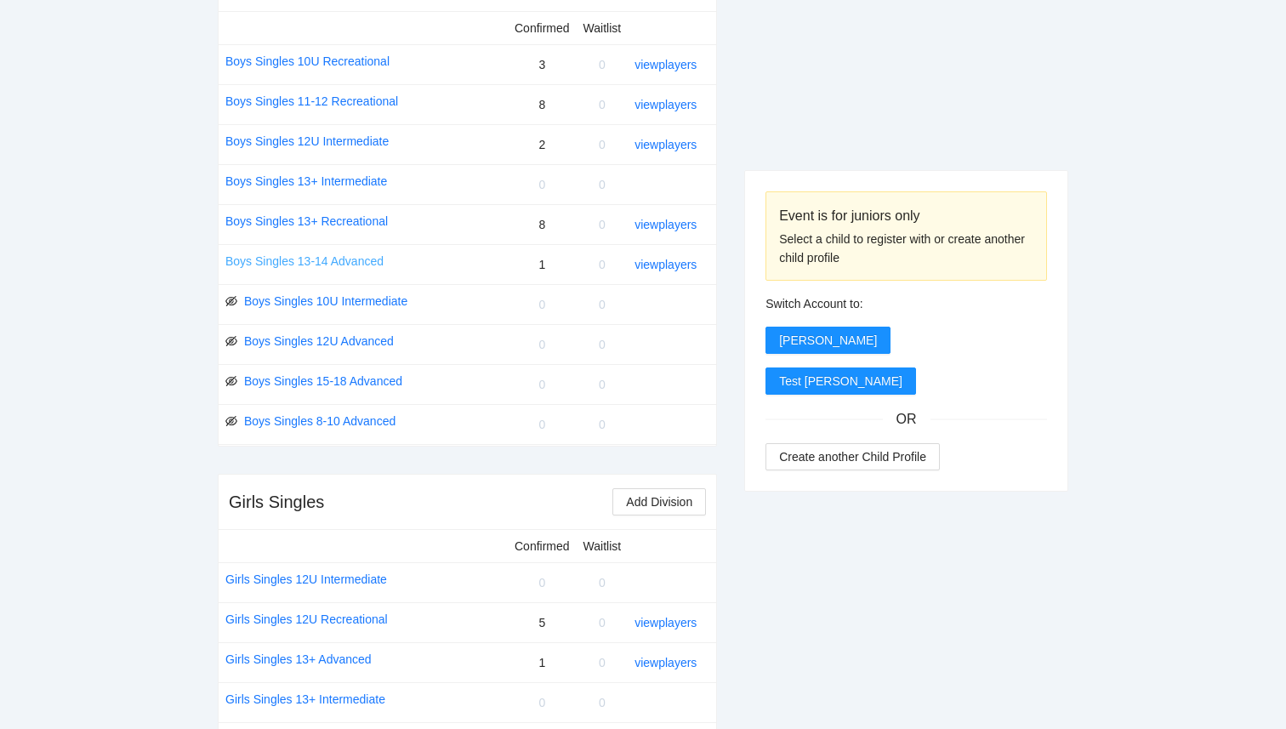
click at [330, 261] on link "Boys Singles 13-14 Advanced" at bounding box center [304, 261] width 158 height 19
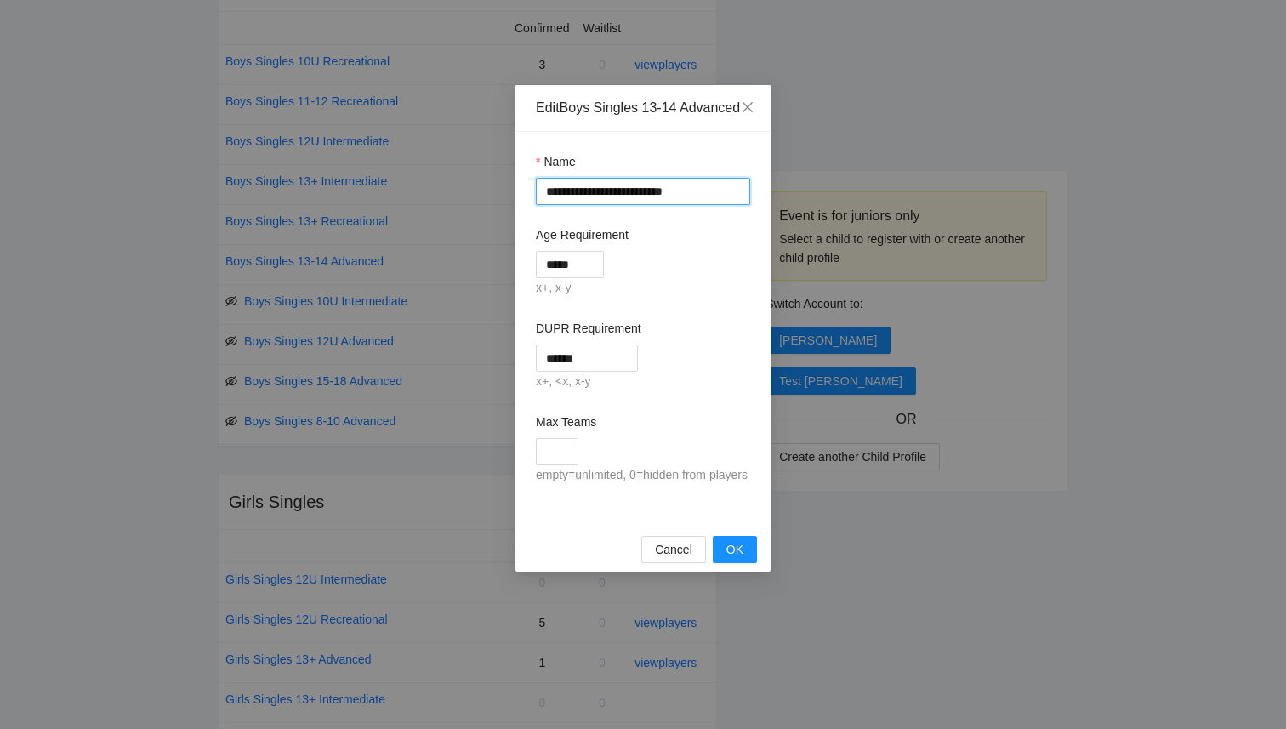
drag, startPoint x: 577, startPoint y: 208, endPoint x: 498, endPoint y: 181, distance: 82.8
click at [498, 183] on div "**********" at bounding box center [643, 364] width 1286 height 729
drag, startPoint x: 619, startPoint y: 211, endPoint x: 597, endPoint y: 212, distance: 22.1
click at [597, 205] on input "**********" at bounding box center [643, 191] width 214 height 27
click at [544, 205] on input "**********" at bounding box center [643, 191] width 214 height 27
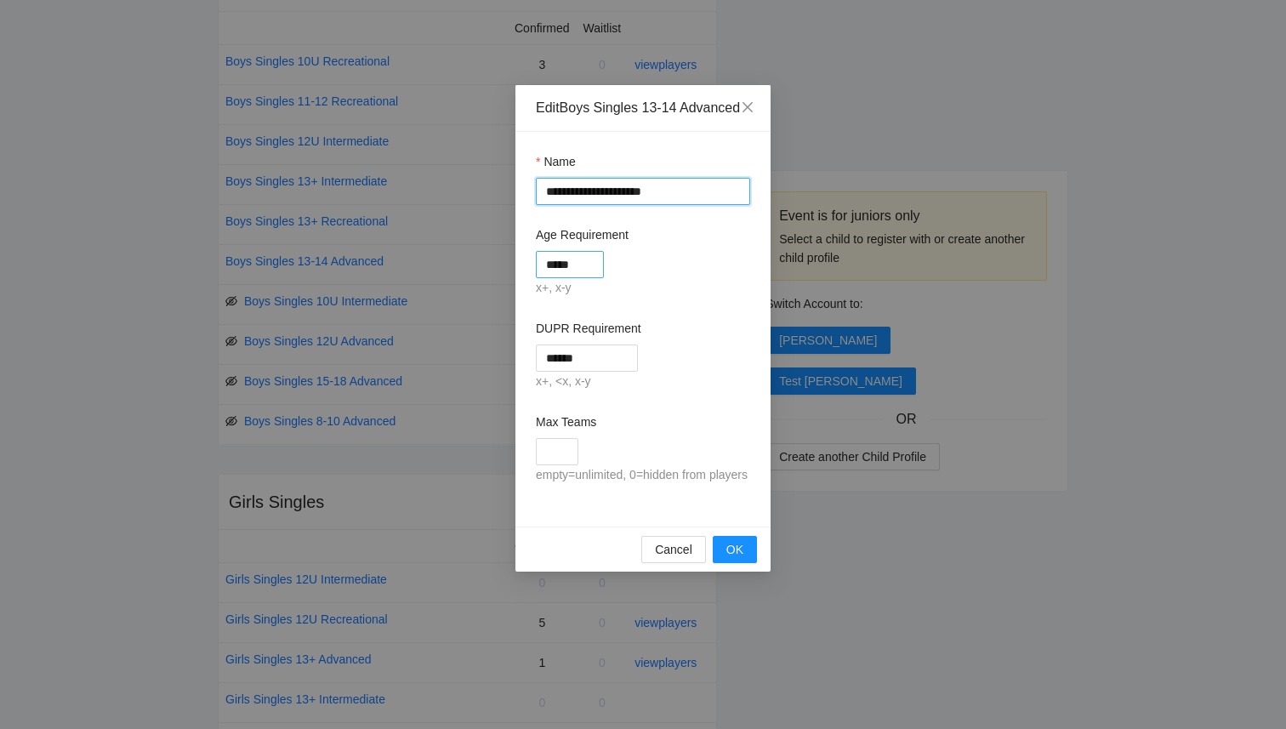
type input "**********"
drag, startPoint x: 583, startPoint y: 282, endPoint x: 486, endPoint y: 276, distance: 97.2
click at [488, 277] on div "**********" at bounding box center [643, 364] width 1286 height 729
type input "****"
click at [671, 299] on div "x+, x-y" at bounding box center [643, 288] width 214 height 20
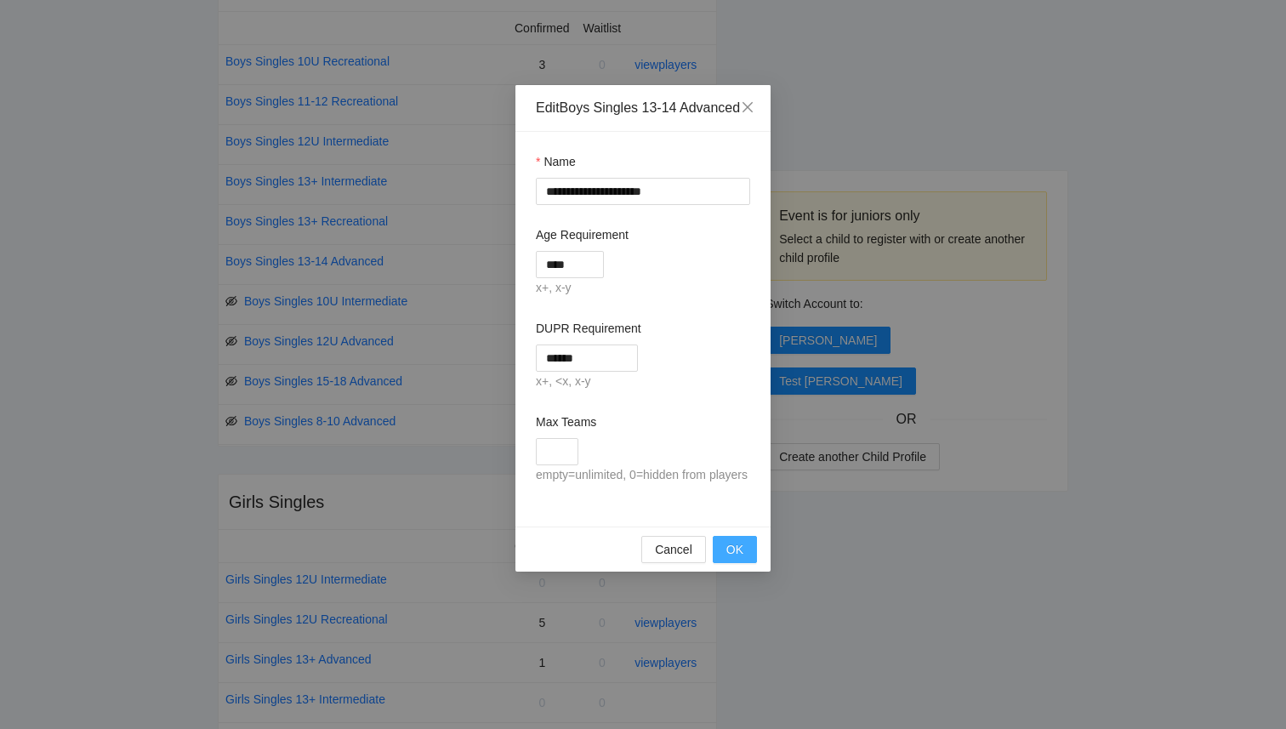
click at [739, 559] on span "OK" at bounding box center [734, 549] width 17 height 19
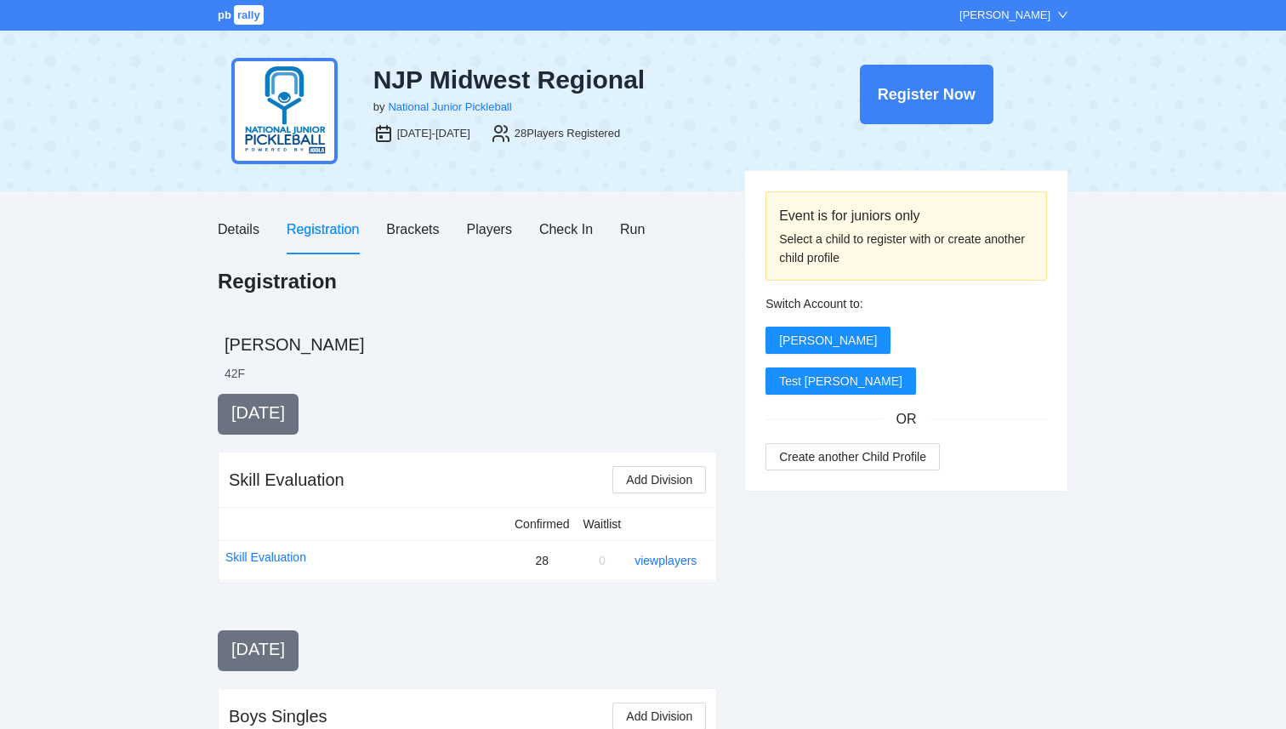
scroll to position [732, 0]
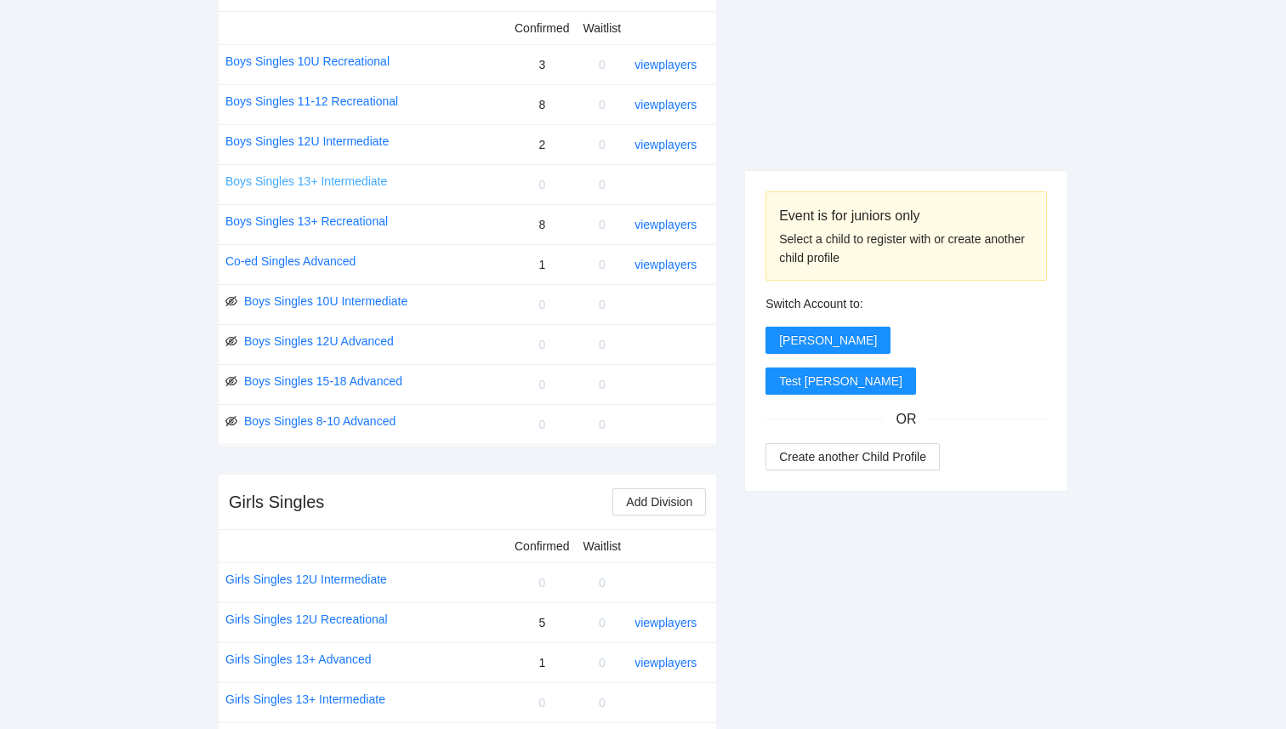
click at [360, 184] on link "Boys Singles 13+ Intermediate" at bounding box center [306, 181] width 162 height 19
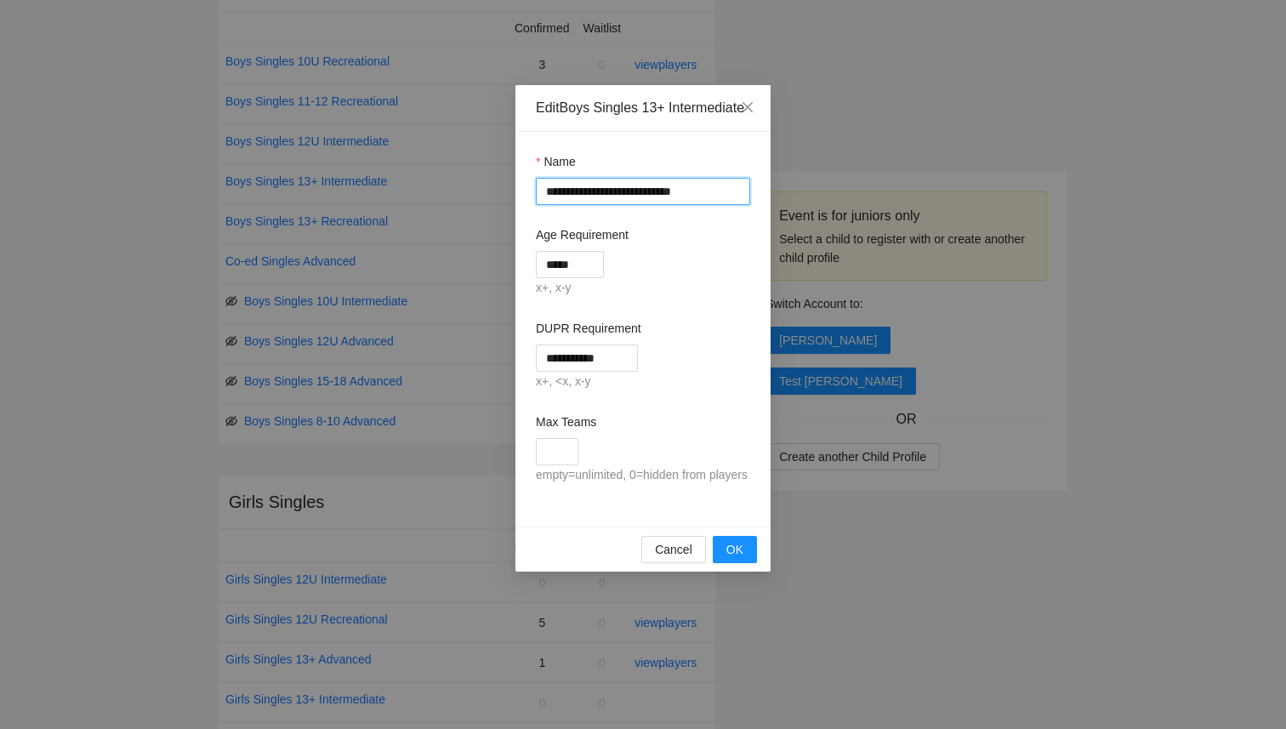
drag, startPoint x: 618, startPoint y: 213, endPoint x: 641, endPoint y: 213, distance: 23.0
click at [641, 205] on input "**********" at bounding box center [643, 191] width 214 height 27
click at [708, 205] on input "**********" at bounding box center [643, 191] width 214 height 27
type input "**********"
click at [742, 559] on span "OK" at bounding box center [734, 549] width 17 height 19
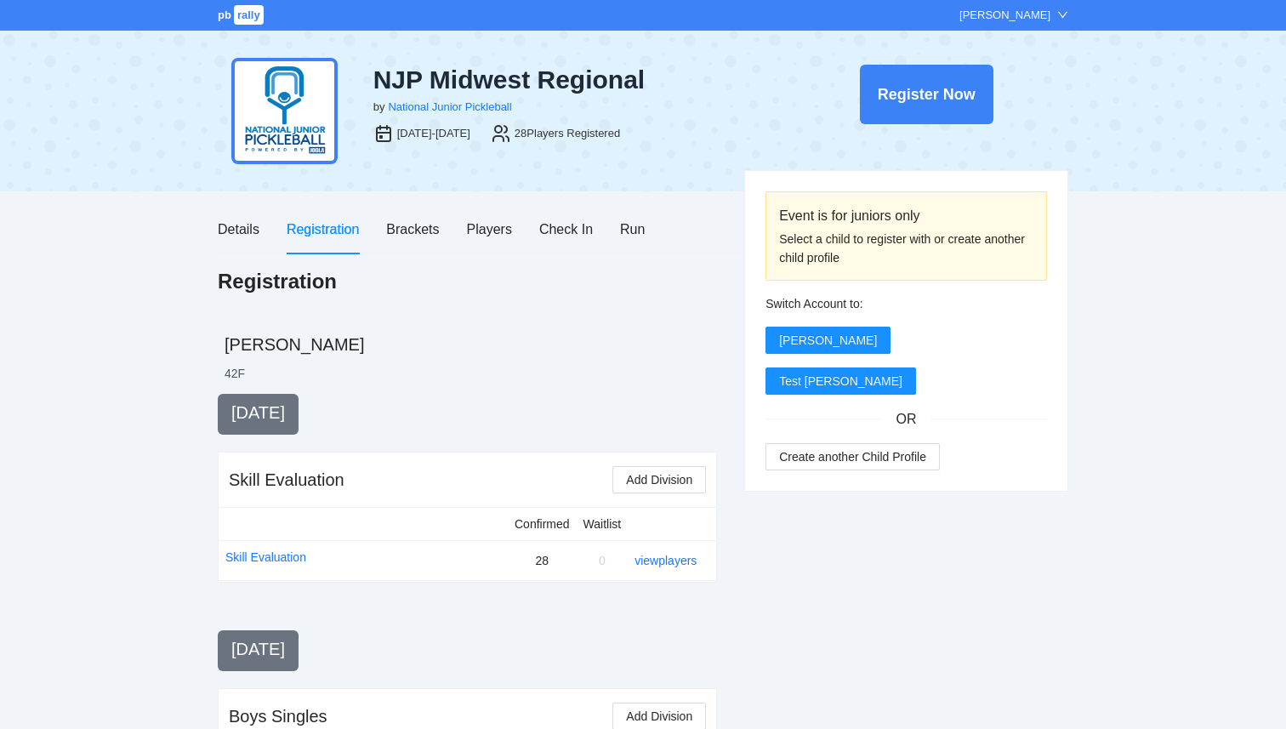
scroll to position [732, 0]
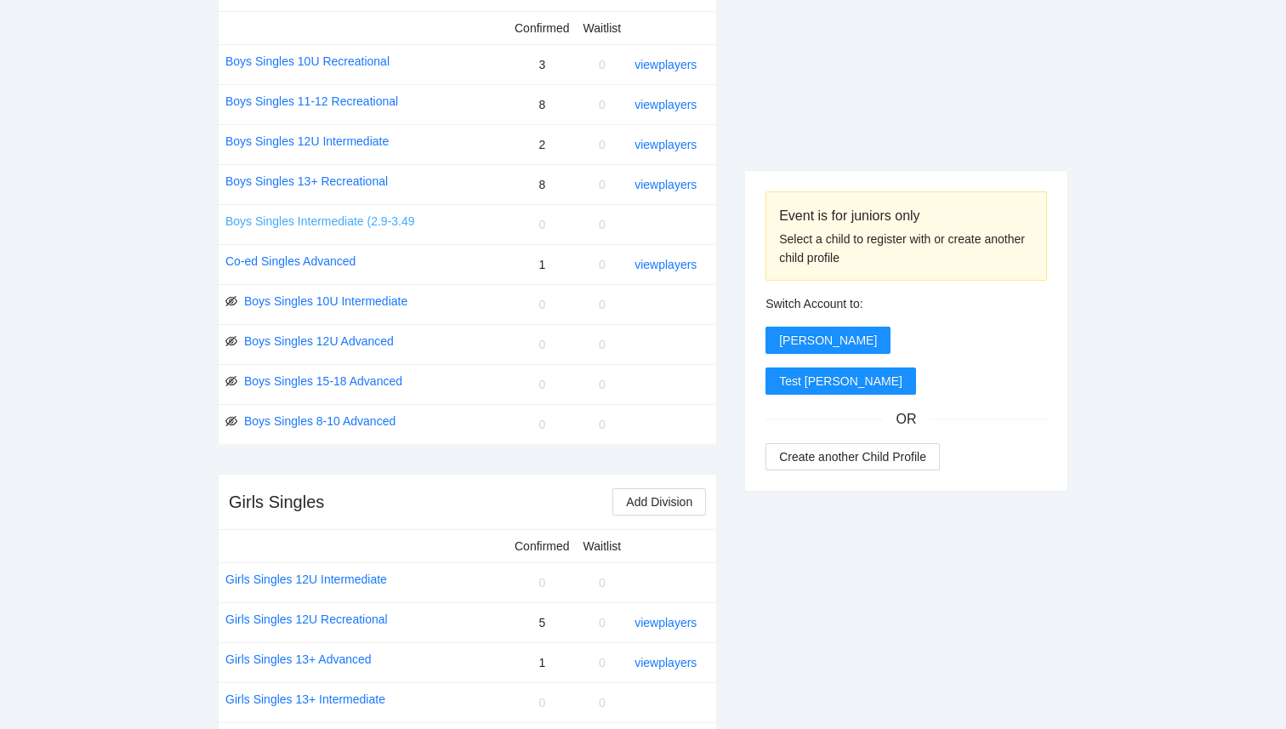
click at [393, 225] on link "Boys Singles Intermediate (2.9-3.49" at bounding box center [320, 221] width 190 height 19
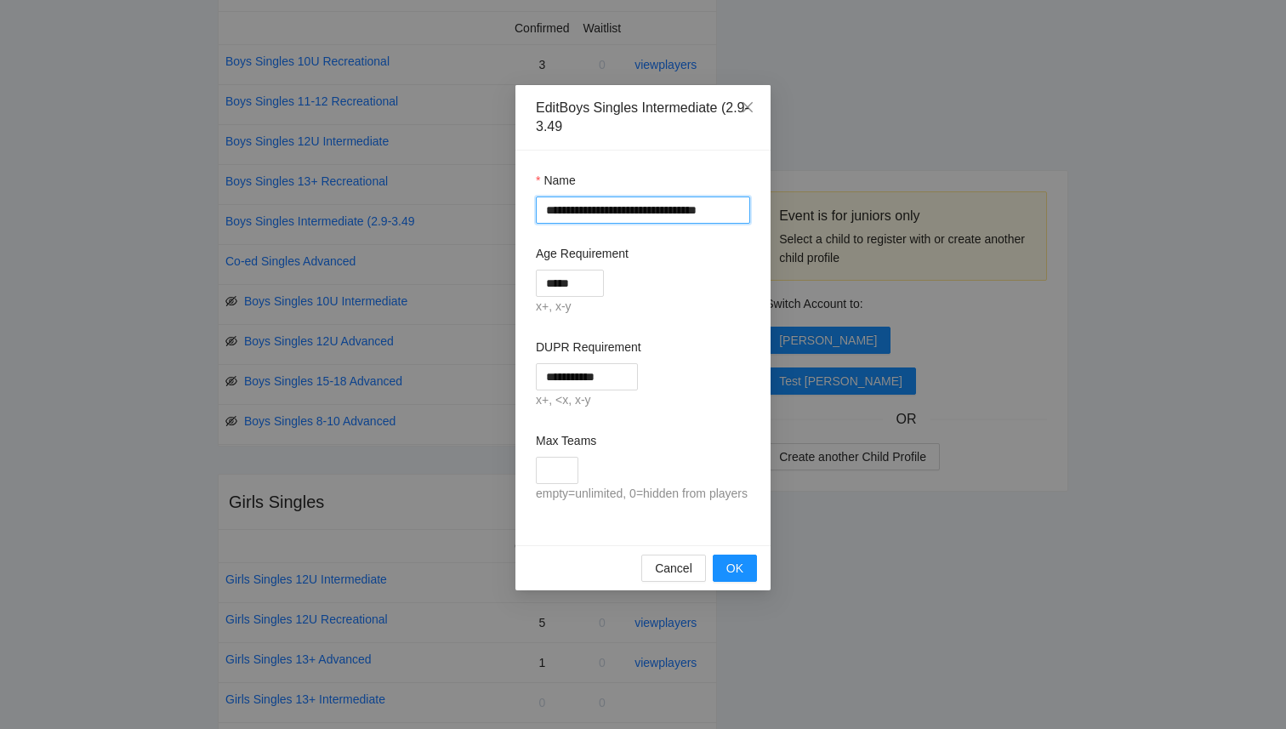
click at [737, 208] on input "**********" at bounding box center [643, 209] width 214 height 27
drag, startPoint x: 742, startPoint y: 209, endPoint x: 686, endPoint y: 213, distance: 55.4
click at [686, 213] on input "**********" at bounding box center [643, 209] width 214 height 27
type input "**********"
click at [580, 297] on div "x+, x-y" at bounding box center [643, 307] width 214 height 20
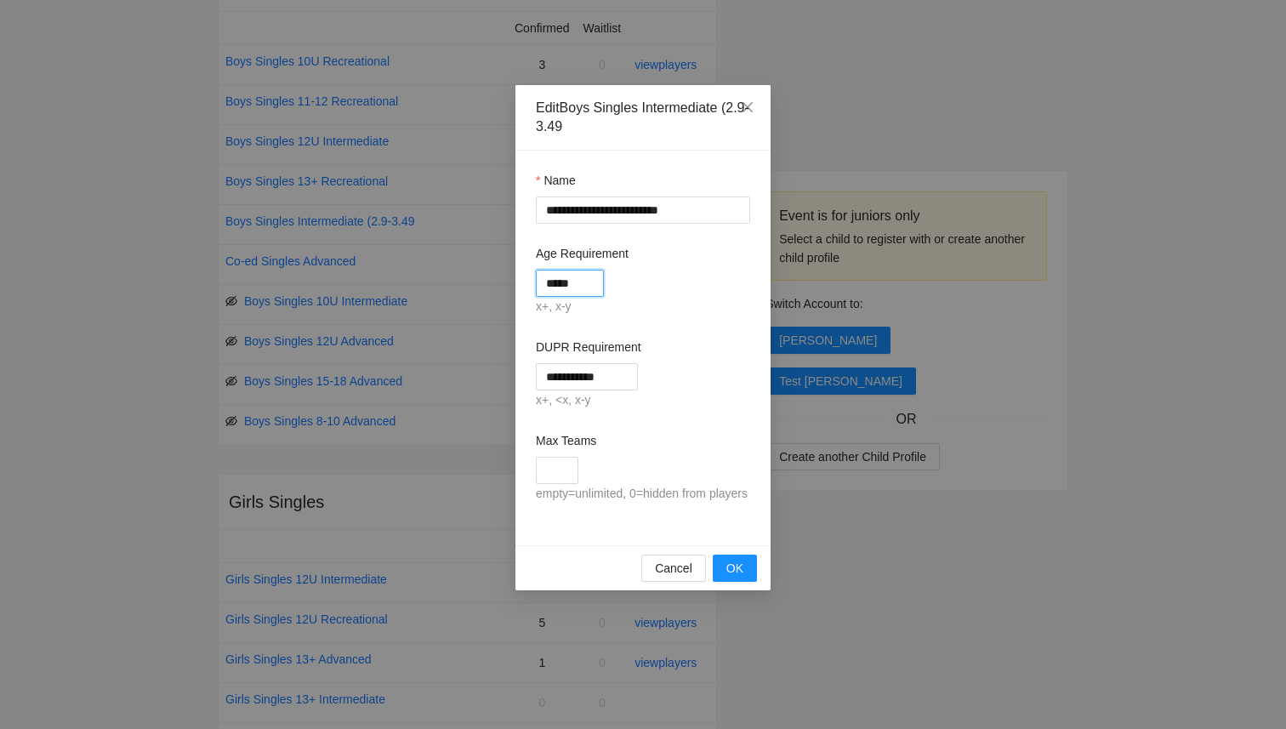
drag, startPoint x: 584, startPoint y: 287, endPoint x: 515, endPoint y: 285, distance: 68.9
click at [515, 286] on div "**********" at bounding box center [642, 348] width 255 height 395
type input "****"
click at [688, 282] on div "****" at bounding box center [643, 283] width 214 height 27
click at [742, 577] on span "OK" at bounding box center [734, 568] width 17 height 19
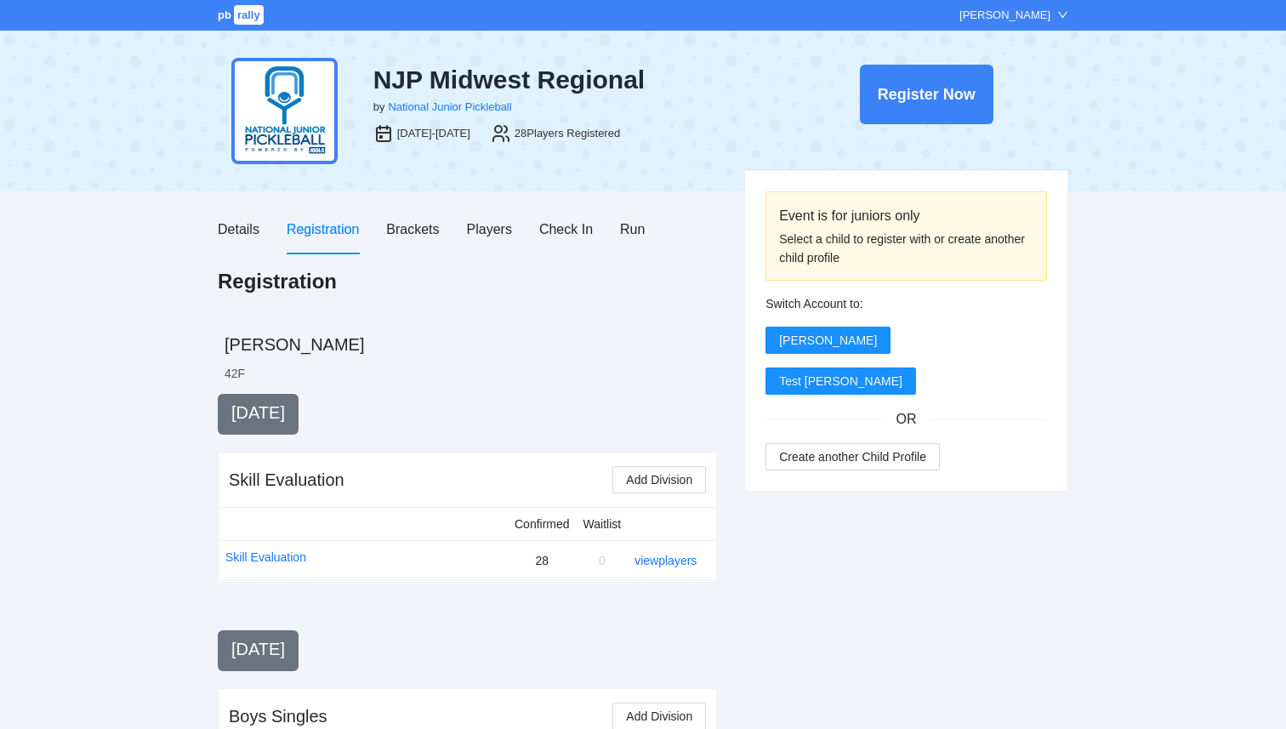
scroll to position [732, 0]
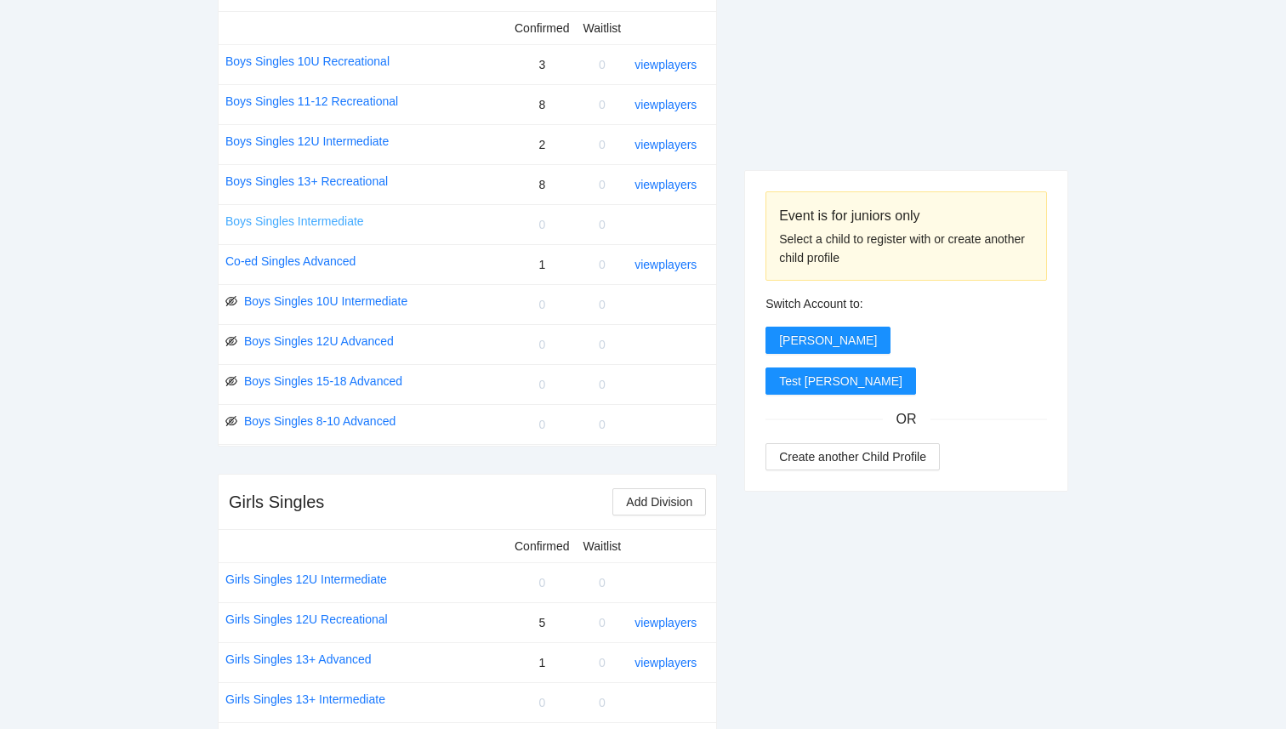
click at [339, 225] on link "Boys Singles Intermediate" at bounding box center [294, 221] width 139 height 19
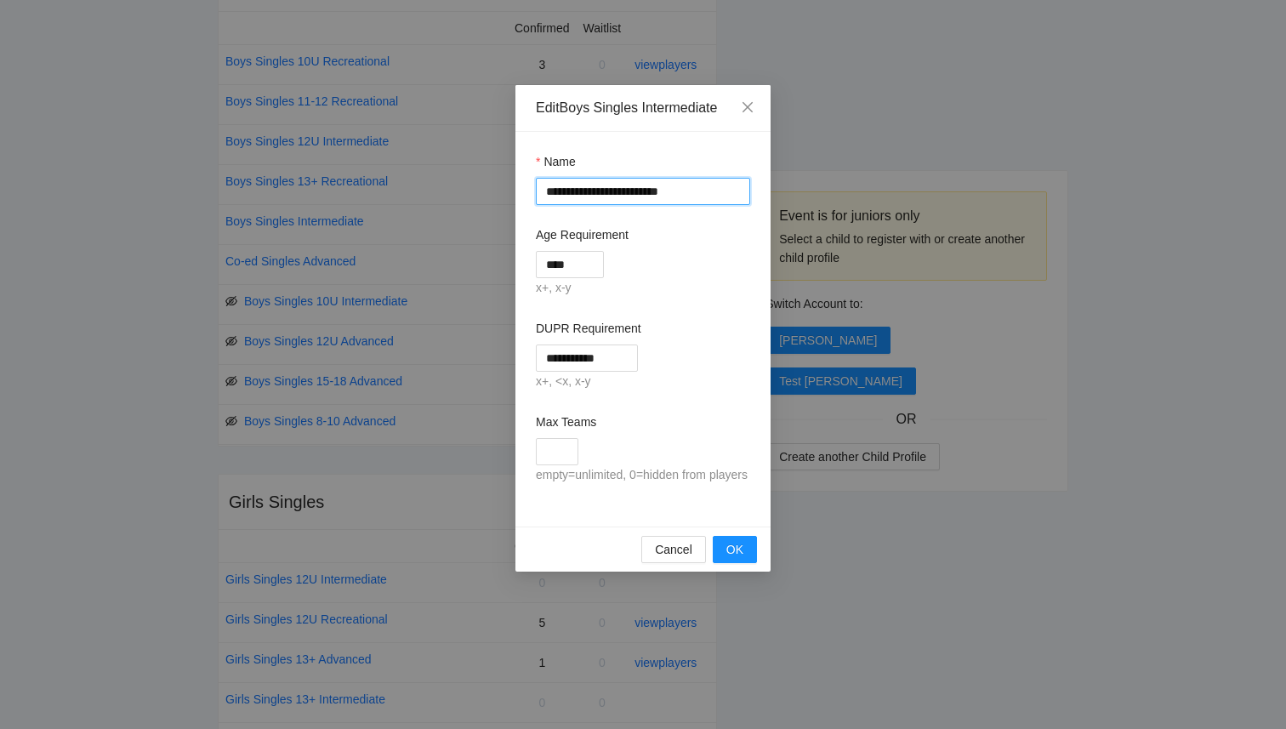
drag, startPoint x: 569, startPoint y: 192, endPoint x: 509, endPoint y: 191, distance: 60.4
click at [509, 191] on div "**********" at bounding box center [643, 364] width 1286 height 729
click at [572, 196] on input "**********" at bounding box center [643, 191] width 214 height 27
drag, startPoint x: 572, startPoint y: 196, endPoint x: 529, endPoint y: 192, distance: 42.7
click at [529, 192] on div "**********" at bounding box center [642, 329] width 255 height 395
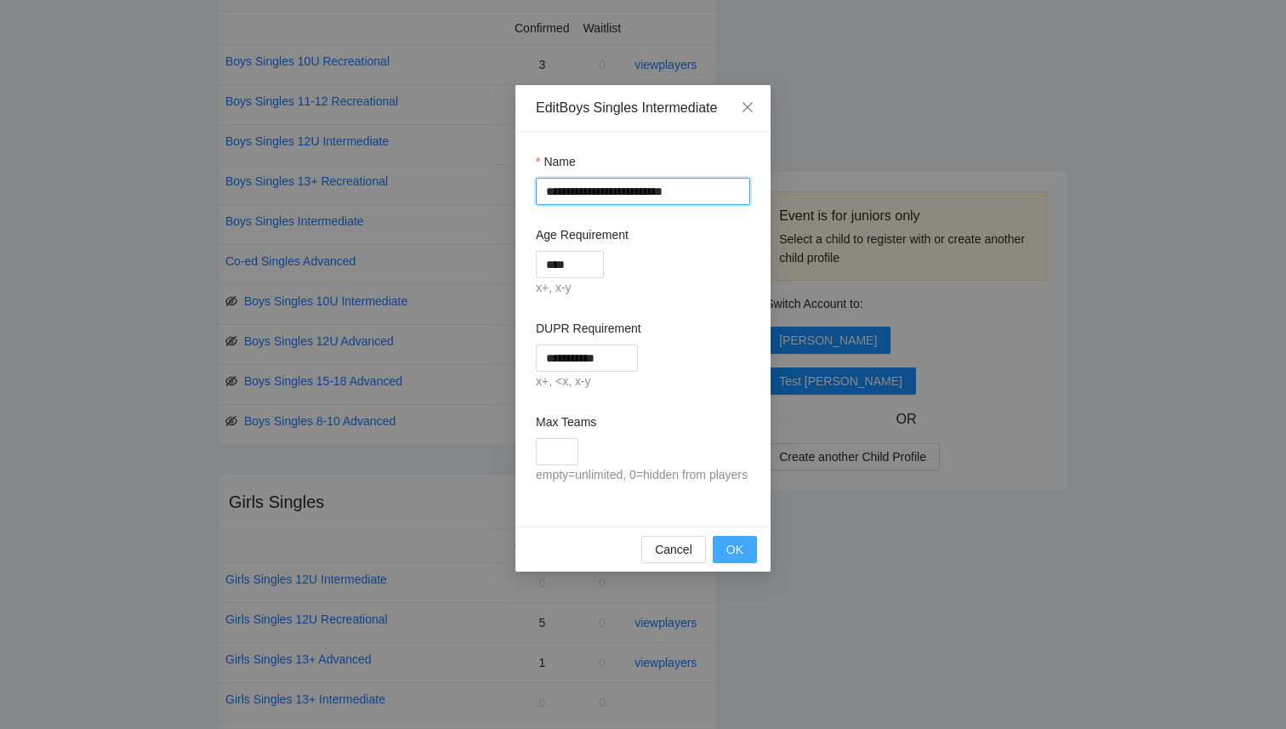
type input "**********"
click at [731, 559] on span "OK" at bounding box center [734, 549] width 17 height 19
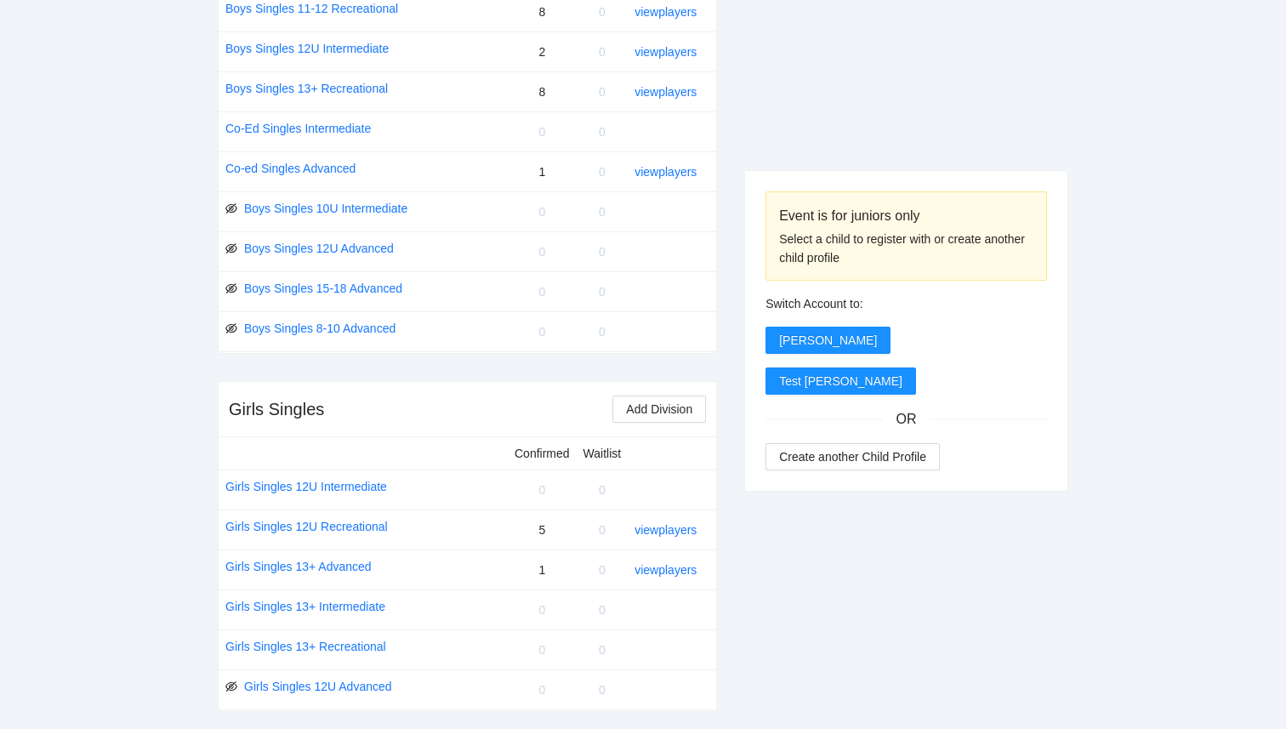
scroll to position [819, 0]
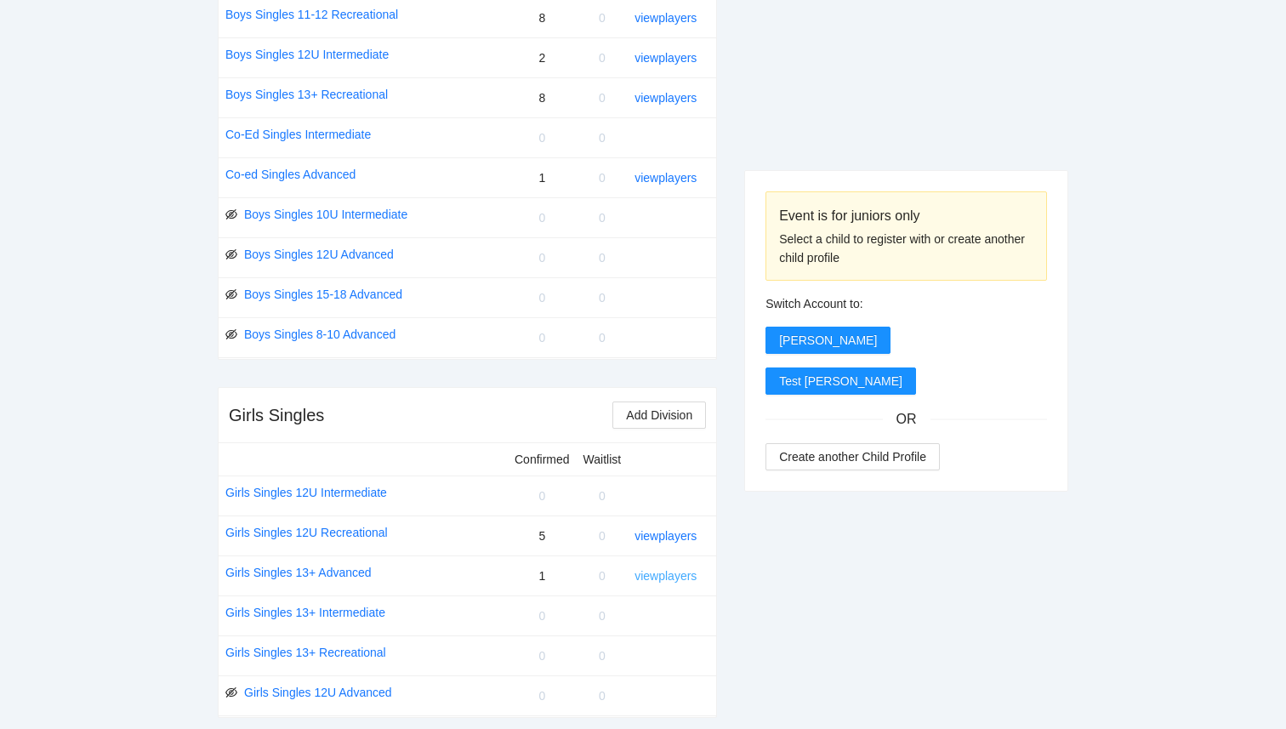
click at [642, 572] on link "view players" at bounding box center [665, 576] width 62 height 14
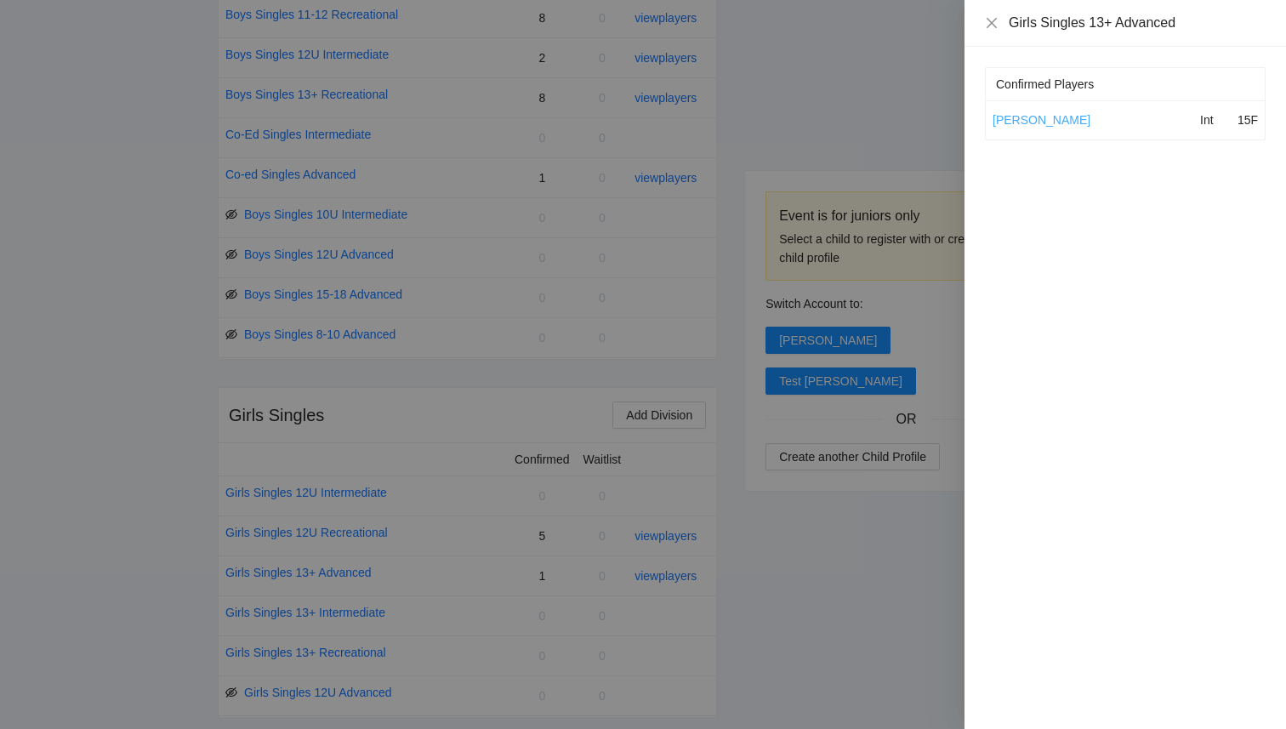
click at [1037, 122] on link "[PERSON_NAME]" at bounding box center [1042, 120] width 98 height 14
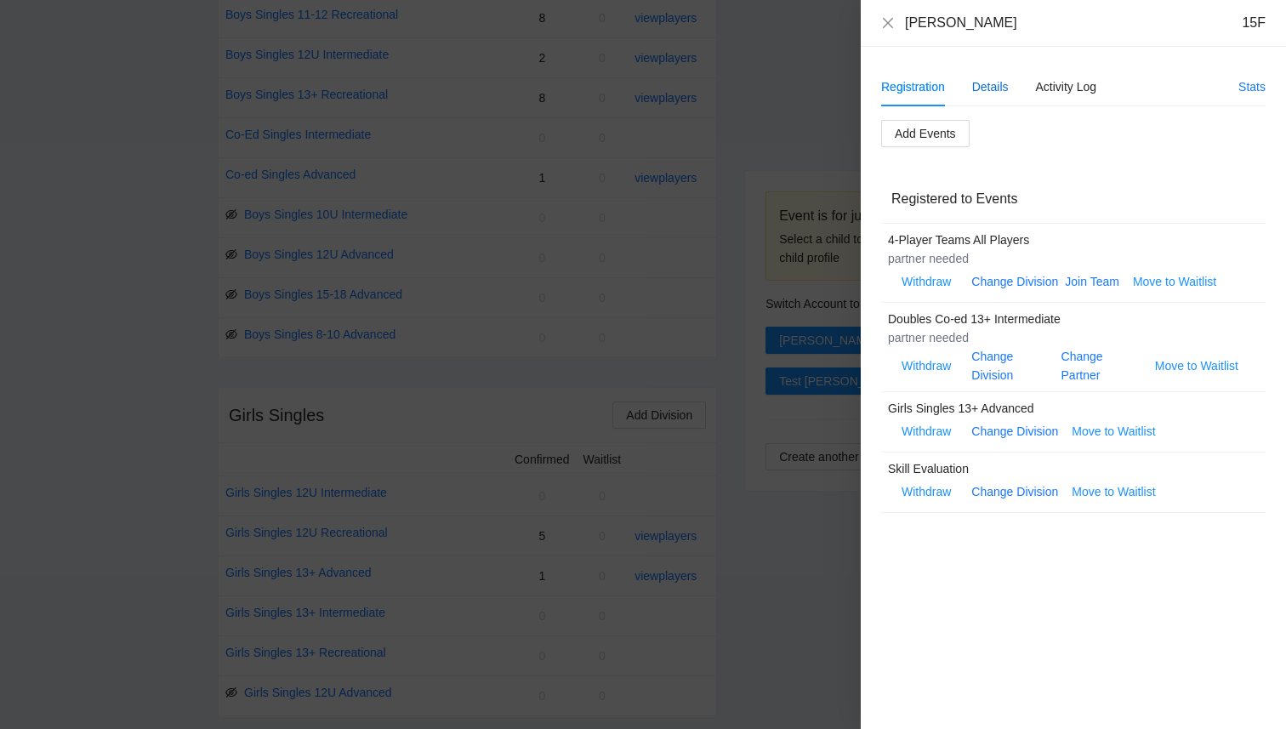
click at [985, 93] on div "Details" at bounding box center [990, 86] width 37 height 19
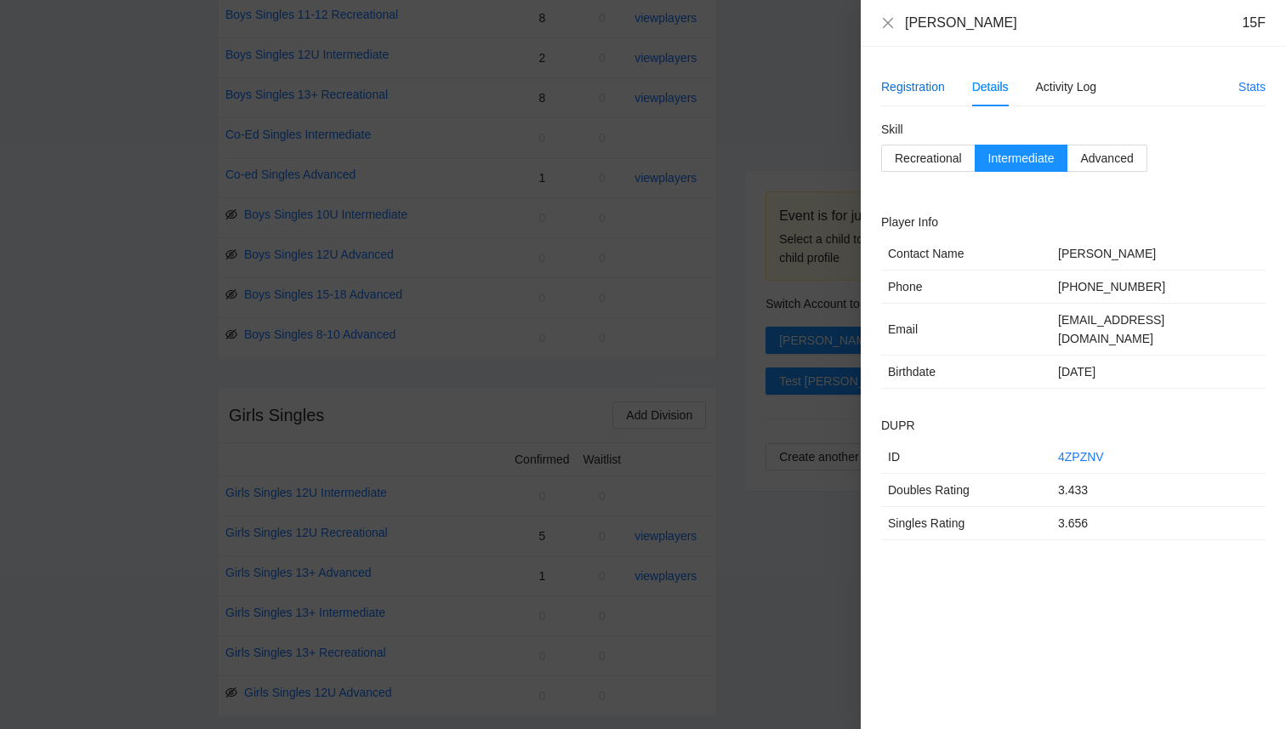
click at [916, 84] on div "Registration" at bounding box center [913, 86] width 64 height 19
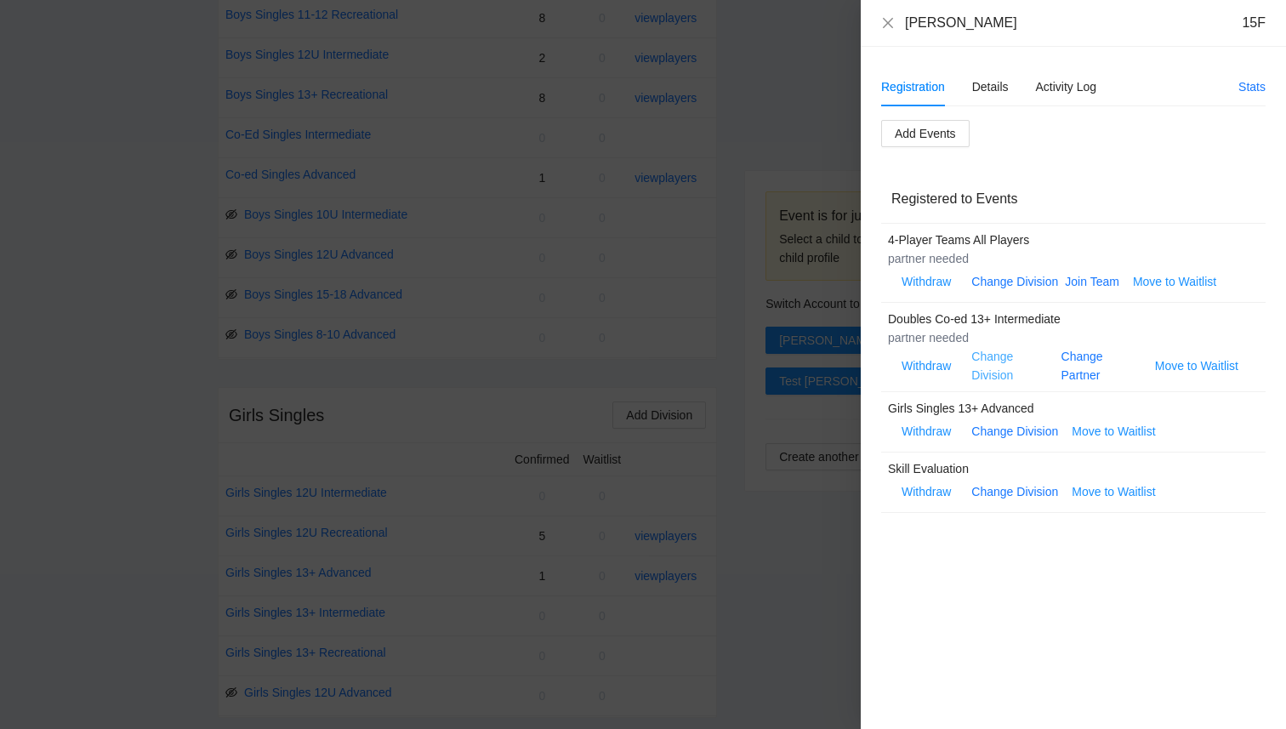
click at [980, 373] on link "Change Division" at bounding box center [992, 366] width 42 height 32
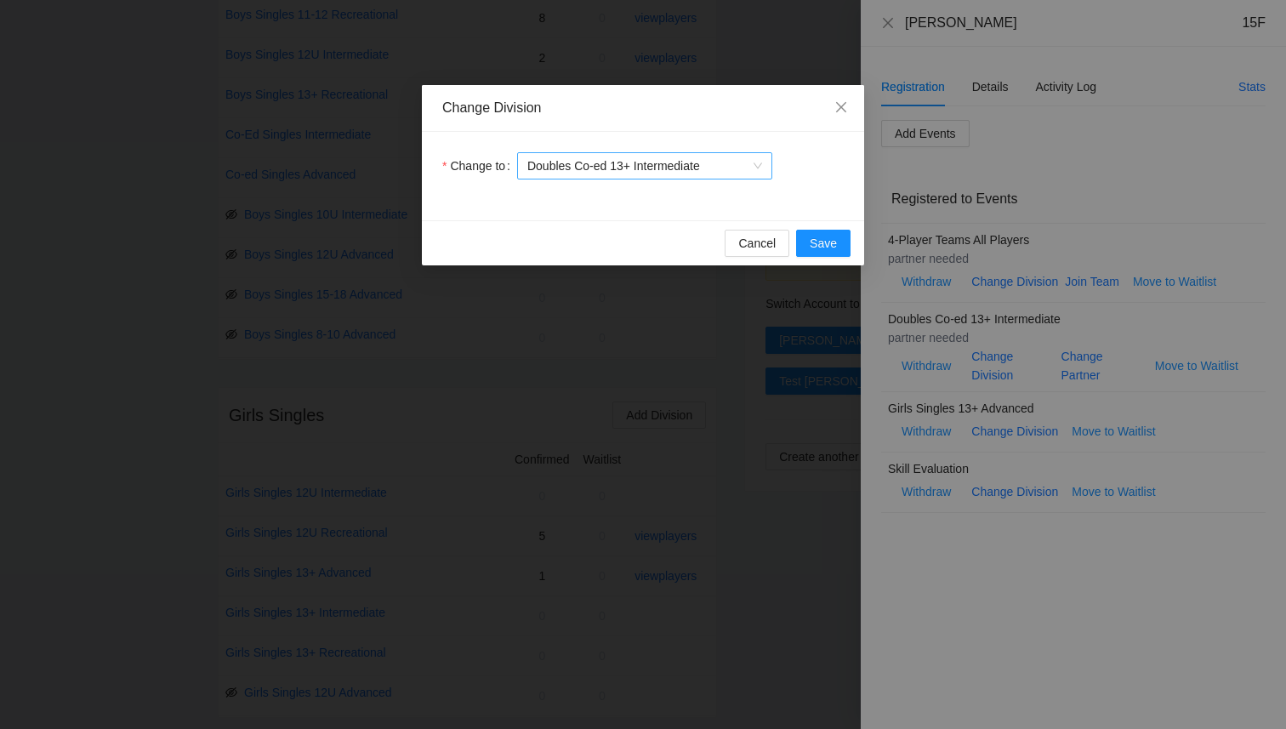
click at [700, 161] on span "Doubles Co-ed 13+ Intermediate" at bounding box center [644, 166] width 235 height 26
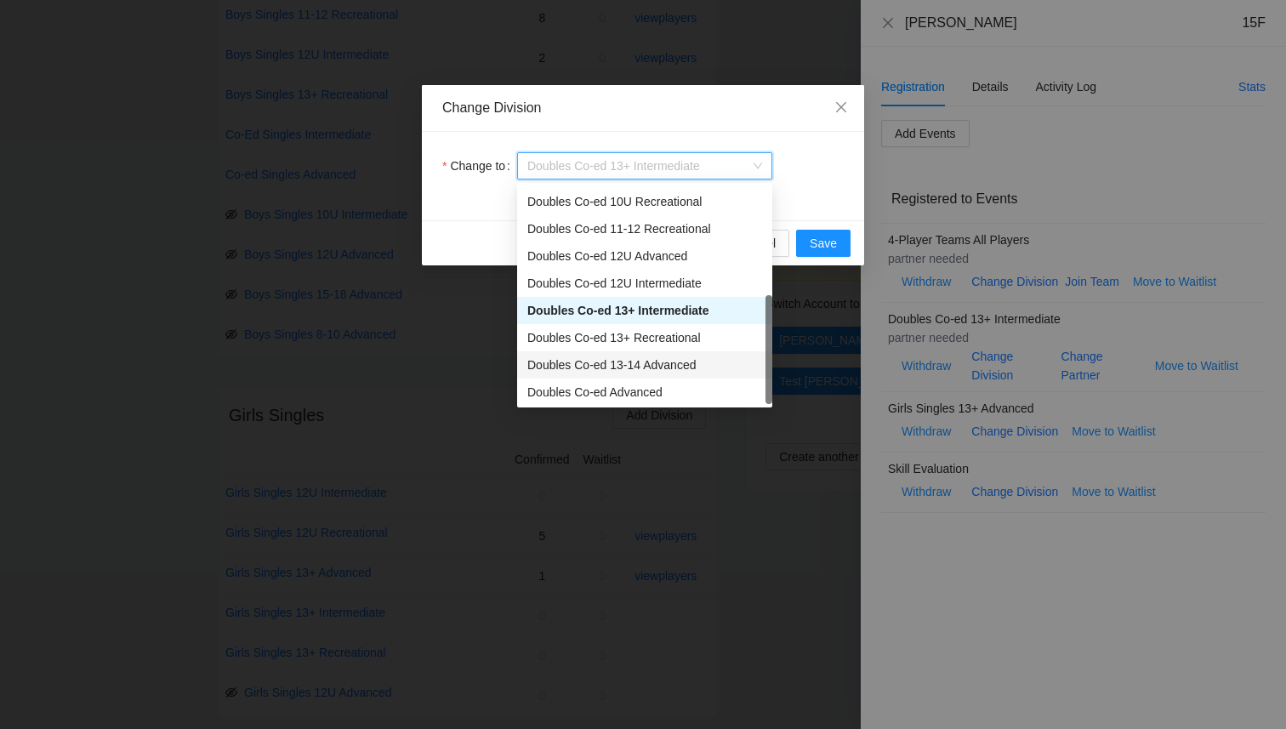
scroll to position [27, 0]
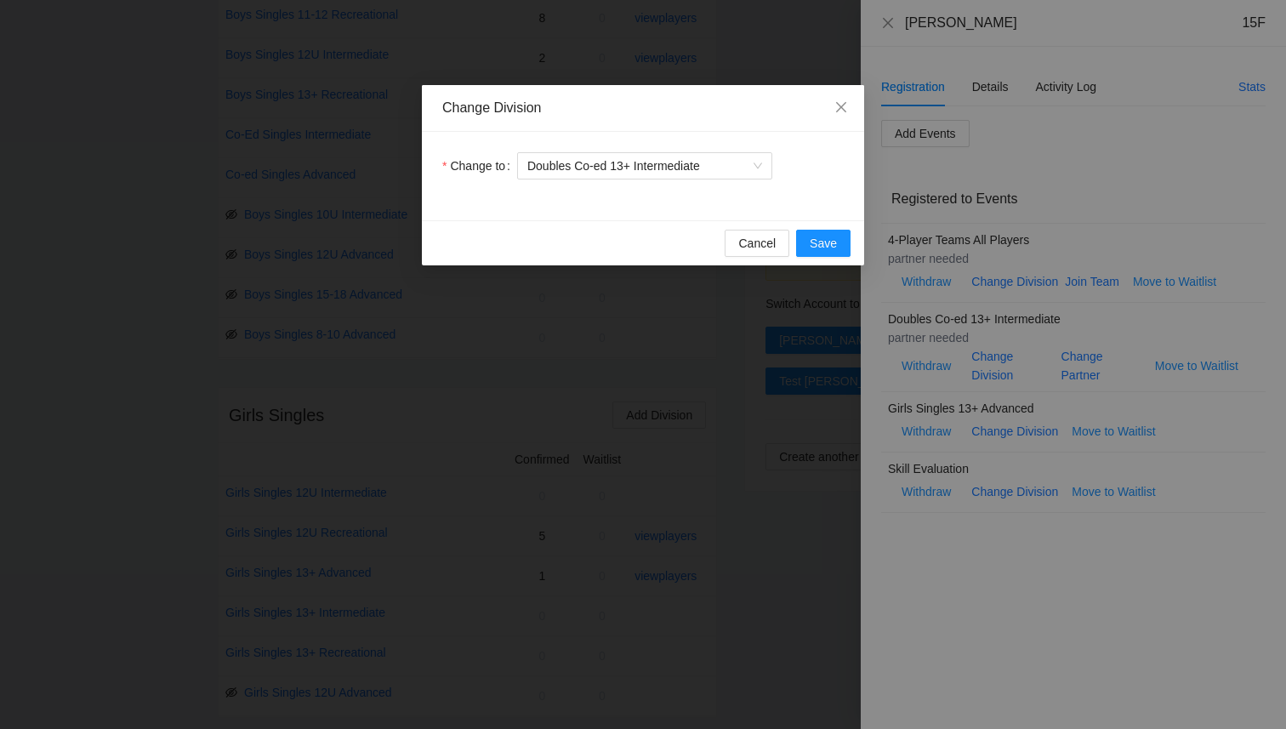
click at [826, 147] on div "Change to Doubles Co-ed 13+ Intermediate" at bounding box center [643, 176] width 442 height 88
click at [759, 242] on span "Cancel" at bounding box center [756, 243] width 37 height 19
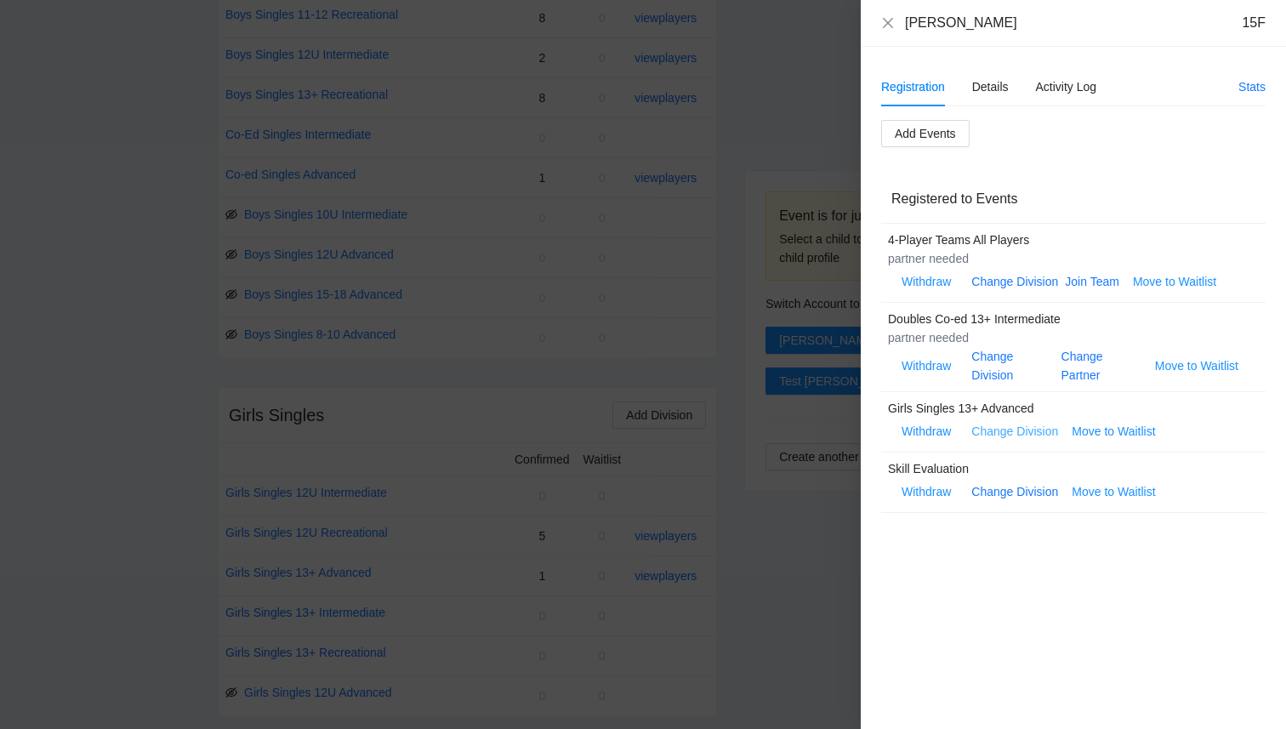
click at [1010, 433] on link "Change Division" at bounding box center [1014, 431] width 87 height 14
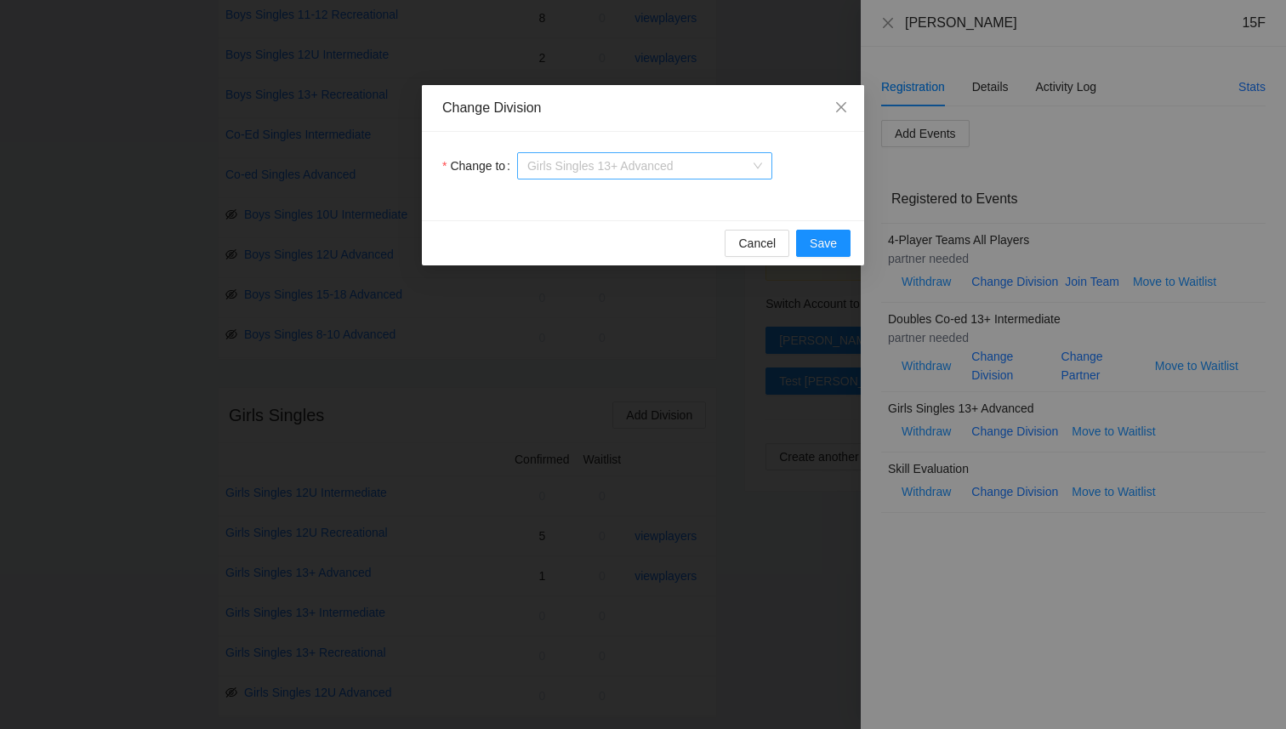
click at [713, 171] on span "Girls Singles 13+ Advanced" at bounding box center [644, 166] width 235 height 26
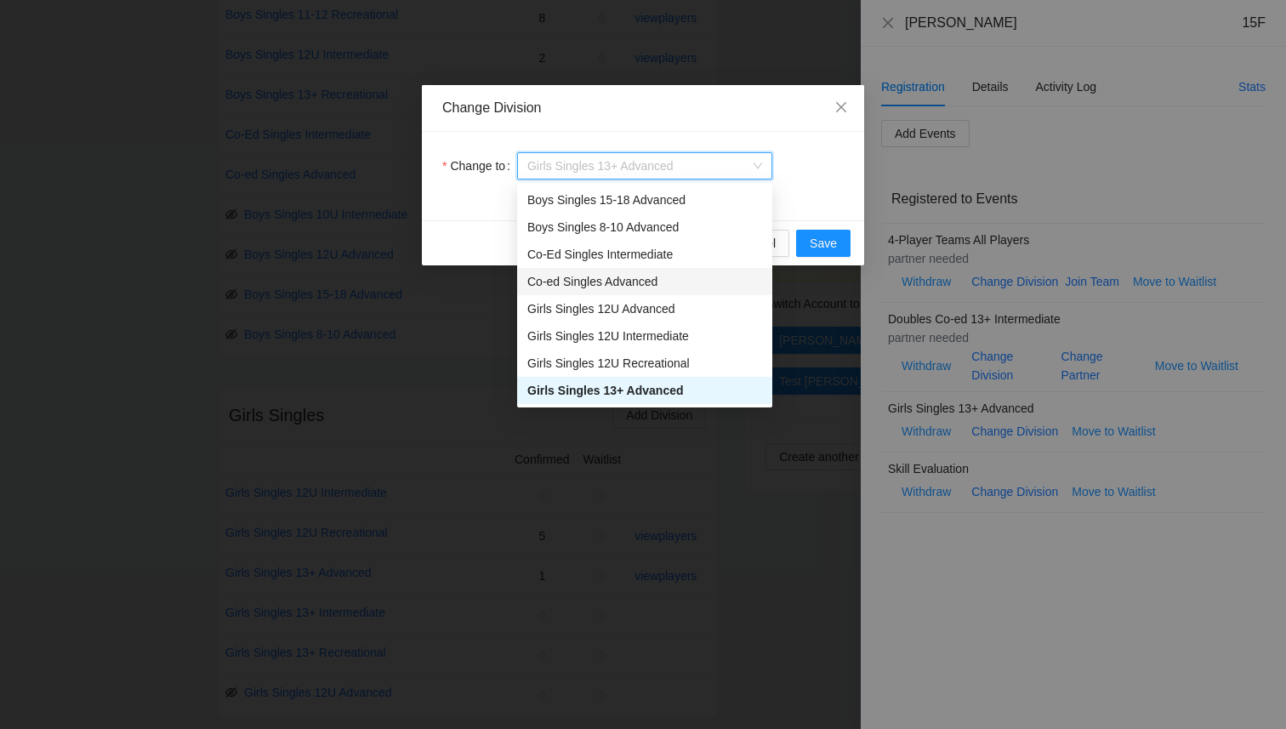
click at [683, 285] on div "Co-ed Singles Advanced" at bounding box center [644, 281] width 235 height 19
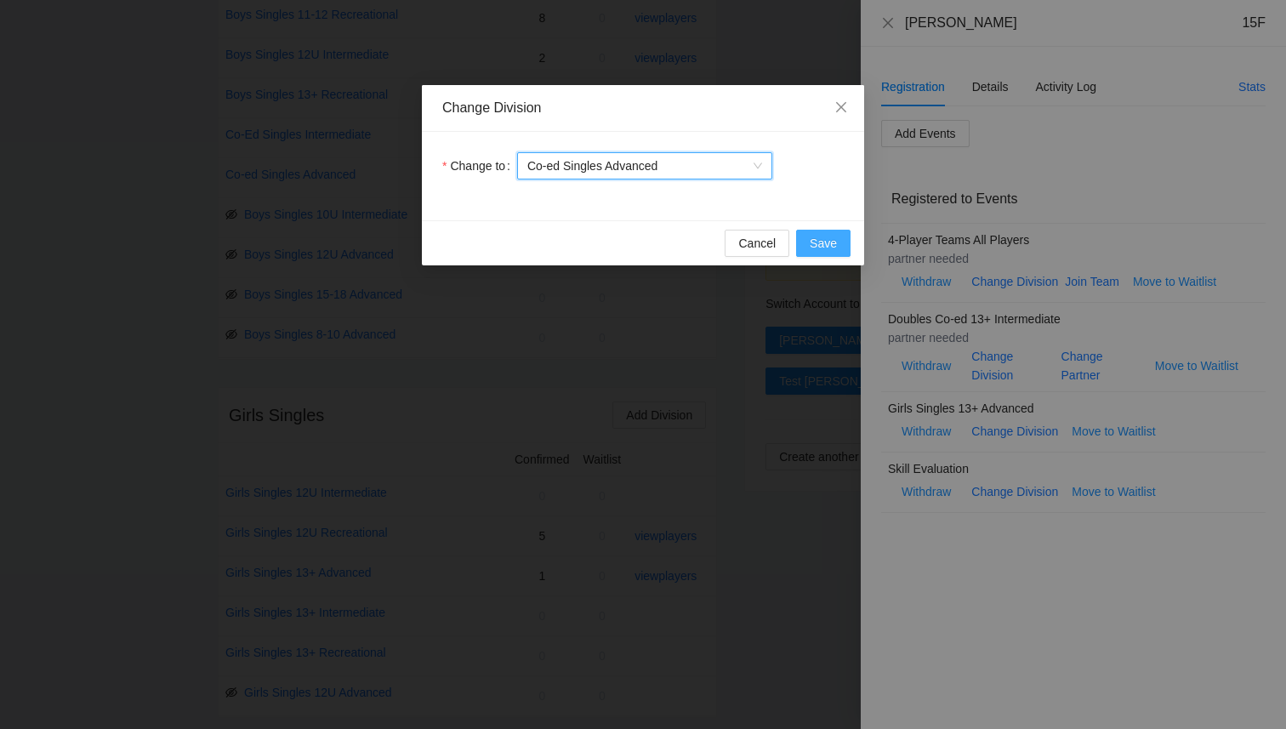
click at [816, 245] on span "Save" at bounding box center [823, 243] width 27 height 19
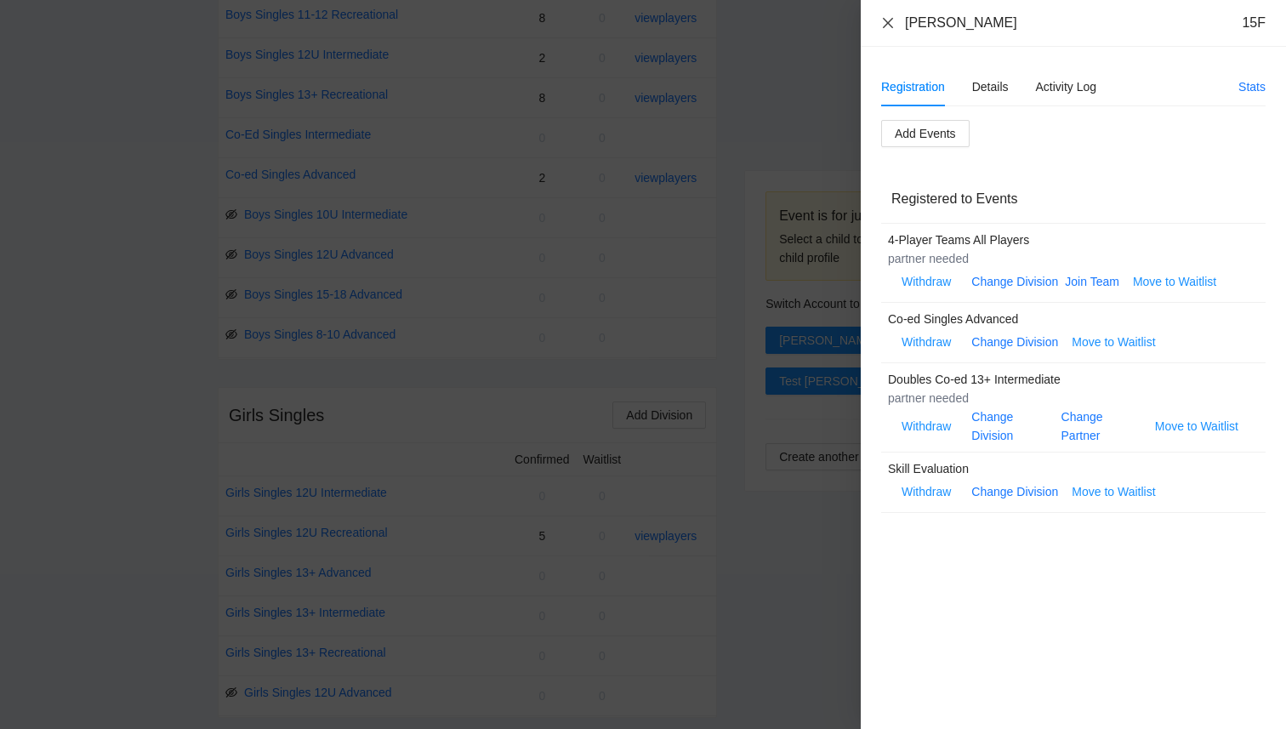
click at [884, 20] on icon "close" at bounding box center [888, 22] width 10 height 10
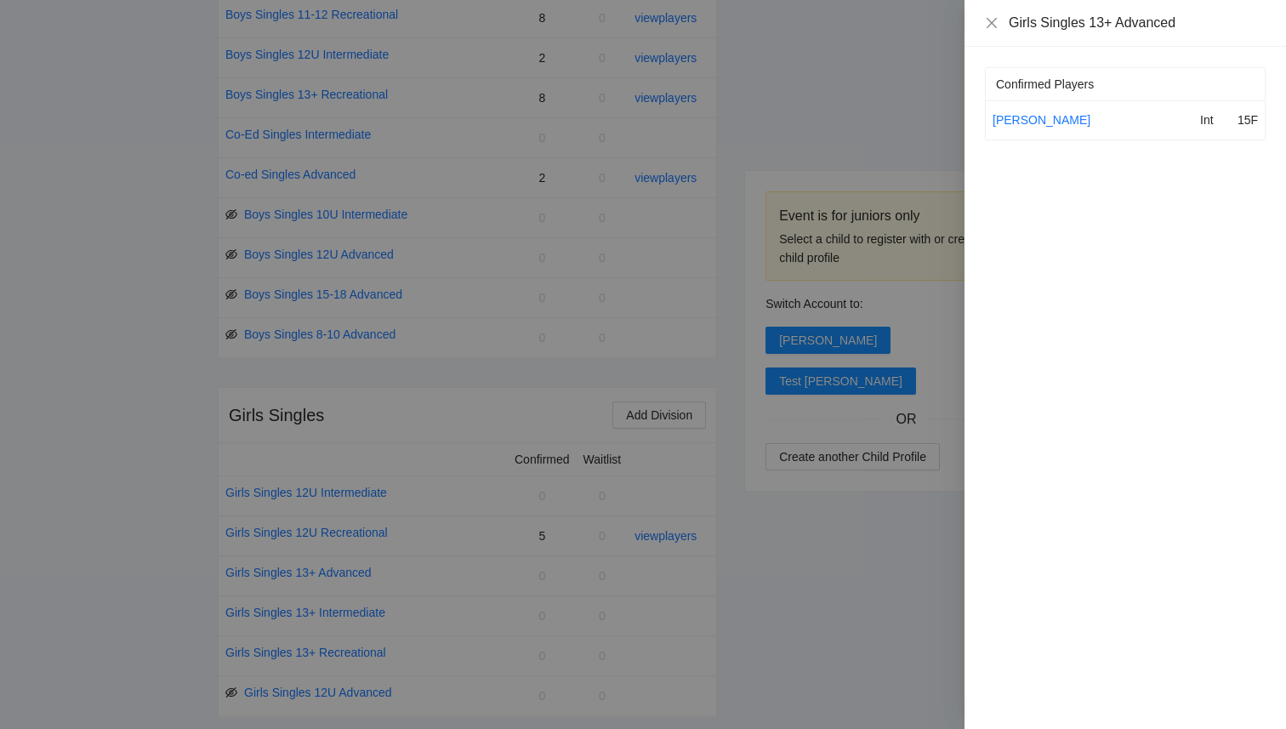
click at [754, 144] on div at bounding box center [643, 364] width 1286 height 729
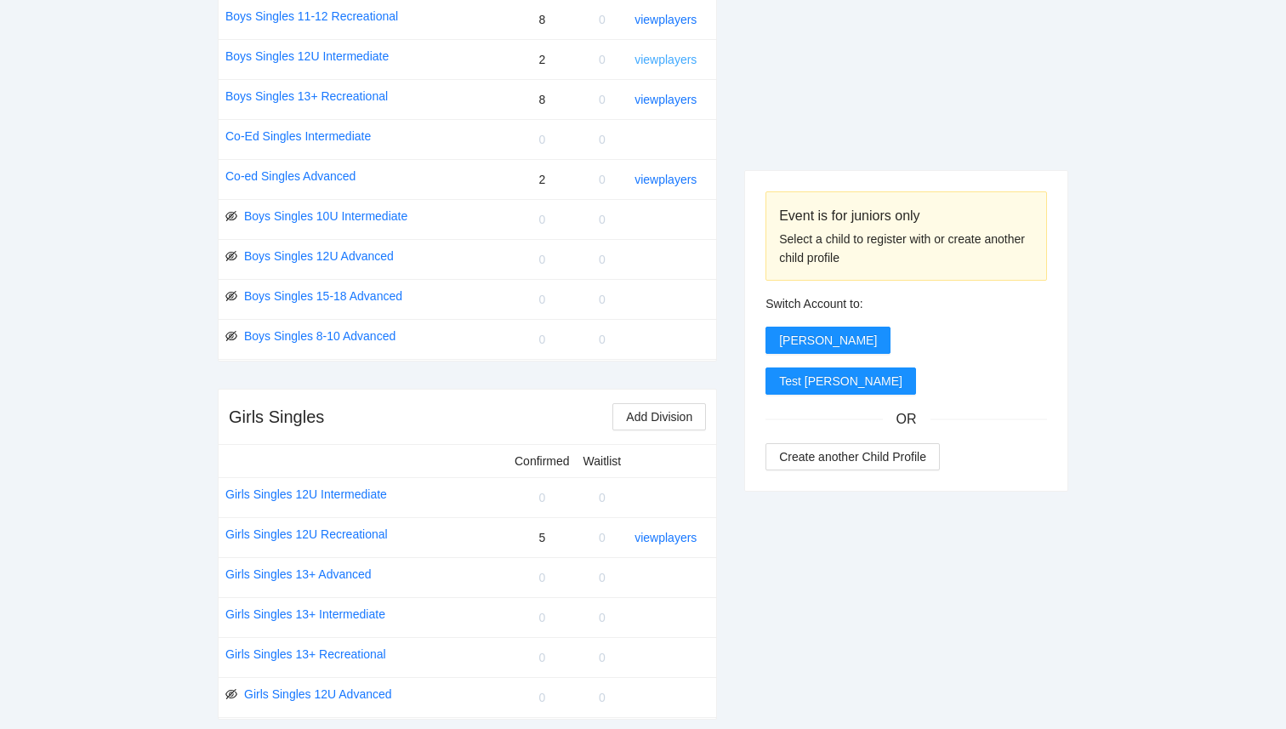
scroll to position [829, 0]
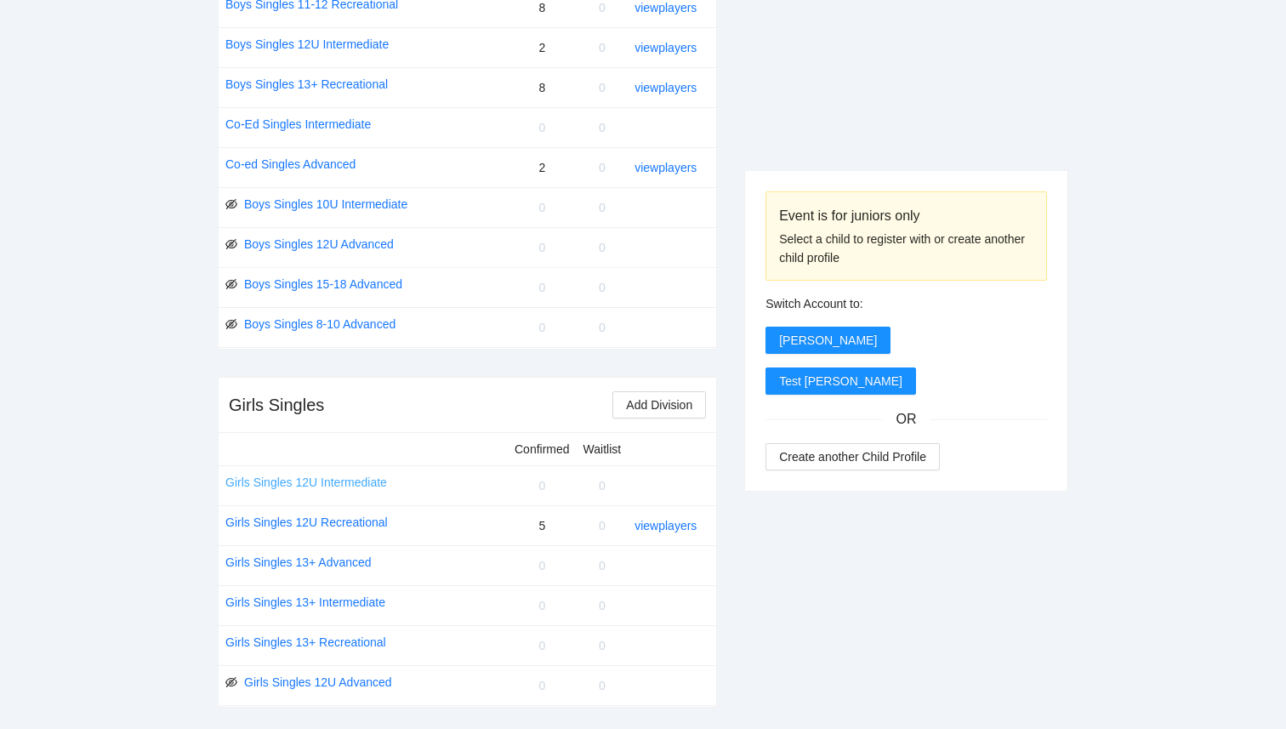
click at [348, 482] on link "Girls Singles 12U Intermediate" at bounding box center [306, 482] width 162 height 19
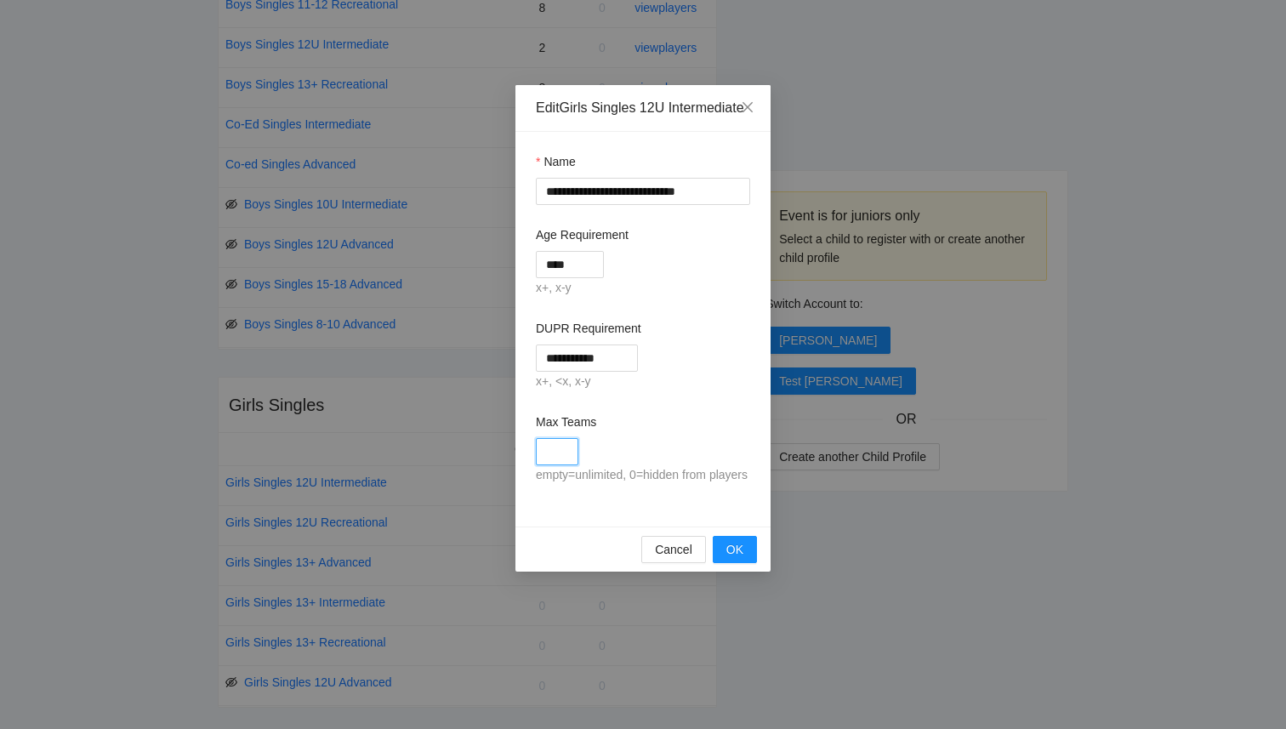
click at [560, 465] on input "Max Teams" at bounding box center [557, 451] width 43 height 27
type input "*"
click at [732, 559] on span "OK" at bounding box center [734, 549] width 17 height 19
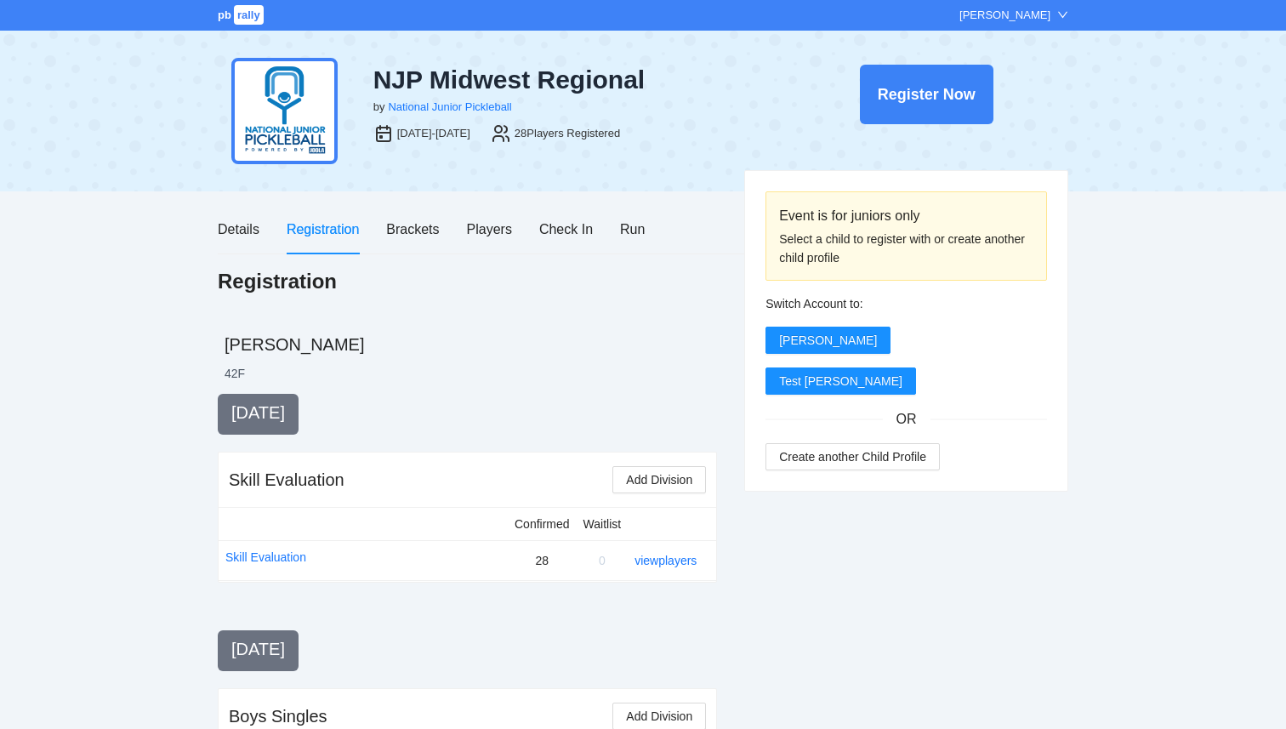
scroll to position [829, 0]
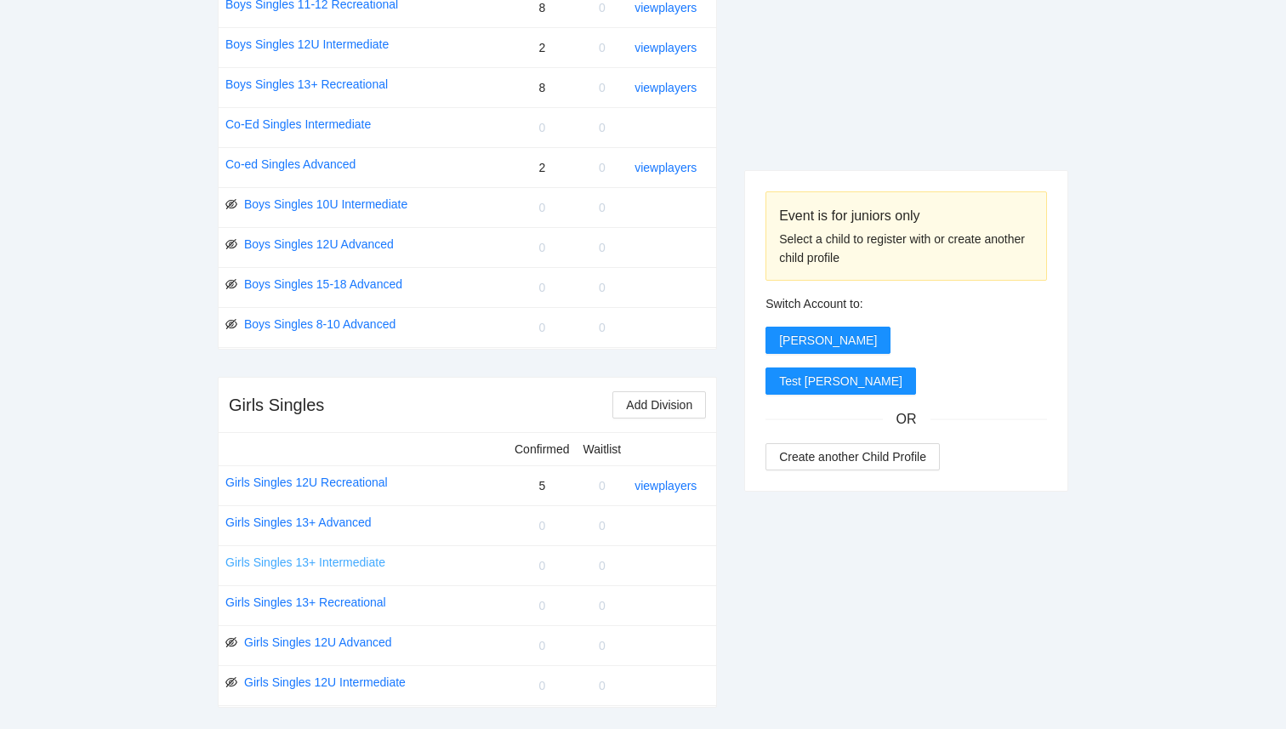
click at [345, 565] on link "Girls Singles 13+ Intermediate" at bounding box center [305, 562] width 160 height 19
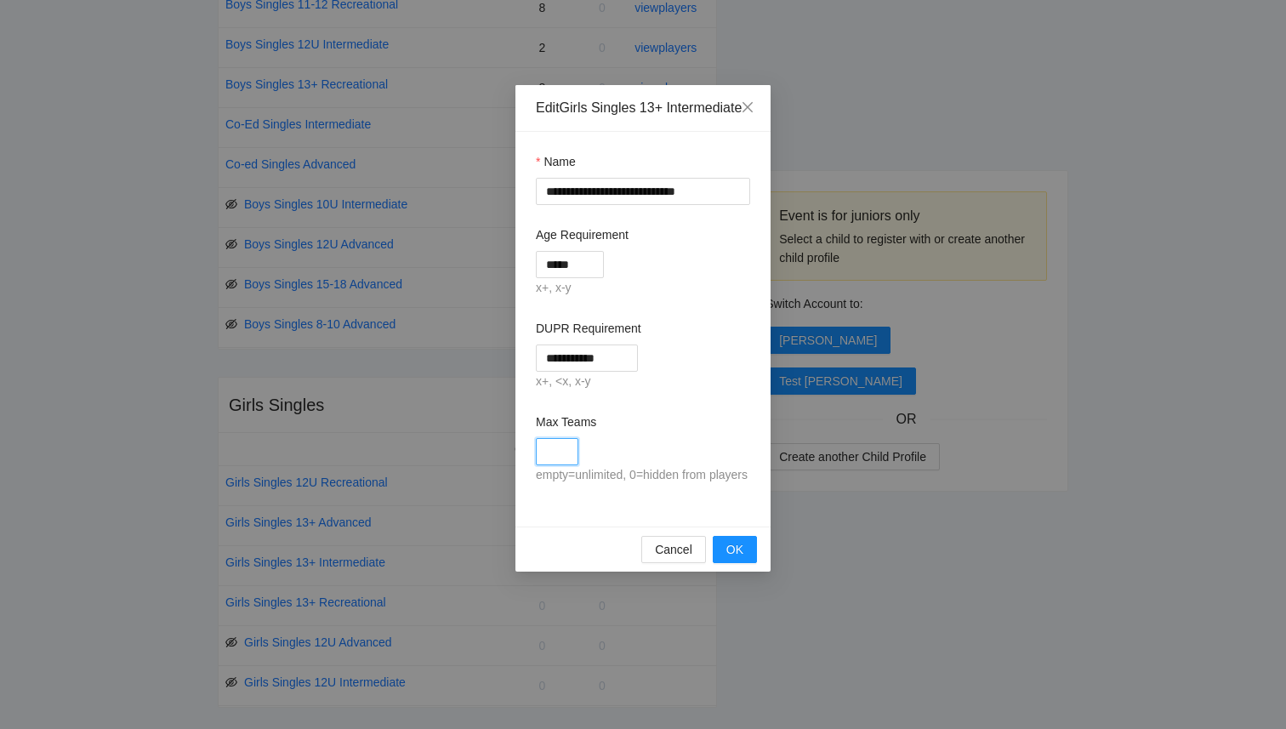
click at [565, 465] on input "Max Teams" at bounding box center [557, 451] width 43 height 27
type input "*"
click at [733, 559] on span "OK" at bounding box center [734, 549] width 17 height 19
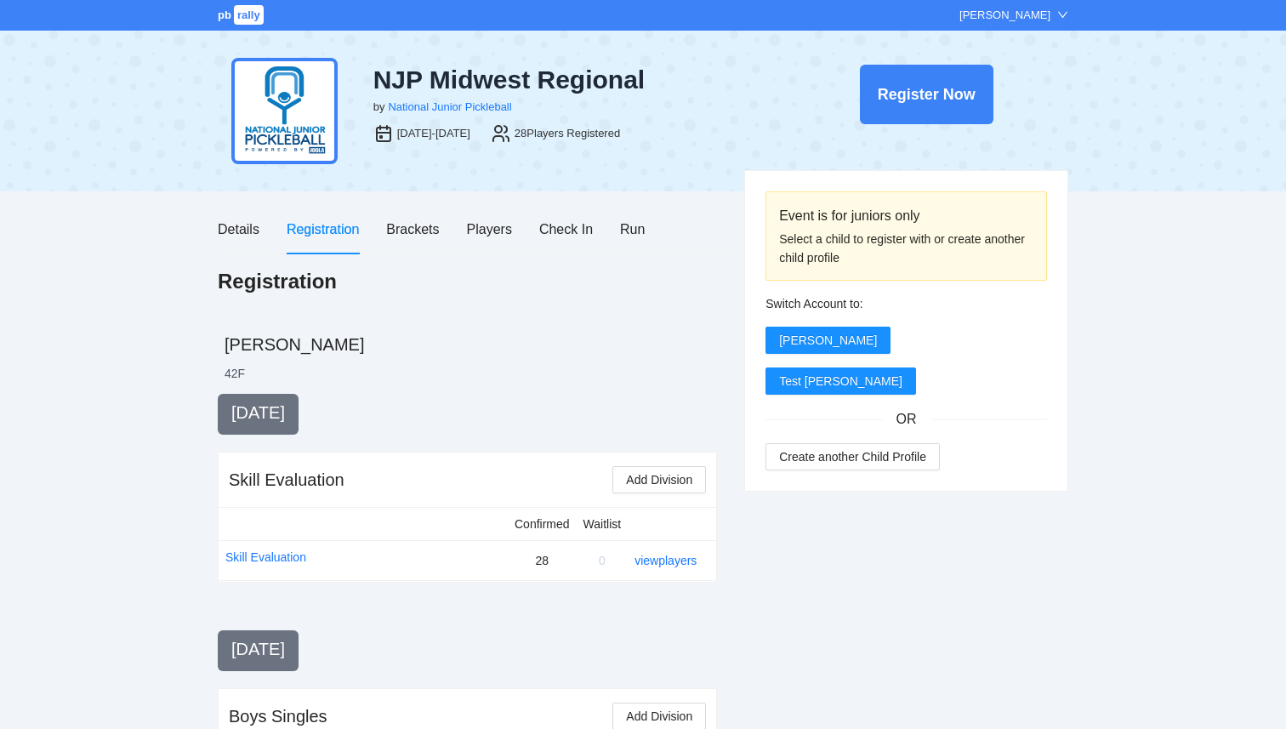
scroll to position [829, 0]
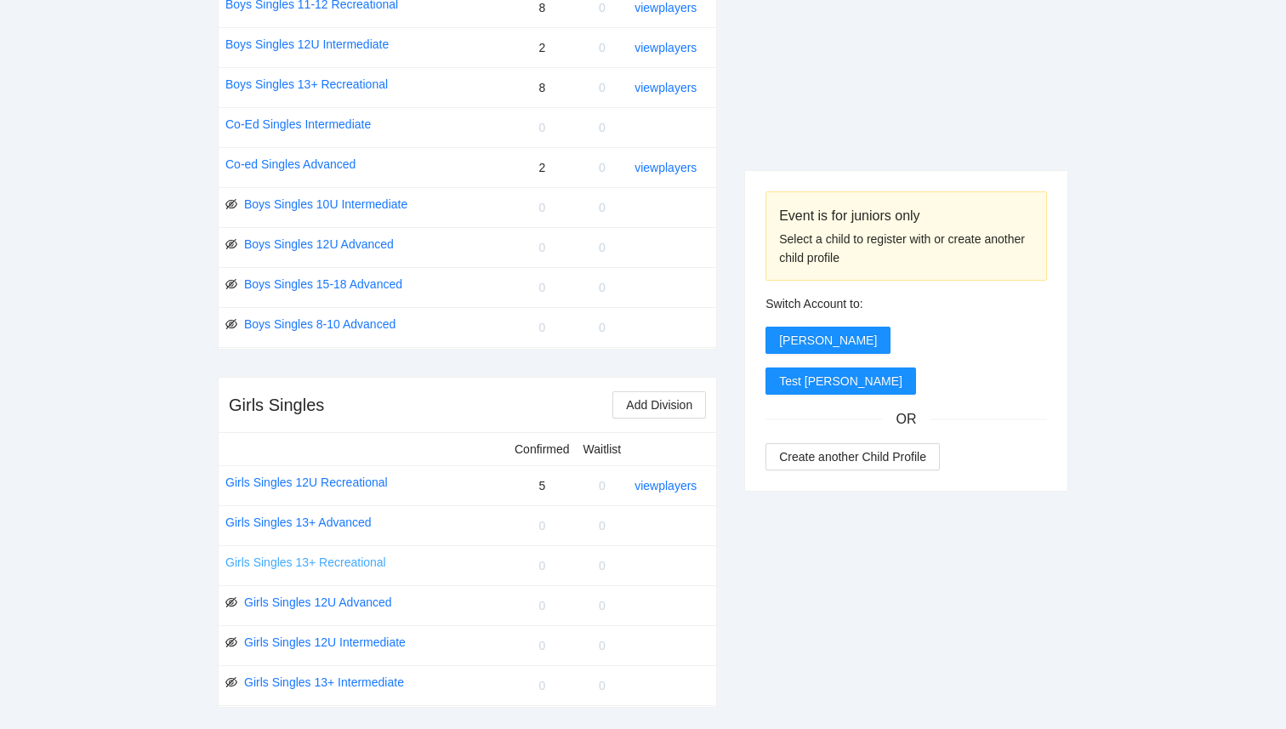
click at [344, 561] on link "Girls Singles 13+ Recreational" at bounding box center [305, 562] width 161 height 19
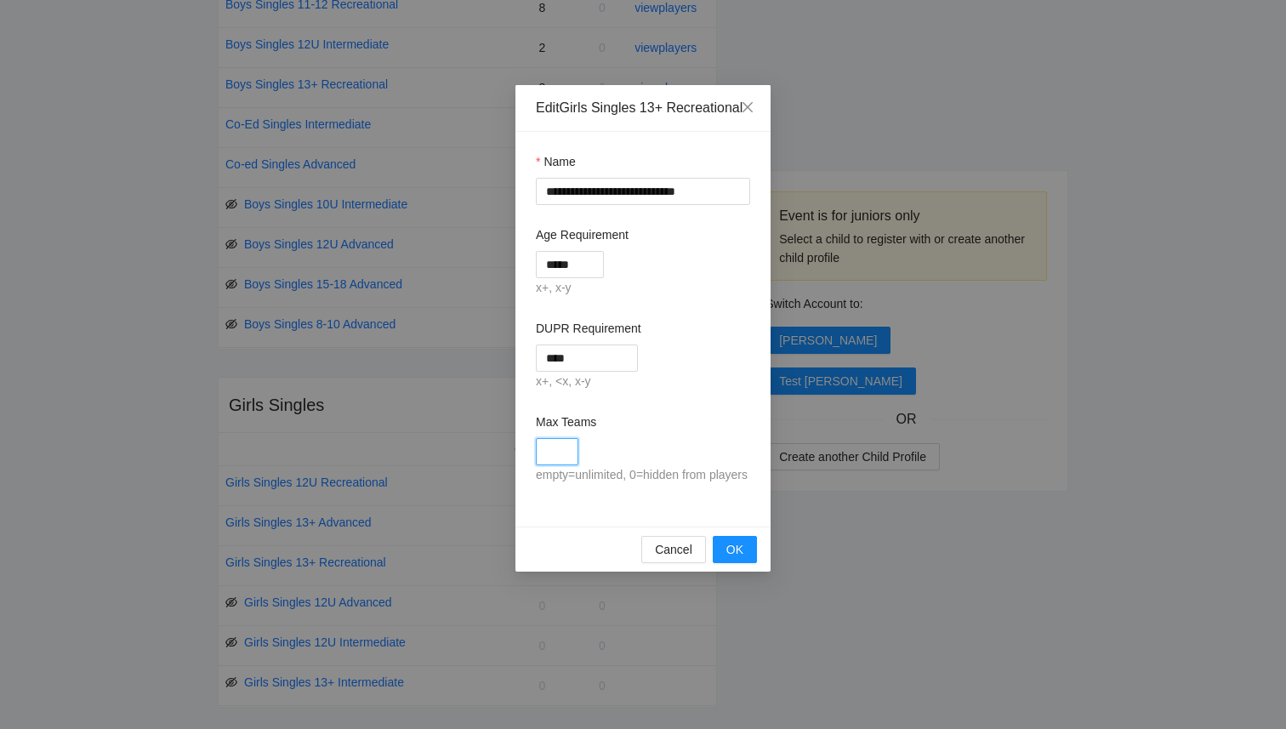
click at [563, 464] on input "Max Teams" at bounding box center [557, 451] width 43 height 27
type input "*"
click at [744, 563] on button "OK" at bounding box center [735, 549] width 44 height 27
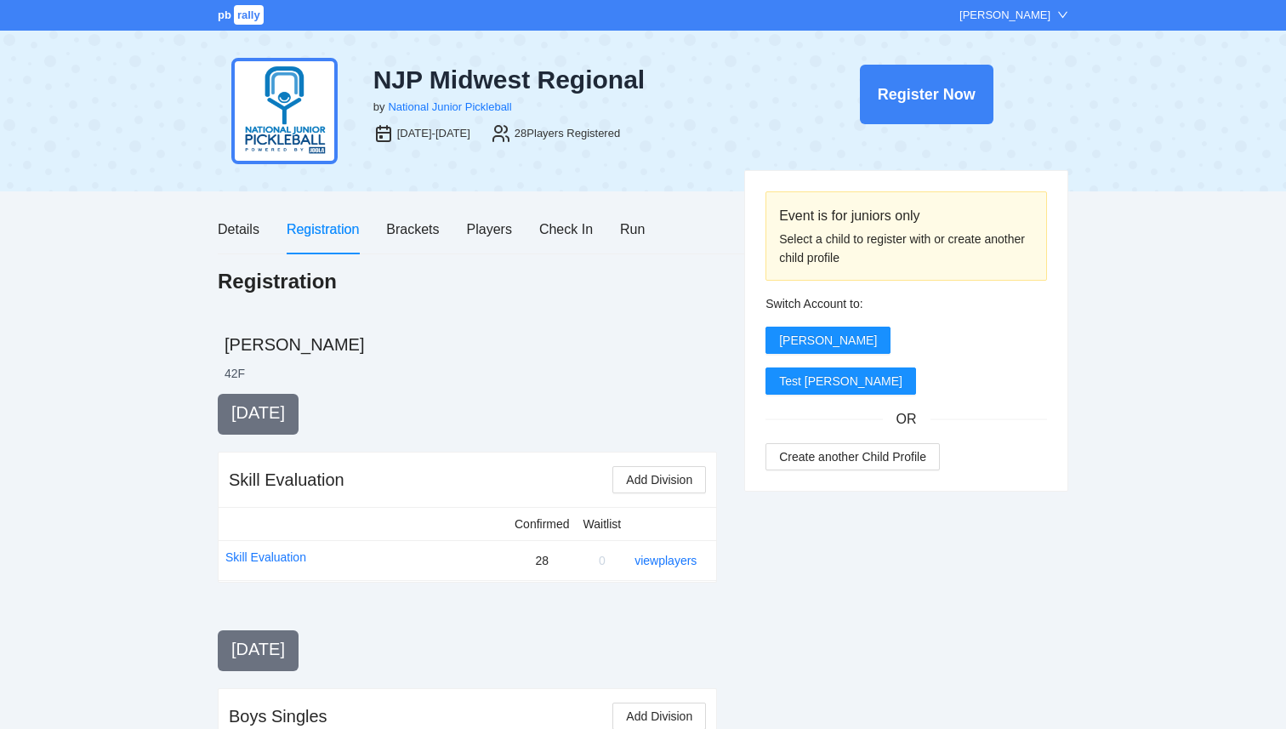
scroll to position [829, 0]
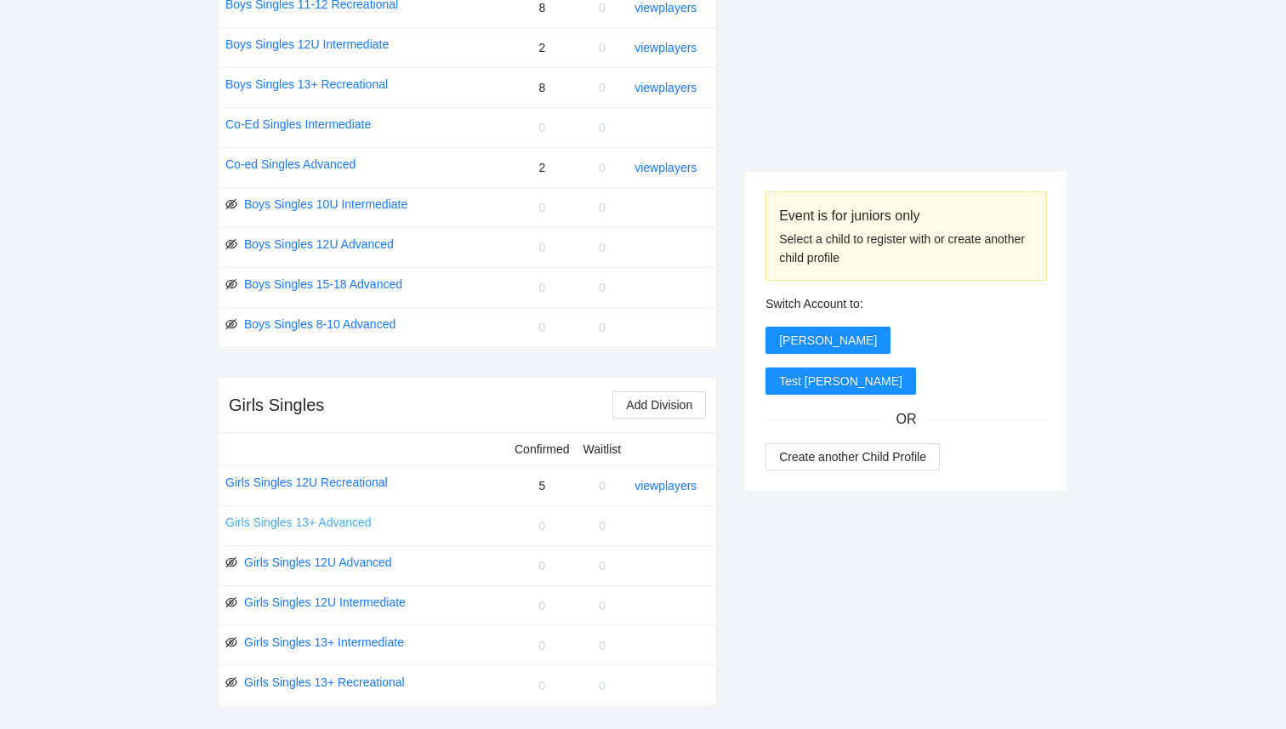
click at [328, 525] on link "Girls Singles 13+ Advanced" at bounding box center [298, 522] width 146 height 19
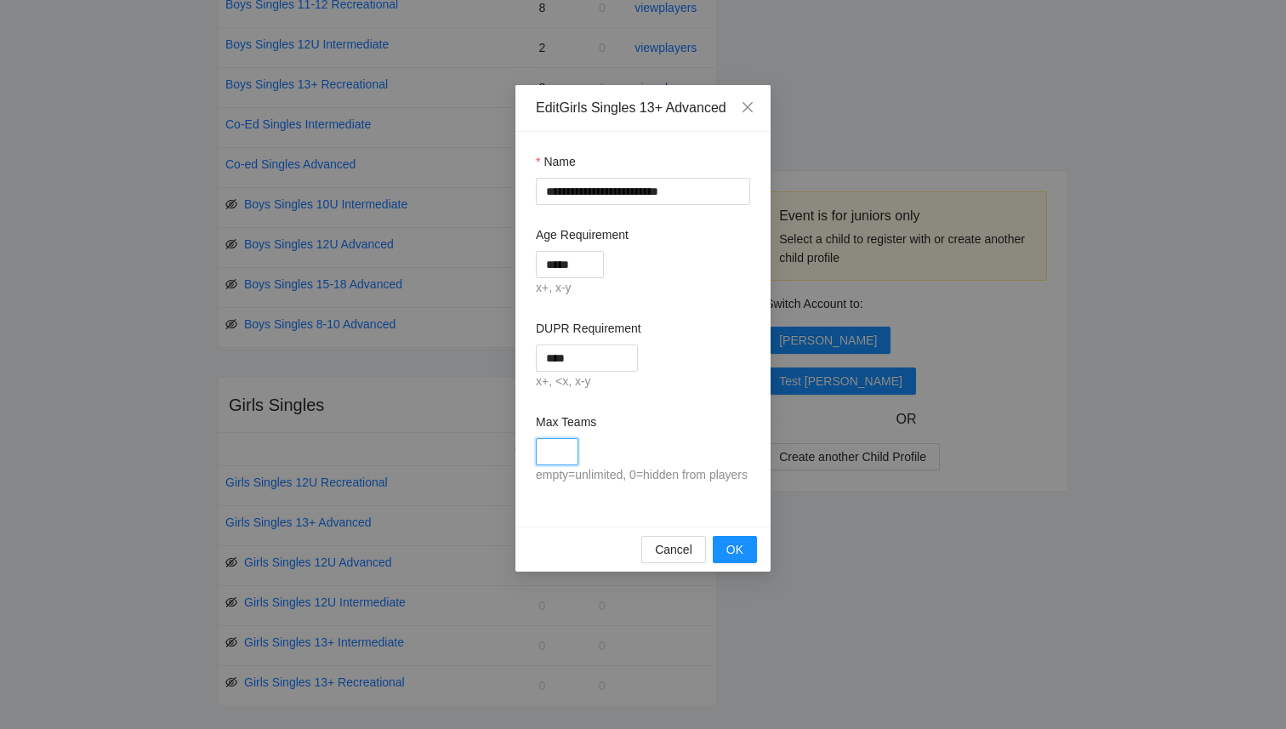
click at [567, 443] on input "Max Teams" at bounding box center [557, 451] width 43 height 27
type input "*"
click at [726, 559] on span "OK" at bounding box center [734, 549] width 17 height 19
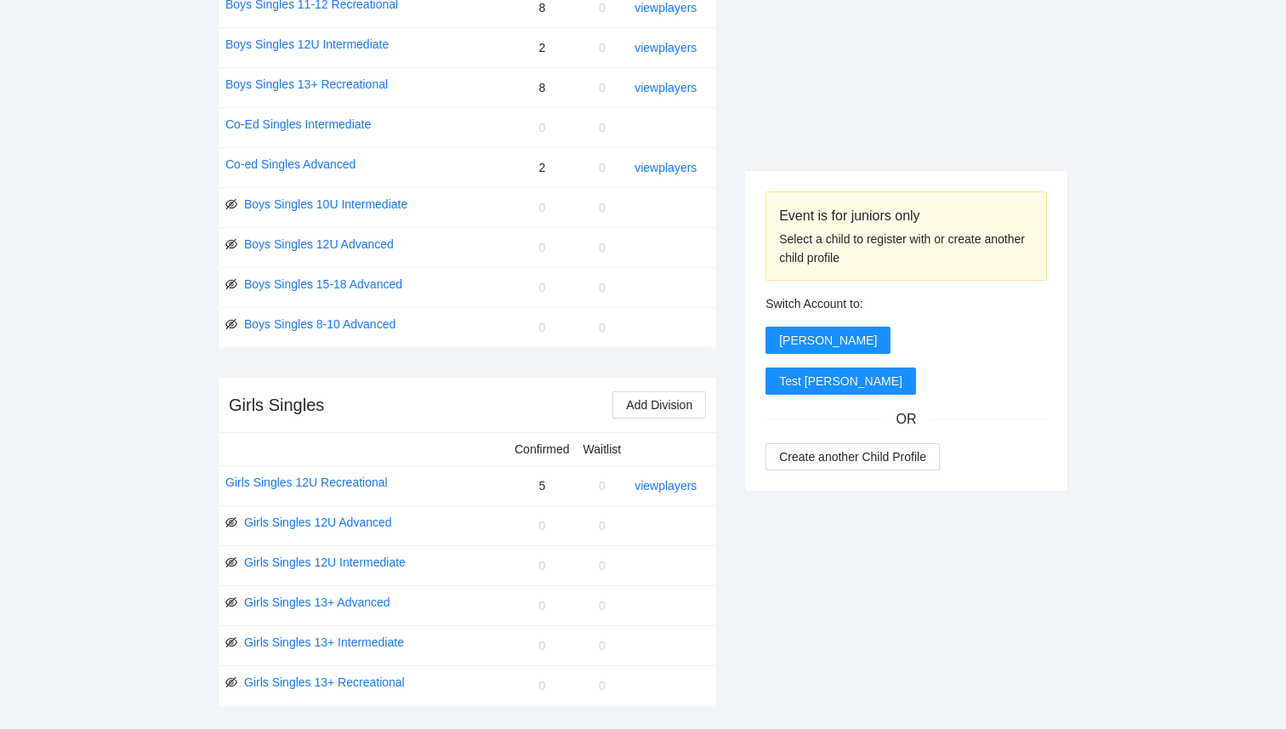
click at [823, 632] on div "Event is for juniors only Select a child to register with or create another chi…" at bounding box center [906, 565] width 324 height 2000
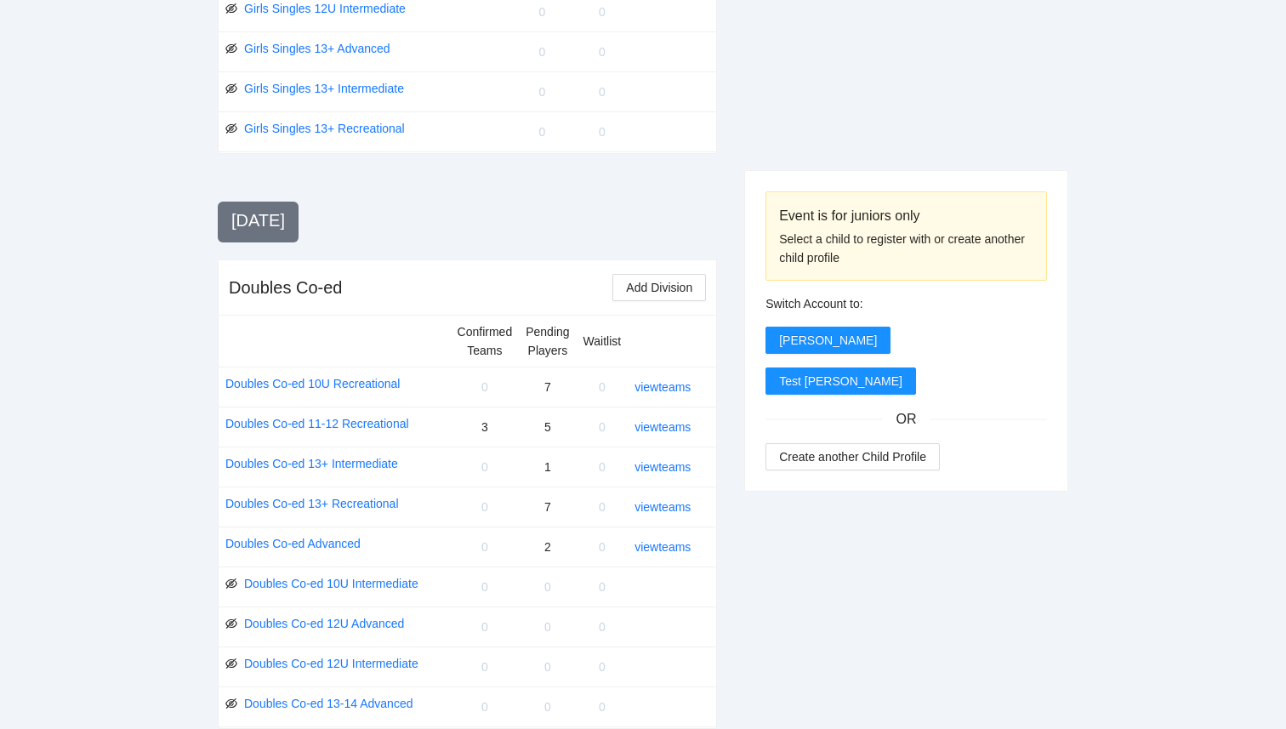
scroll to position [1422, 0]
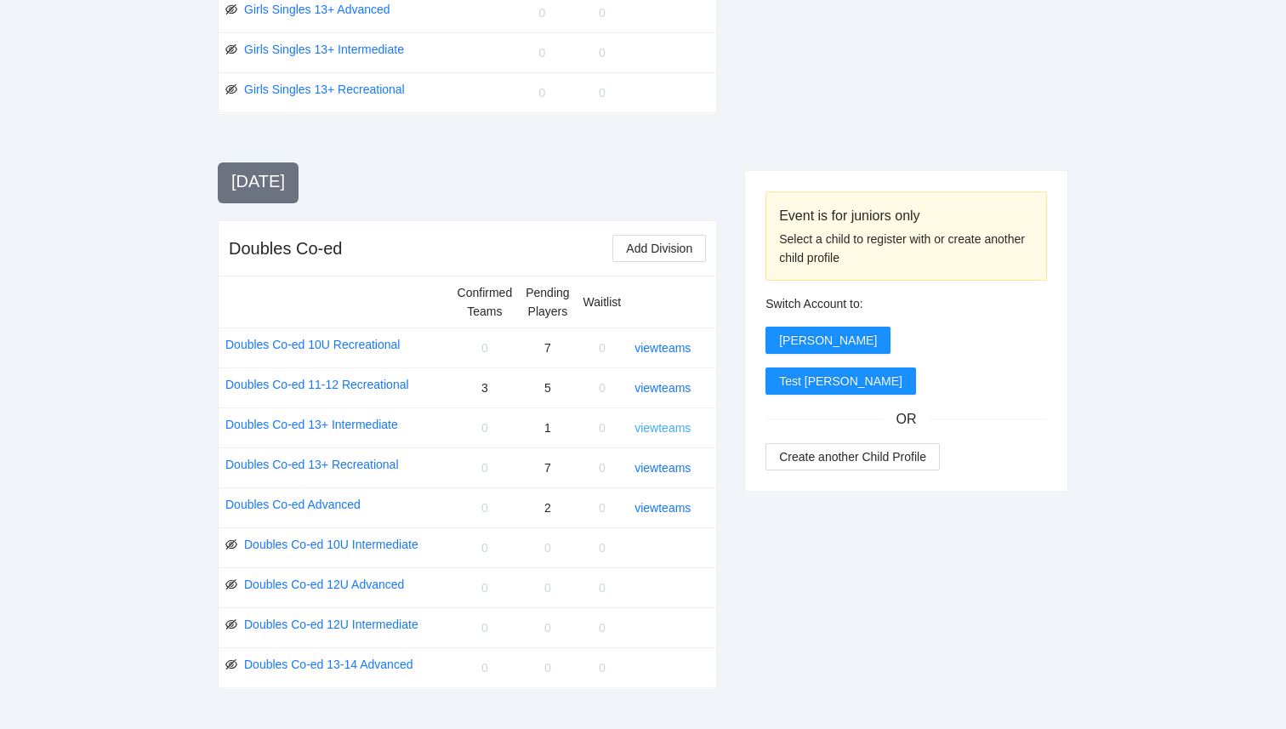
click at [667, 431] on link "view teams" at bounding box center [662, 428] width 56 height 14
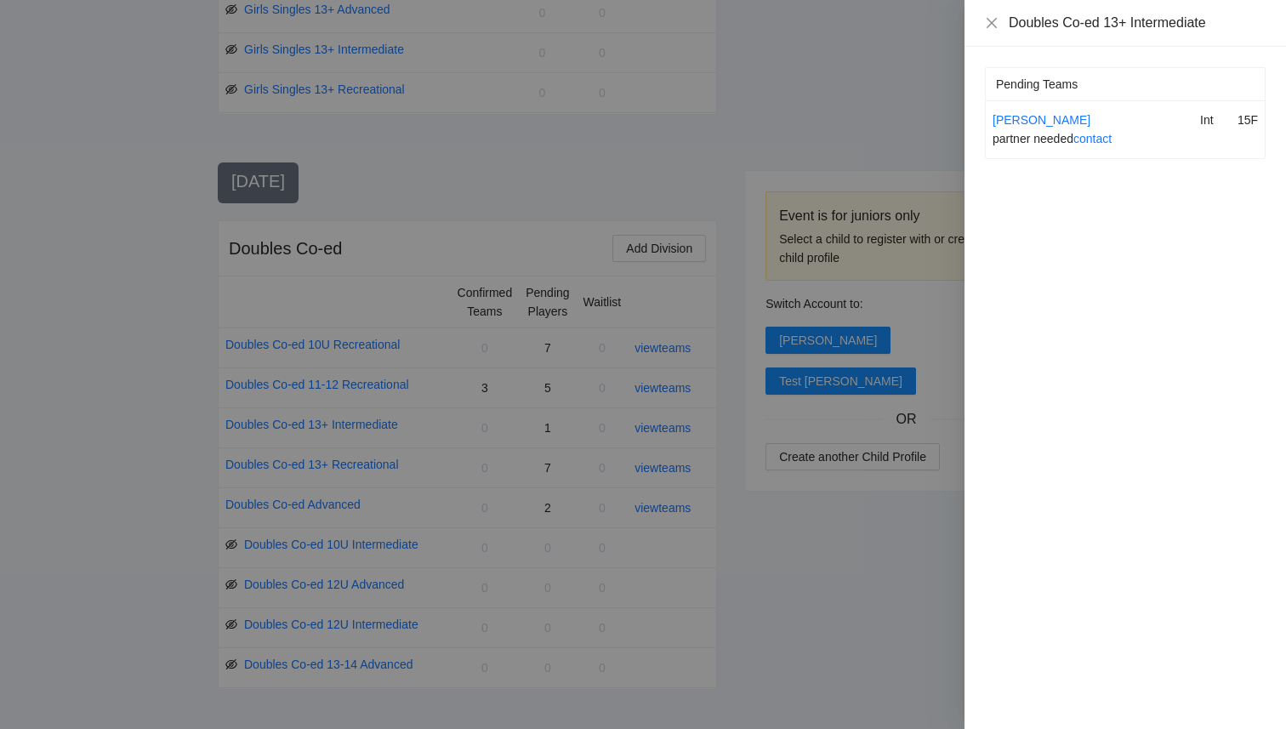
click at [733, 526] on div at bounding box center [643, 364] width 1286 height 729
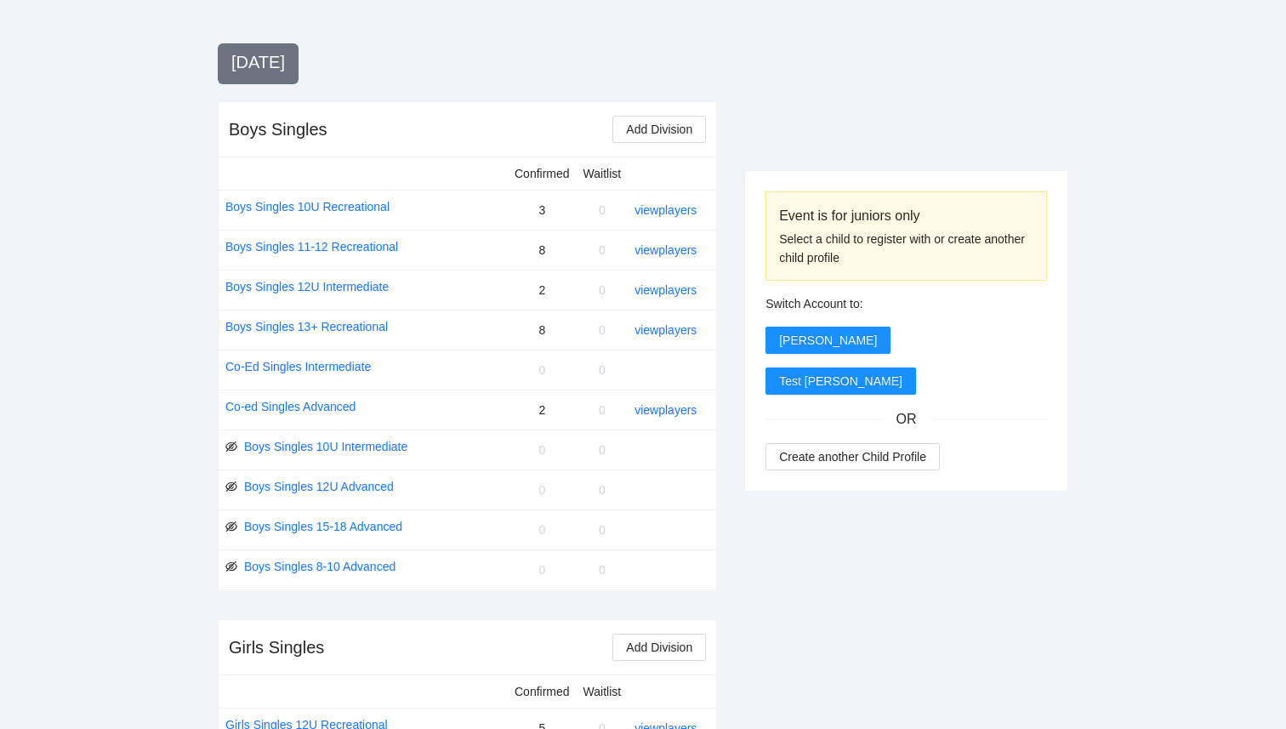
scroll to position [582, 0]
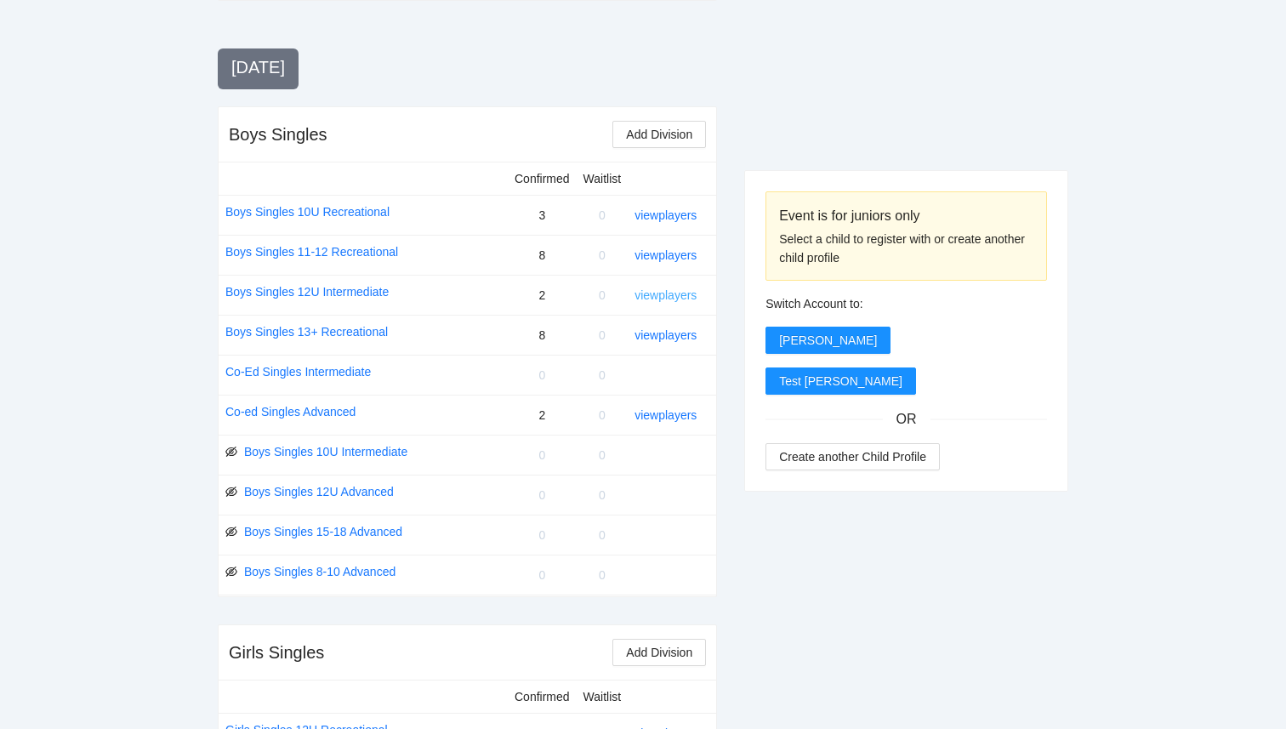
click at [664, 299] on link "view players" at bounding box center [665, 295] width 62 height 14
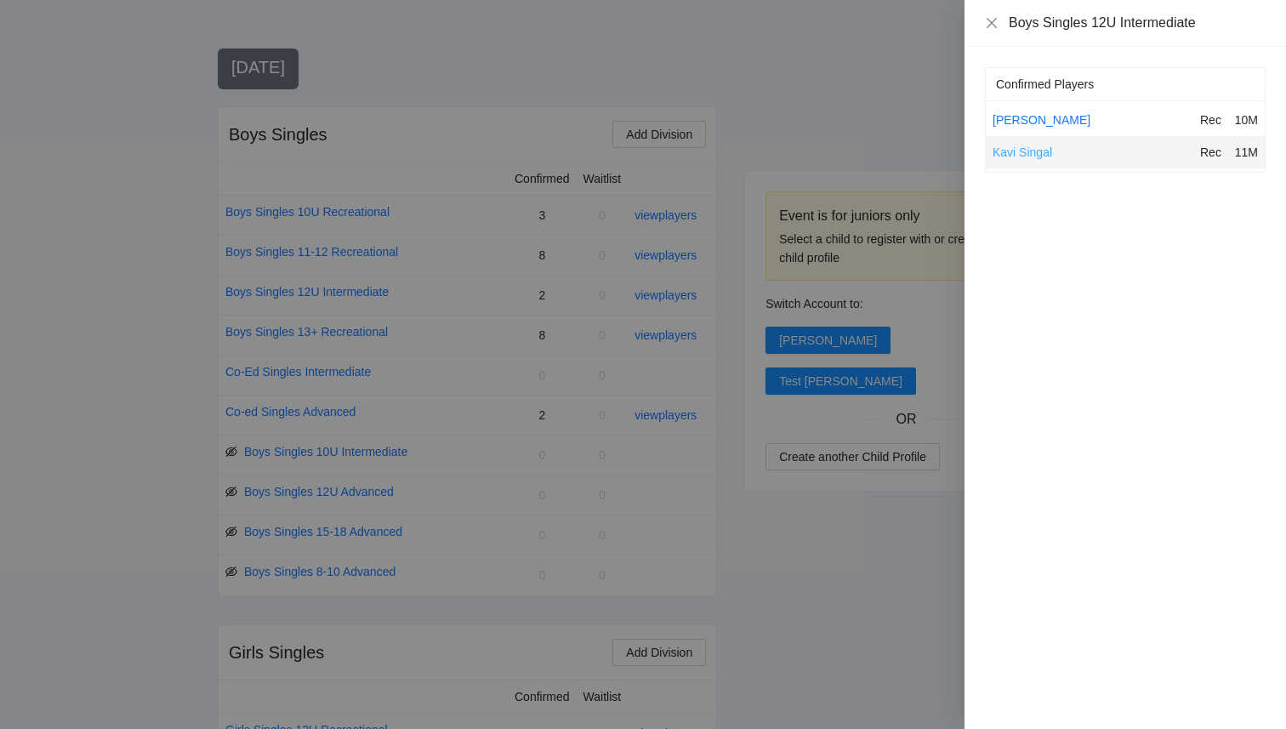
click at [1017, 150] on link "Kavi Singal" at bounding box center [1023, 152] width 60 height 14
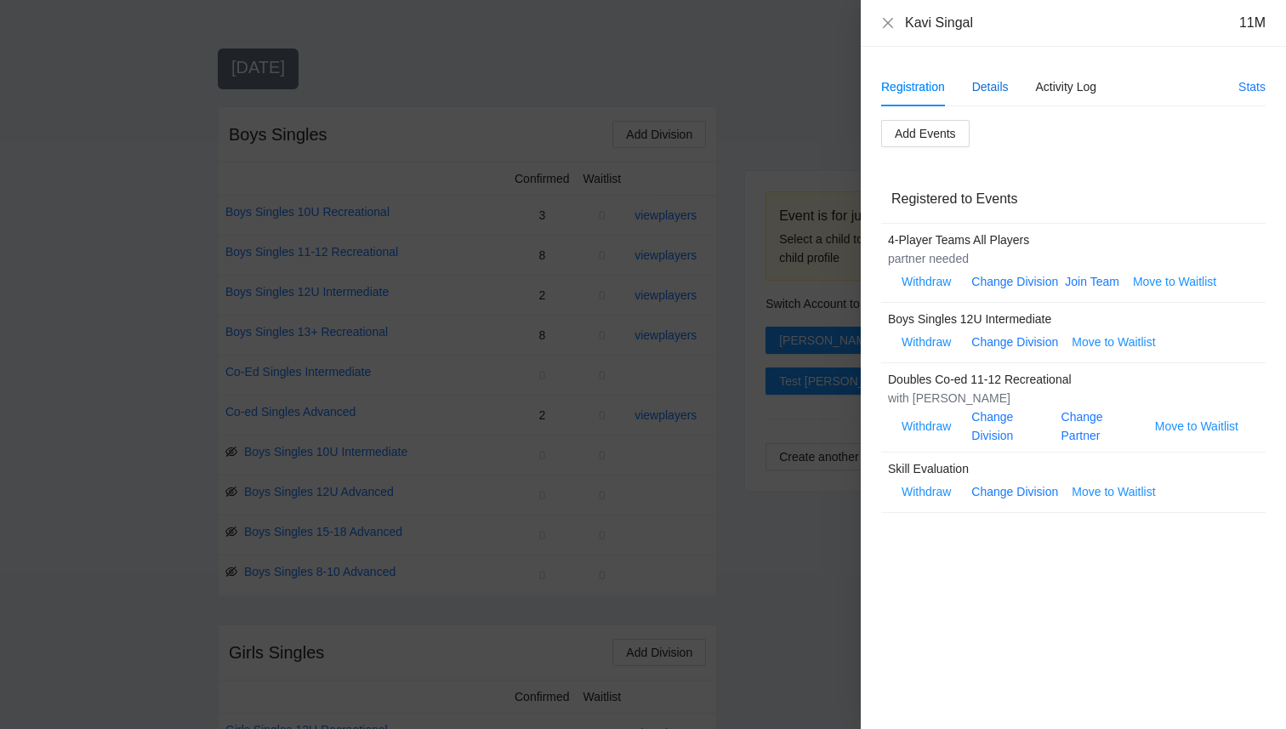
click at [974, 84] on div "Details" at bounding box center [990, 86] width 37 height 19
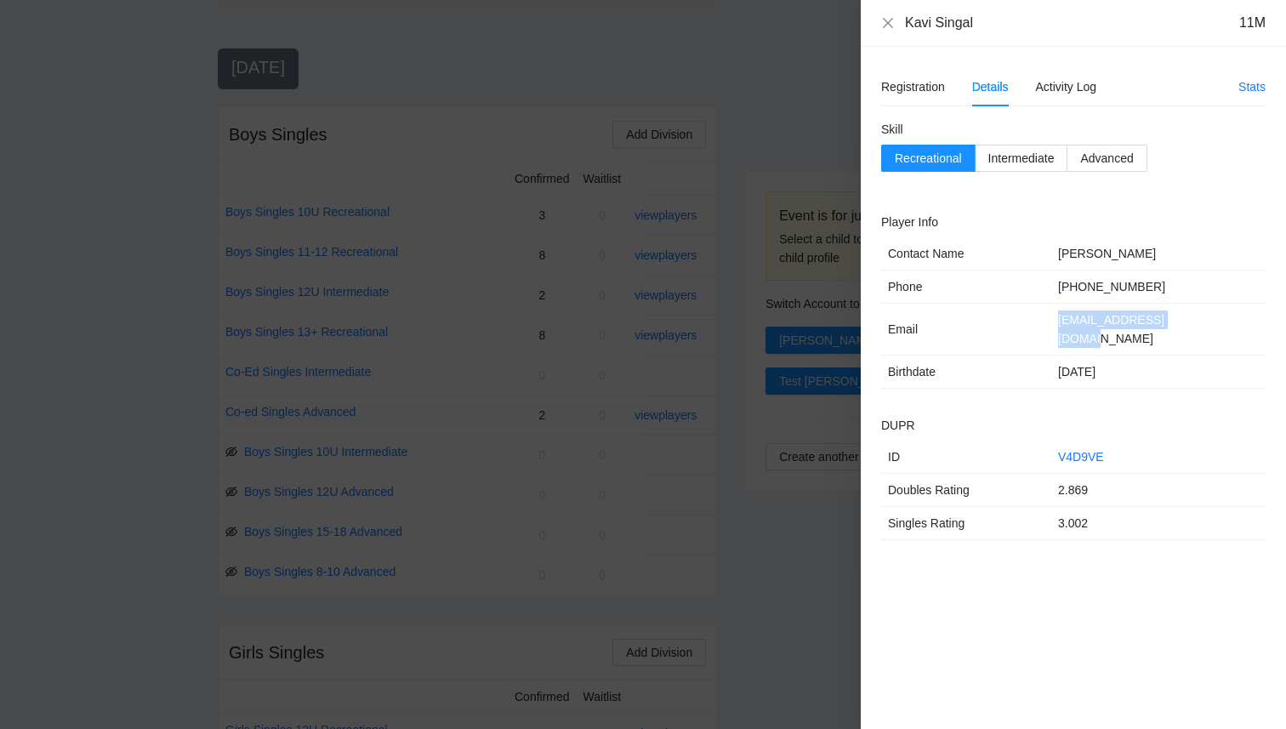
drag, startPoint x: 1186, startPoint y: 319, endPoint x: 1038, endPoint y: 320, distance: 148.8
click at [1038, 320] on tr "Email ritumsingal@gmail.com" at bounding box center [1073, 330] width 384 height 52
copy tr "ritumsingal@gmail.com"
click at [884, 23] on icon "close" at bounding box center [888, 23] width 14 height 14
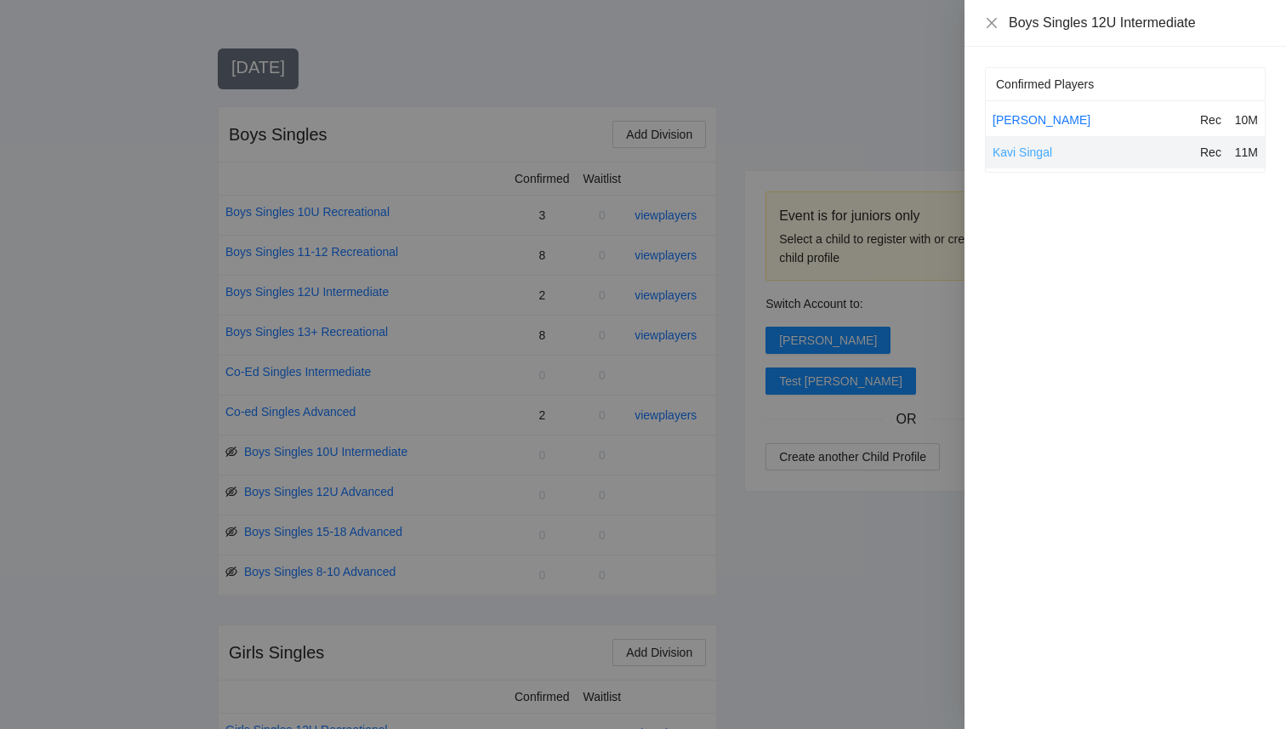
click at [1010, 158] on link "Kavi Singal" at bounding box center [1023, 152] width 60 height 14
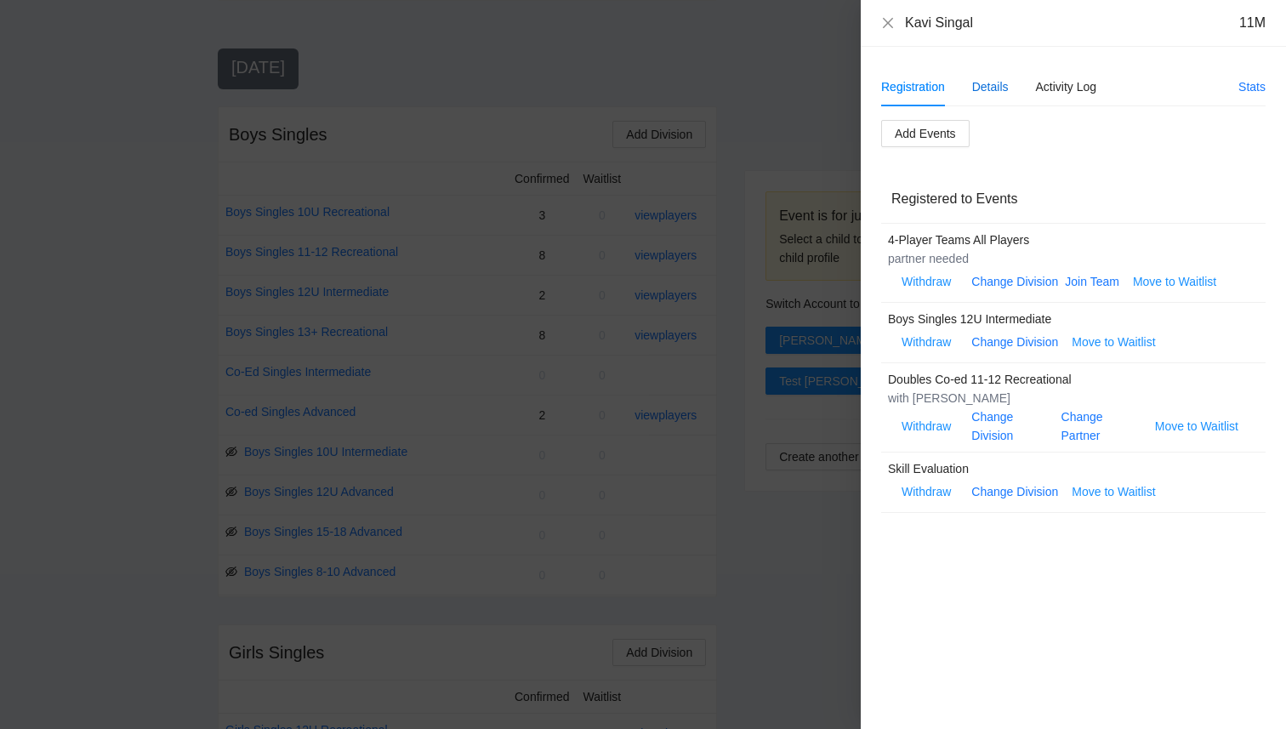
click at [981, 82] on div "Details" at bounding box center [990, 86] width 37 height 19
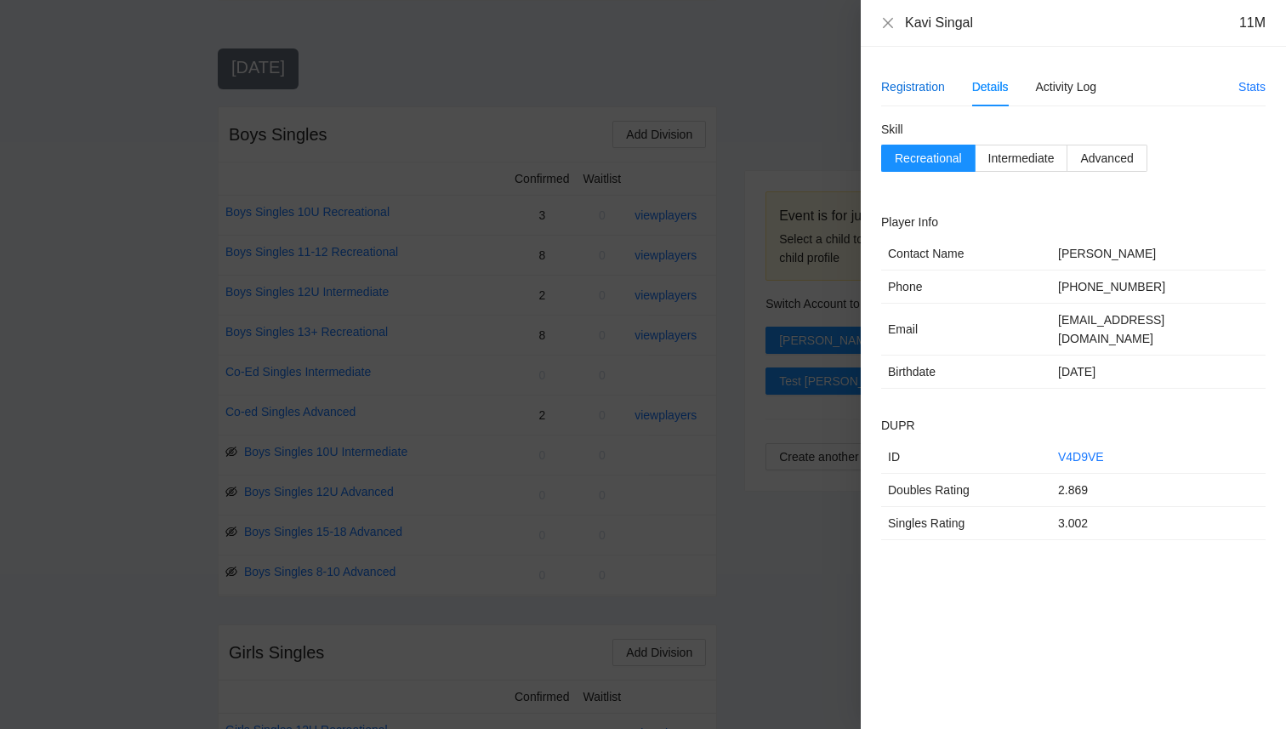
click at [927, 93] on div "Registration" at bounding box center [913, 86] width 64 height 19
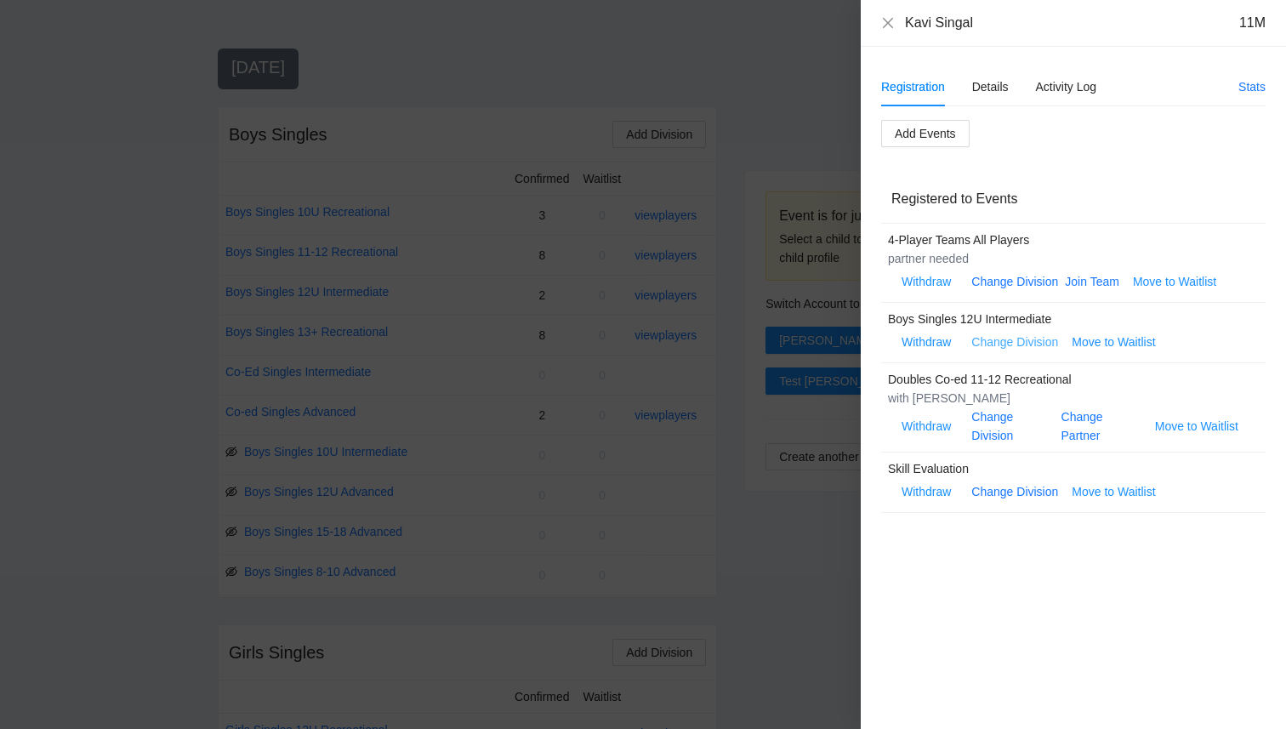
click at [1022, 343] on link "Change Division" at bounding box center [1014, 342] width 87 height 14
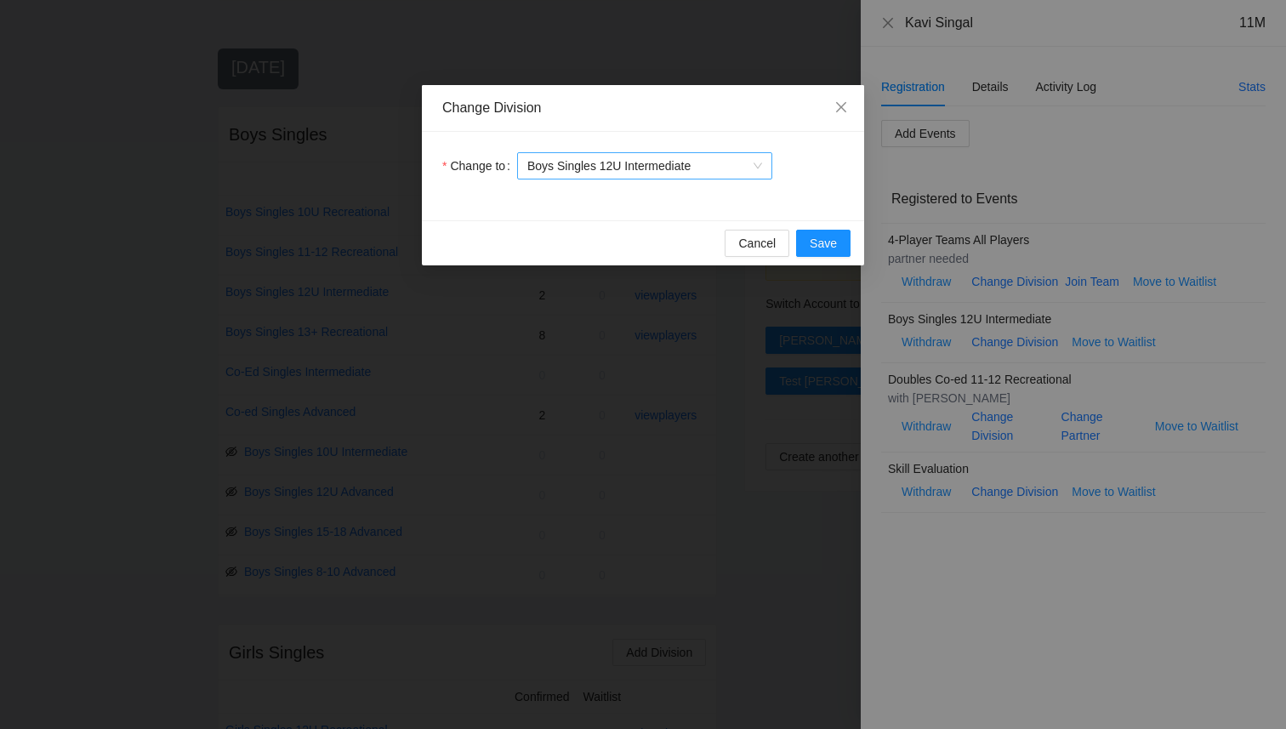
click at [751, 165] on span "Boys Singles 12U Intermediate" at bounding box center [644, 166] width 235 height 26
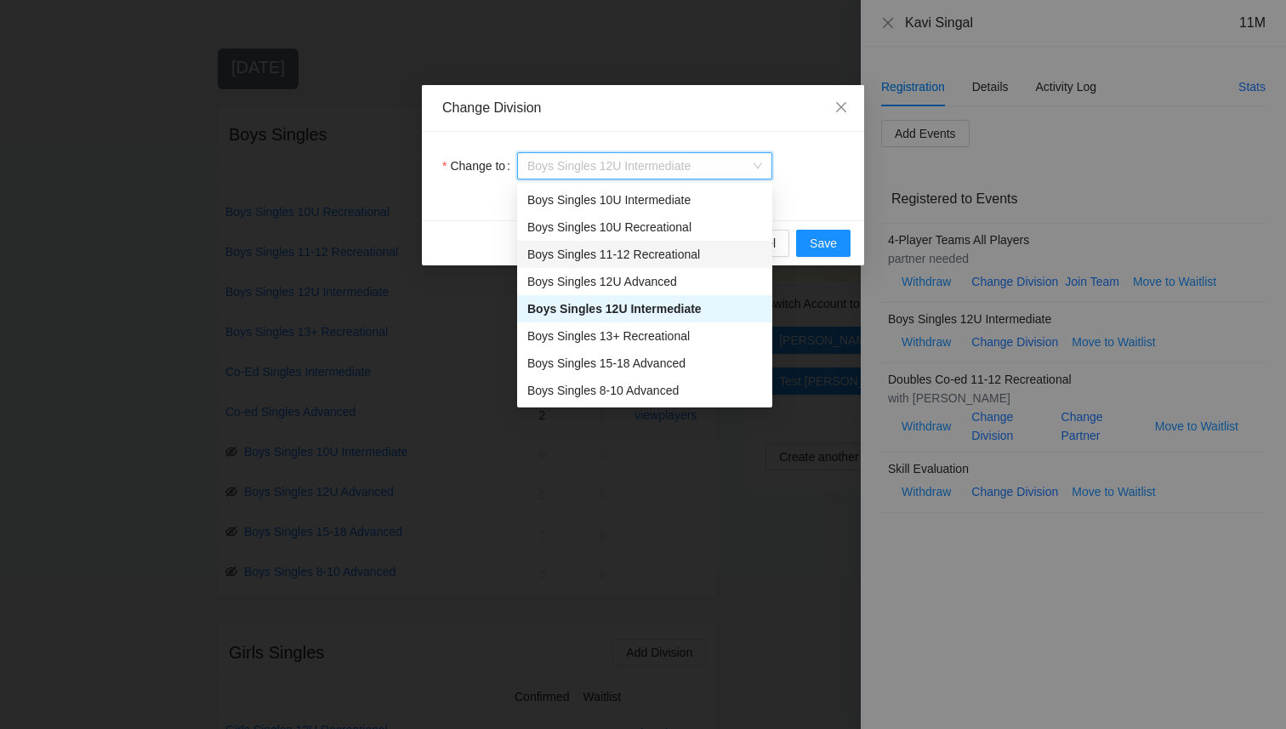
click at [702, 260] on div "Boys Singles 11-12 Recreational" at bounding box center [644, 254] width 235 height 19
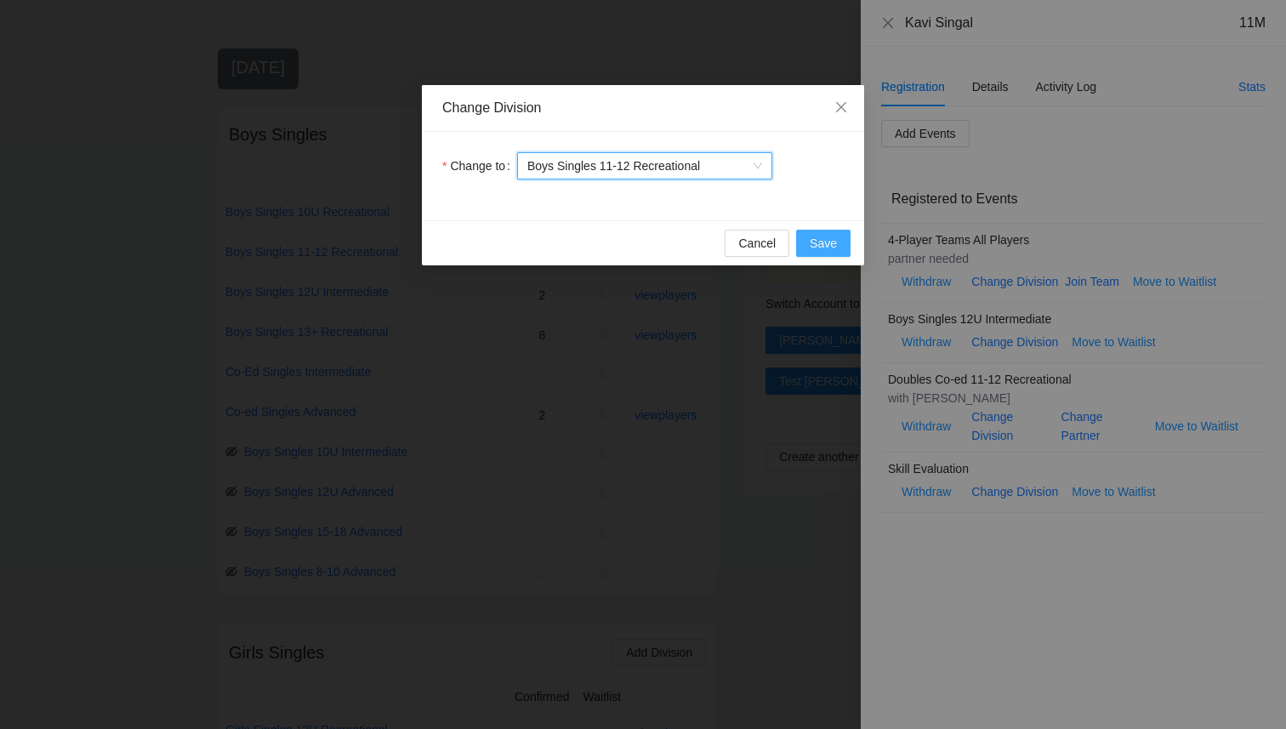
click at [830, 243] on span "Save" at bounding box center [823, 243] width 27 height 19
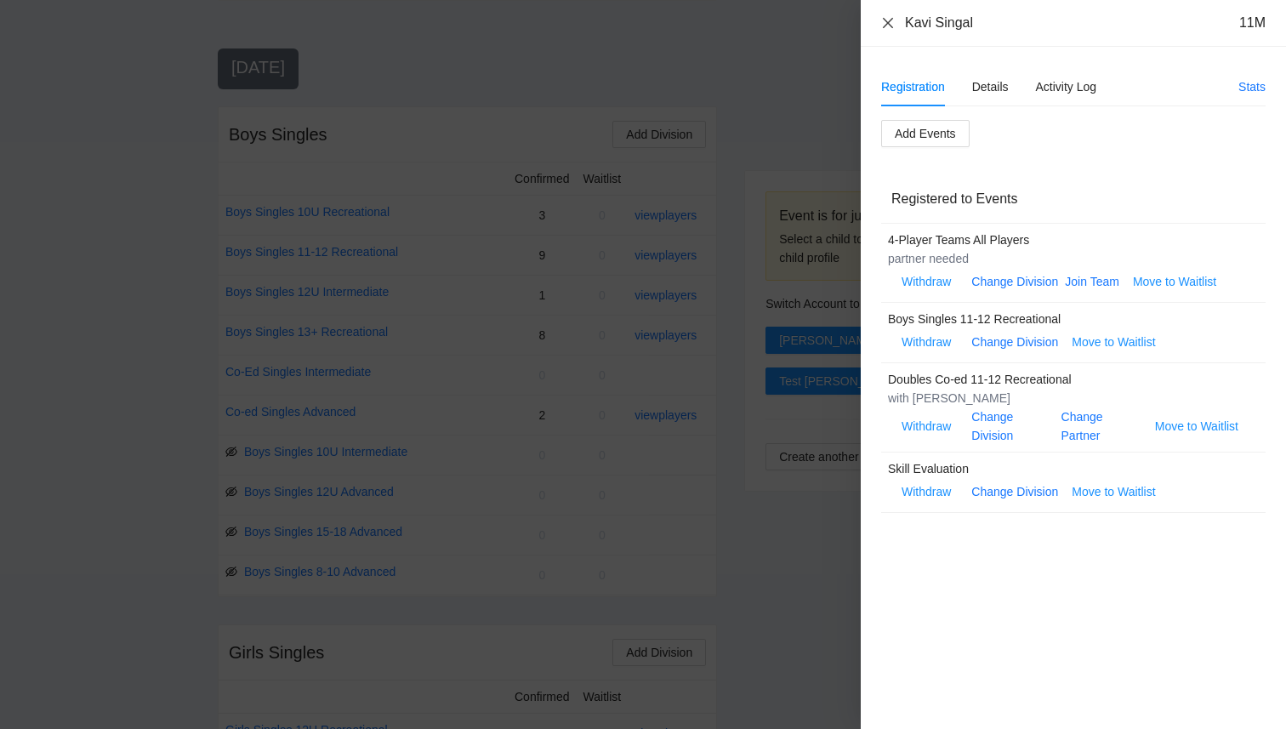
click at [889, 20] on icon "close" at bounding box center [888, 23] width 14 height 14
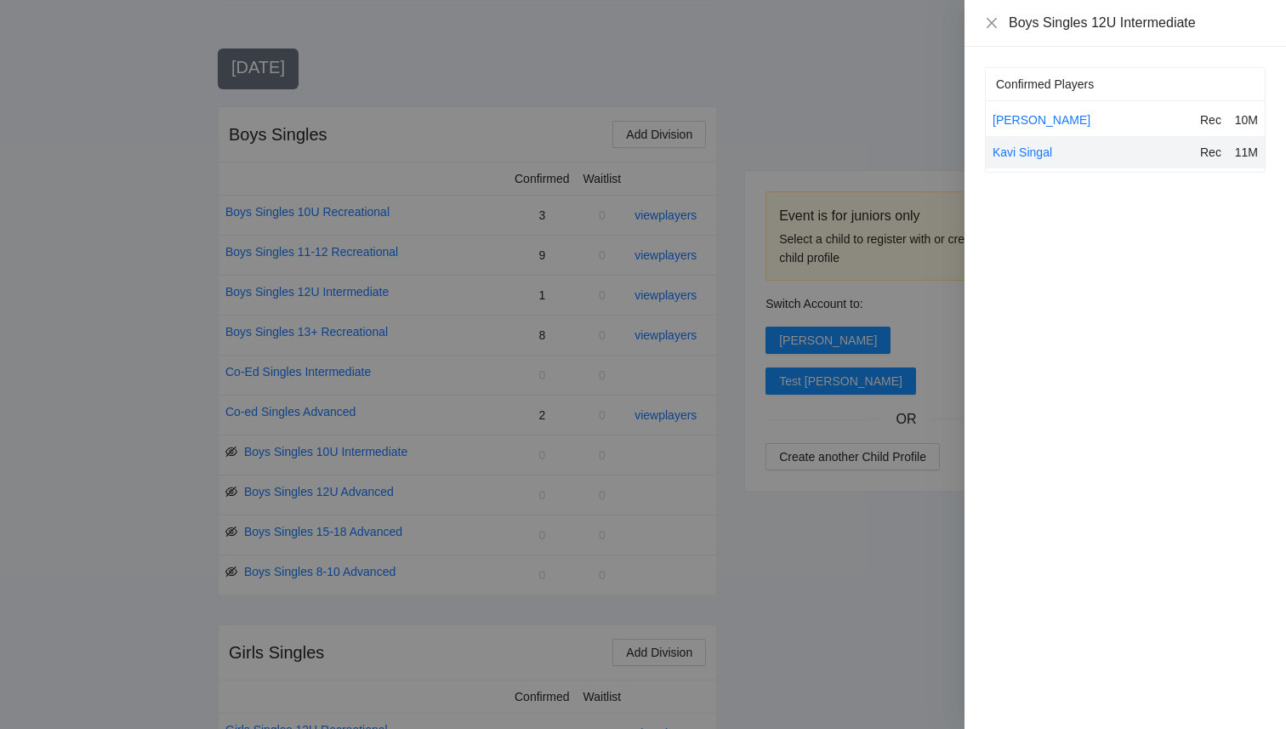
click at [884, 96] on div at bounding box center [643, 364] width 1286 height 729
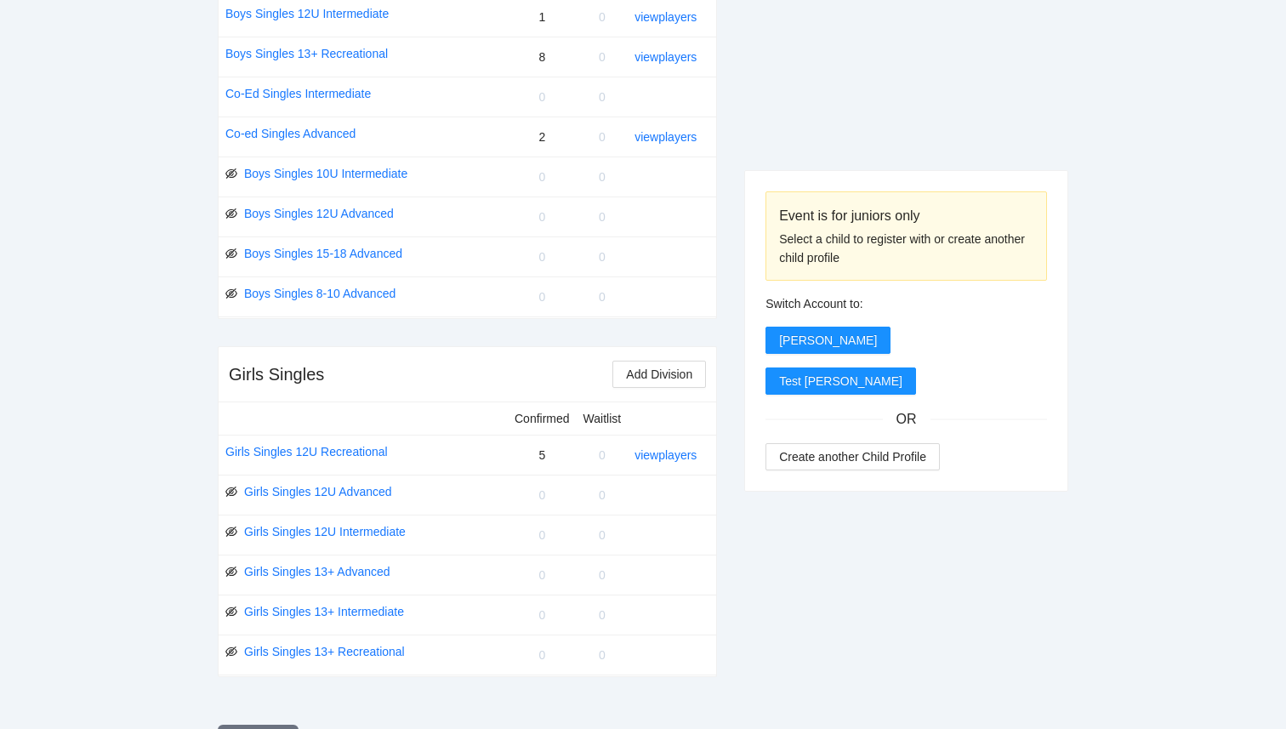
scroll to position [1050, 0]
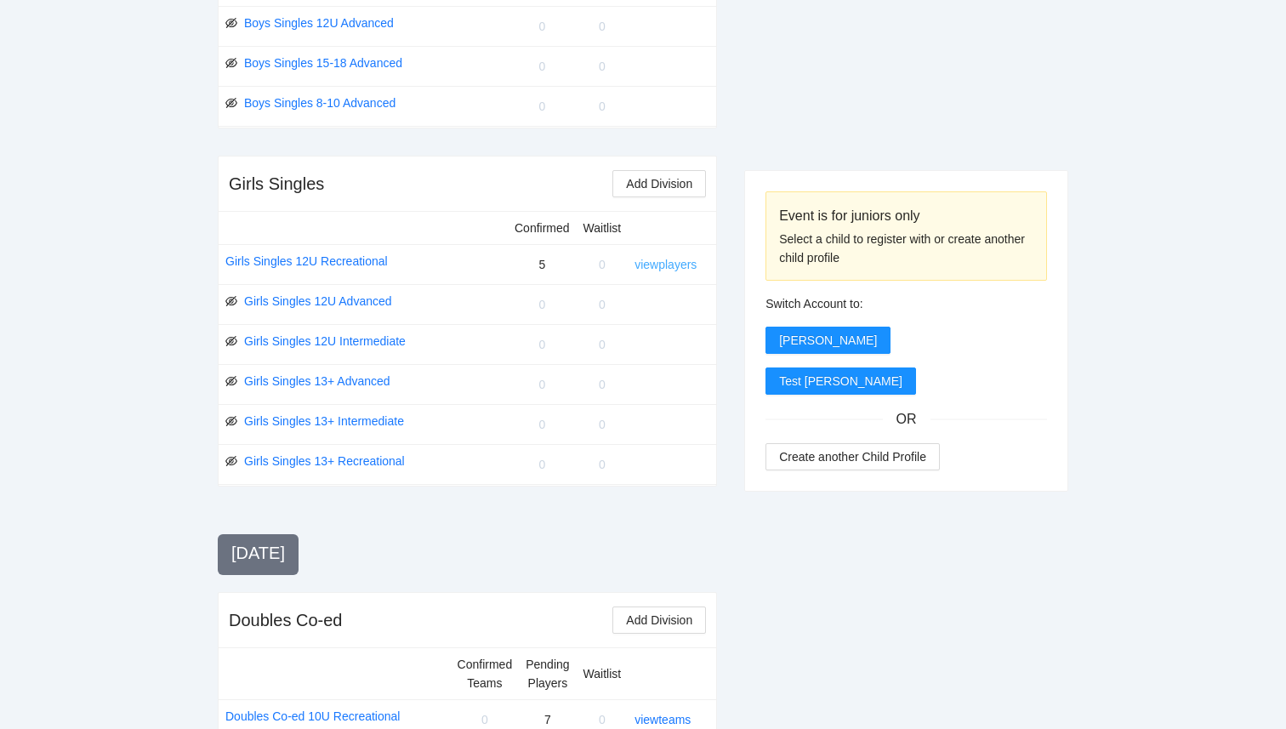
click at [664, 258] on link "view players" at bounding box center [665, 265] width 62 height 14
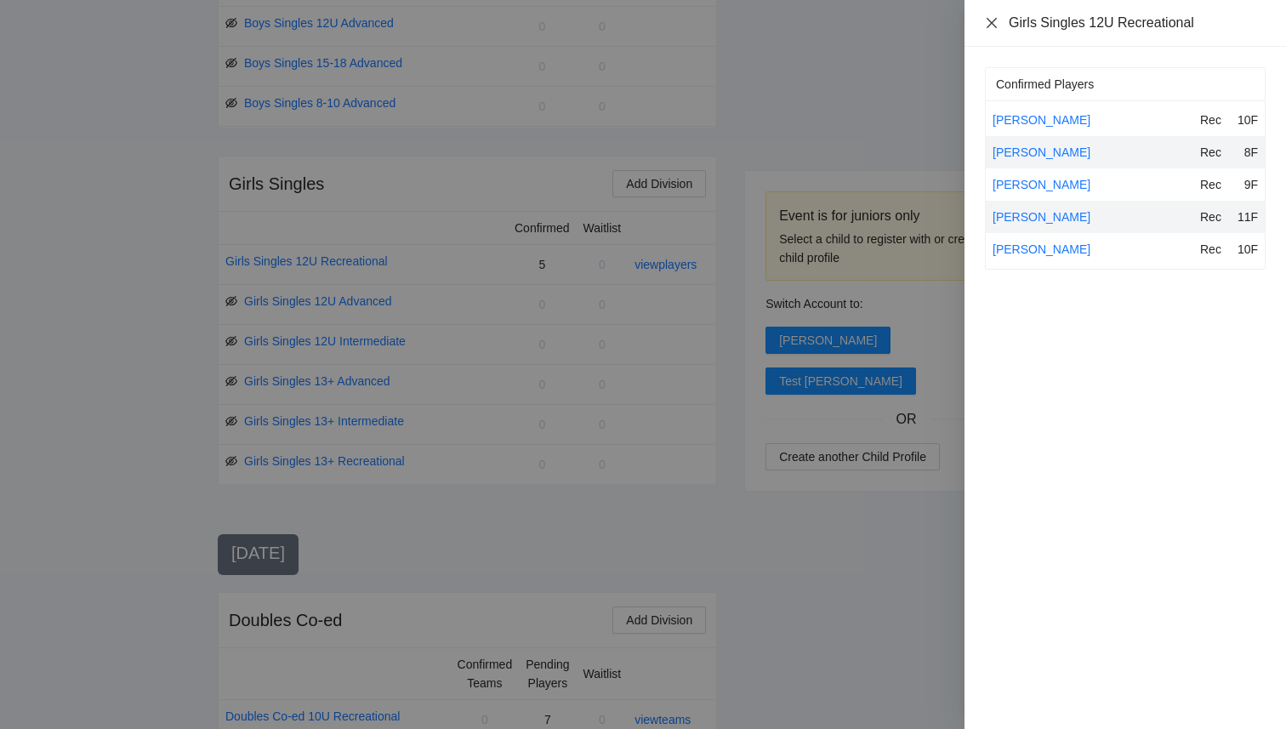
click at [993, 22] on icon "close" at bounding box center [992, 23] width 14 height 14
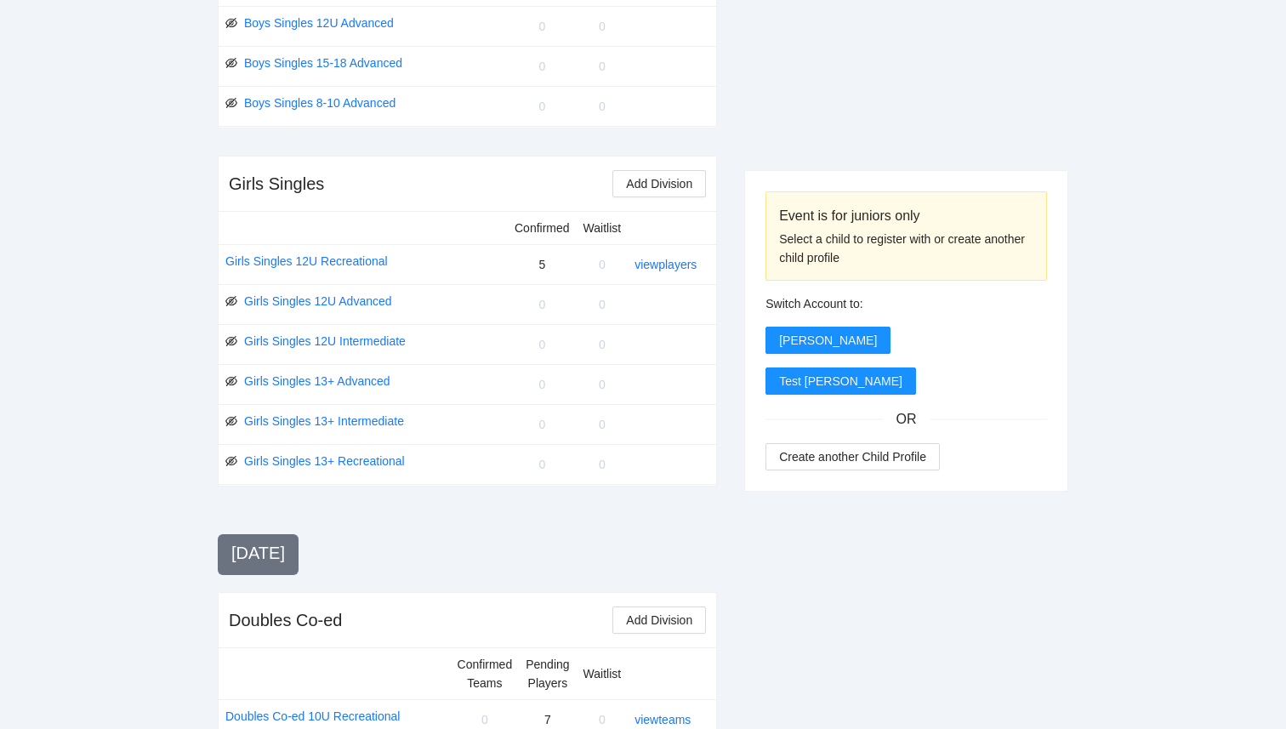
click at [824, 125] on div "Event is for juniors only Select a child to register with or create another chi…" at bounding box center [906, 343] width 324 height 2000
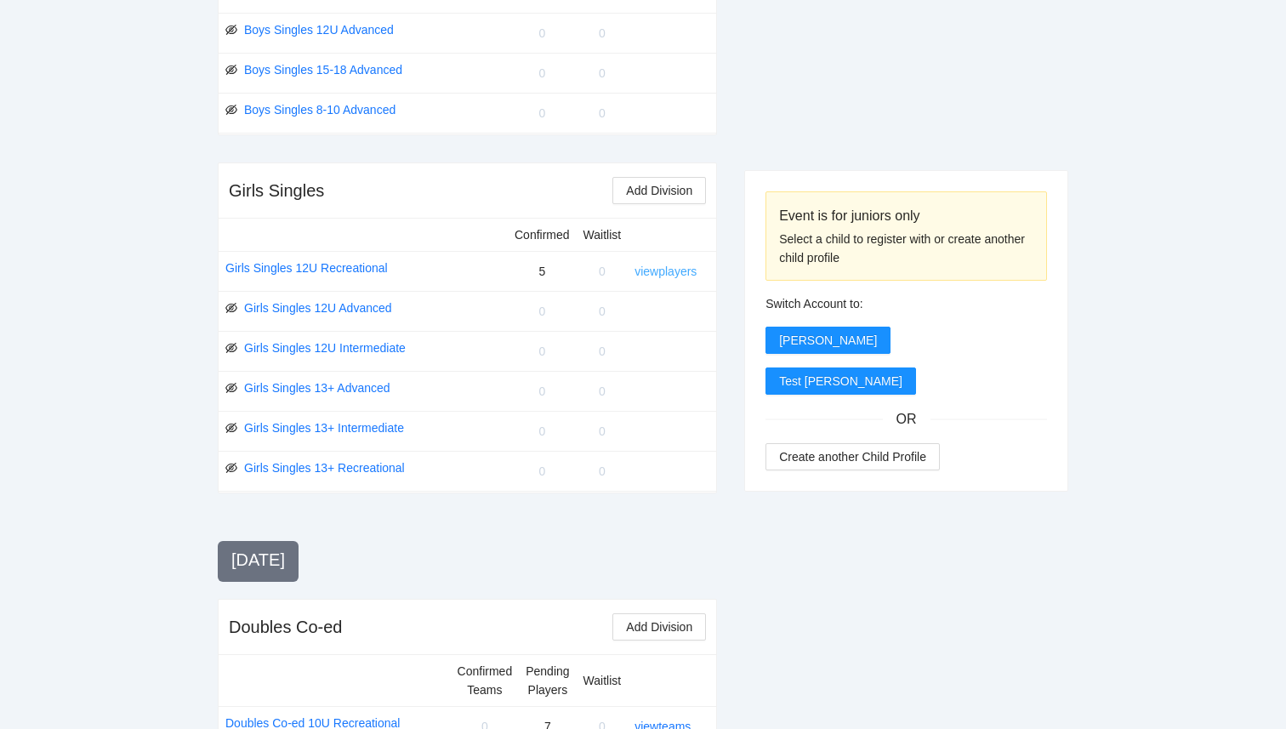
click at [663, 266] on link "view players" at bounding box center [665, 271] width 62 height 14
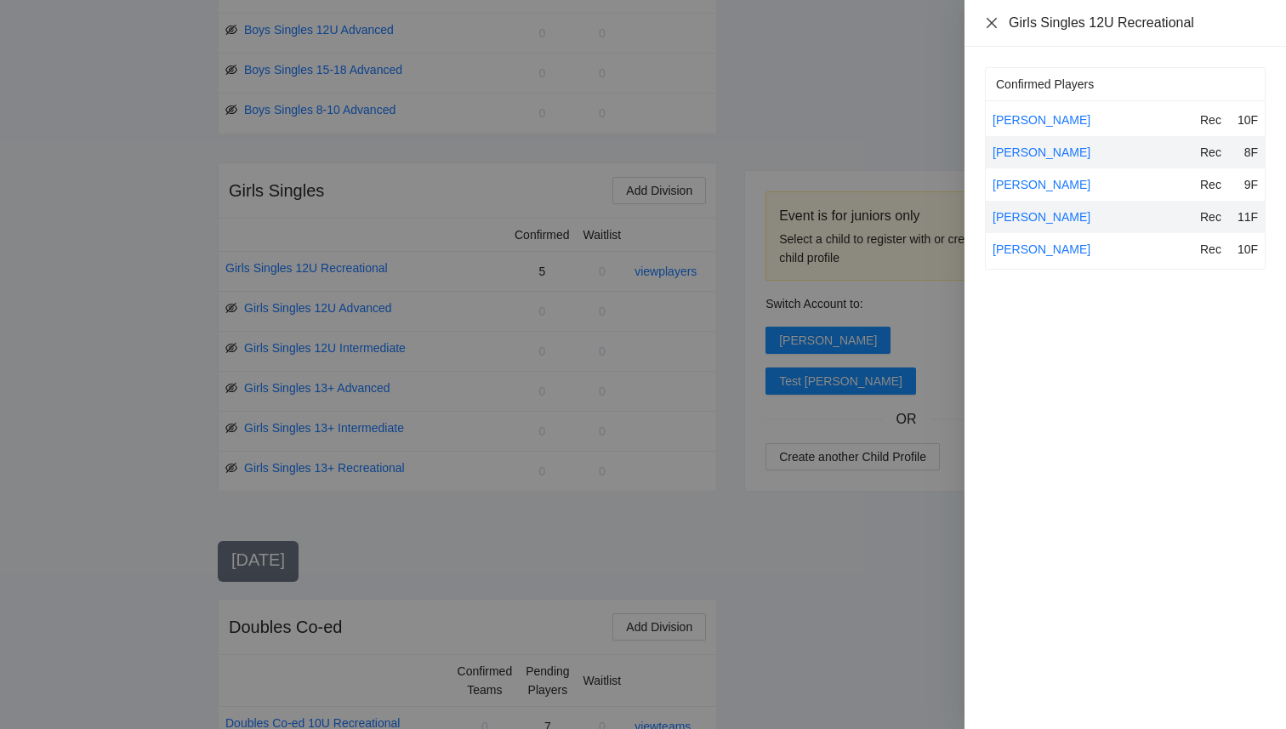
click at [990, 25] on icon "close" at bounding box center [992, 23] width 14 height 14
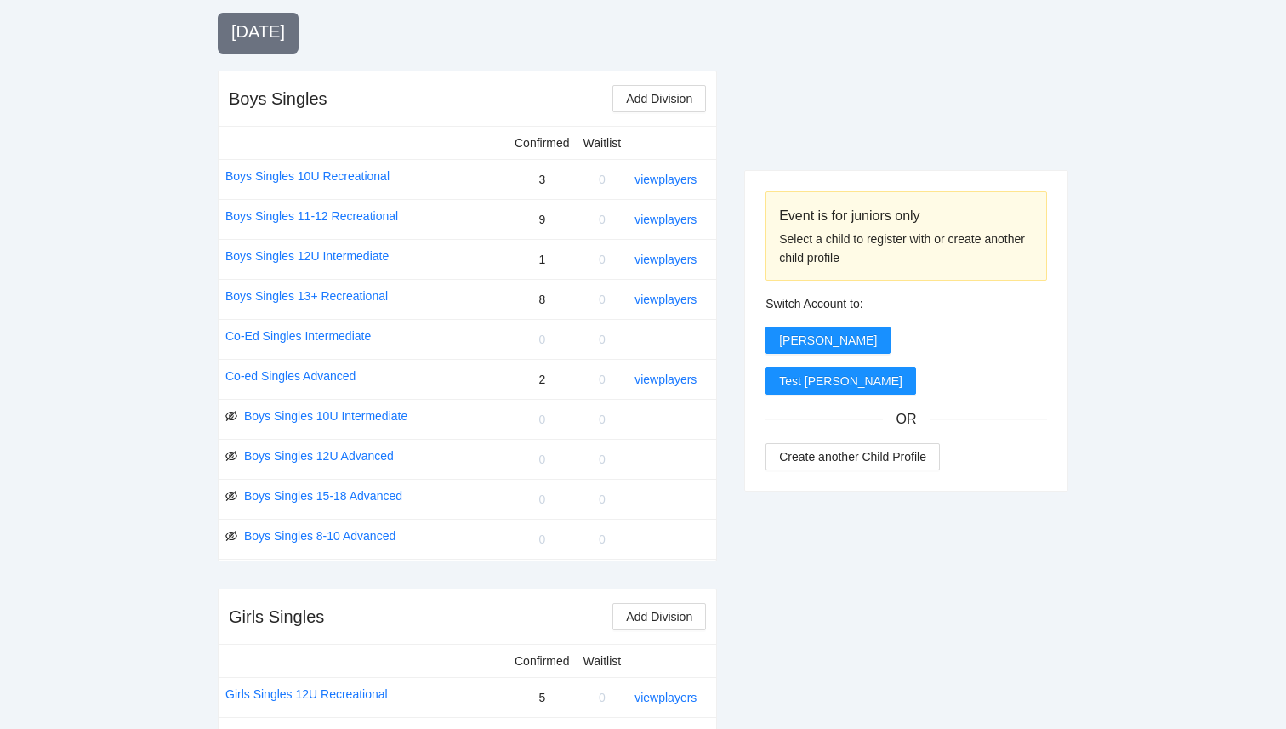
scroll to position [584, 0]
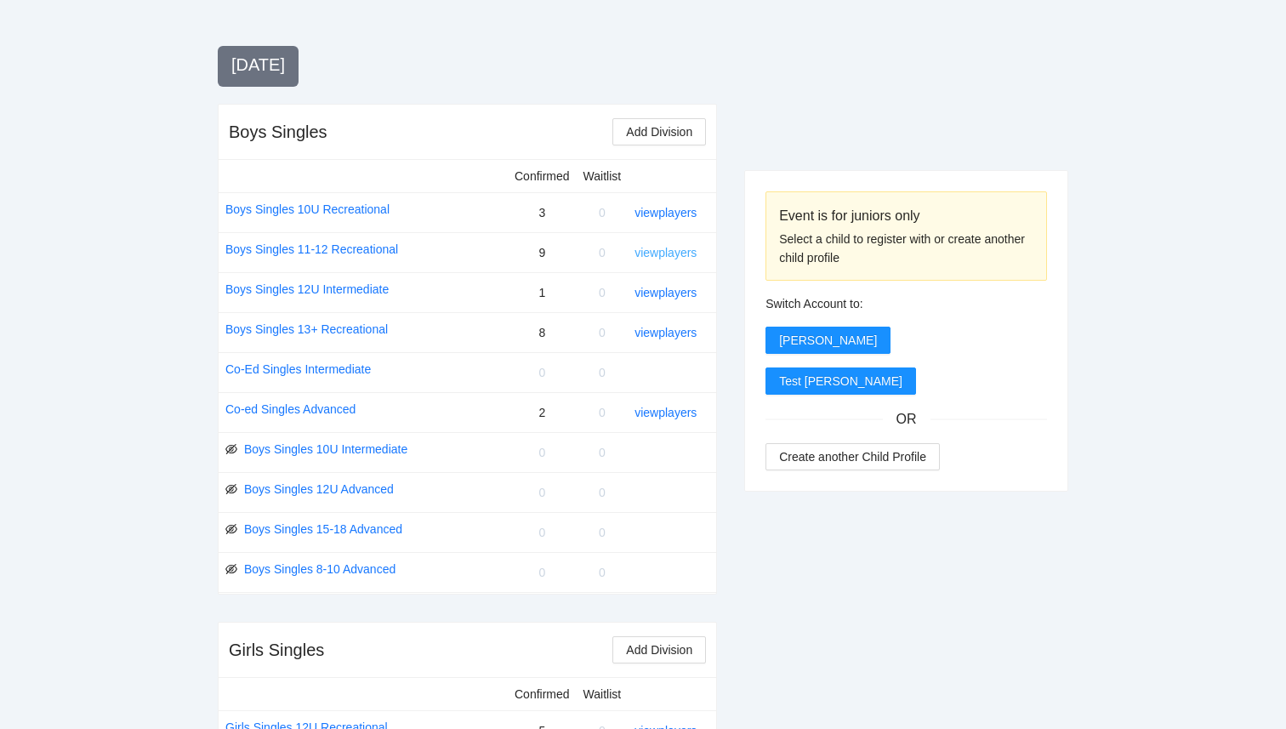
click at [689, 256] on link "view players" at bounding box center [665, 253] width 62 height 14
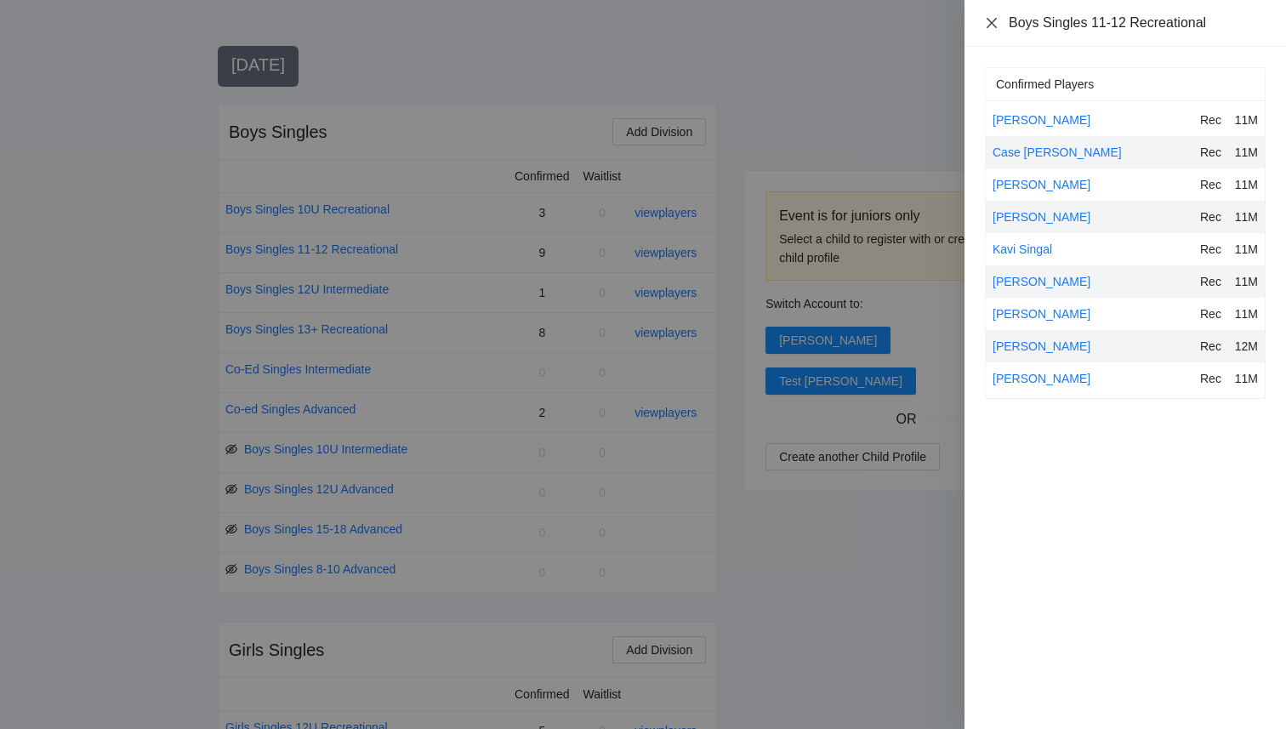
click at [989, 20] on icon "close" at bounding box center [992, 22] width 10 height 10
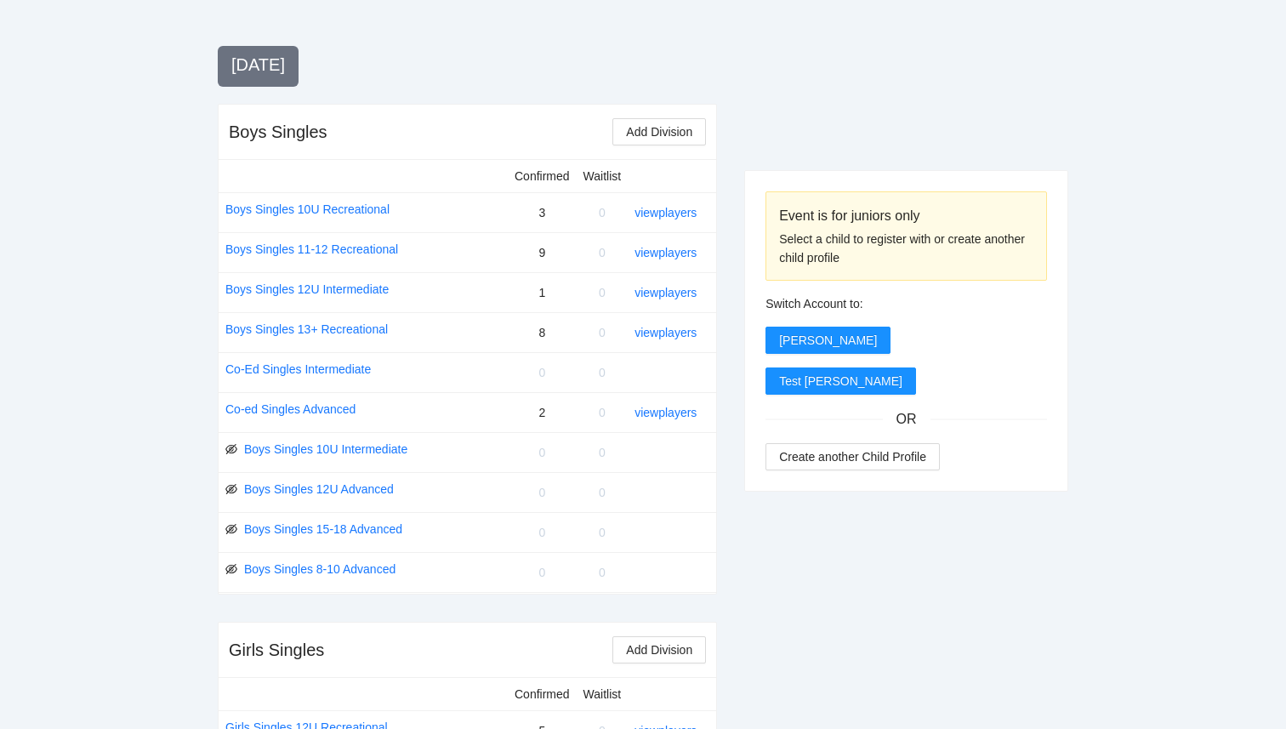
click at [673, 208] on link "view players" at bounding box center [665, 213] width 62 height 14
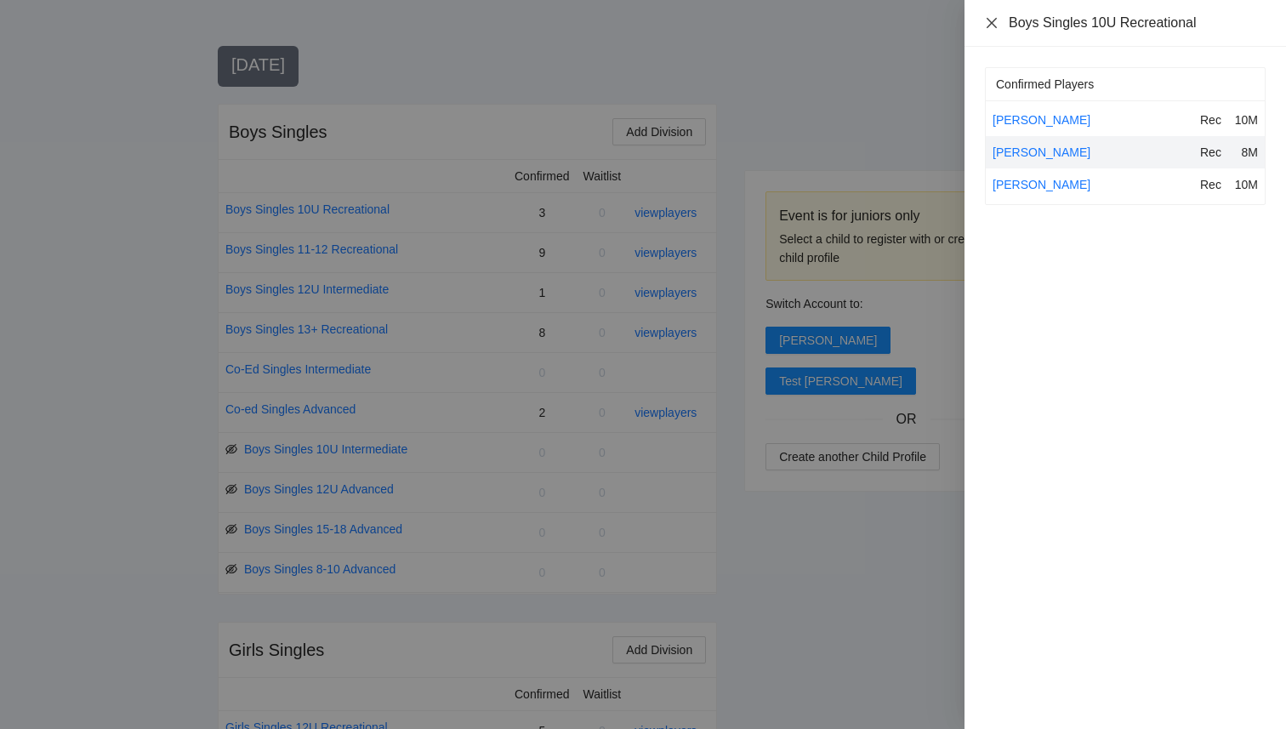
click at [992, 24] on icon "close" at bounding box center [992, 22] width 10 height 10
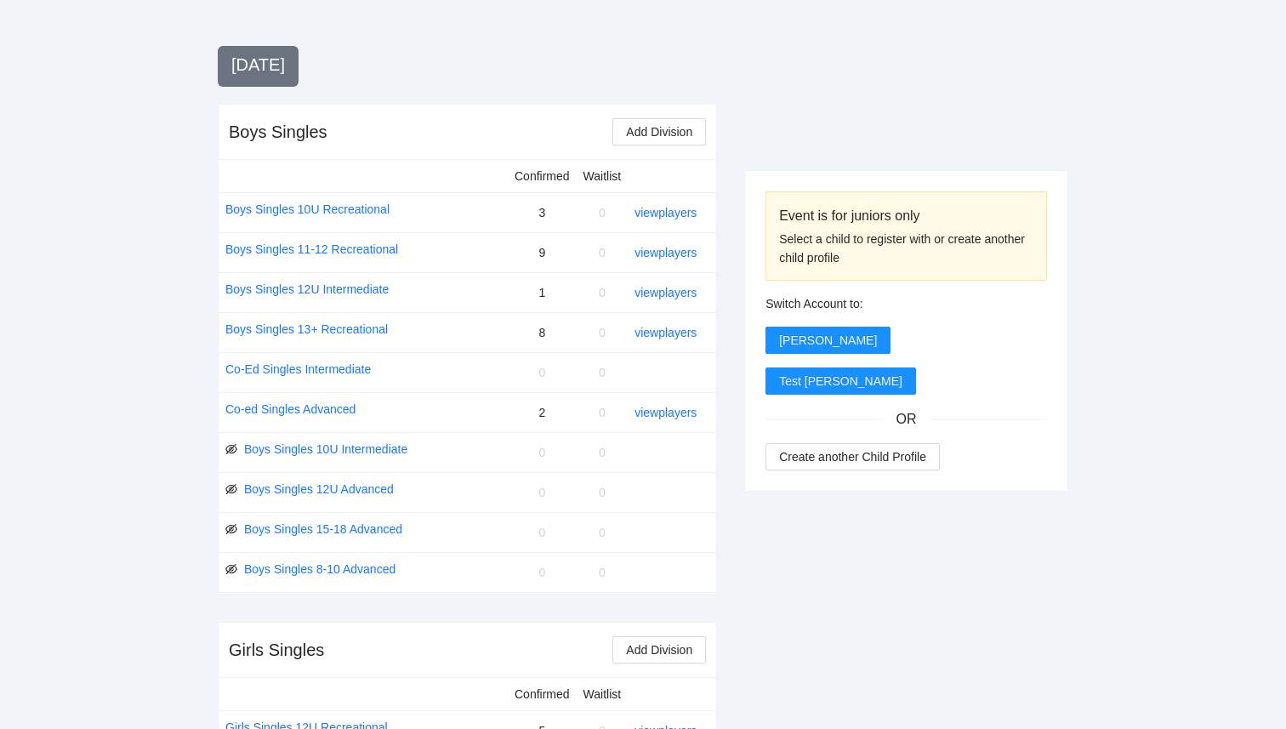
click at [663, 295] on link "view players" at bounding box center [665, 293] width 62 height 14
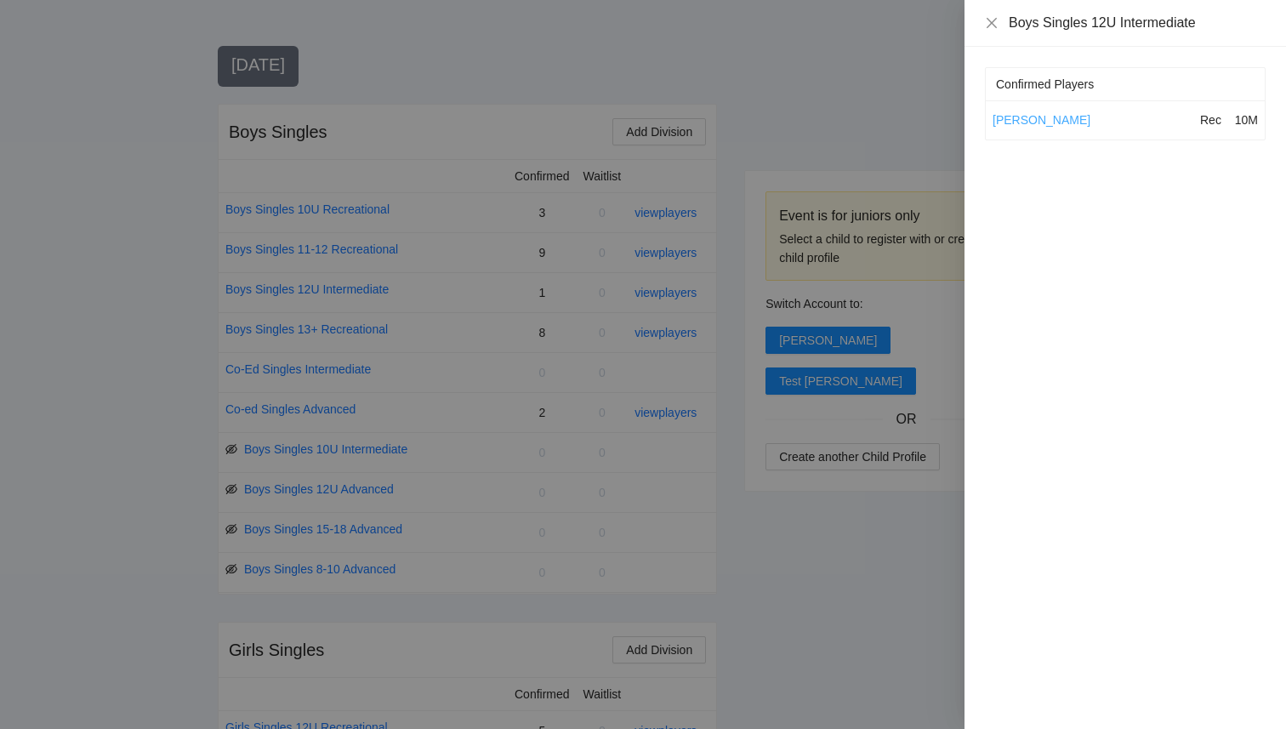
click at [1027, 122] on link "[PERSON_NAME]" at bounding box center [1042, 120] width 98 height 14
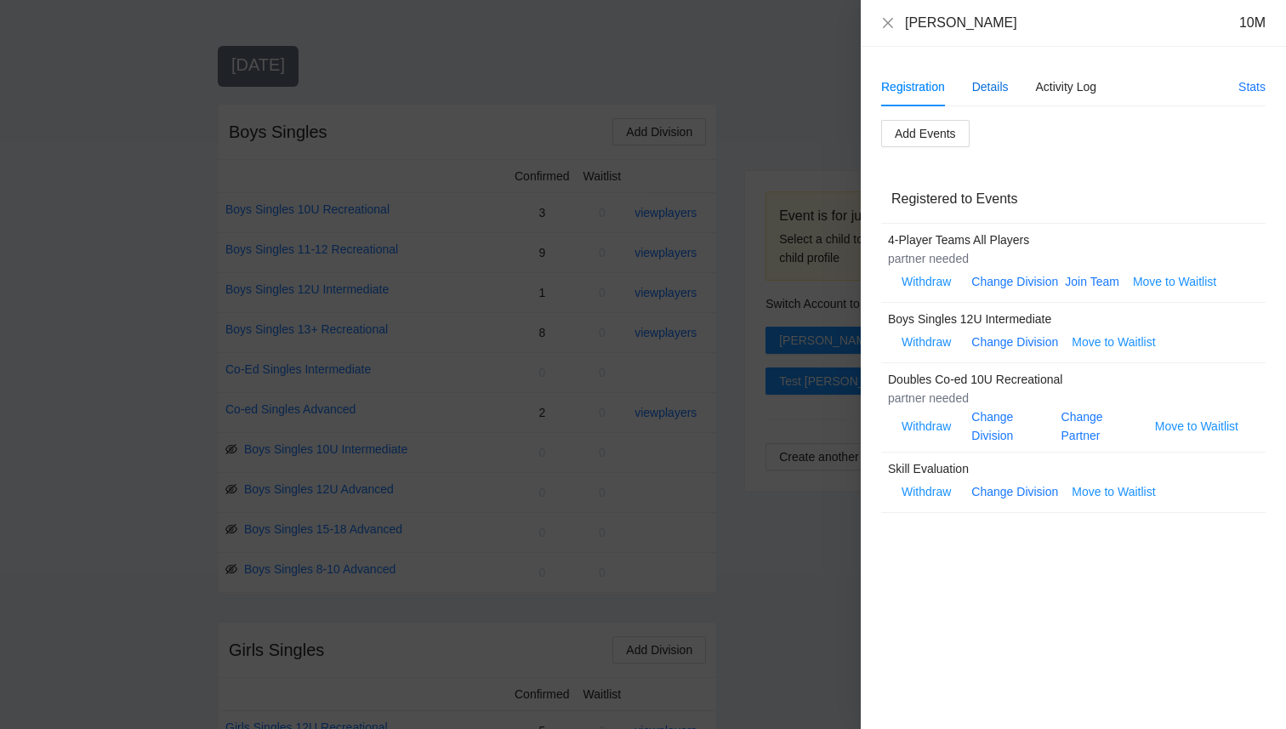
click at [993, 83] on div "Details" at bounding box center [990, 86] width 37 height 19
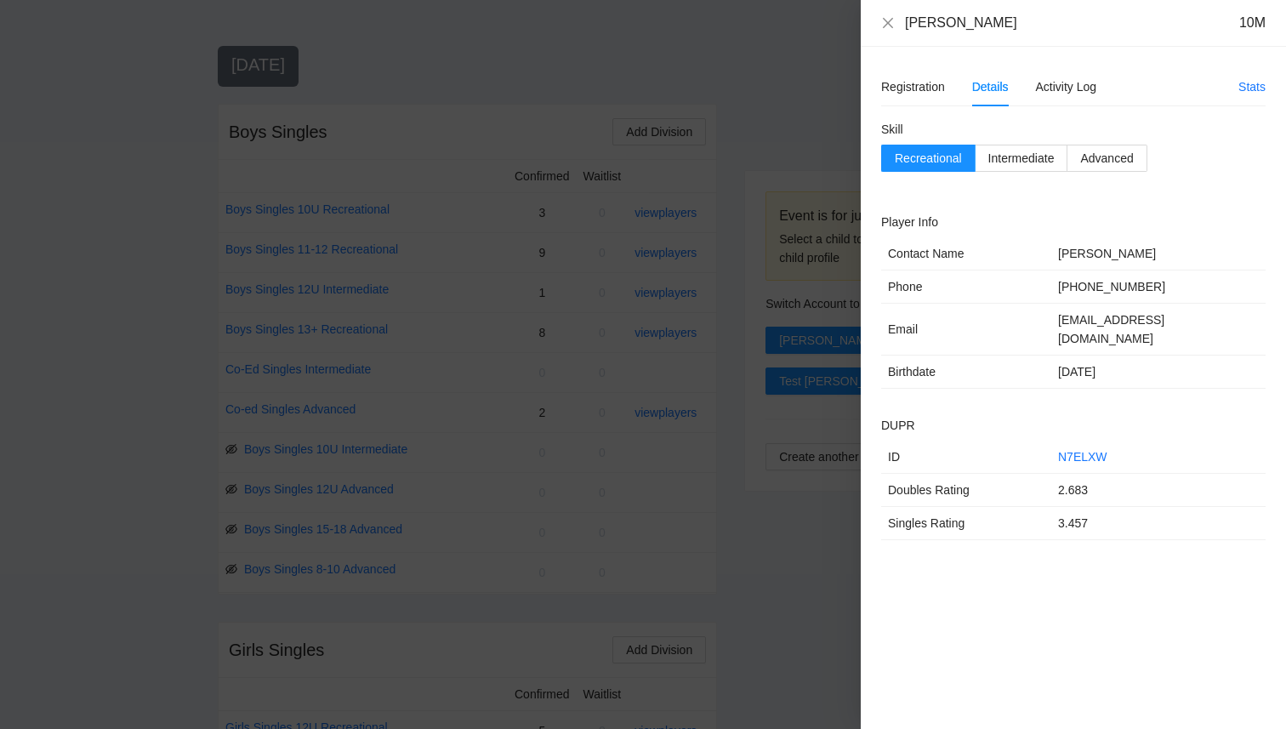
click at [635, 430] on div at bounding box center [643, 364] width 1286 height 729
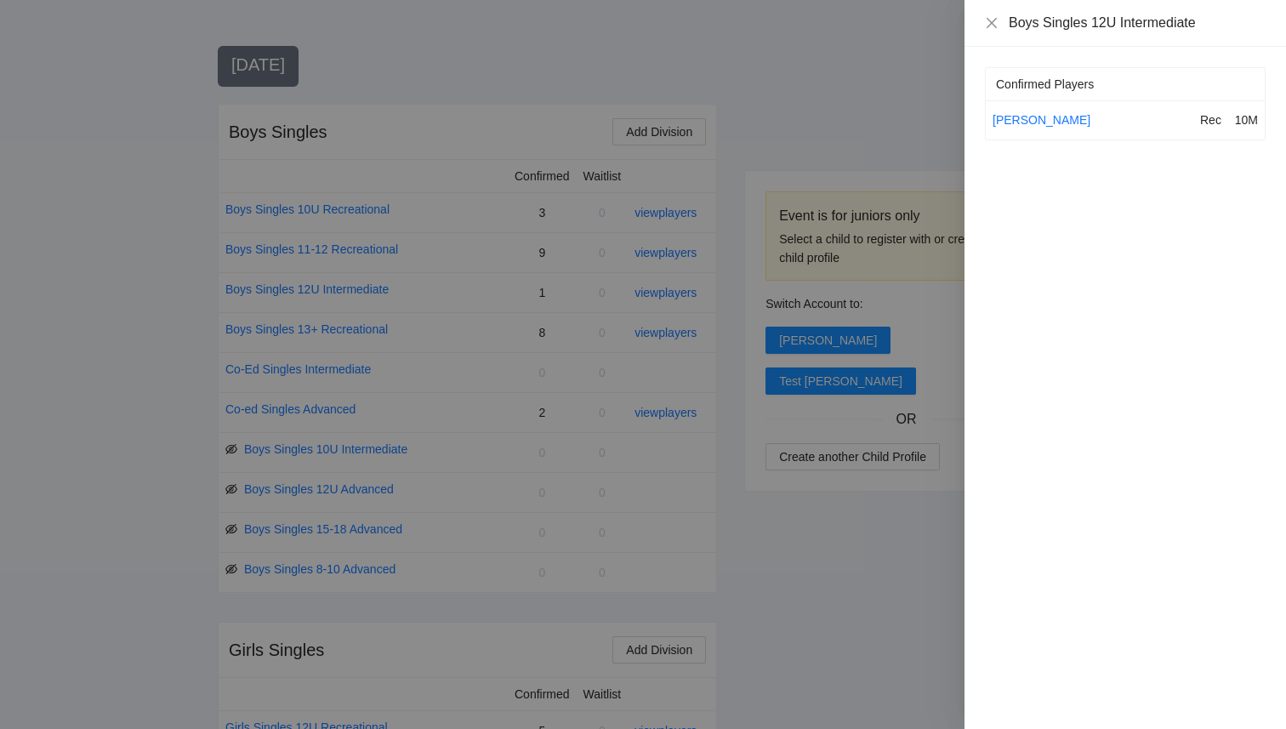
click at [666, 412] on div at bounding box center [643, 364] width 1286 height 729
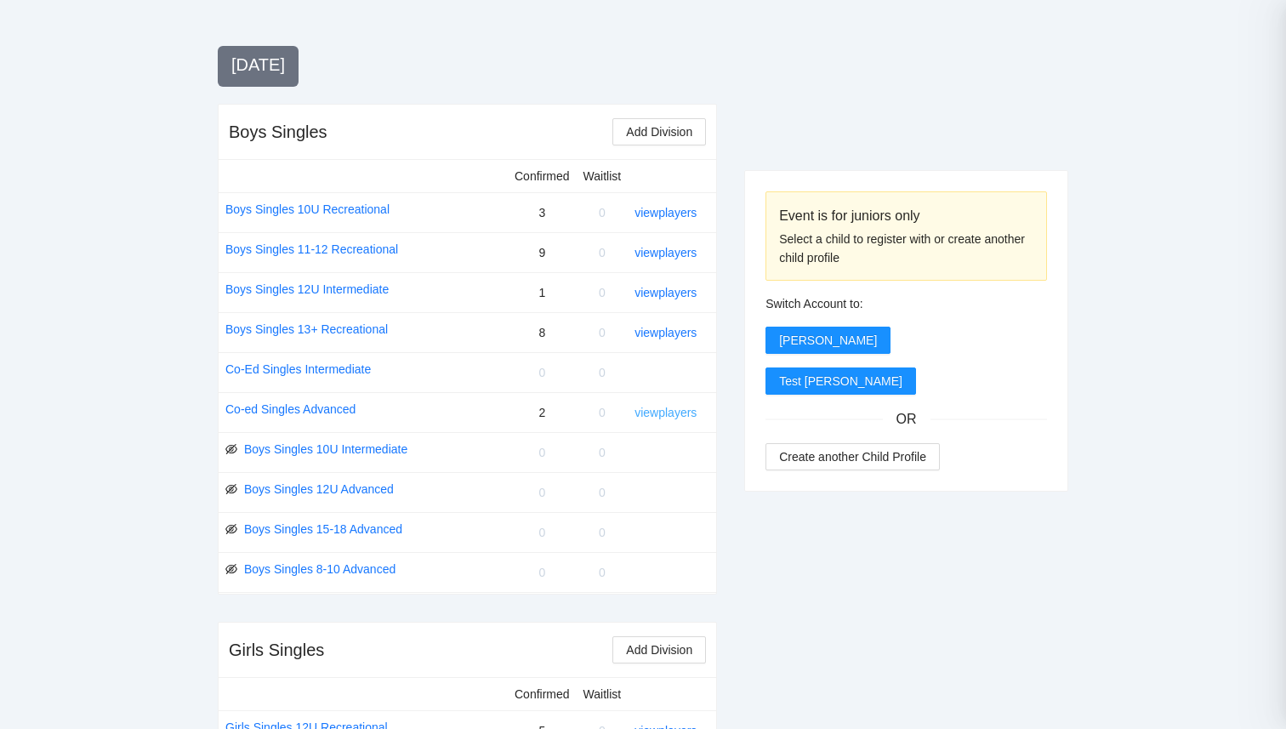
click at [667, 415] on link "view players" at bounding box center [665, 413] width 62 height 14
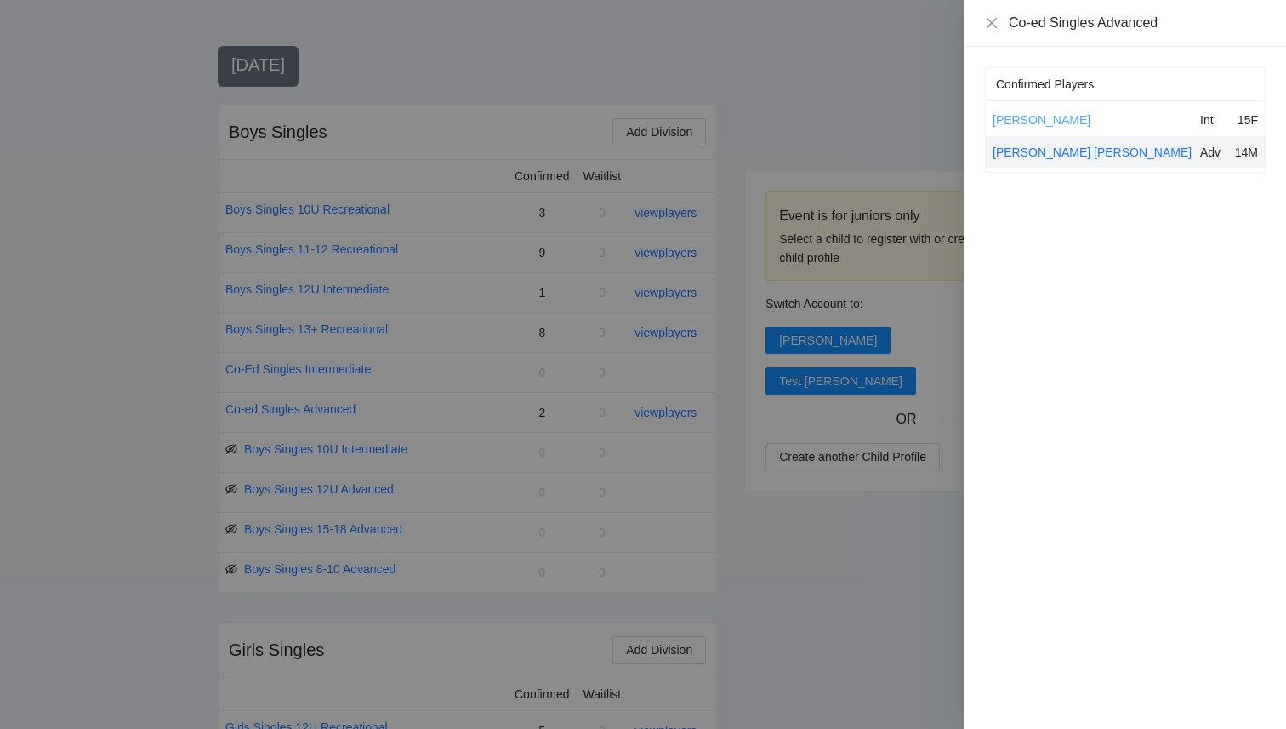
click at [1047, 122] on link "[PERSON_NAME]" at bounding box center [1042, 120] width 98 height 14
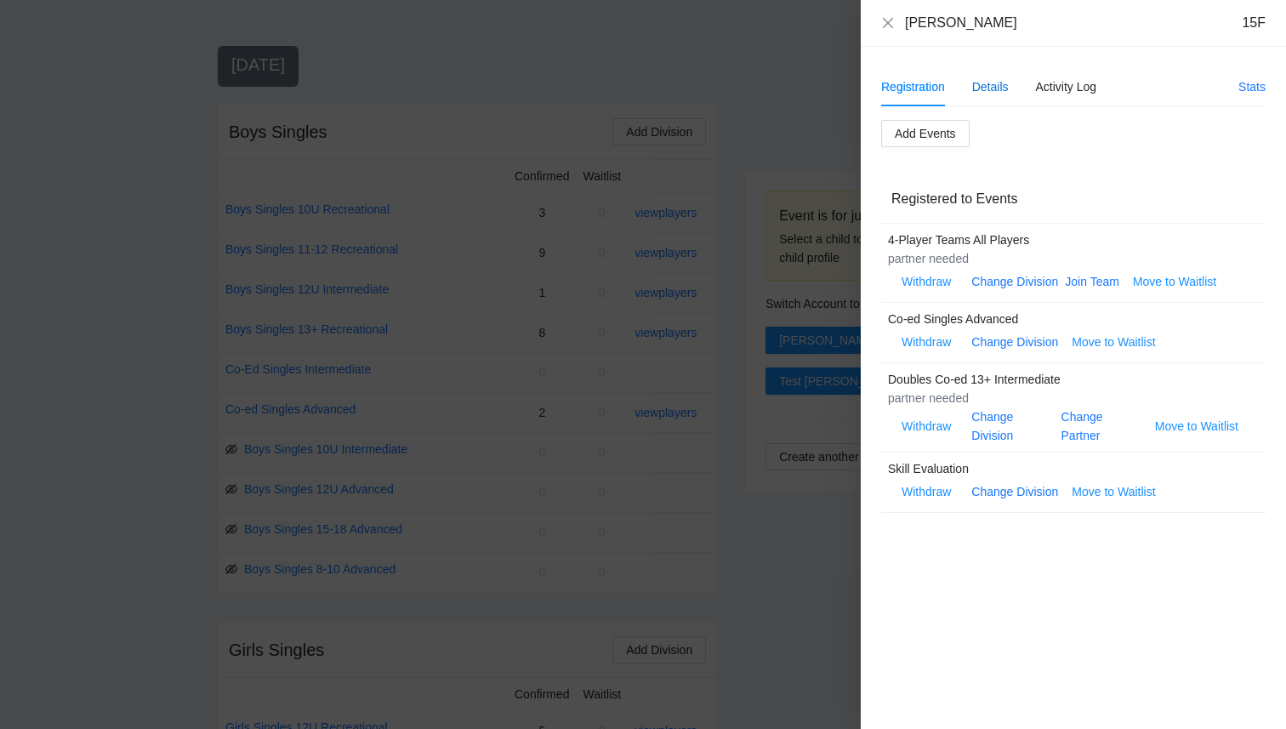
click at [983, 88] on div "Details" at bounding box center [990, 86] width 37 height 19
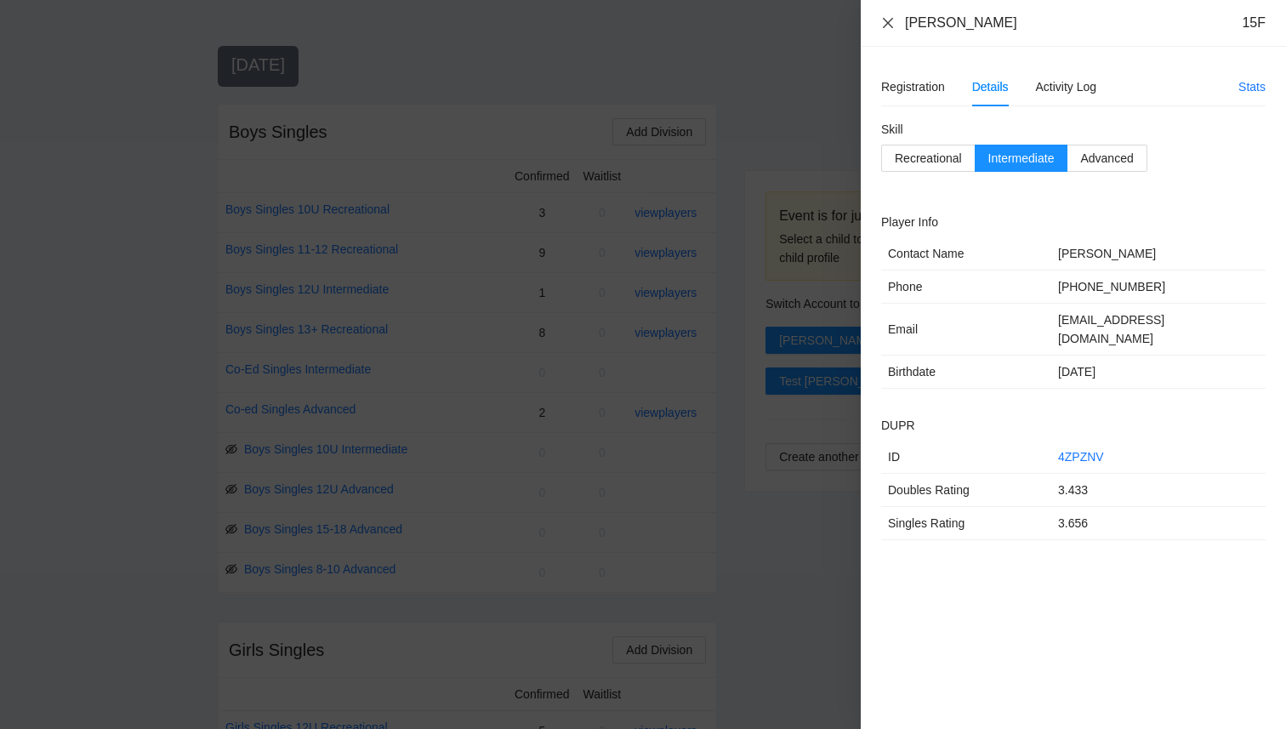
click at [885, 25] on icon "close" at bounding box center [888, 22] width 10 height 10
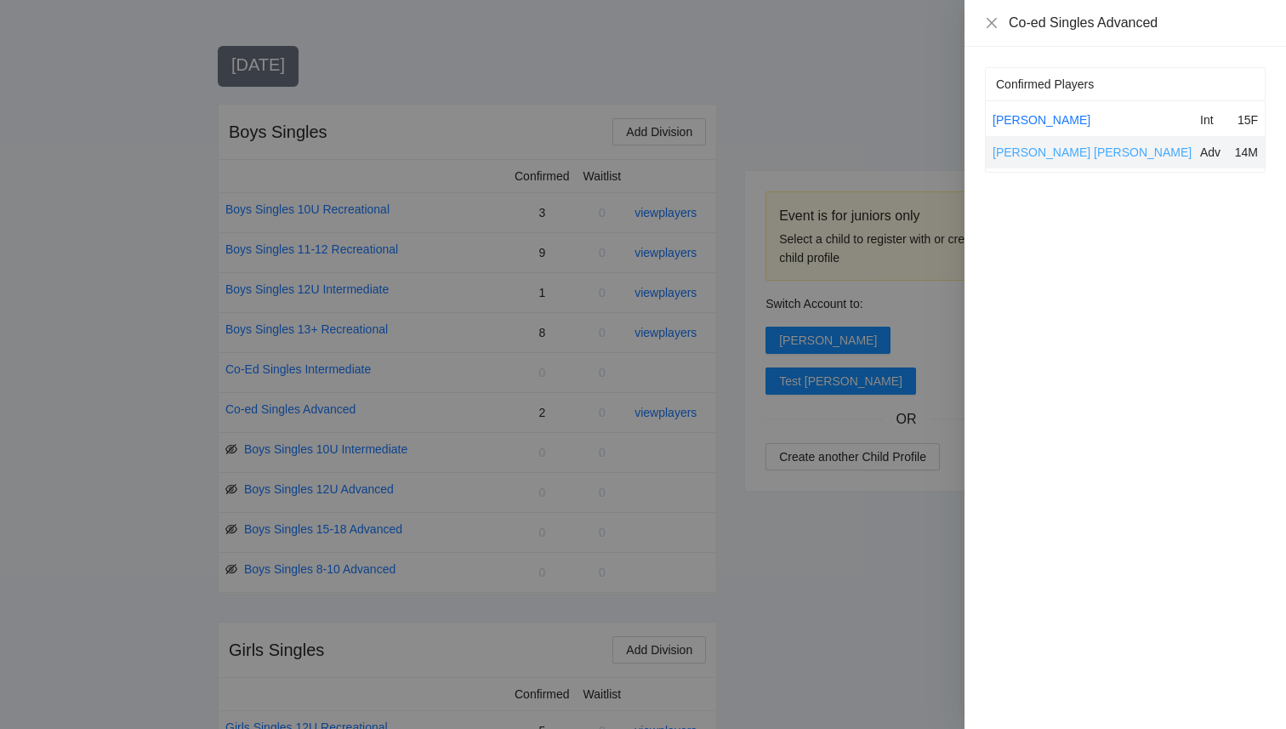
click at [1034, 155] on link "[PERSON_NAME] [PERSON_NAME]" at bounding box center [1092, 152] width 199 height 14
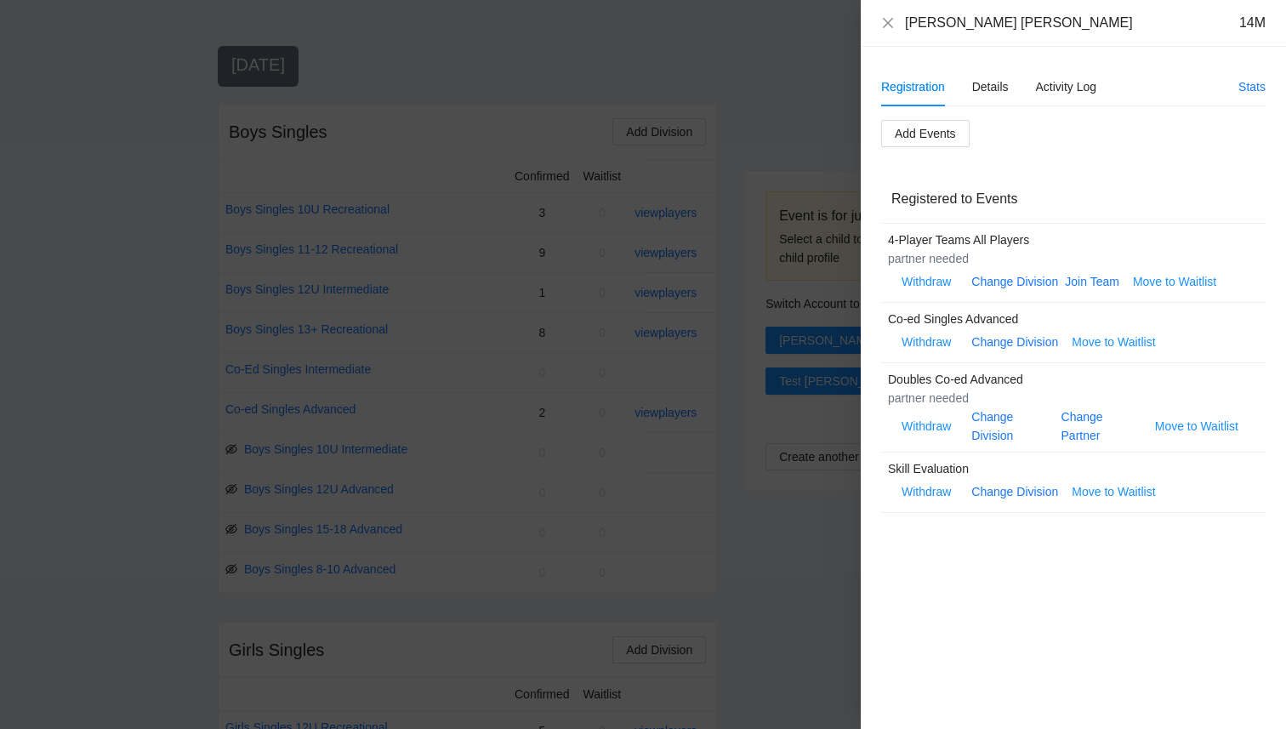
click at [898, 22] on div "Hudson Scholl 14M" at bounding box center [1073, 23] width 384 height 19
click at [890, 29] on icon "close" at bounding box center [888, 23] width 14 height 14
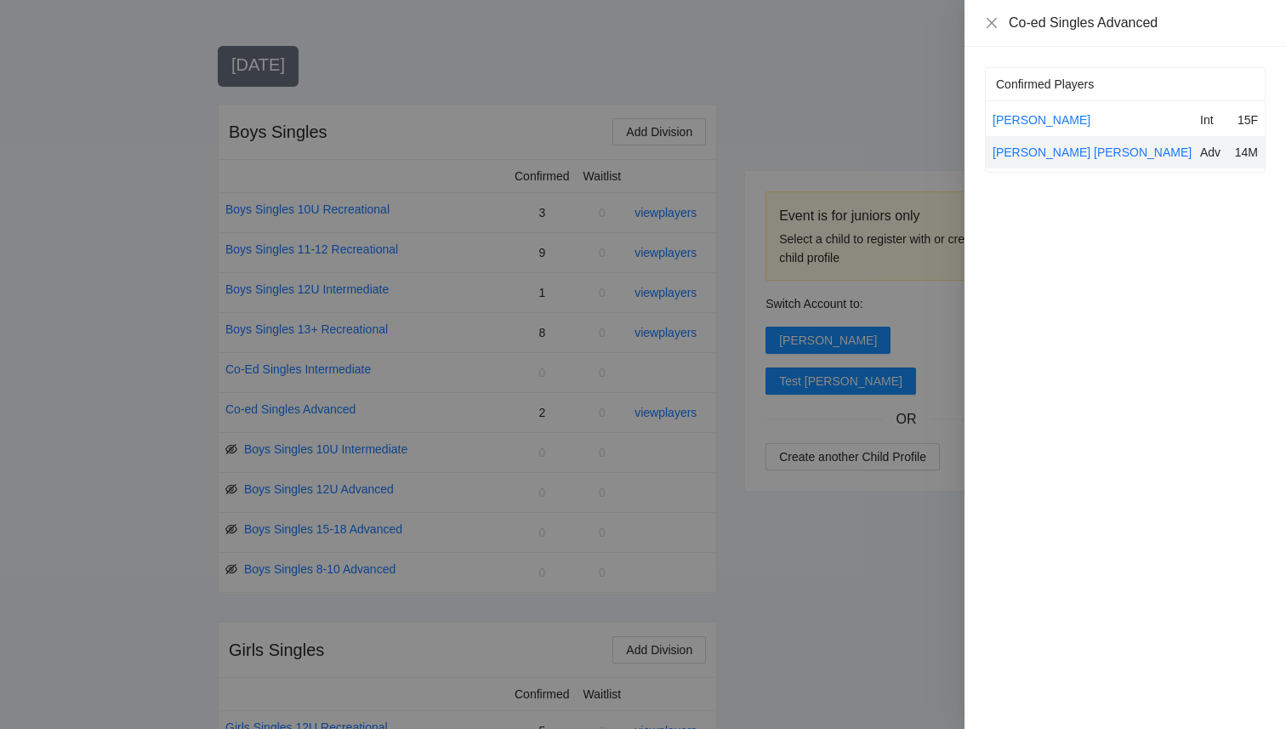
click at [635, 299] on div at bounding box center [643, 364] width 1286 height 729
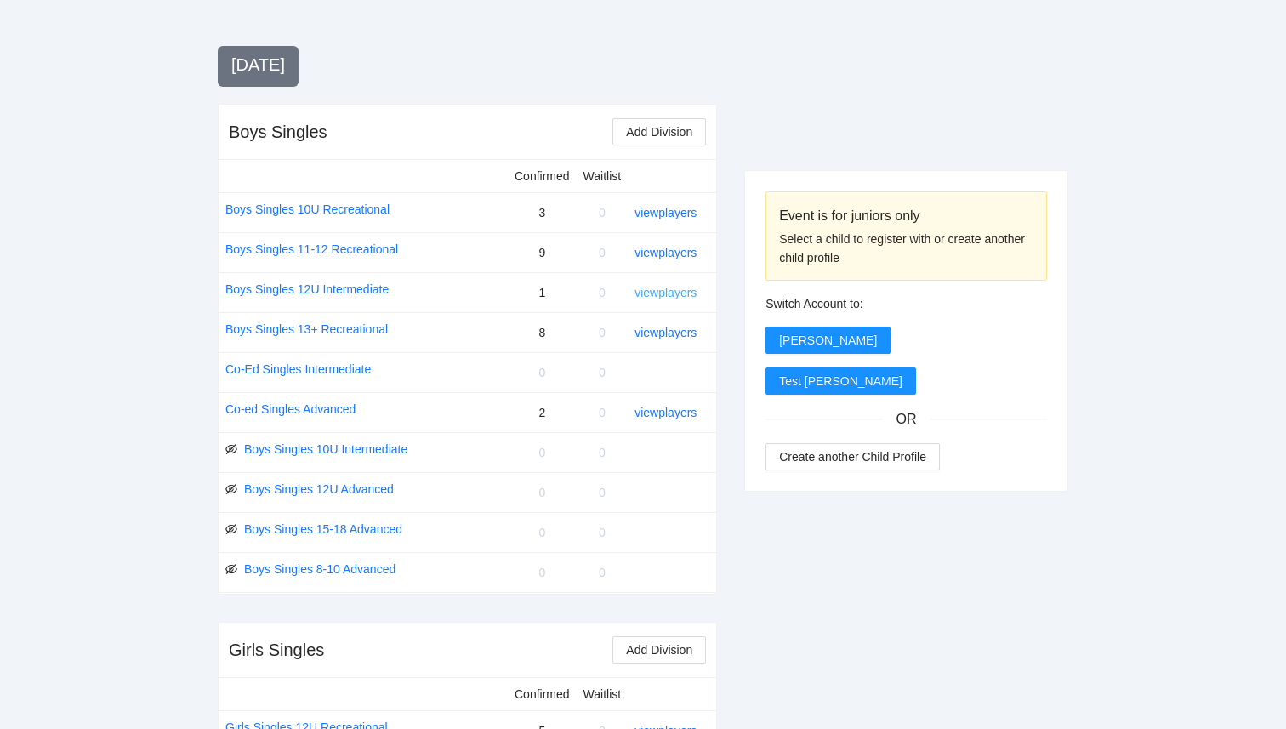
click at [641, 294] on link "view players" at bounding box center [665, 293] width 62 height 14
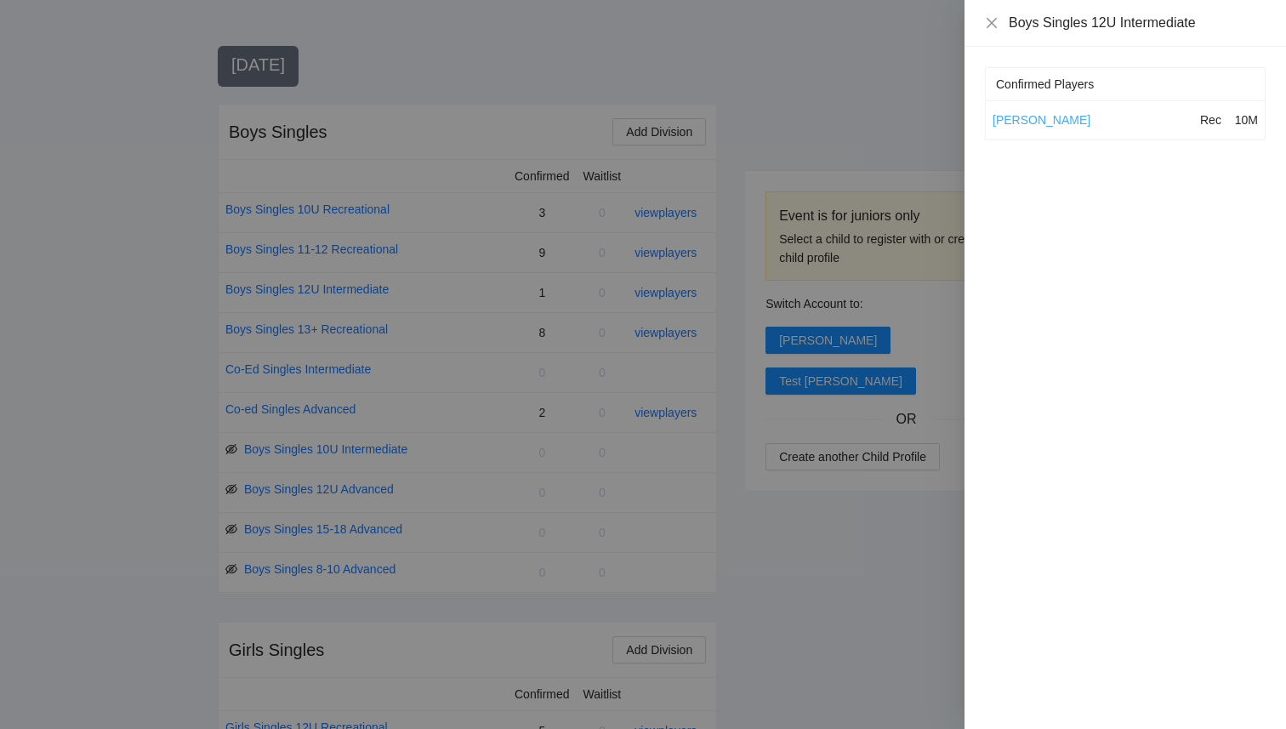
click at [1009, 122] on link "[PERSON_NAME]" at bounding box center [1042, 120] width 98 height 14
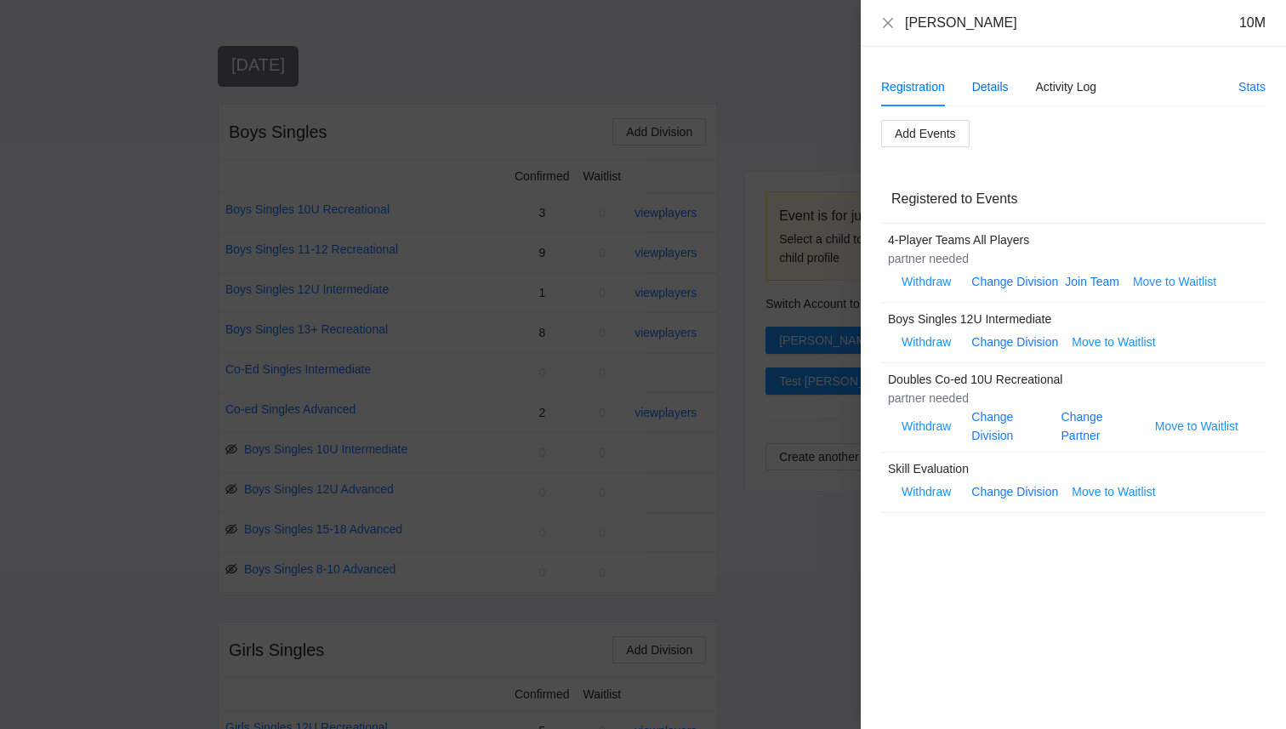
click at [993, 92] on div "Details" at bounding box center [990, 86] width 37 height 19
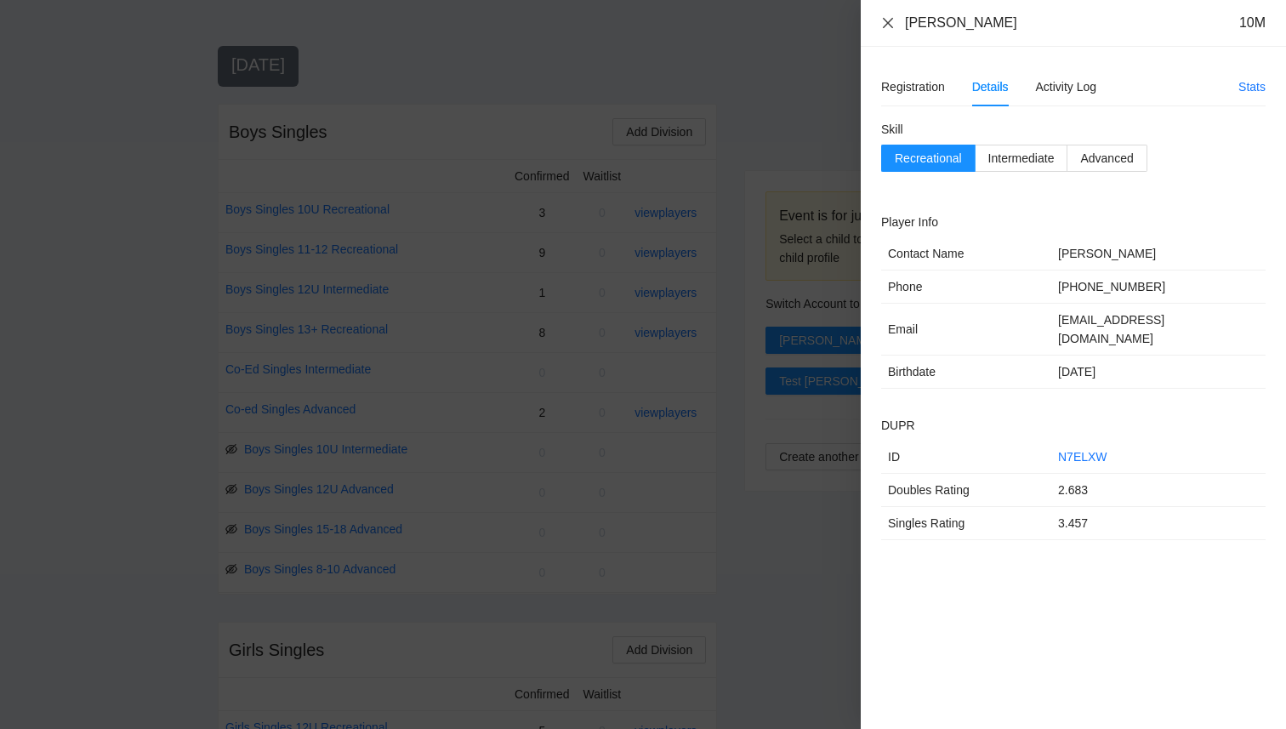
click at [889, 26] on icon "close" at bounding box center [888, 23] width 14 height 14
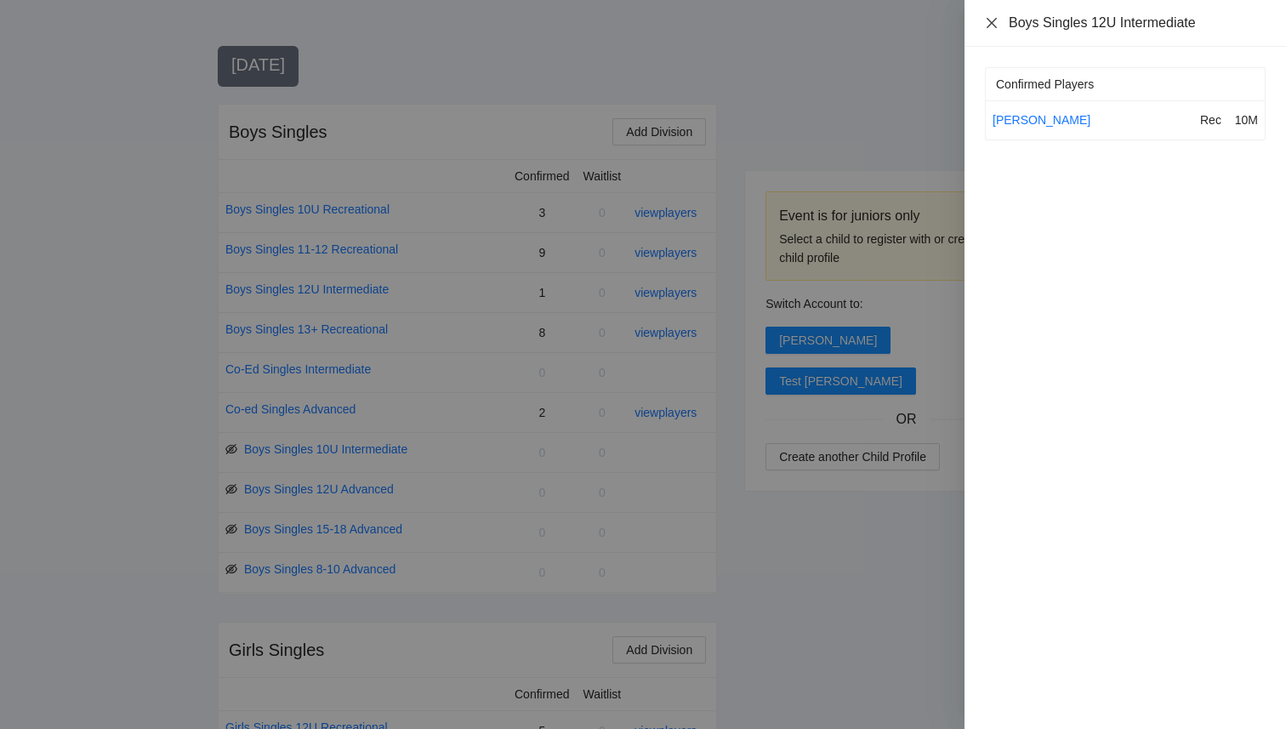
click at [995, 24] on icon "close" at bounding box center [992, 23] width 14 height 14
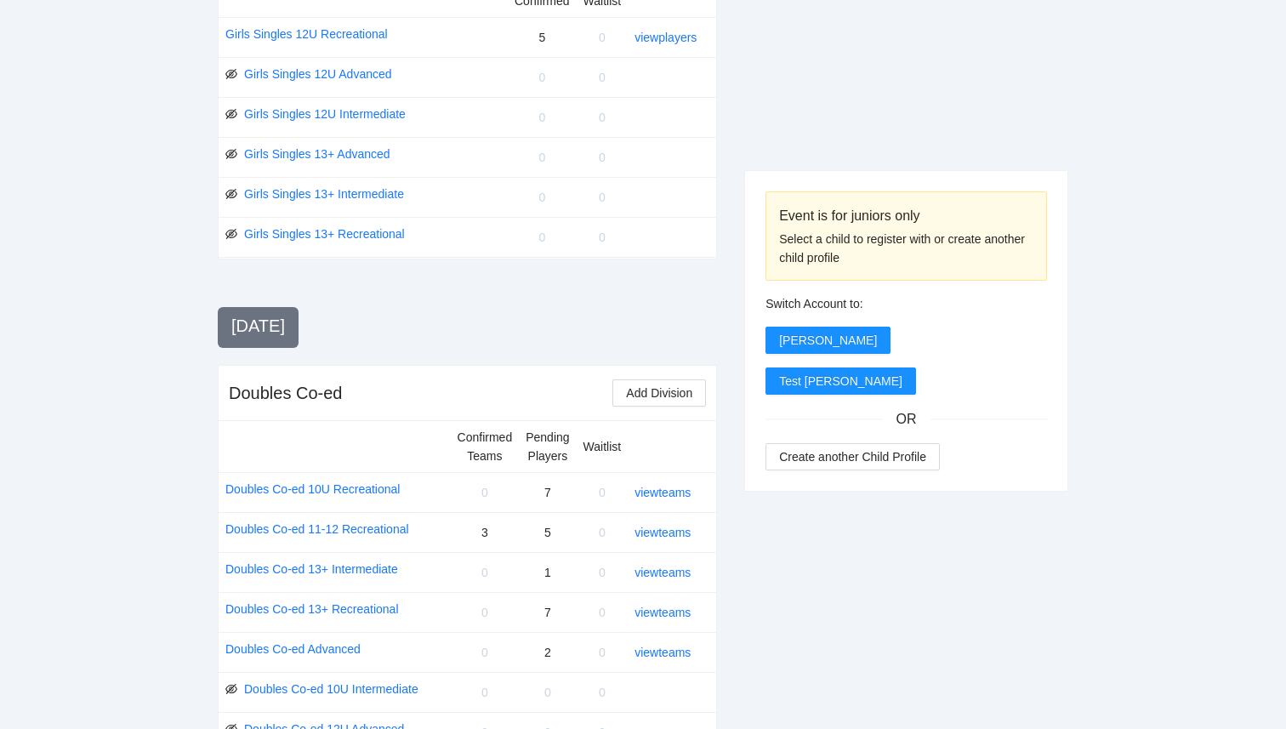
scroll to position [1278, 0]
click at [293, 229] on link "Girls Singles 13+ Recreational" at bounding box center [324, 233] width 161 height 19
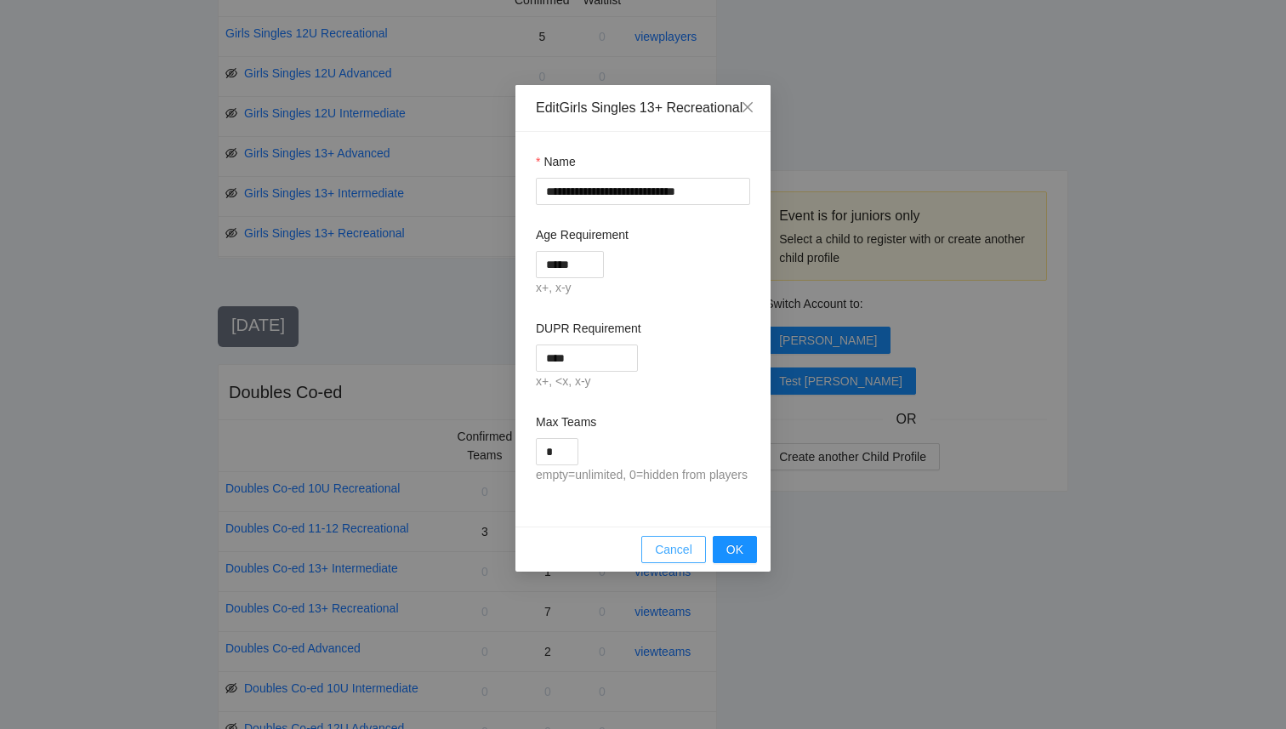
click at [671, 559] on span "Cancel" at bounding box center [673, 549] width 37 height 19
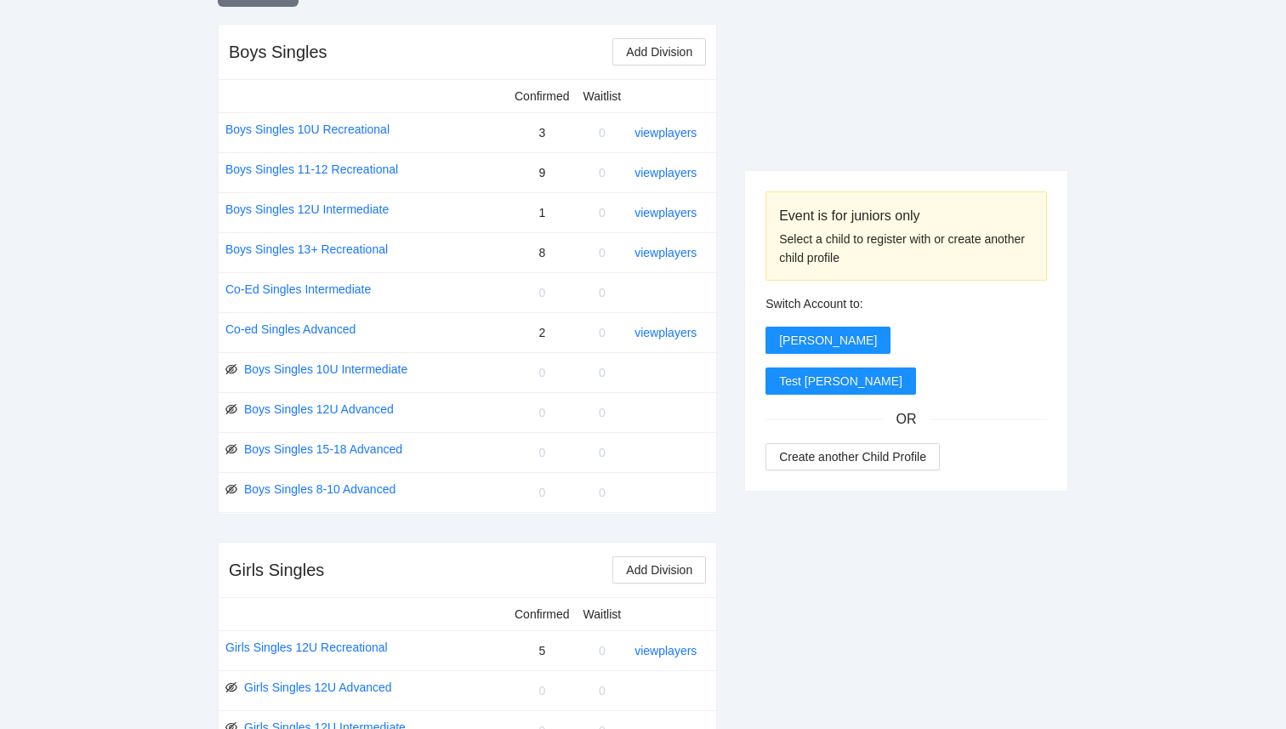
scroll to position [658, 0]
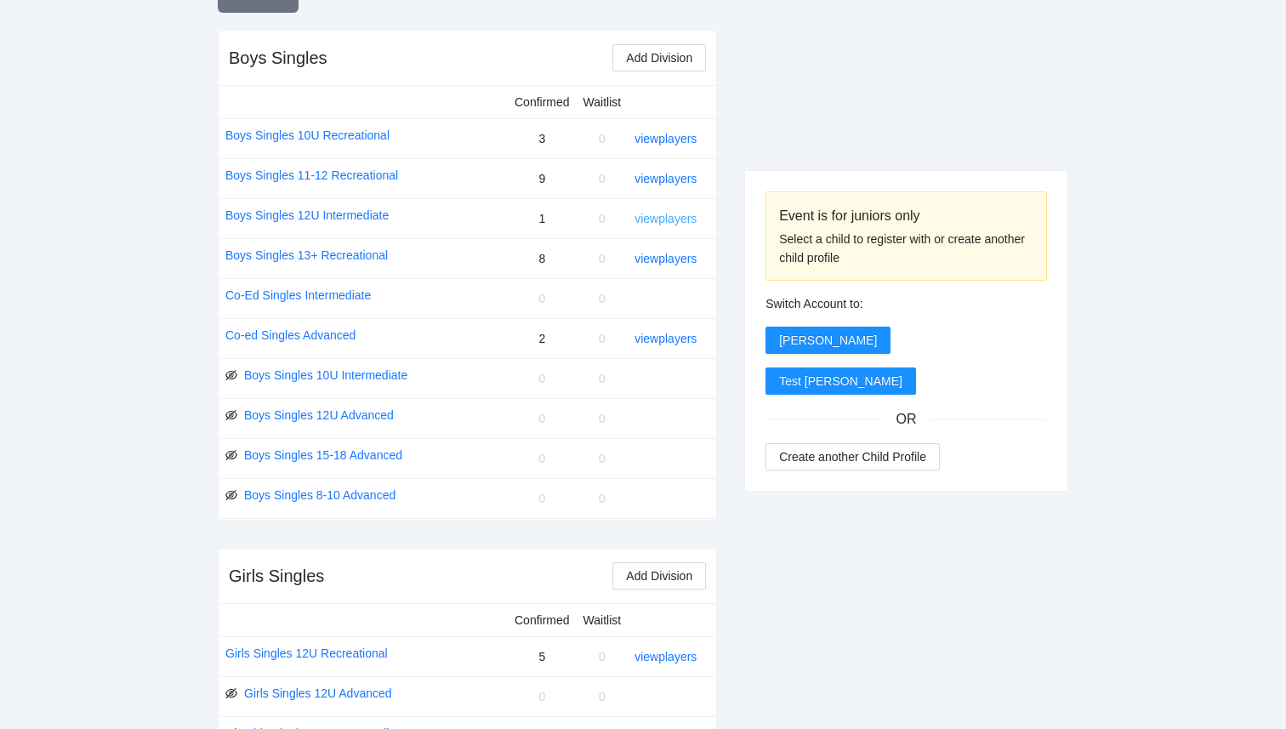
click at [676, 219] on link "view players" at bounding box center [665, 219] width 62 height 14
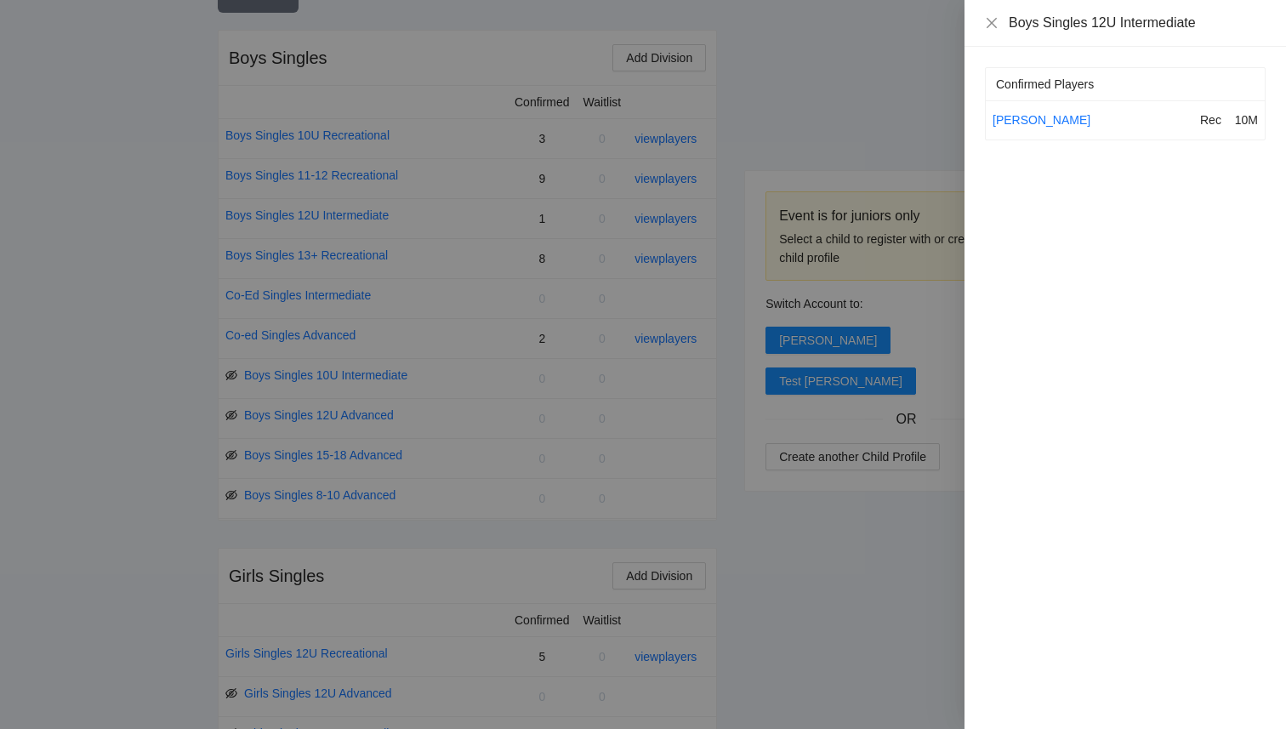
click at [744, 142] on div at bounding box center [643, 364] width 1286 height 729
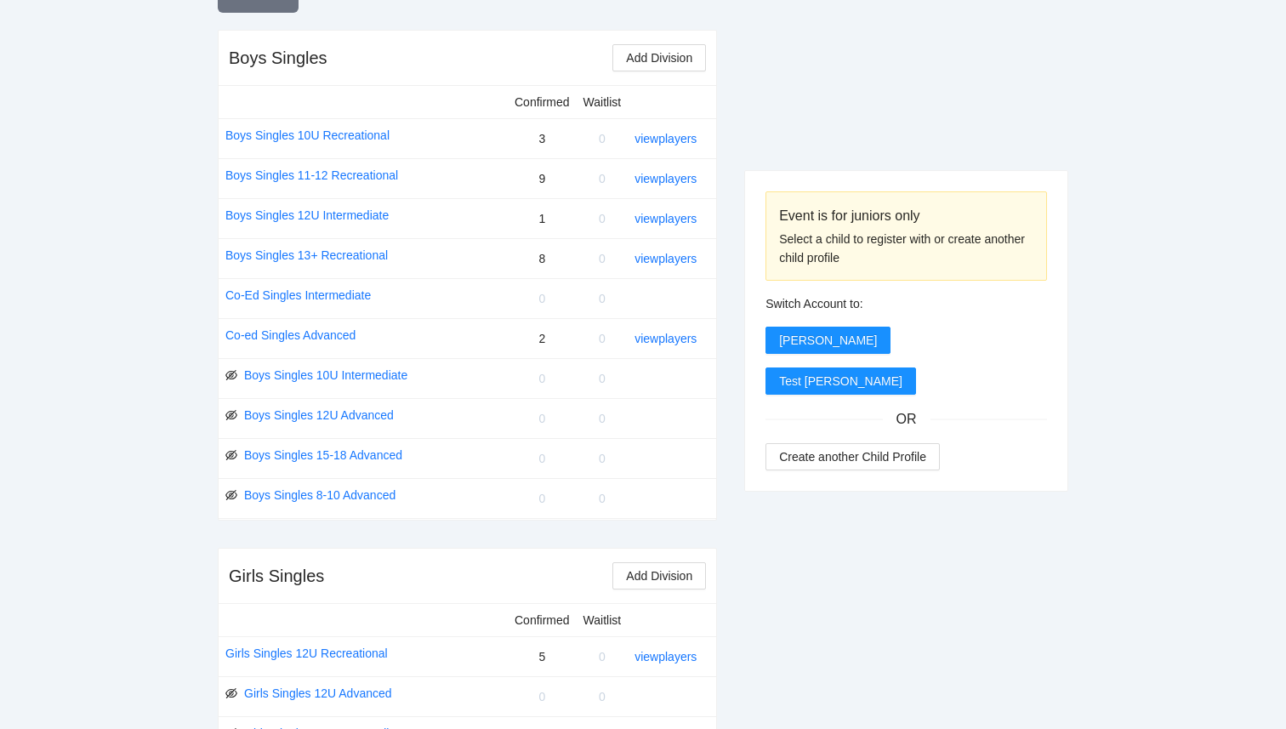
scroll to position [0, 0]
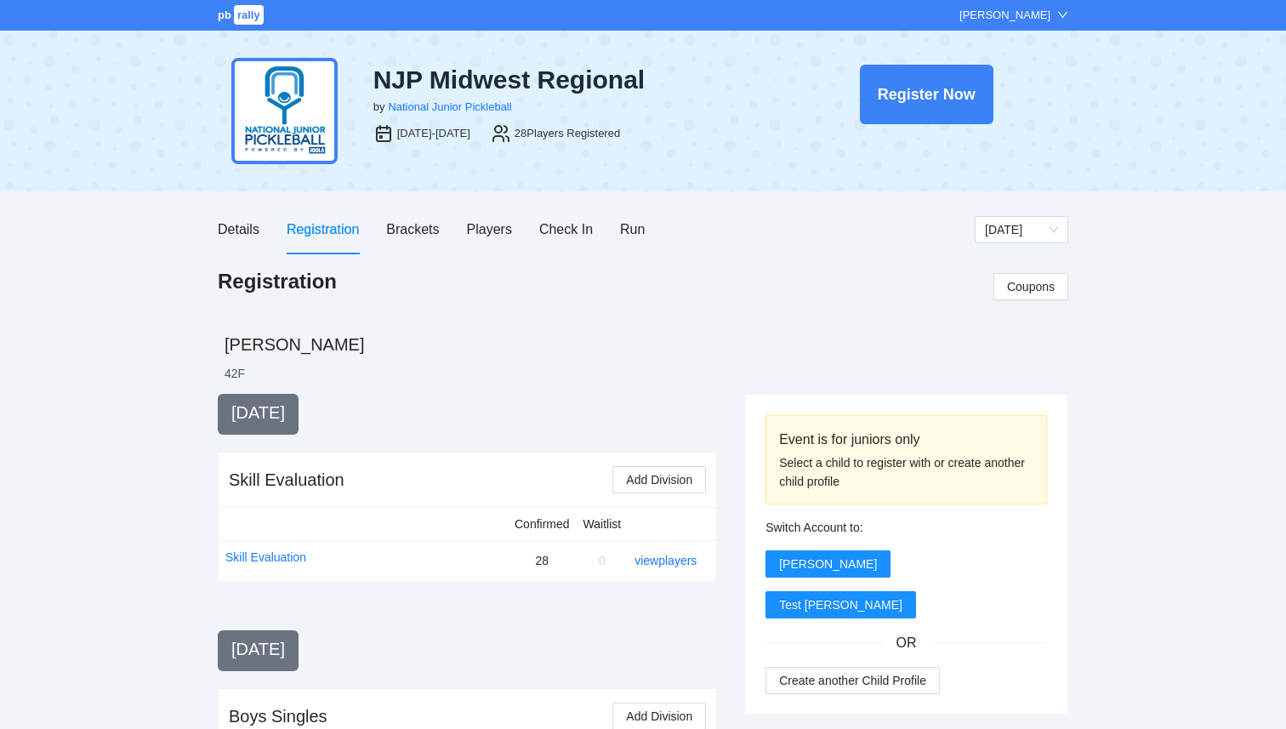
click at [247, 14] on span "rally" at bounding box center [249, 15] width 30 height 20
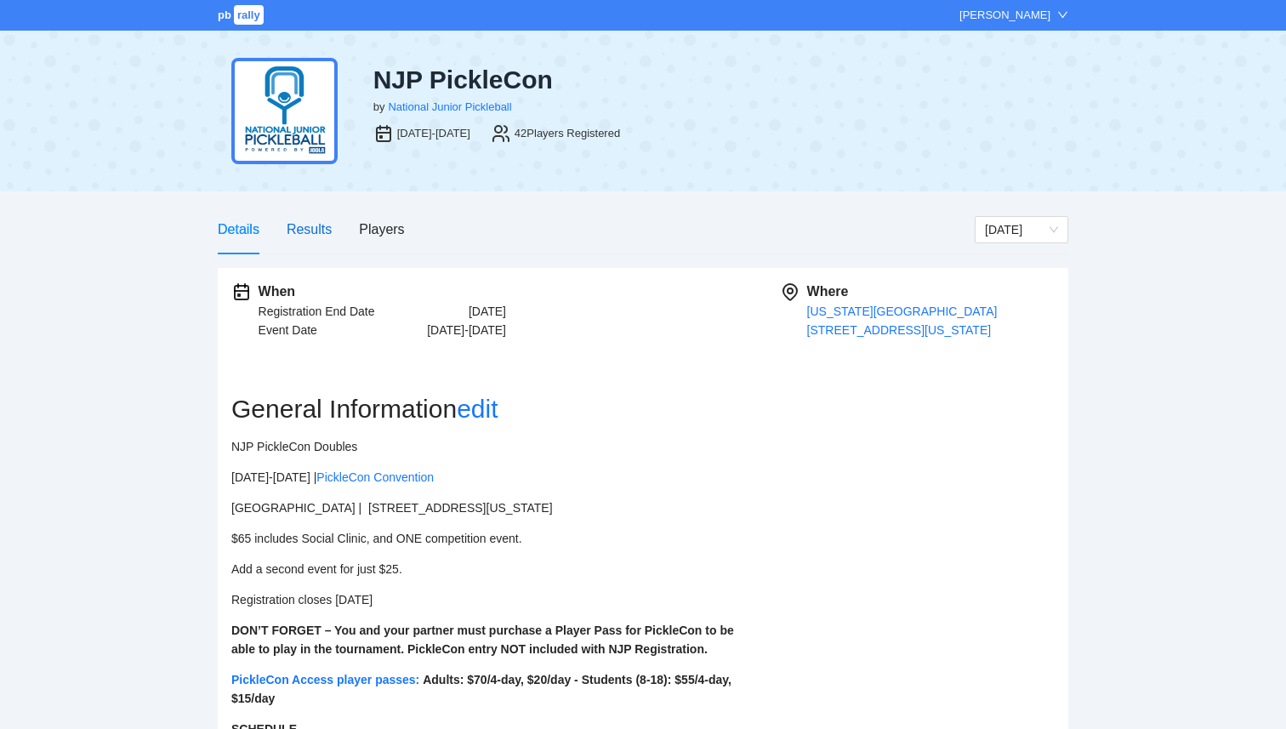
click at [327, 236] on div "Results" at bounding box center [309, 229] width 45 height 21
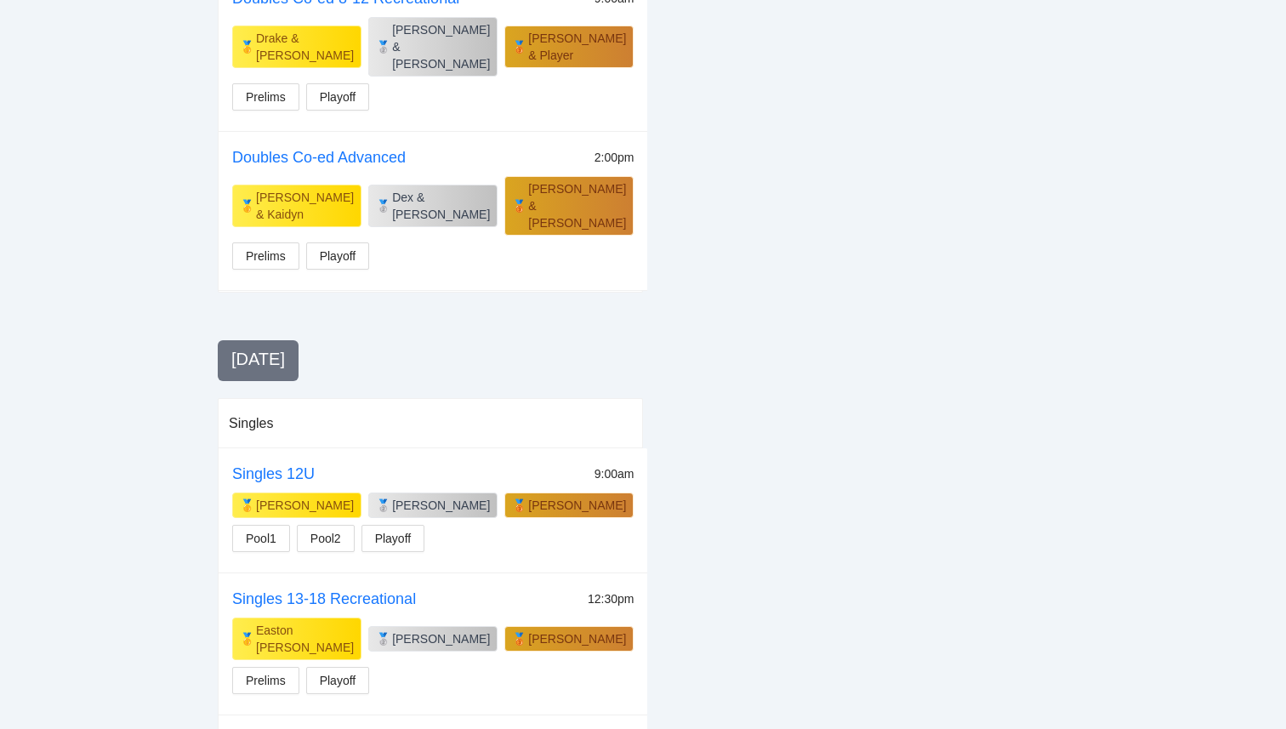
scroll to position [773, 0]
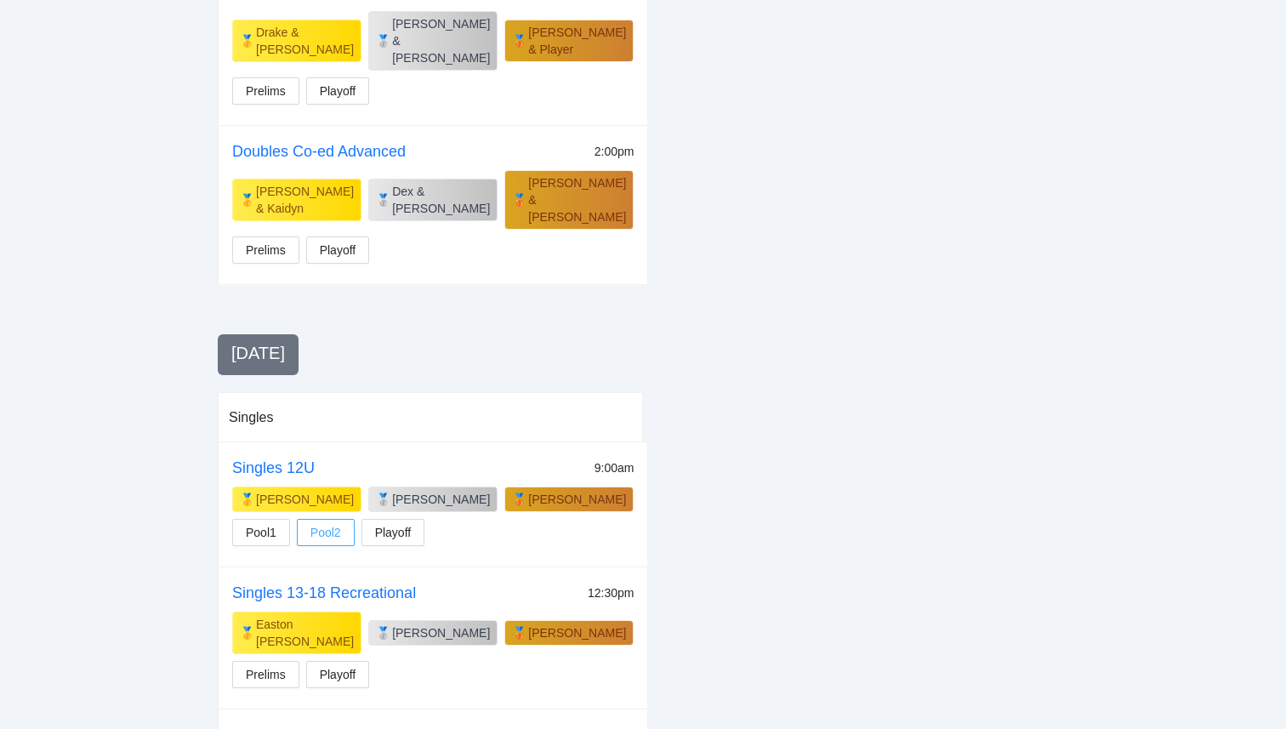
click at [338, 523] on span "Pool2" at bounding box center [325, 532] width 31 height 19
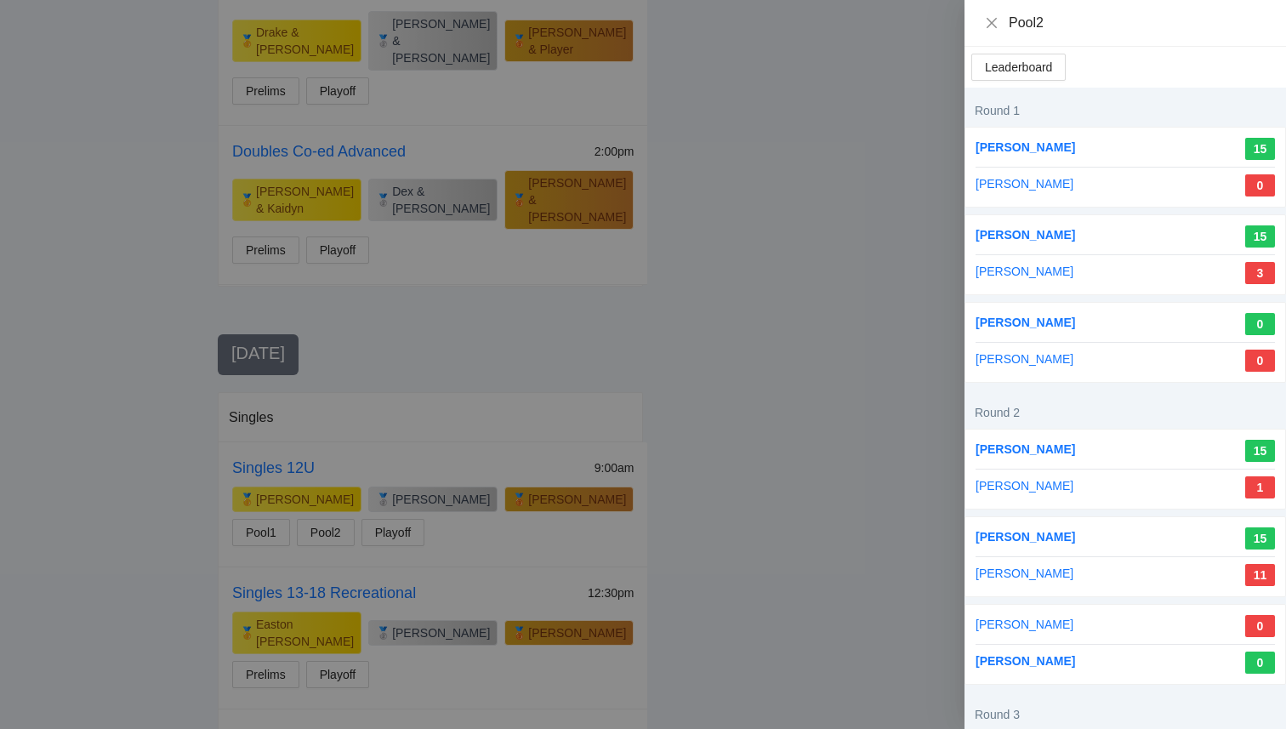
click at [816, 261] on div at bounding box center [643, 364] width 1286 height 729
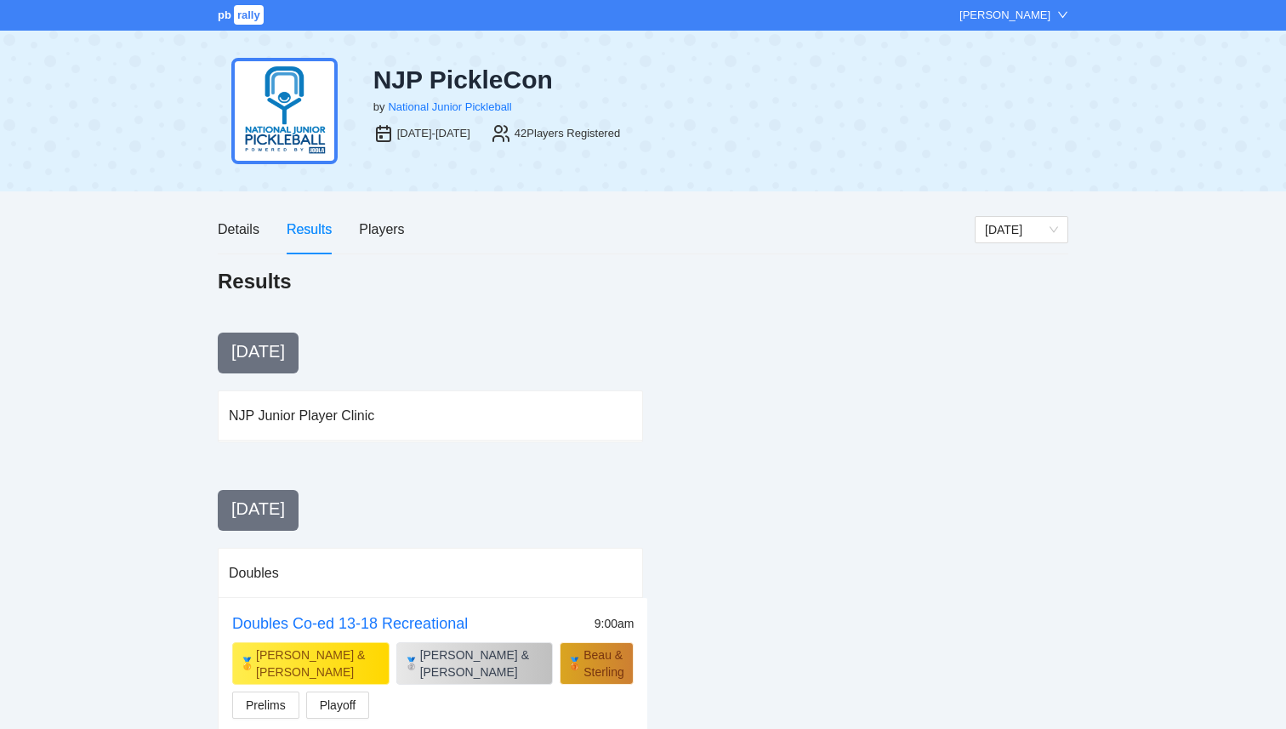
click at [224, 13] on span "pb" at bounding box center [225, 15] width 14 height 13
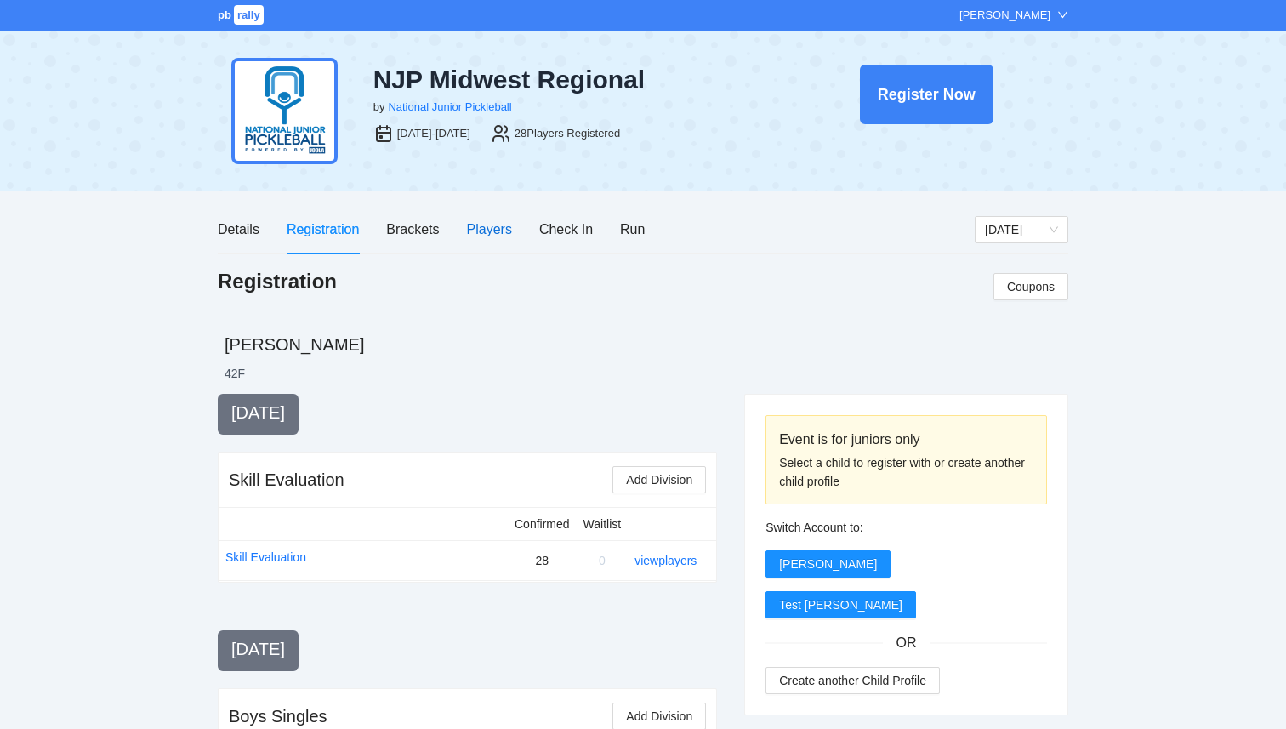
click at [468, 226] on div "Players" at bounding box center [489, 229] width 45 height 21
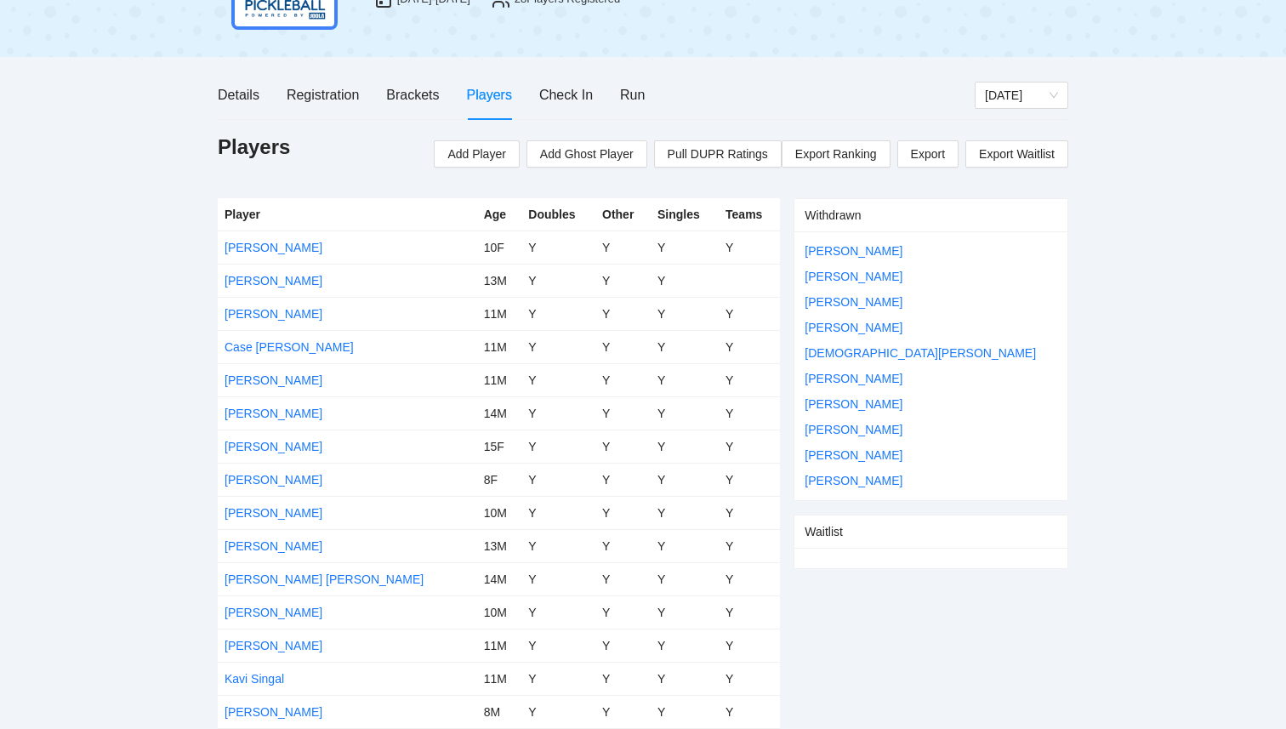
scroll to position [139, 0]
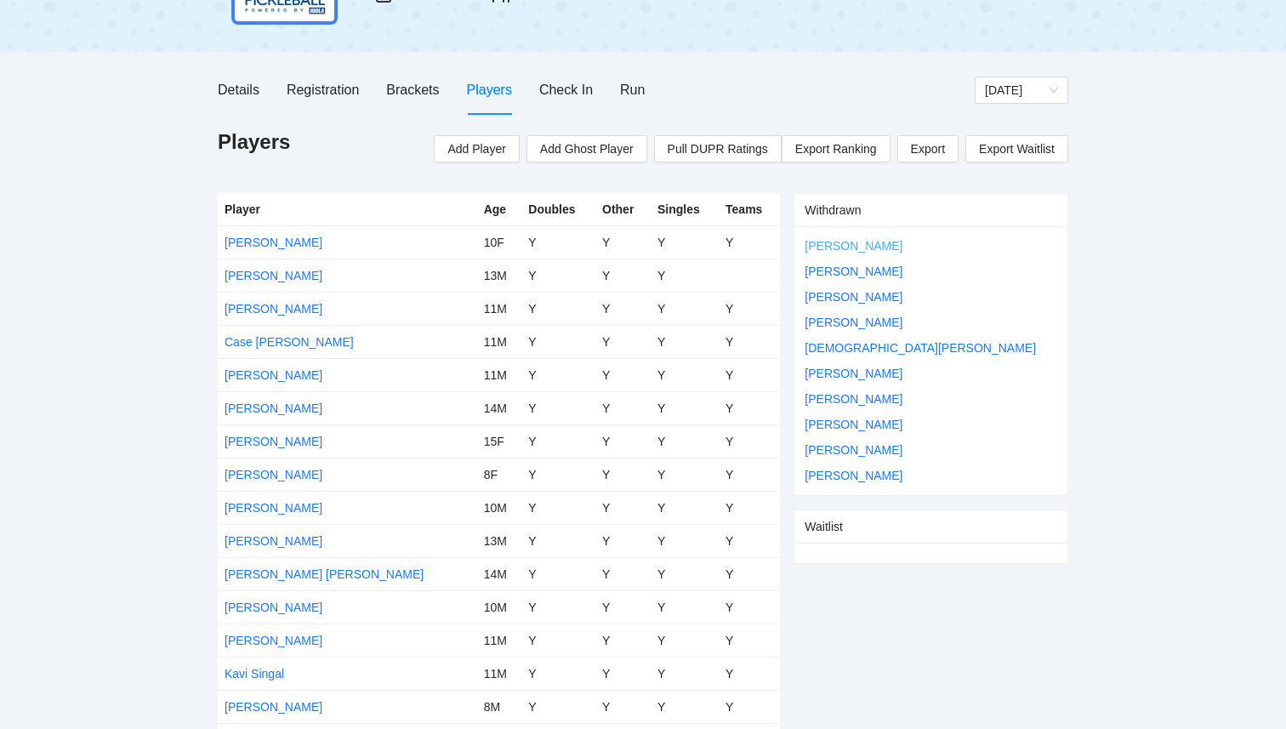
click at [854, 244] on link "[PERSON_NAME]" at bounding box center [854, 246] width 98 height 14
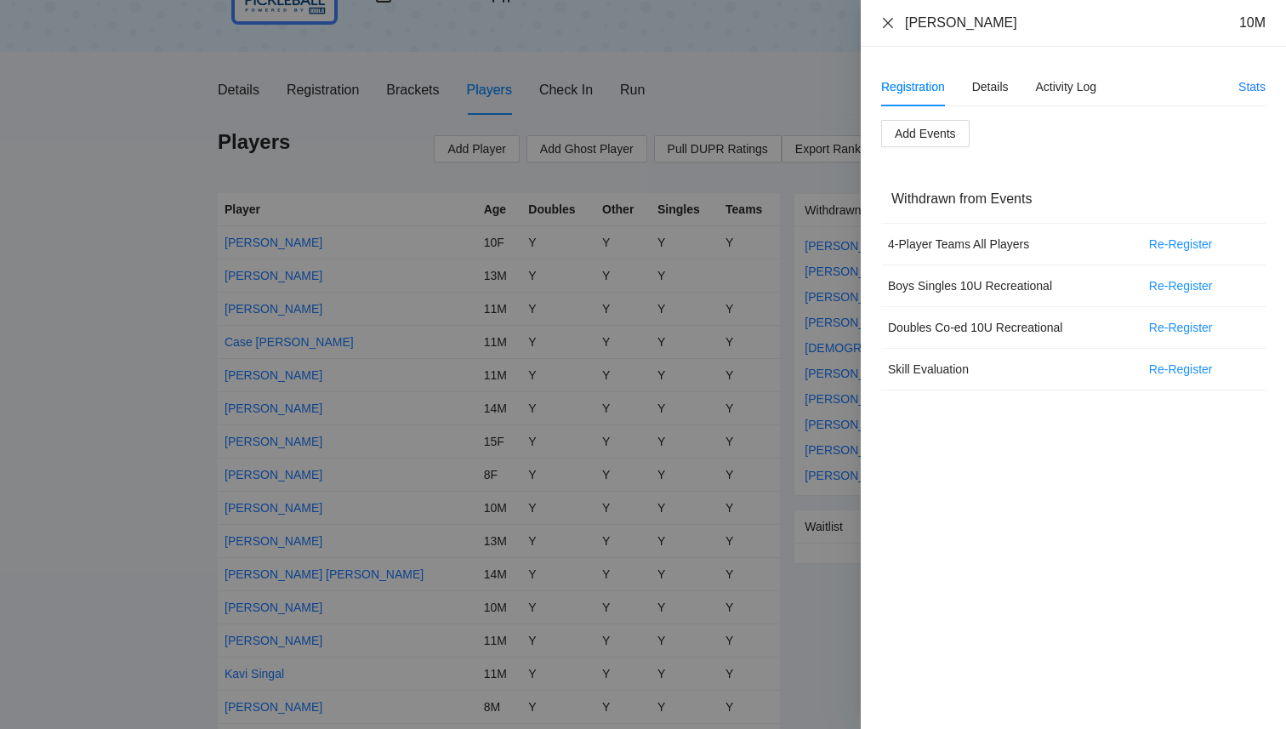
click at [884, 23] on icon "close" at bounding box center [888, 23] width 14 height 14
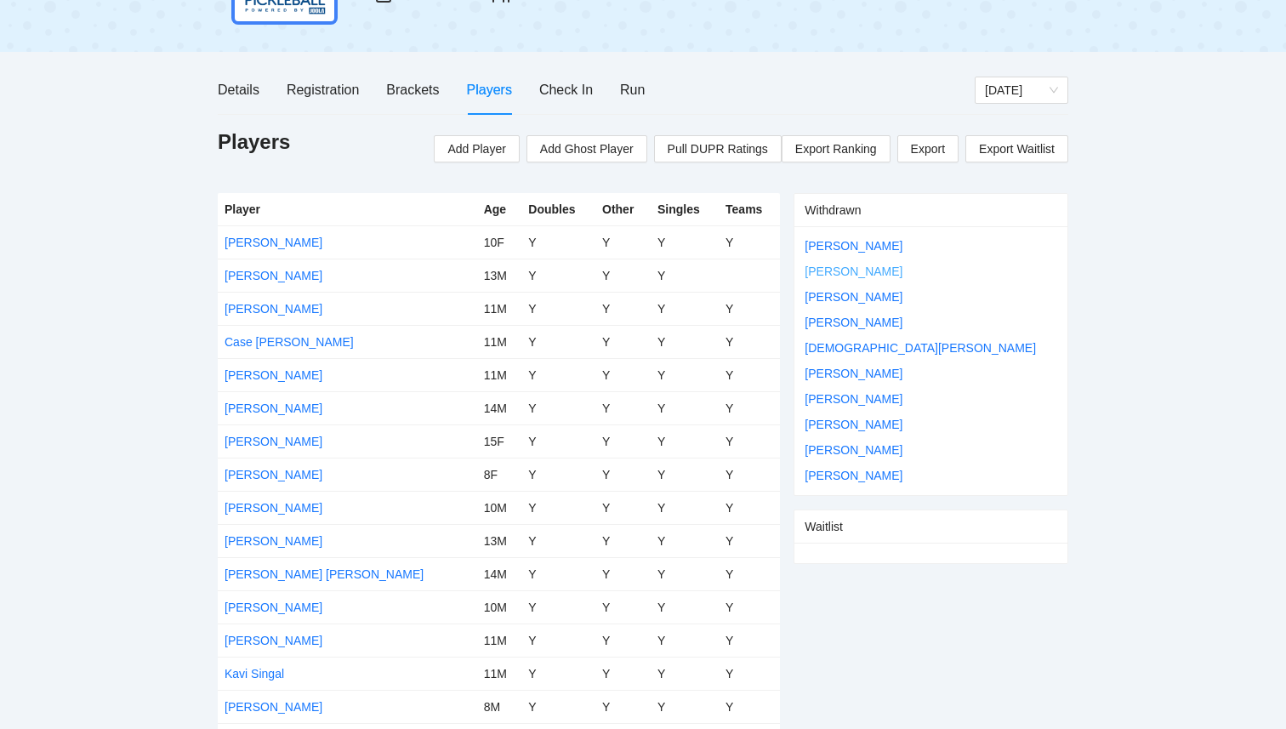
click at [839, 270] on link "[PERSON_NAME]" at bounding box center [854, 271] width 98 height 14
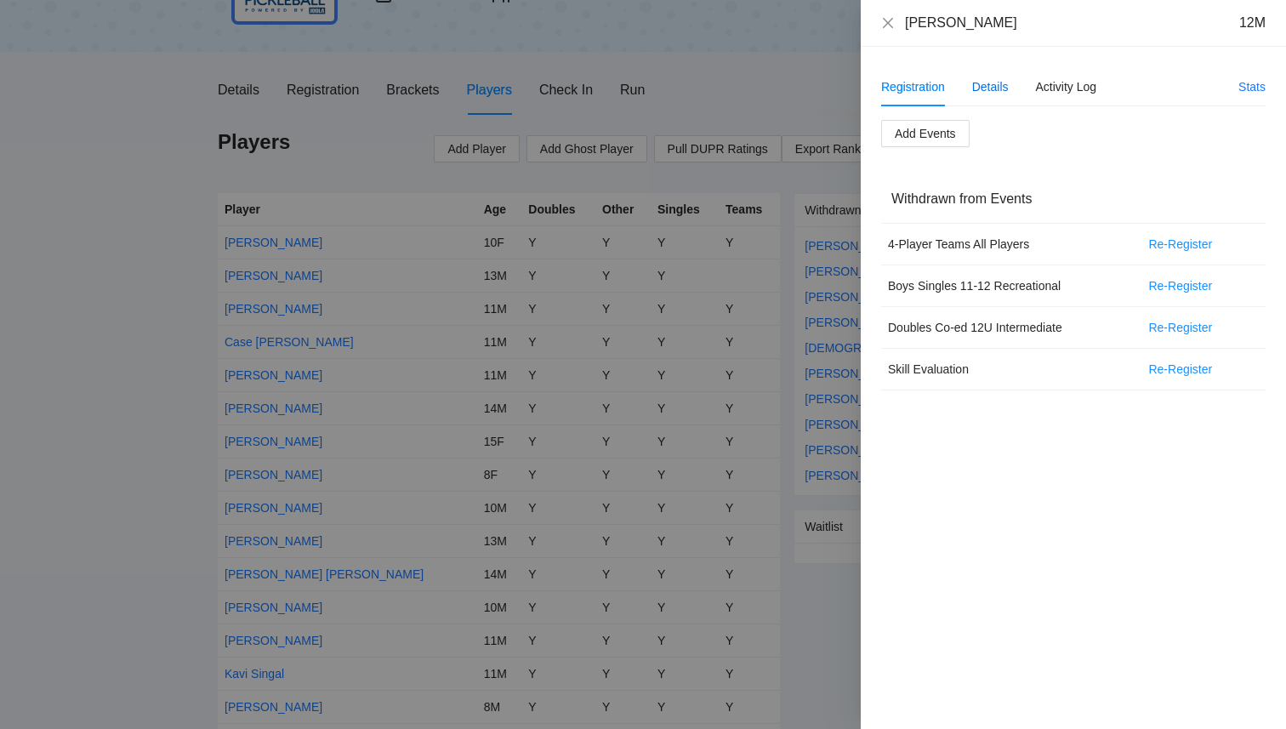
click at [974, 86] on div "Details" at bounding box center [990, 86] width 37 height 19
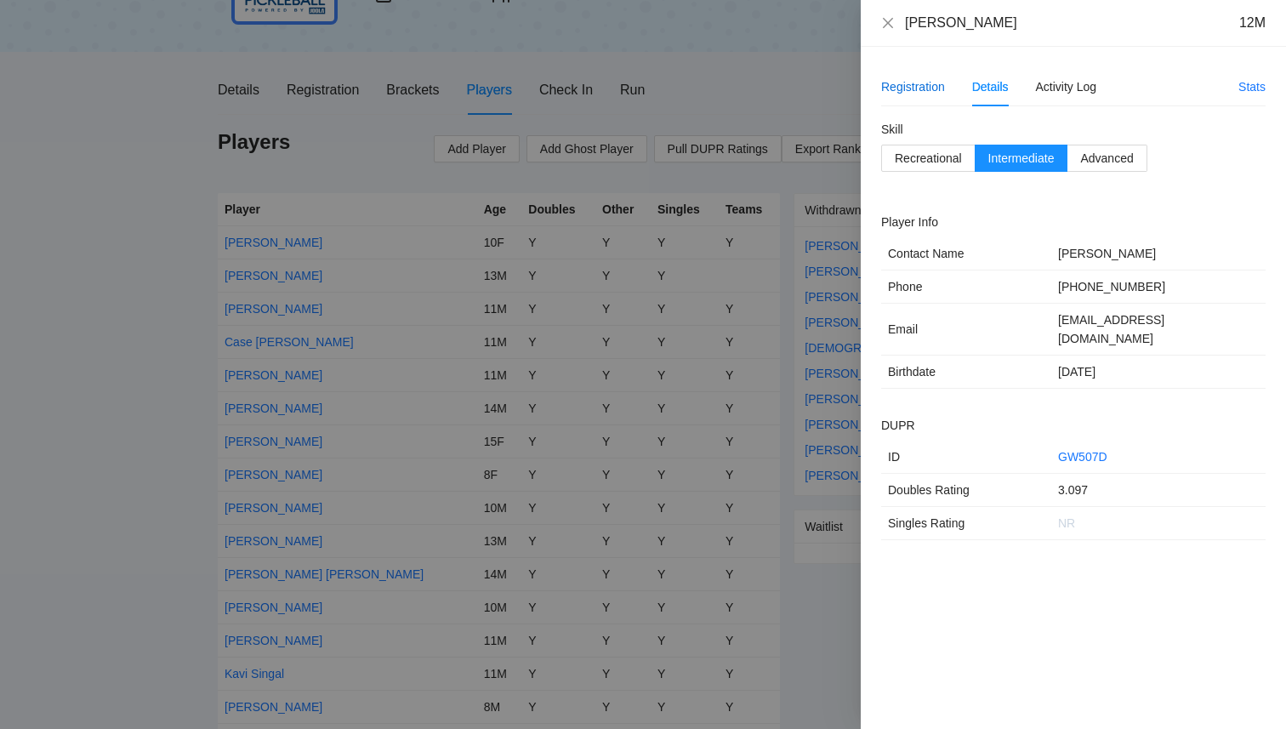
click at [913, 91] on div "Registration" at bounding box center [913, 86] width 64 height 19
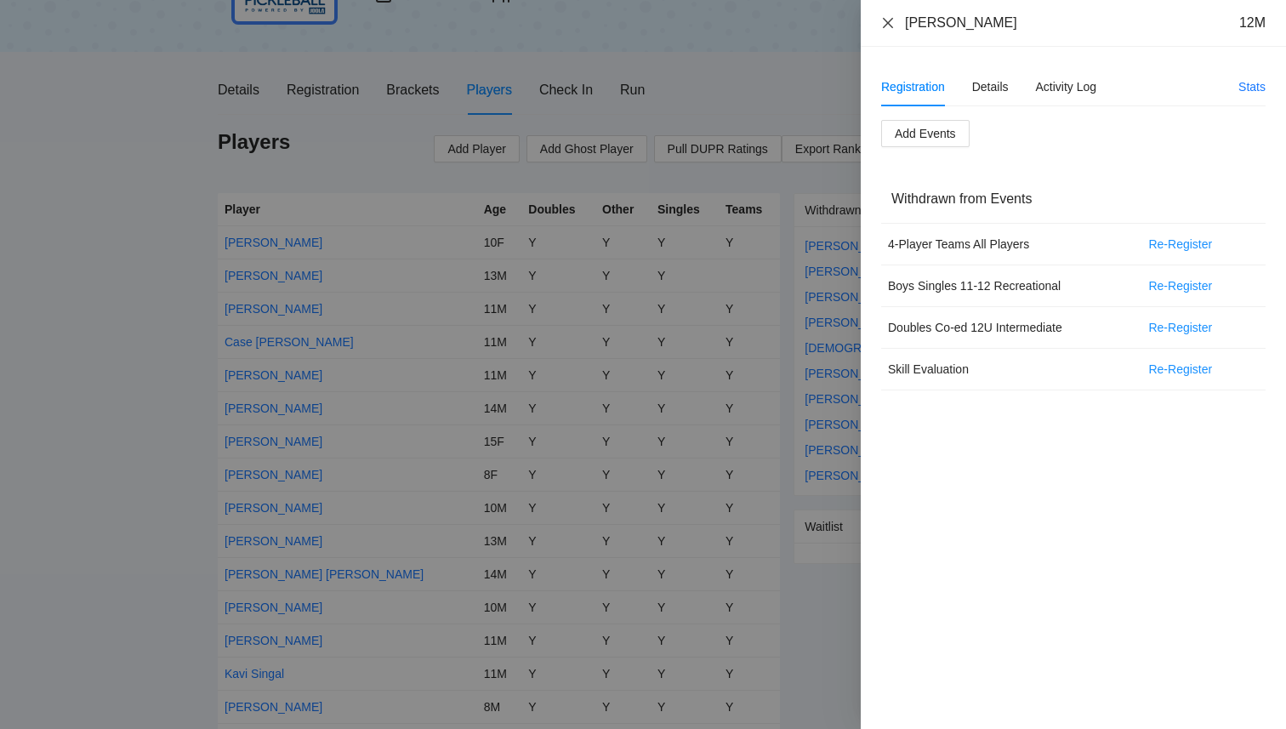
click at [888, 22] on icon "close" at bounding box center [888, 22] width 10 height 10
